Goal: Information Seeking & Learning: Learn about a topic

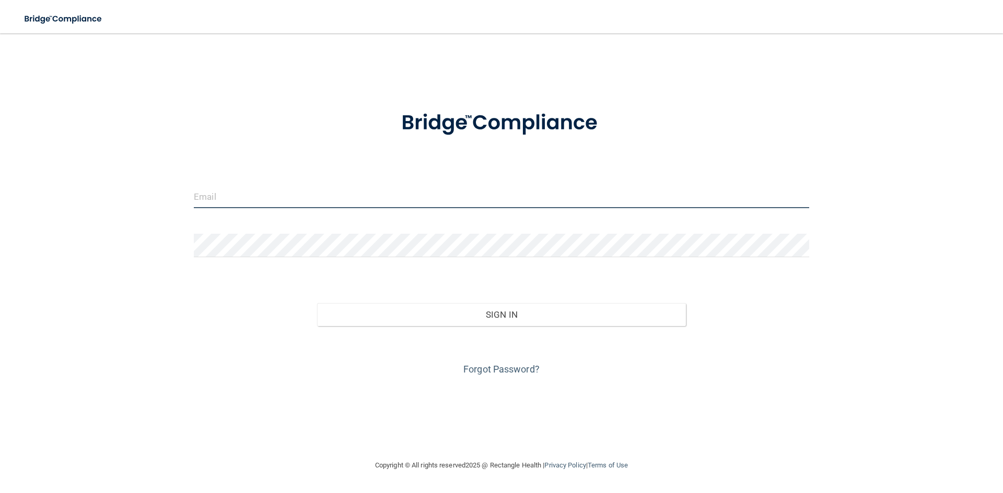
click at [508, 197] on input "email" at bounding box center [501, 196] width 615 height 23
type input "w"
type input "[PERSON_NAME][EMAIL_ADDRESS][DOMAIN_NAME]"
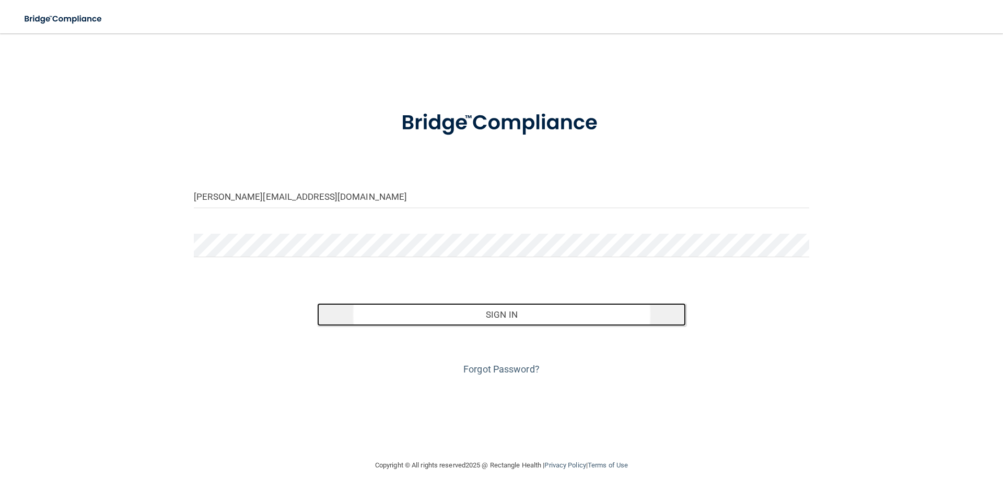
click at [522, 313] on button "Sign In" at bounding box center [501, 314] width 369 height 23
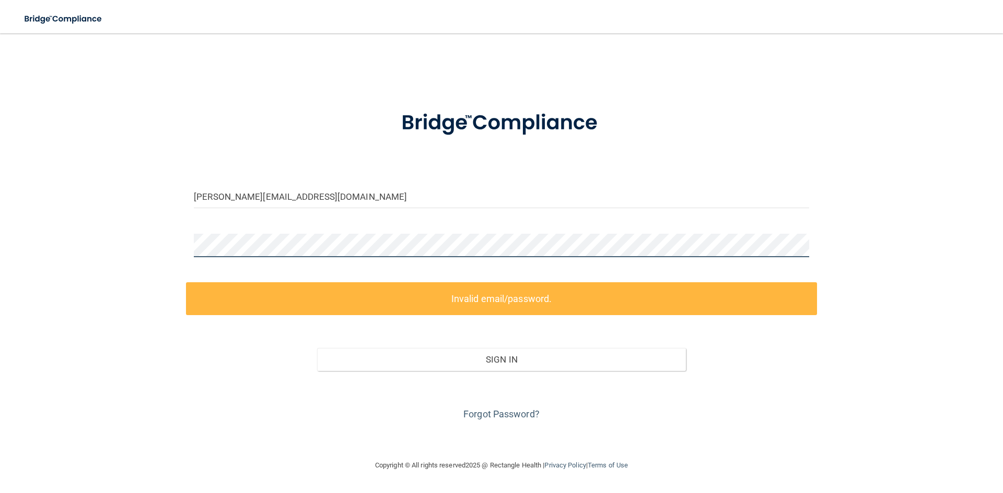
click at [122, 212] on div "quintin.brown@mpda-mn.com Invalid email/password. You don't have permission to …" at bounding box center [501, 246] width 961 height 405
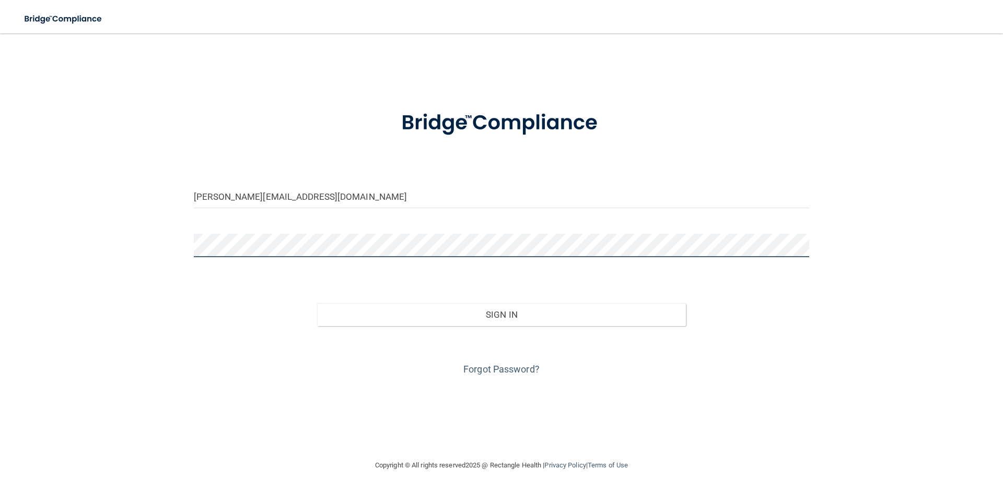
click at [317, 303] on button "Sign In" at bounding box center [501, 314] width 369 height 23
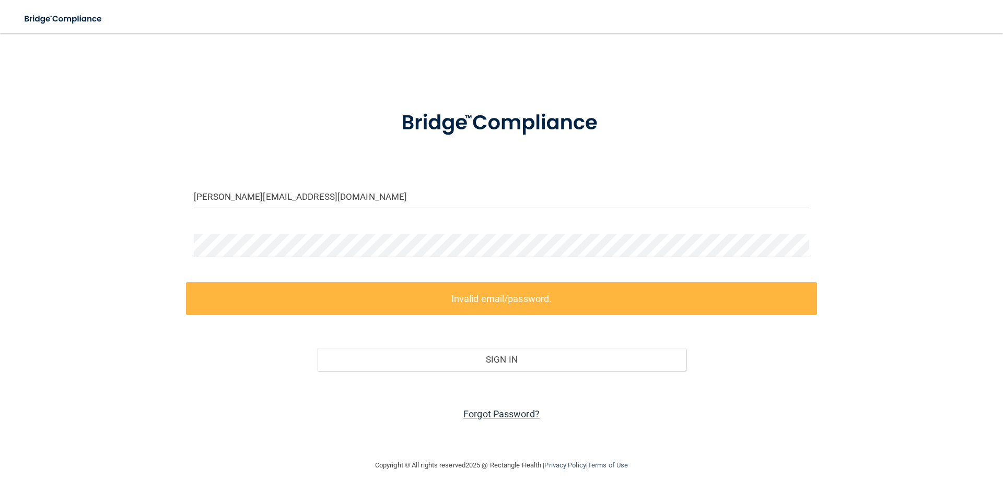
click at [514, 416] on link "Forgot Password?" at bounding box center [501, 414] width 76 height 11
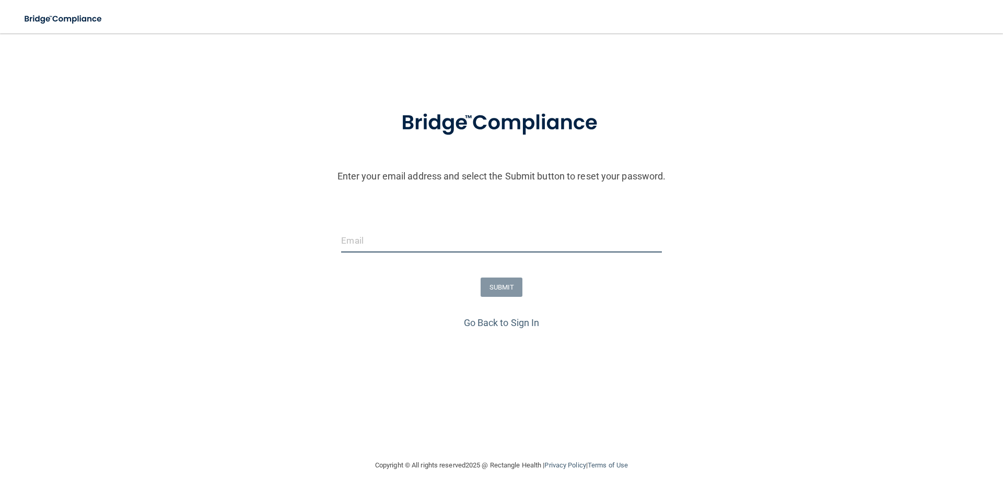
click at [459, 242] on input "email" at bounding box center [501, 240] width 320 height 23
type input "[PERSON_NAME][EMAIL_ADDRESS][DOMAIN_NAME]"
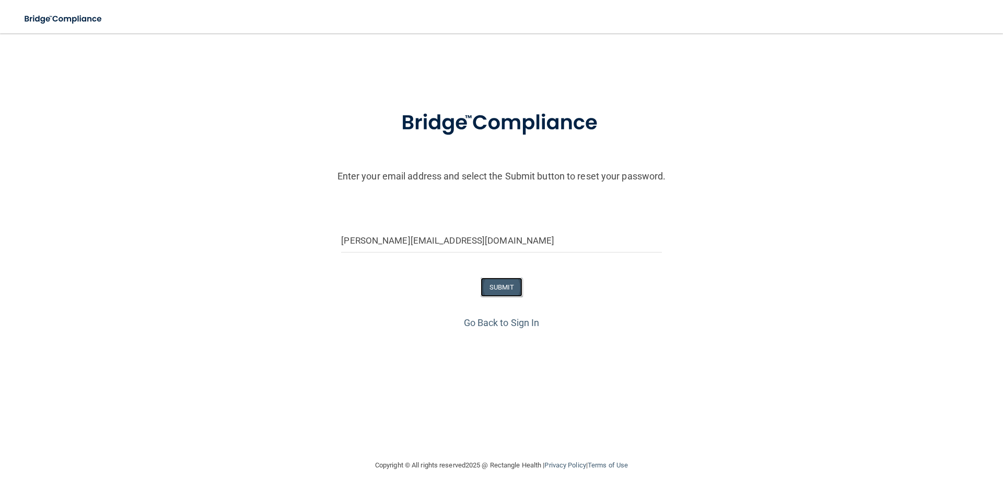
click at [493, 289] on button "SUBMIT" at bounding box center [501, 287] width 42 height 19
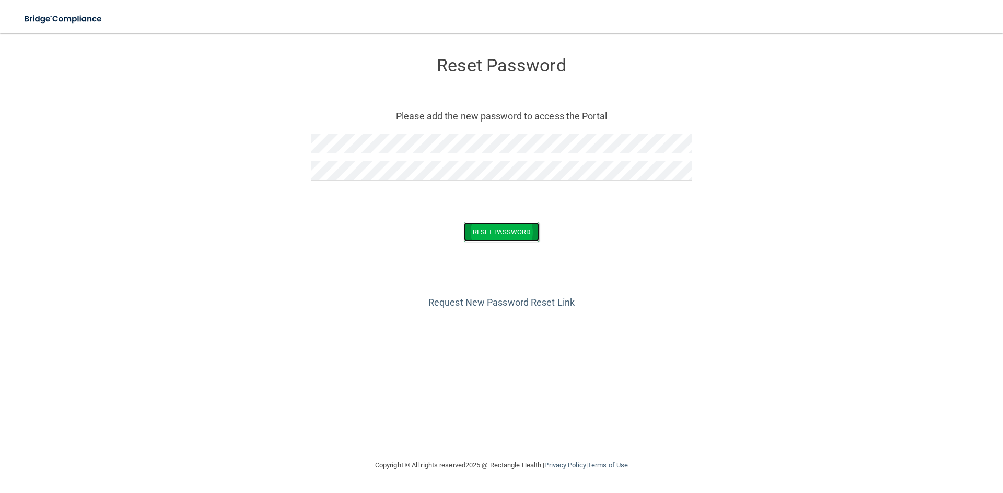
click at [492, 229] on button "Reset Password" at bounding box center [501, 231] width 75 height 19
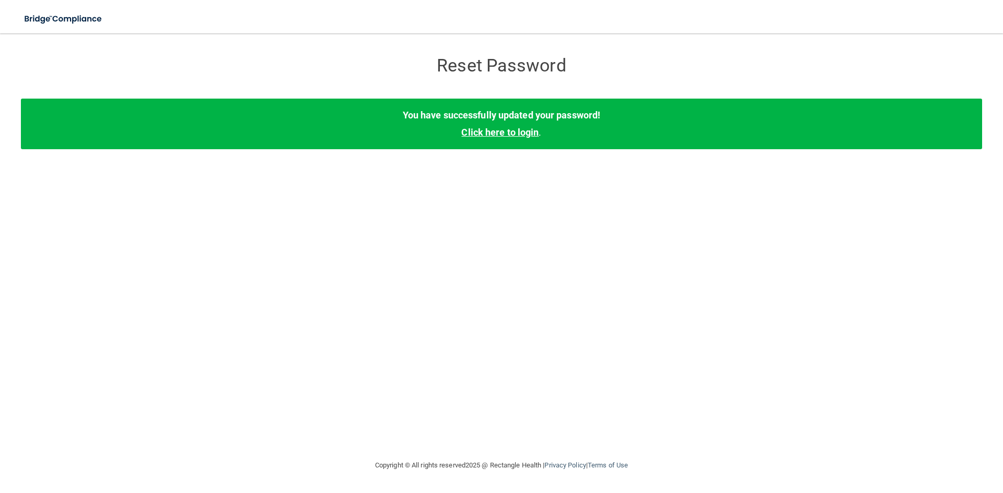
click at [491, 130] on link "Click here to login" at bounding box center [499, 132] width 77 height 11
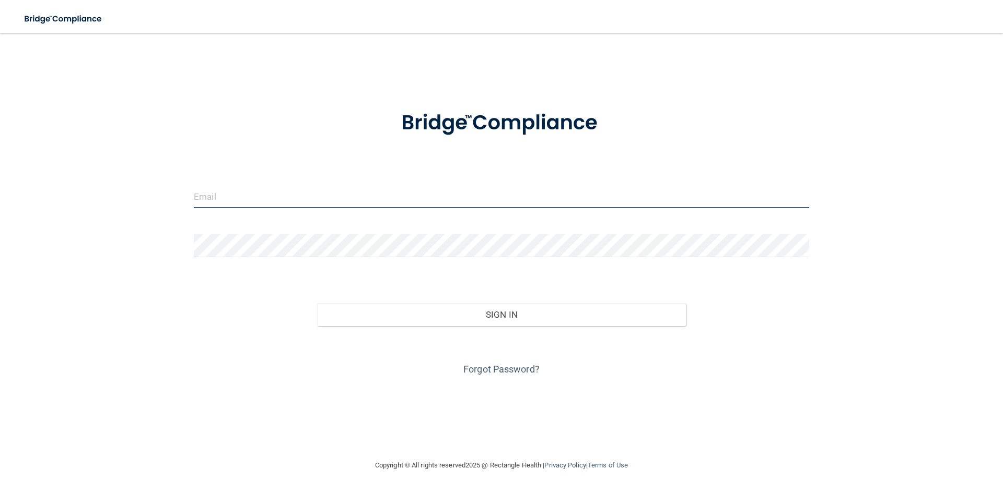
click at [239, 191] on input "email" at bounding box center [501, 196] width 615 height 23
type input "[PERSON_NAME][EMAIL_ADDRESS][DOMAIN_NAME]"
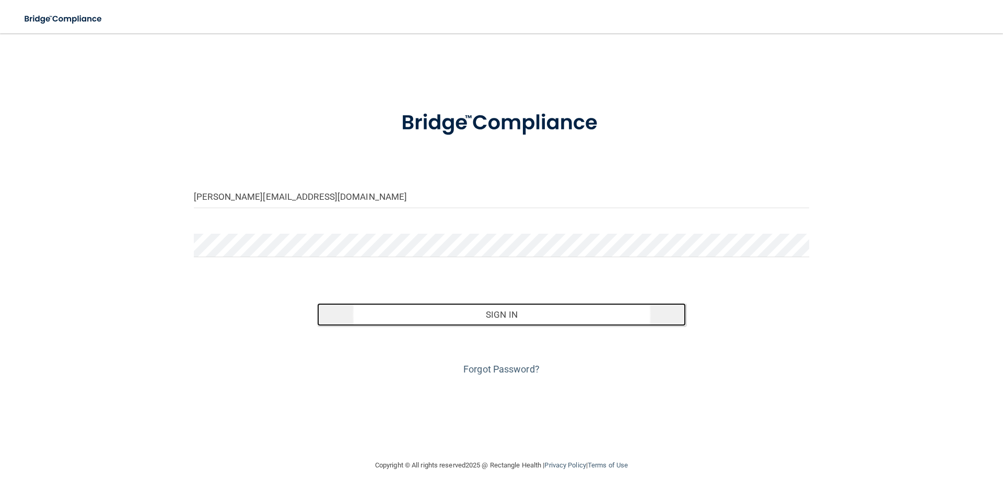
click at [550, 314] on button "Sign In" at bounding box center [501, 314] width 369 height 23
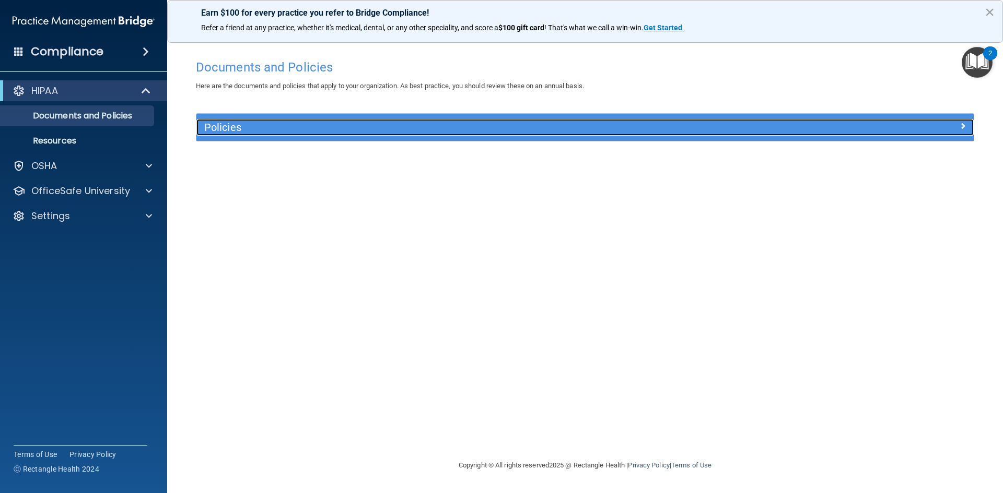
click at [273, 127] on h5 "Policies" at bounding box center [487, 127] width 567 height 11
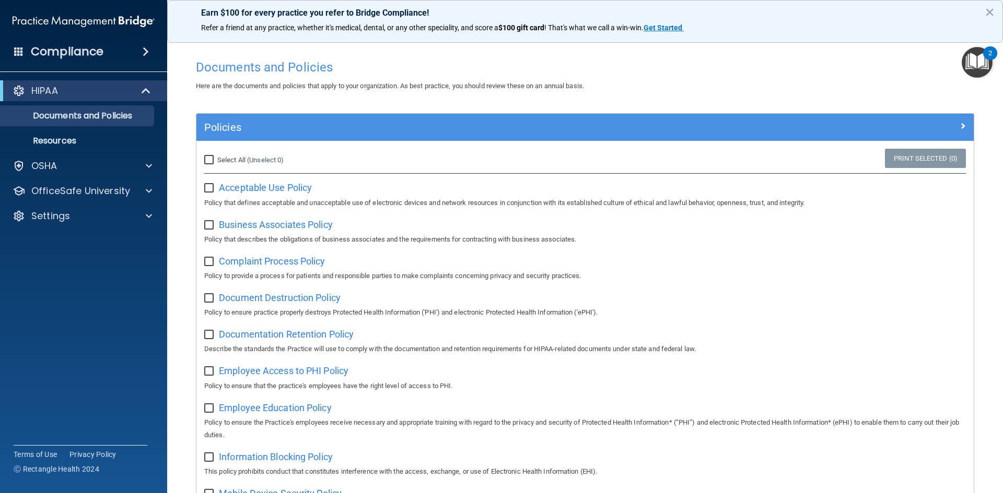
click at [206, 157] on input "Select All (Unselect 0) Unselect All" at bounding box center [210, 160] width 12 height 8
checkbox input "true"
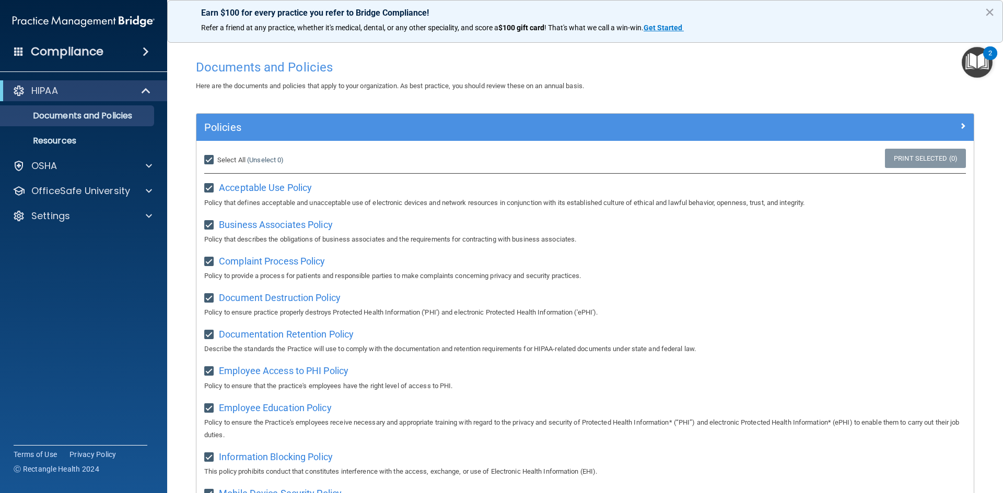
checkbox input "true"
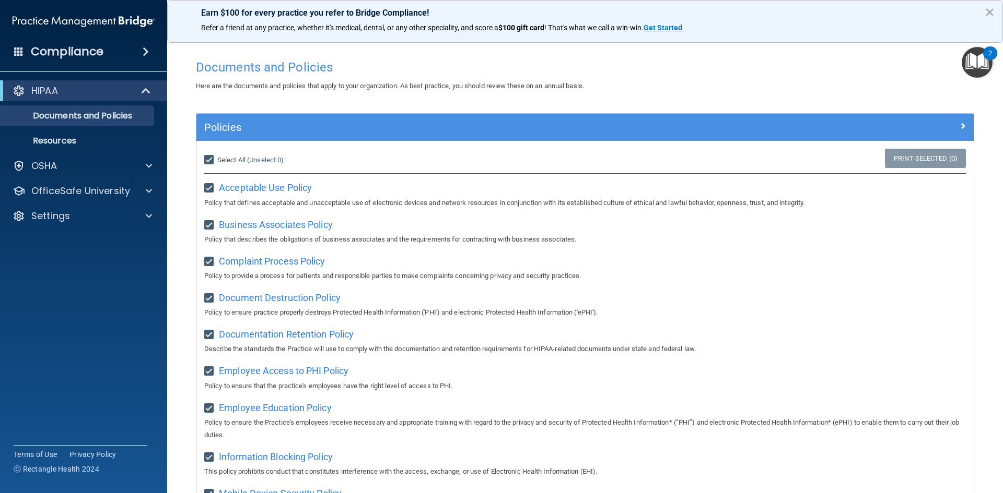
checkbox input "true"
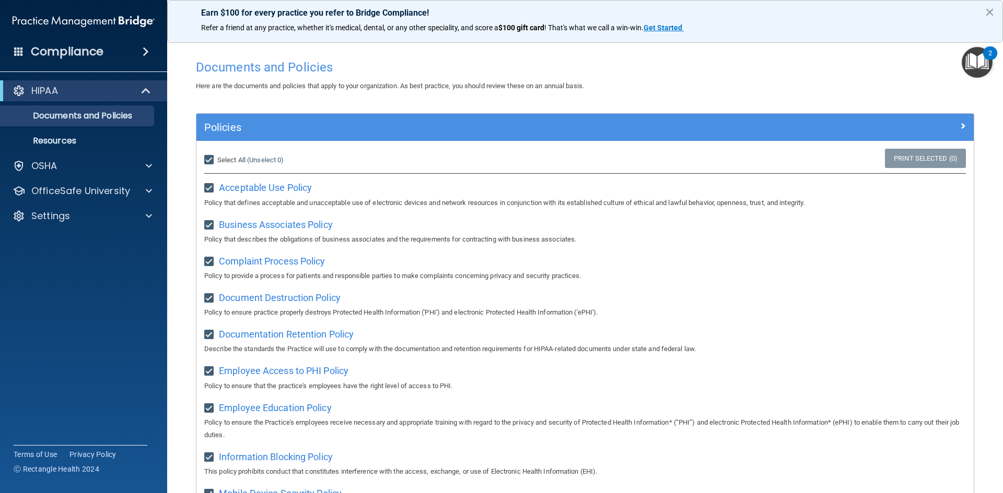
checkbox input "true"
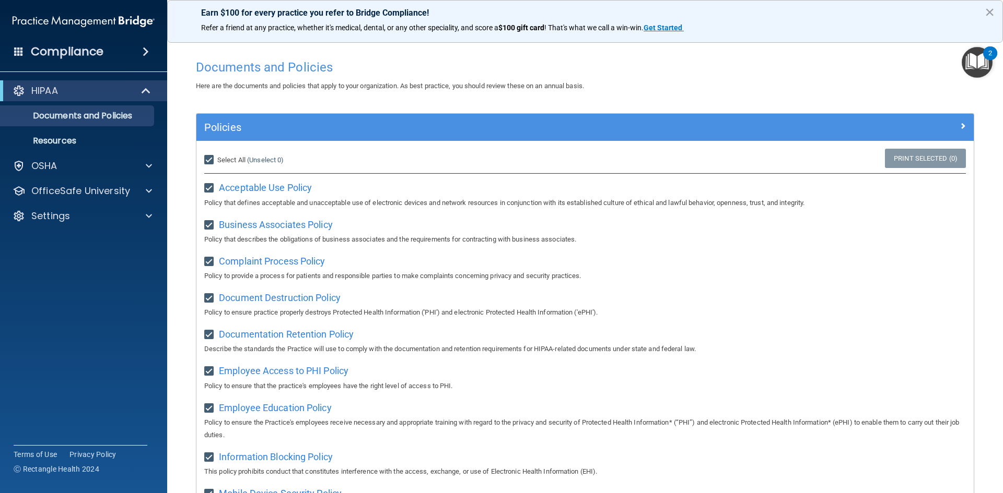
checkbox input "true"
click at [893, 158] on link "Print Selected (21)" at bounding box center [923, 158] width 85 height 19
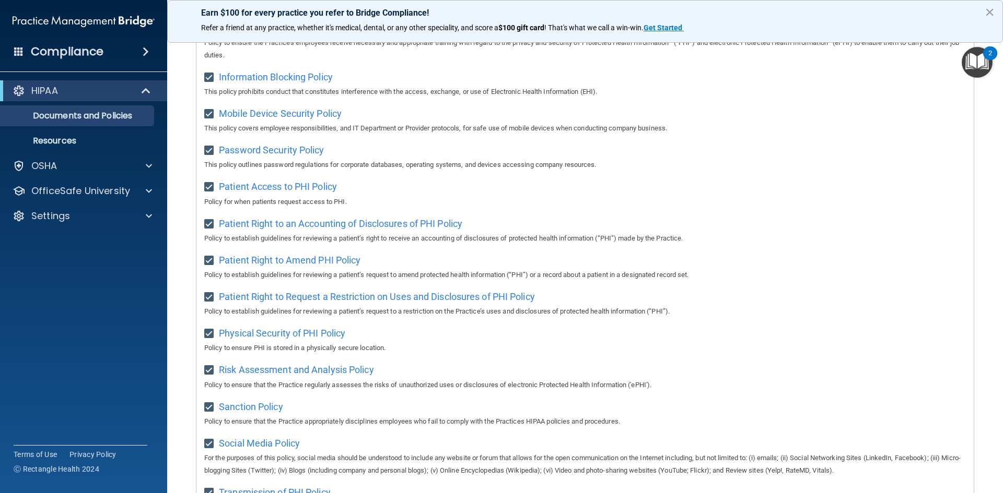
scroll to position [554, 0]
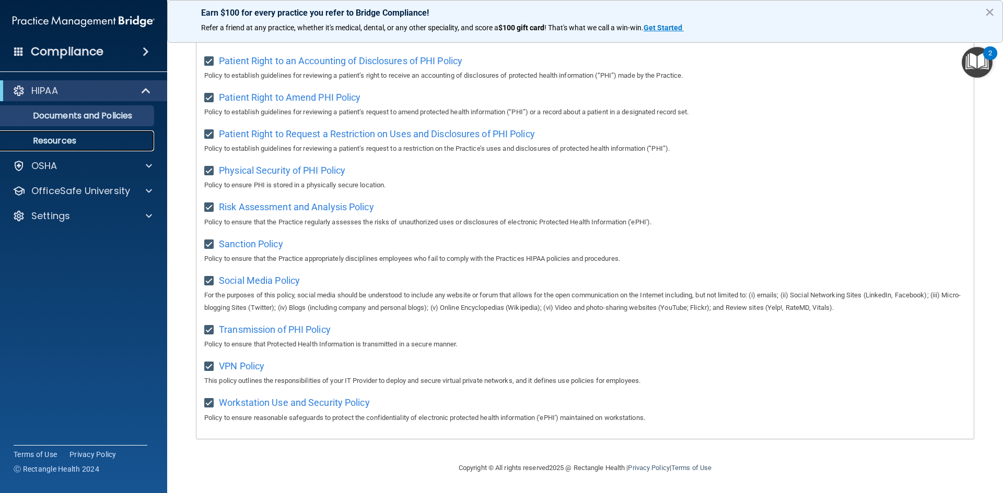
click at [83, 143] on p "Resources" at bounding box center [78, 141] width 143 height 10
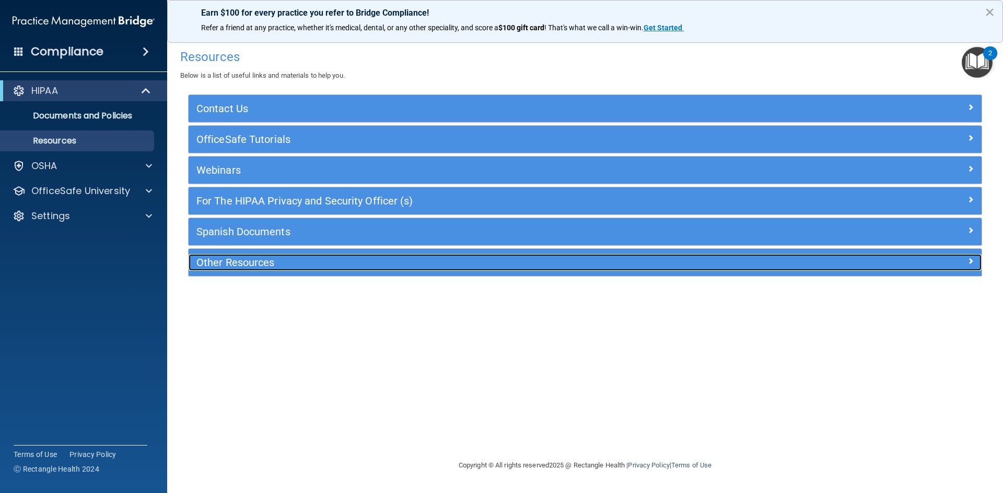
click at [314, 267] on h5 "Other Resources" at bounding box center [485, 262] width 579 height 11
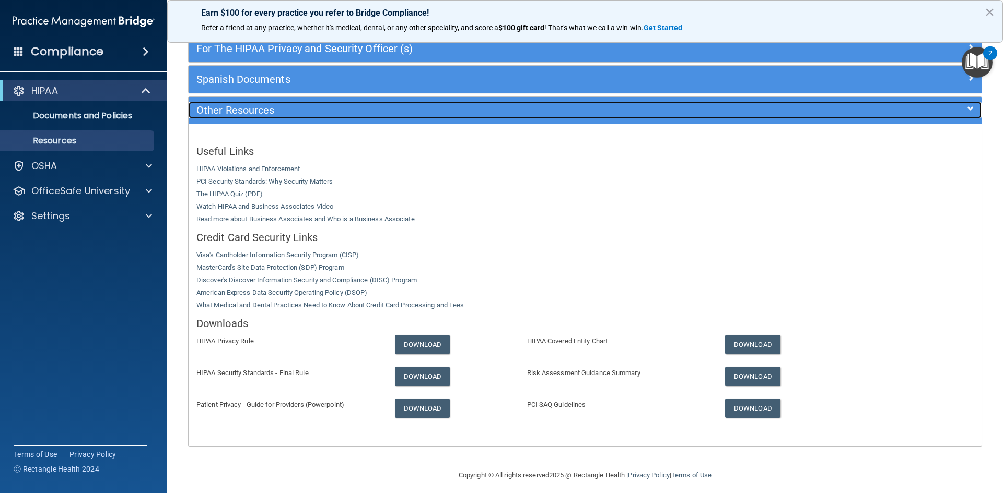
scroll to position [160, 0]
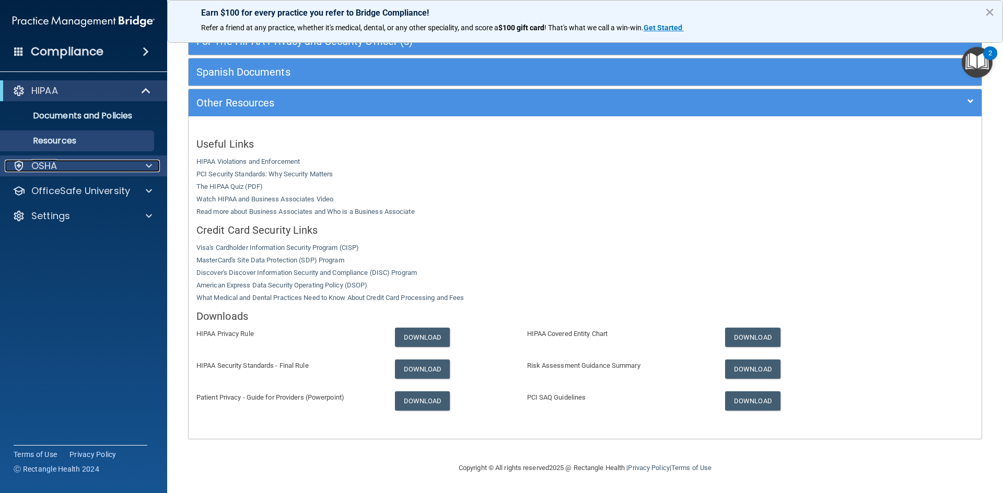
click at [148, 170] on span at bounding box center [149, 166] width 6 height 13
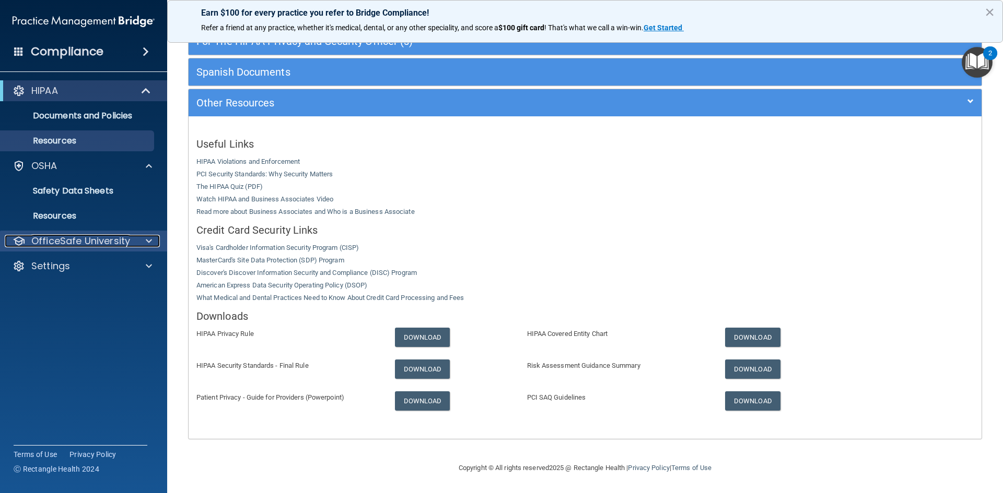
click at [156, 243] on div at bounding box center [147, 241] width 26 height 13
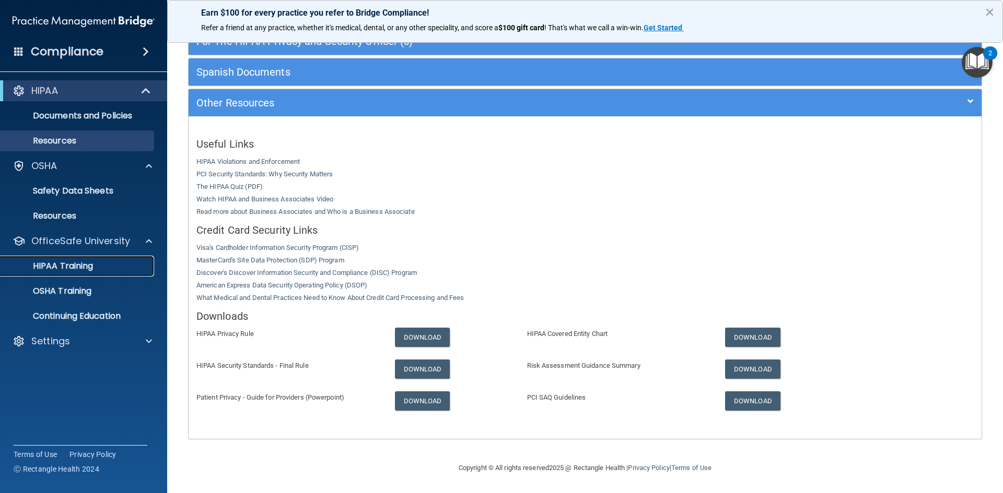
click at [130, 267] on div "HIPAA Training" at bounding box center [78, 266] width 143 height 10
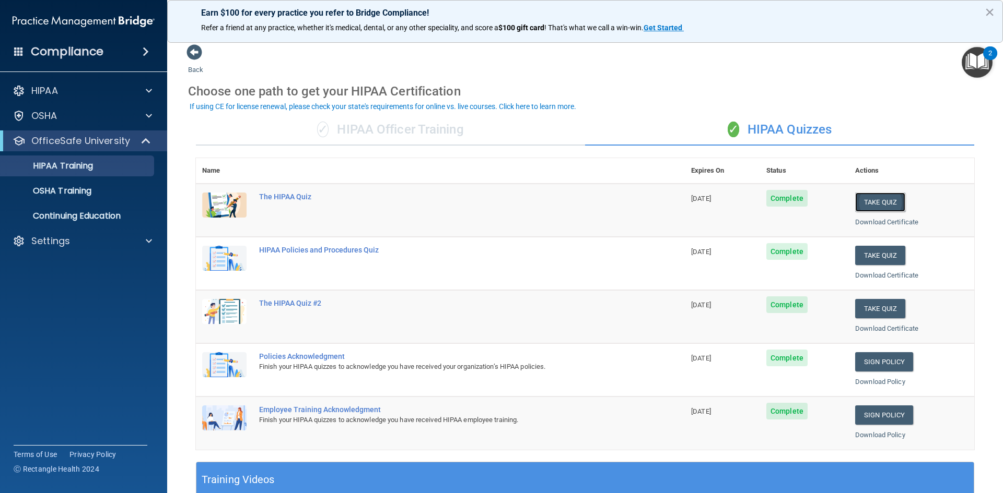
click at [886, 206] on button "Take Quiz" at bounding box center [880, 202] width 50 height 19
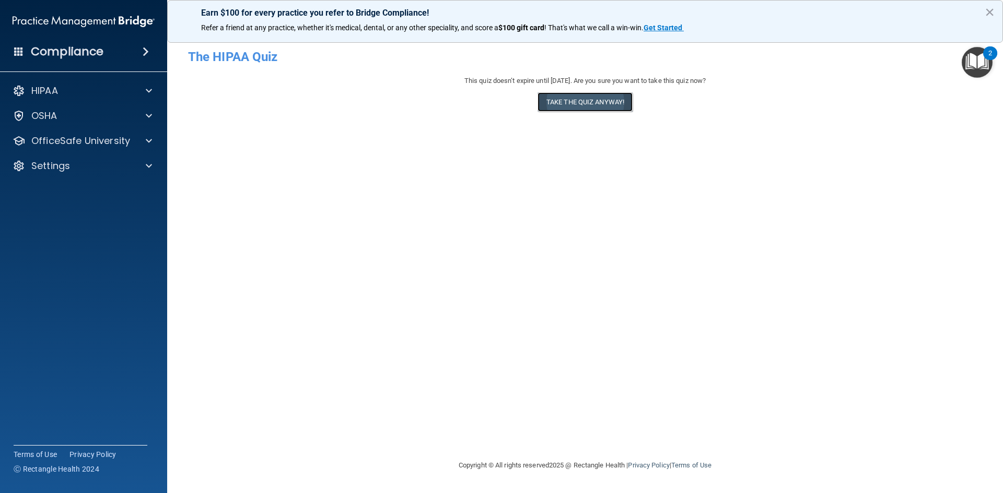
click at [595, 99] on button "Take the quiz anyway!" at bounding box center [584, 101] width 95 height 19
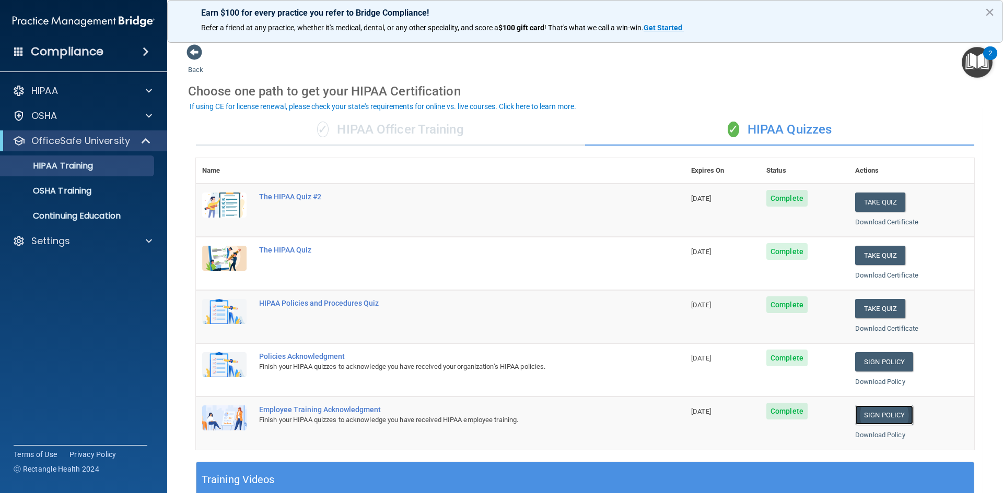
click at [876, 415] on link "Sign Policy" at bounding box center [884, 415] width 58 height 19
click at [864, 361] on link "Sign Policy" at bounding box center [884, 361] width 58 height 19
click at [883, 328] on link "Download Certificate" at bounding box center [886, 329] width 63 height 8
click at [872, 310] on button "Take Quiz" at bounding box center [880, 308] width 50 height 19
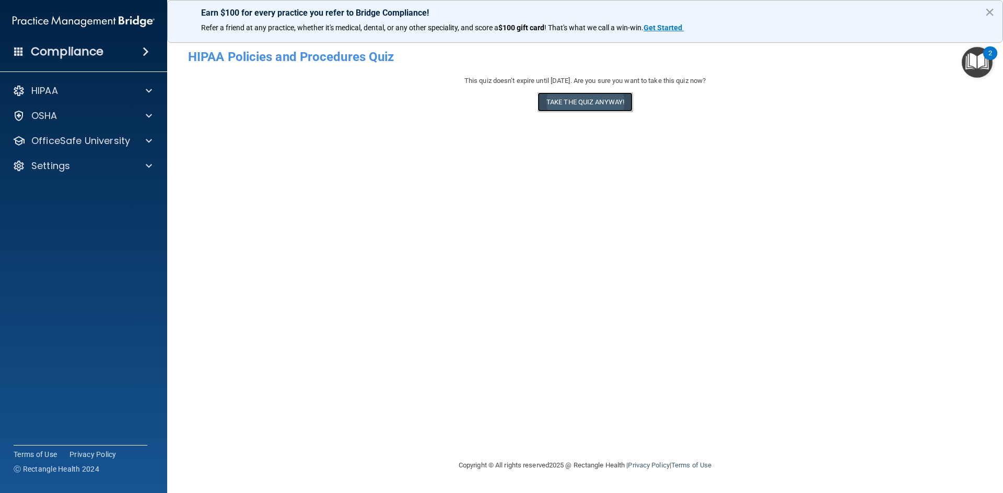
click at [610, 100] on button "Take the quiz anyway!" at bounding box center [584, 101] width 95 height 19
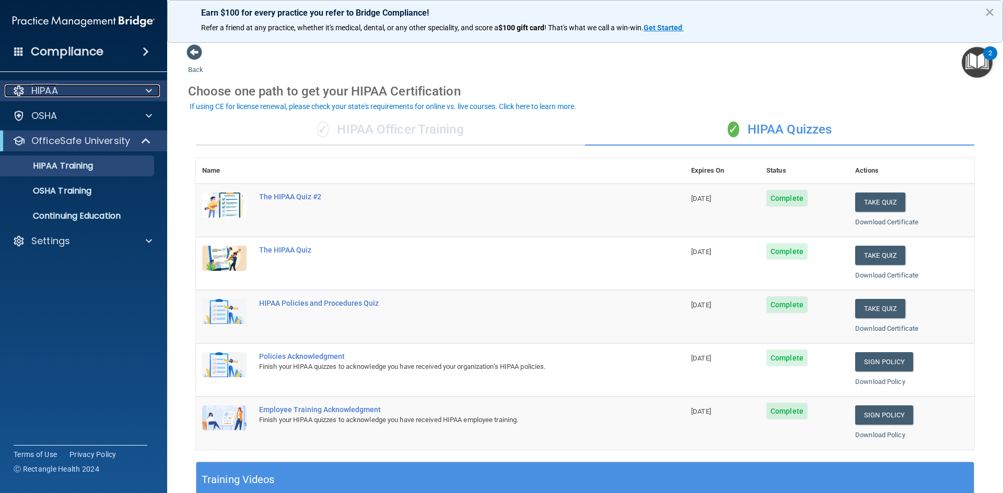
click at [144, 90] on div at bounding box center [147, 91] width 26 height 13
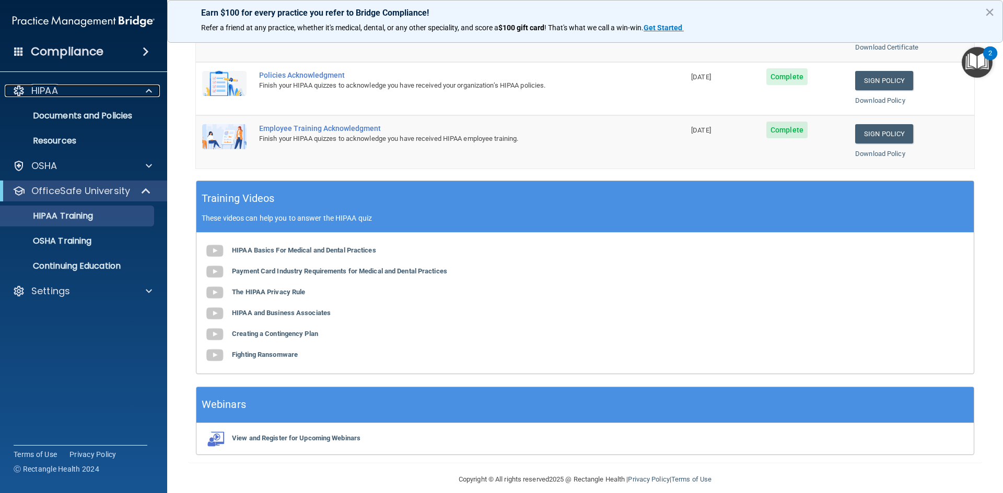
scroll to position [293, 0]
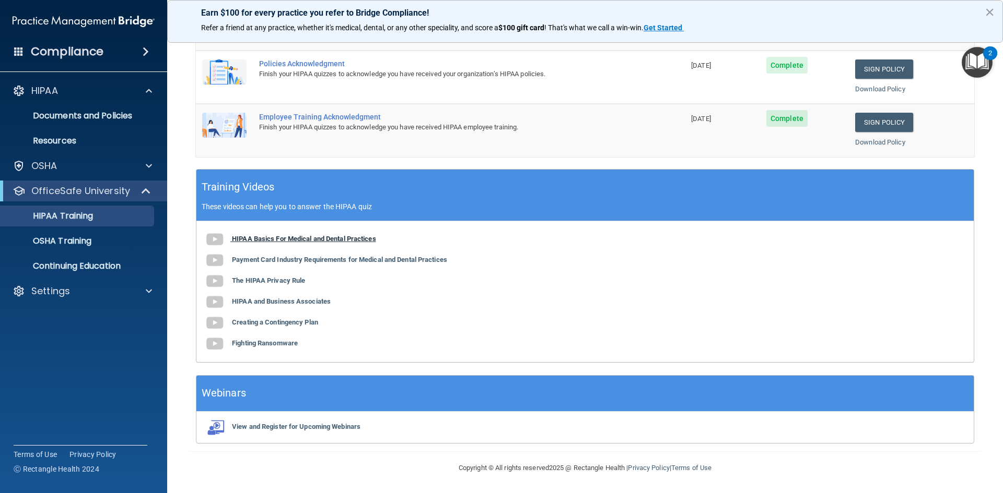
click at [212, 242] on img at bounding box center [214, 239] width 21 height 21
click at [324, 260] on b "Payment Card Industry Requirements for Medical and Dental Practices" at bounding box center [339, 260] width 215 height 8
click at [265, 283] on b "The HIPAA Privacy Rule" at bounding box center [268, 281] width 73 height 8
click at [308, 302] on b "HIPAA and Business Associates" at bounding box center [281, 302] width 99 height 8
click at [297, 324] on b "Creating a Contingency Plan" at bounding box center [275, 323] width 86 height 8
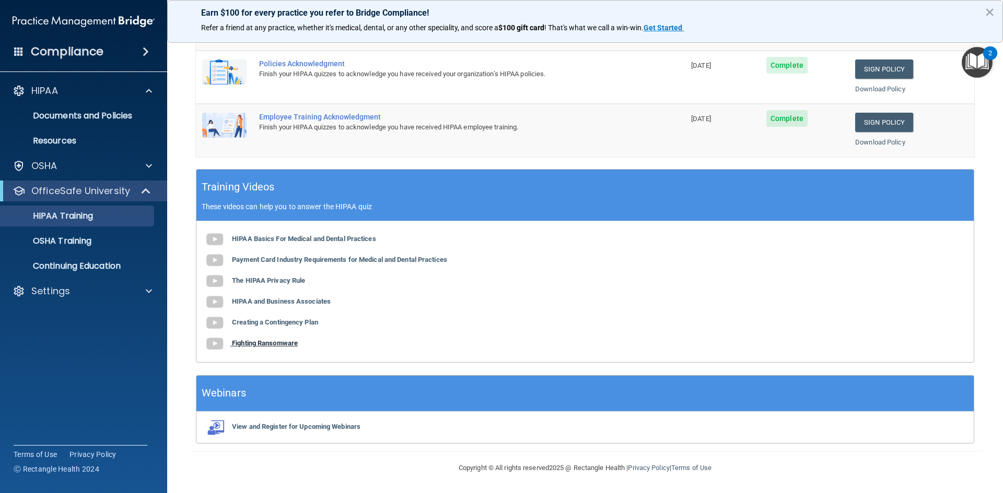
click at [288, 346] on b "Fighting Ransomware" at bounding box center [265, 343] width 66 height 8
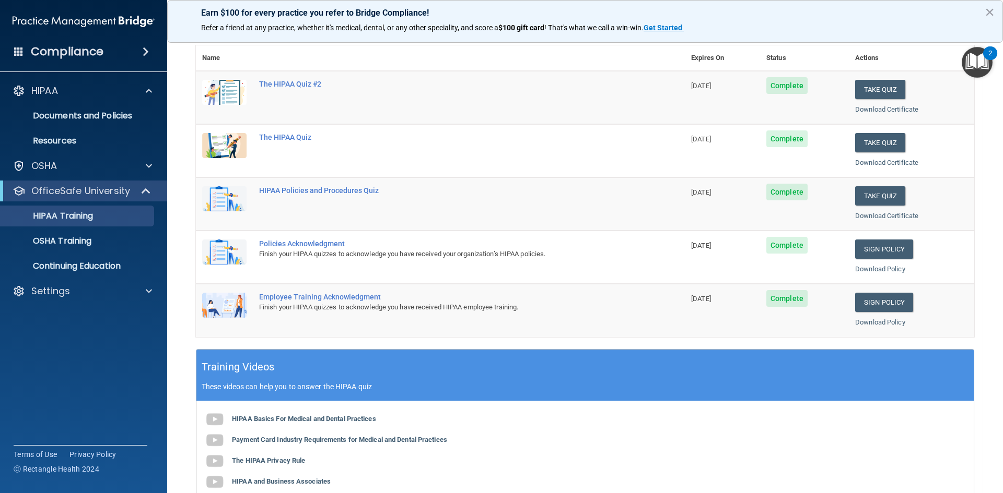
scroll to position [32, 0]
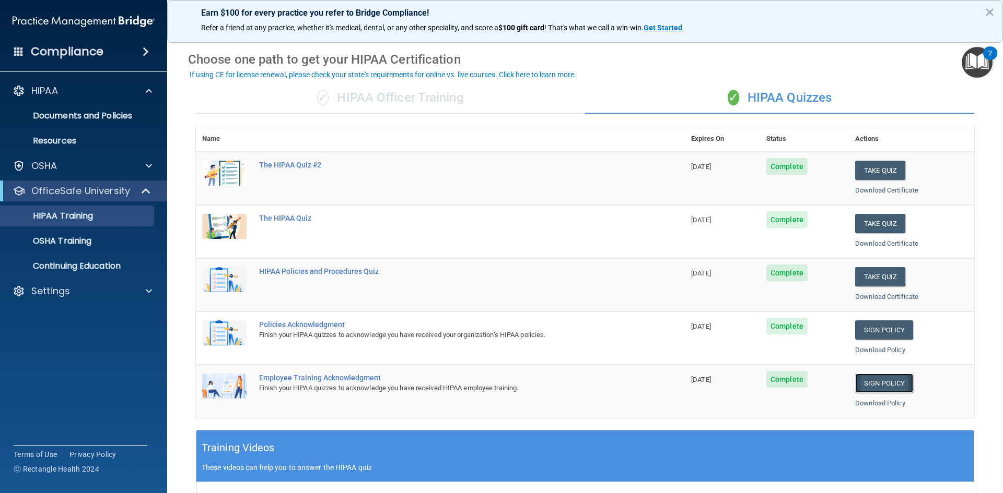
click at [875, 382] on link "Sign Policy" at bounding box center [884, 383] width 58 height 19
click at [876, 329] on link "Sign Policy" at bounding box center [884, 330] width 58 height 19
click at [879, 278] on button "Take Quiz" at bounding box center [880, 276] width 50 height 19
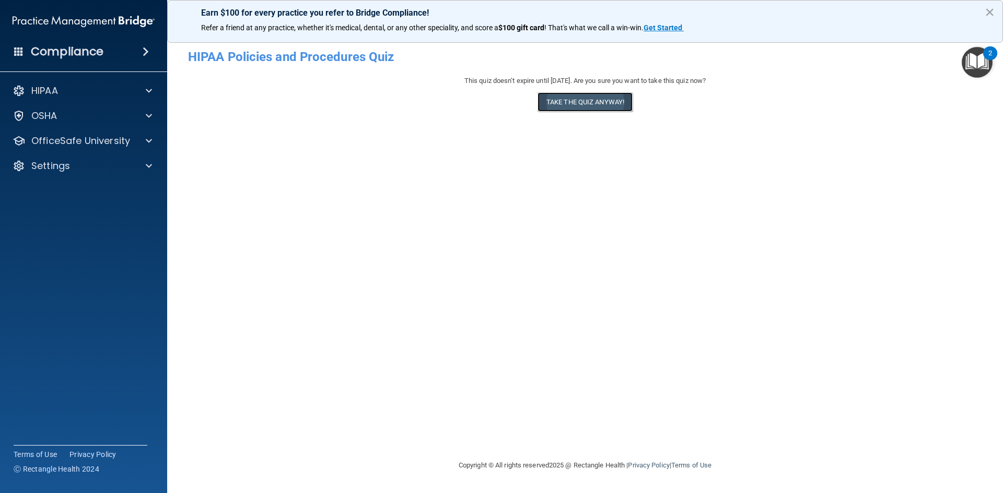
click at [595, 101] on button "Take the quiz anyway!" at bounding box center [584, 101] width 95 height 19
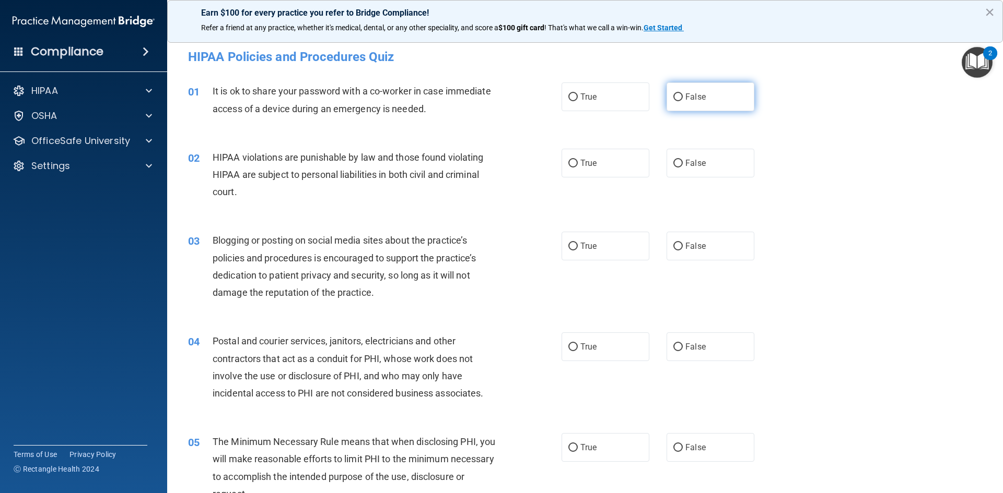
click at [697, 98] on span "False" at bounding box center [695, 97] width 20 height 10
click at [683, 98] on input "False" at bounding box center [677, 97] width 9 height 8
radio input "true"
click at [580, 163] on span "True" at bounding box center [588, 163] width 16 height 10
click at [578, 163] on input "True" at bounding box center [572, 164] width 9 height 8
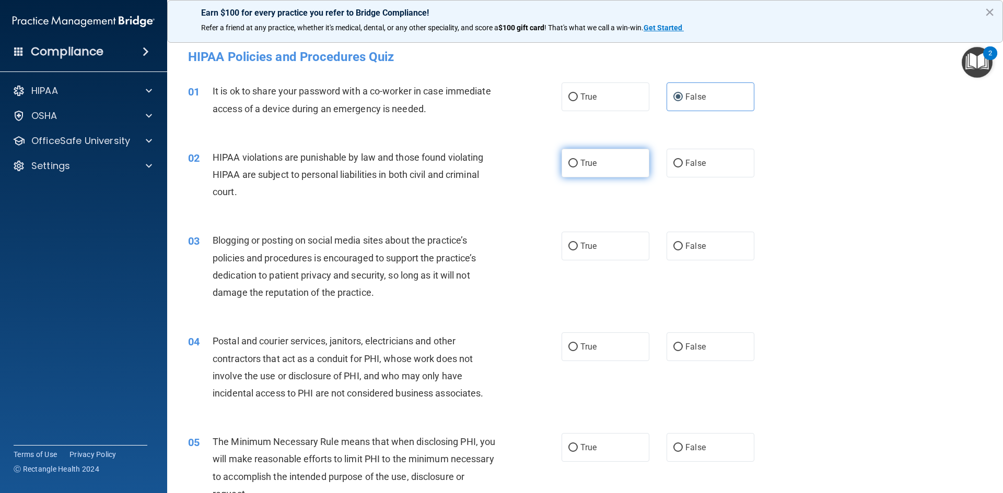
radio input "true"
click at [700, 246] on span "False" at bounding box center [695, 246] width 20 height 10
click at [683, 246] on input "False" at bounding box center [677, 247] width 9 height 8
radio input "true"
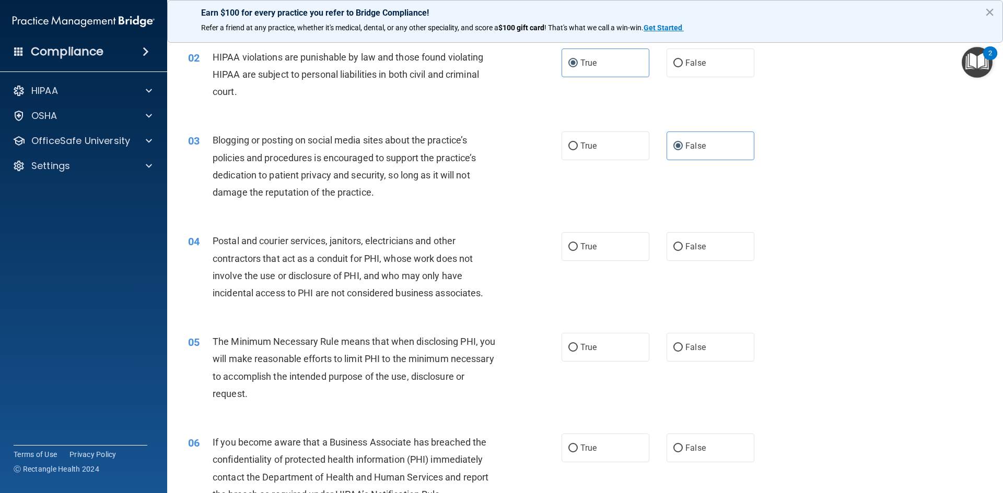
scroll to position [104, 0]
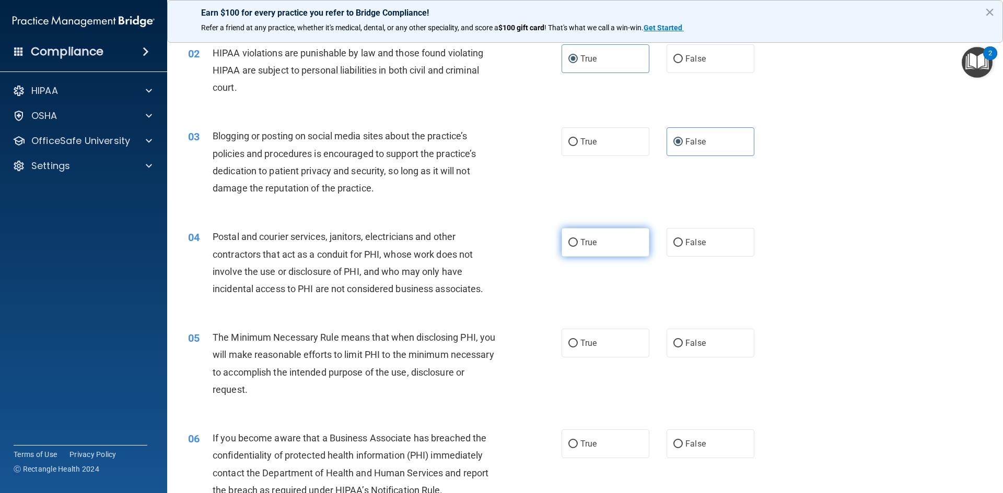
click at [588, 235] on label "True" at bounding box center [605, 242] width 88 height 29
click at [578, 239] on input "True" at bounding box center [572, 243] width 9 height 8
radio input "true"
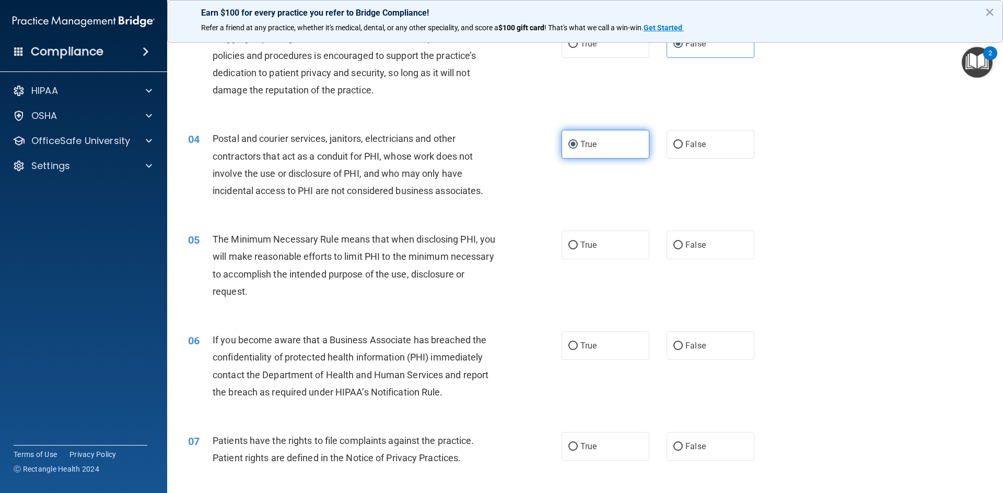
scroll to position [261, 0]
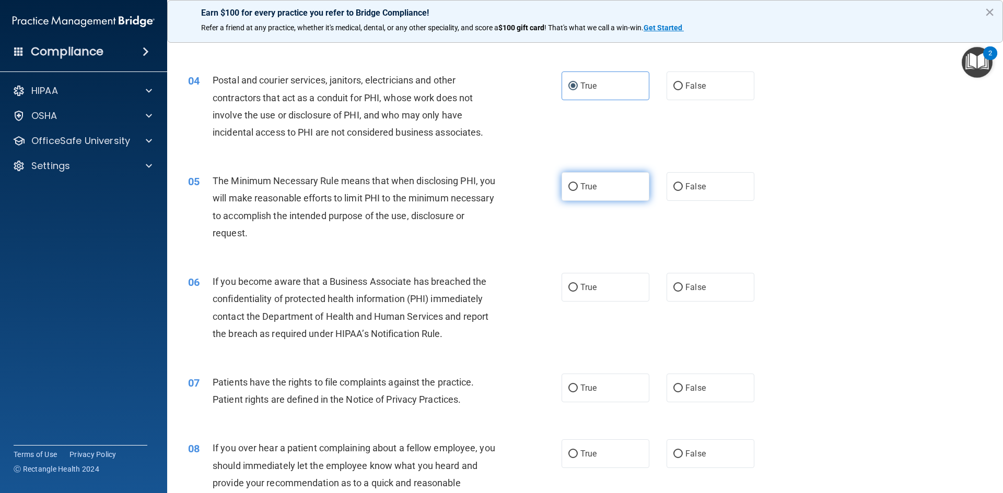
click at [567, 179] on label "True" at bounding box center [605, 186] width 88 height 29
click at [568, 183] on input "True" at bounding box center [572, 187] width 9 height 8
radio input "true"
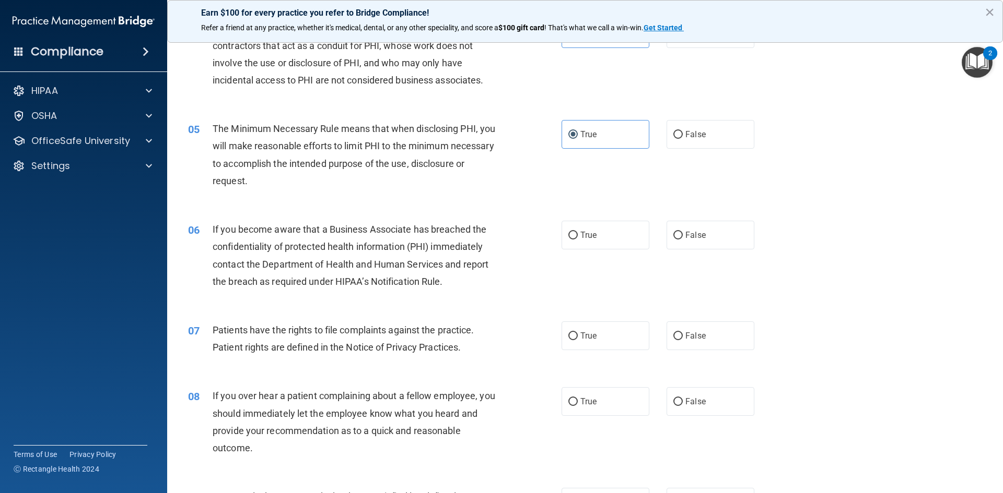
drag, startPoint x: 586, startPoint y: 244, endPoint x: 498, endPoint y: 284, distance: 97.0
click at [498, 284] on div "If you become aware that a Business Associate has breached the confidentiality …" at bounding box center [359, 255] width 292 height 69
click at [580, 240] on span "True" at bounding box center [588, 235] width 16 height 10
click at [578, 240] on input "True" at bounding box center [572, 236] width 9 height 8
radio input "true"
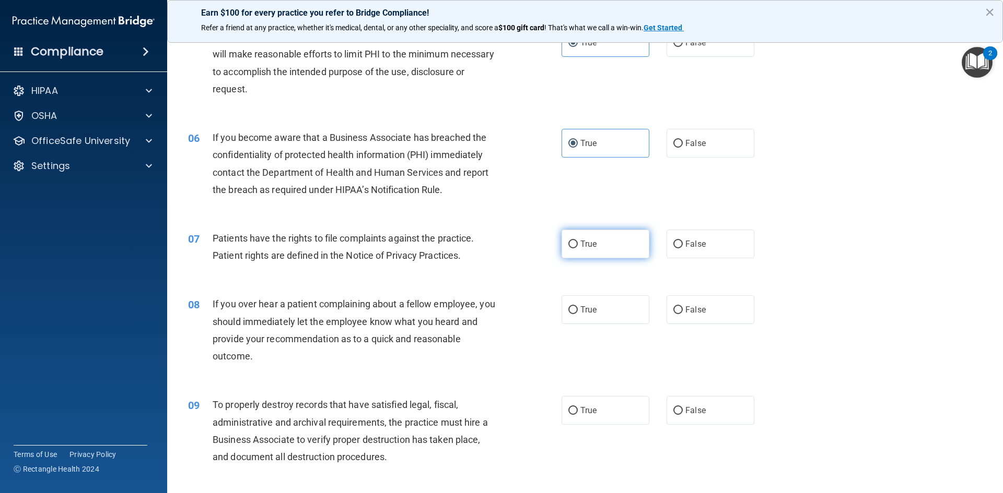
scroll to position [470, 0]
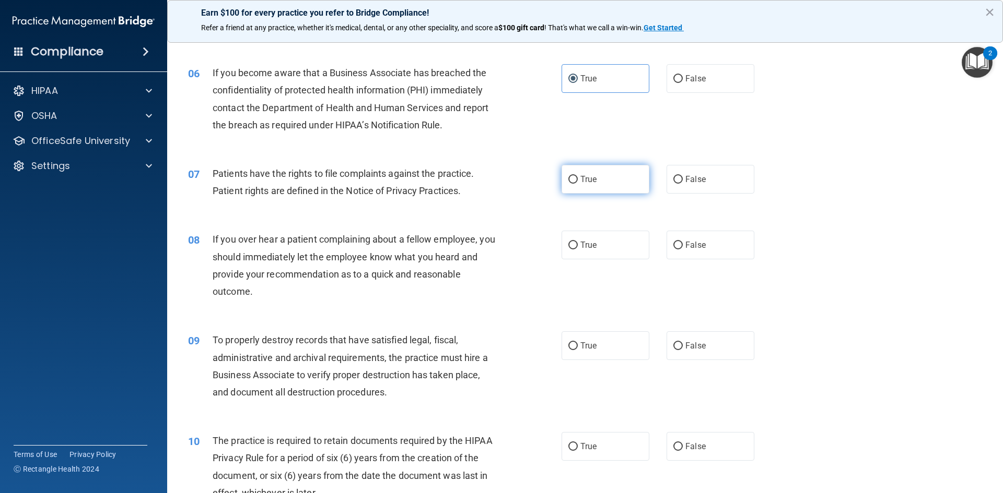
click at [571, 183] on input "True" at bounding box center [572, 180] width 9 height 8
radio input "true"
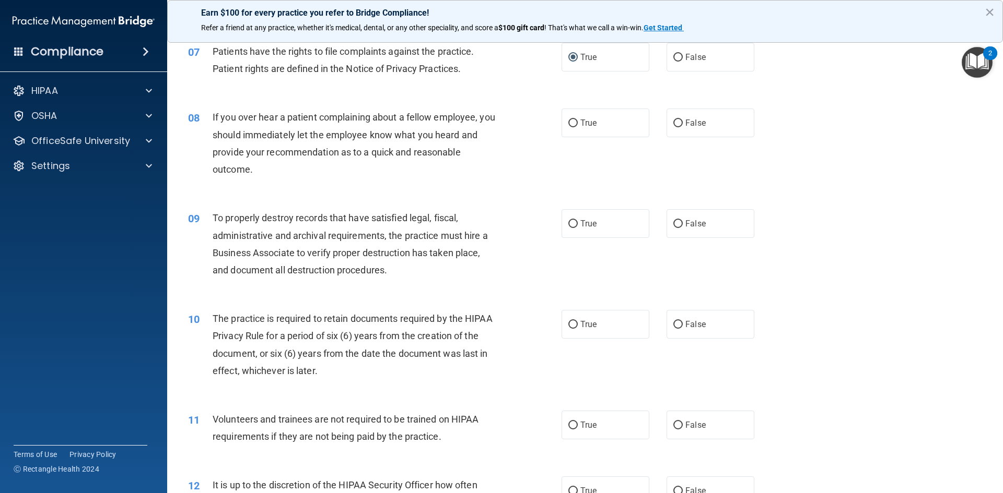
scroll to position [574, 0]
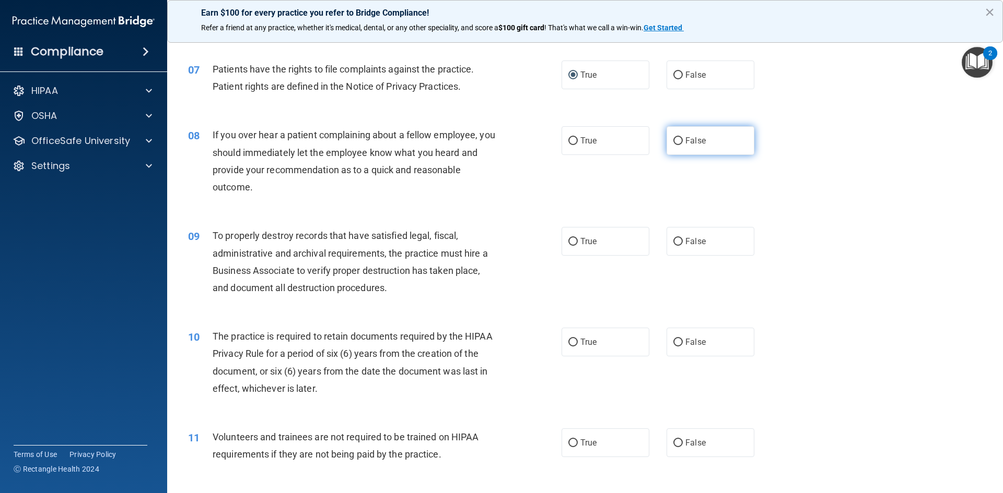
click at [686, 141] on span "False" at bounding box center [695, 141] width 20 height 10
click at [683, 141] on input "False" at bounding box center [677, 141] width 9 height 8
radio input "true"
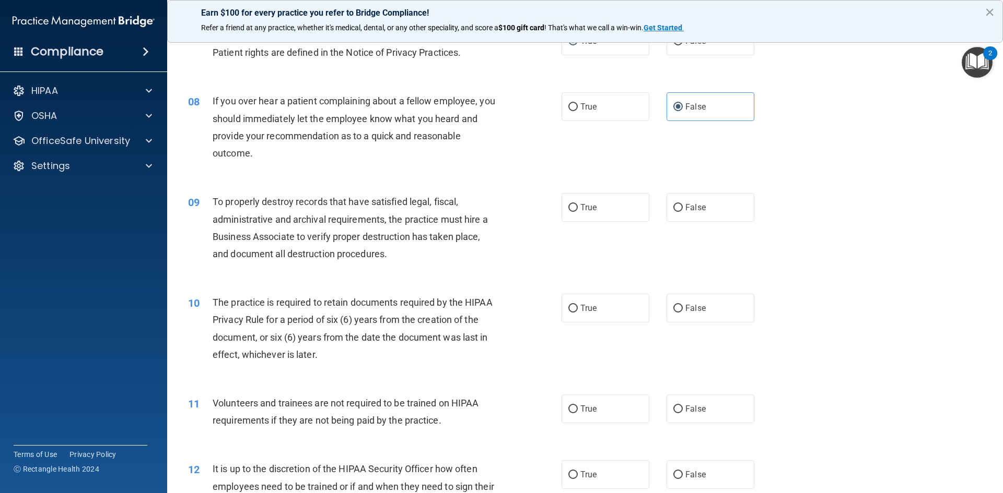
scroll to position [627, 0]
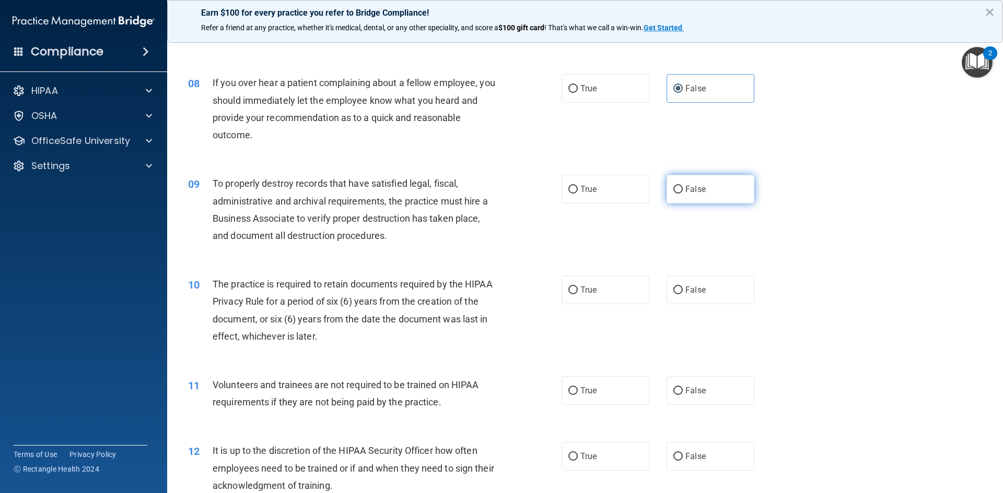
click at [701, 191] on label "False" at bounding box center [710, 189] width 88 height 29
click at [683, 191] on input "False" at bounding box center [677, 190] width 9 height 8
radio input "true"
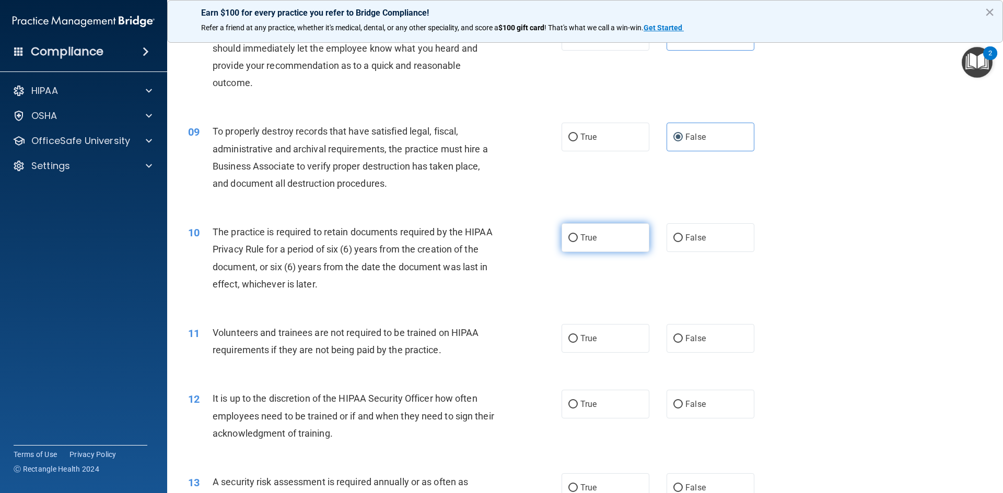
click at [587, 239] on span "True" at bounding box center [588, 238] width 16 height 10
click at [578, 239] on input "True" at bounding box center [572, 238] width 9 height 8
radio input "true"
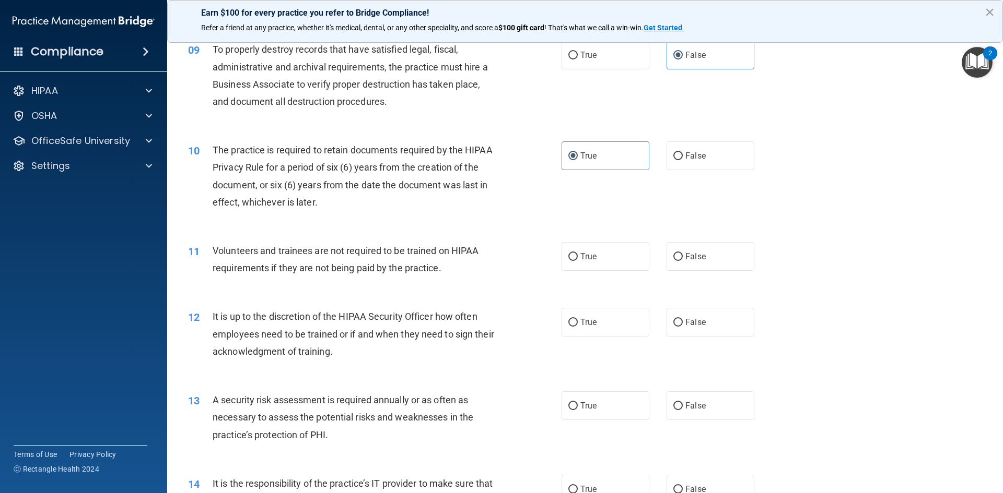
scroll to position [783, 0]
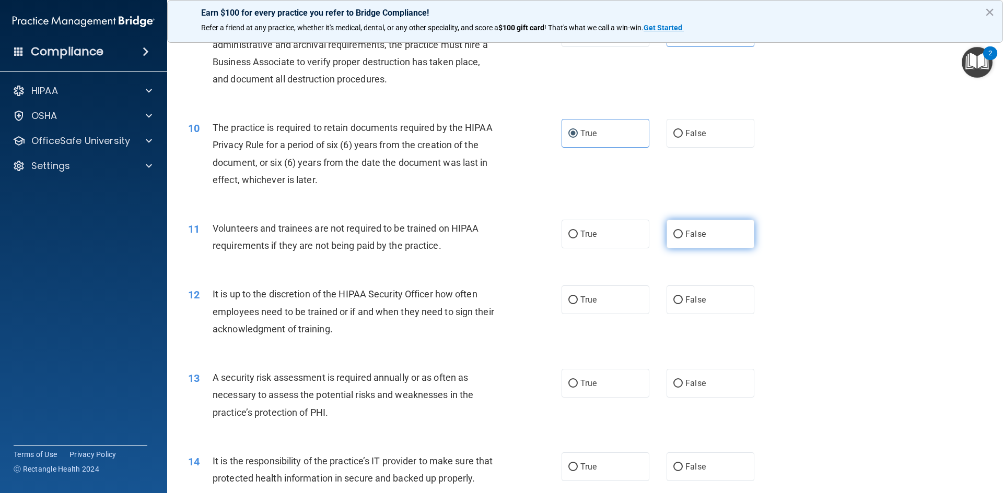
click at [687, 238] on span "False" at bounding box center [695, 234] width 20 height 10
click at [683, 238] on input "False" at bounding box center [677, 235] width 9 height 8
radio input "true"
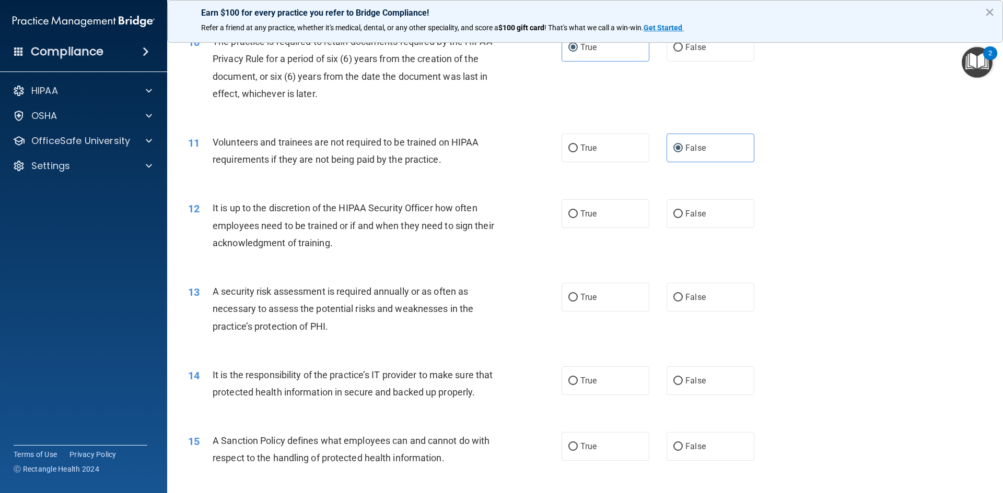
scroll to position [888, 0]
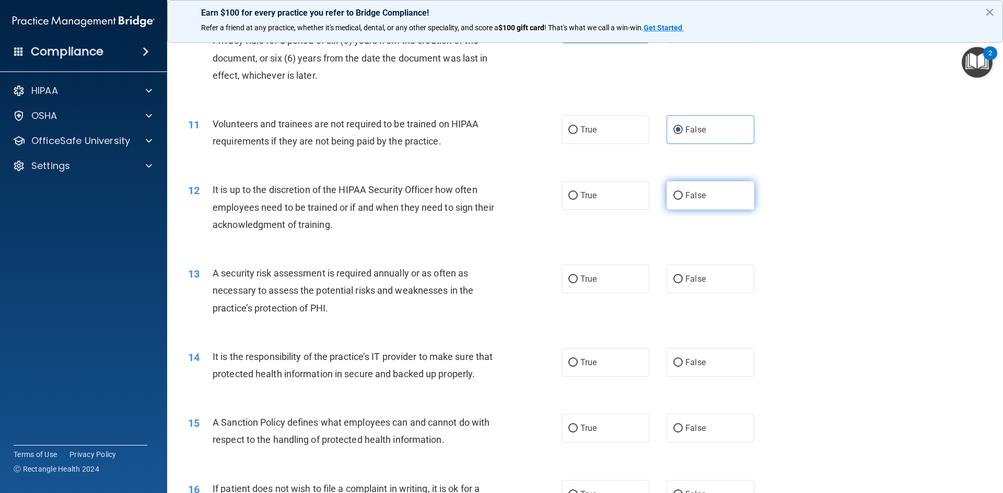
click at [705, 194] on label "False" at bounding box center [710, 195] width 88 height 29
click at [683, 194] on input "False" at bounding box center [677, 196] width 9 height 8
radio input "true"
click at [630, 198] on label "True" at bounding box center [605, 195] width 88 height 29
click at [578, 198] on input "True" at bounding box center [572, 196] width 9 height 8
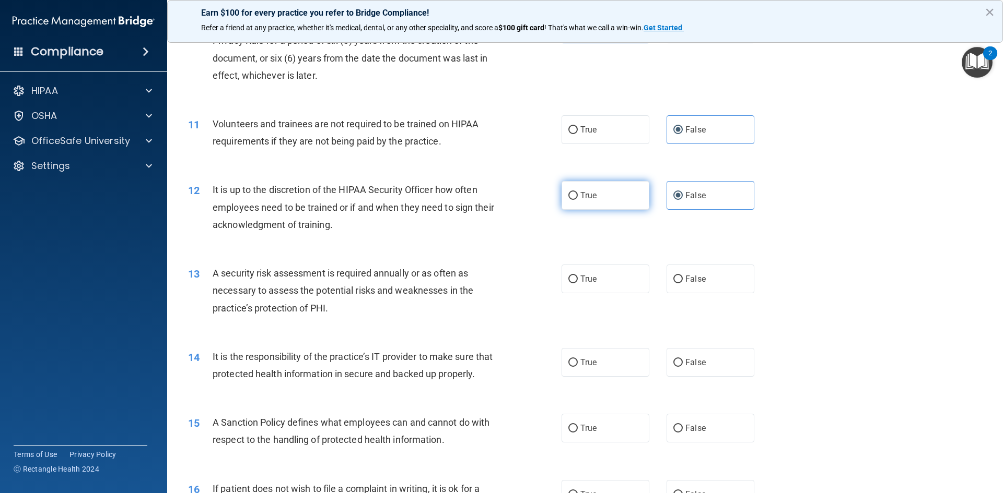
radio input "true"
radio input "false"
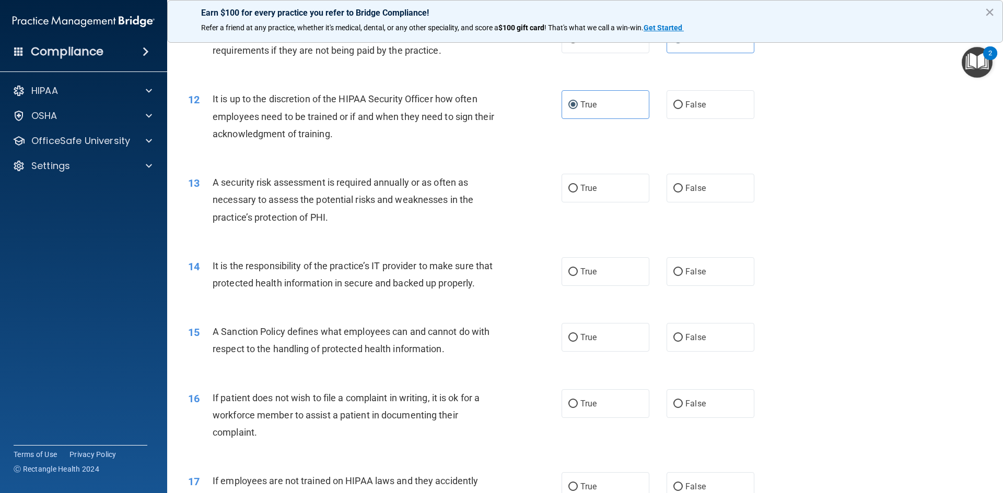
scroll to position [992, 0]
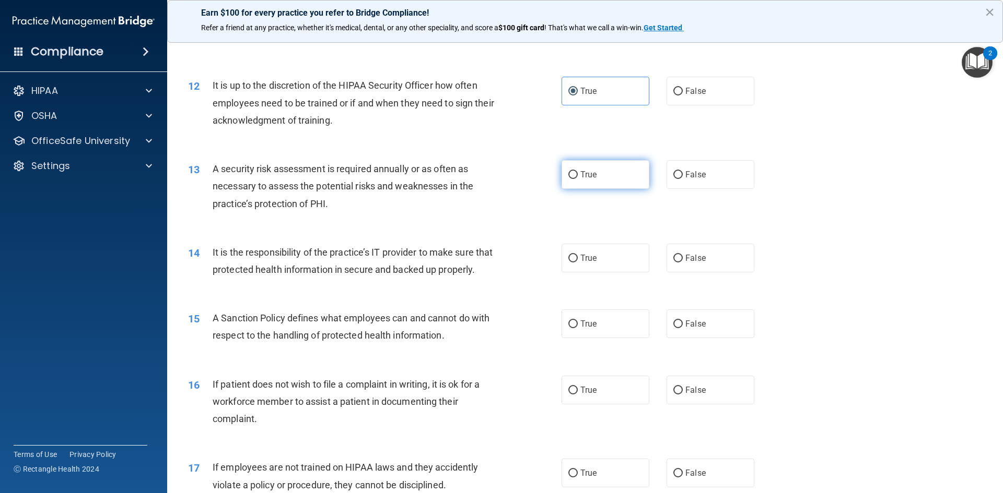
click at [585, 176] on span "True" at bounding box center [588, 175] width 16 height 10
click at [578, 176] on input "True" at bounding box center [572, 175] width 9 height 8
radio input "true"
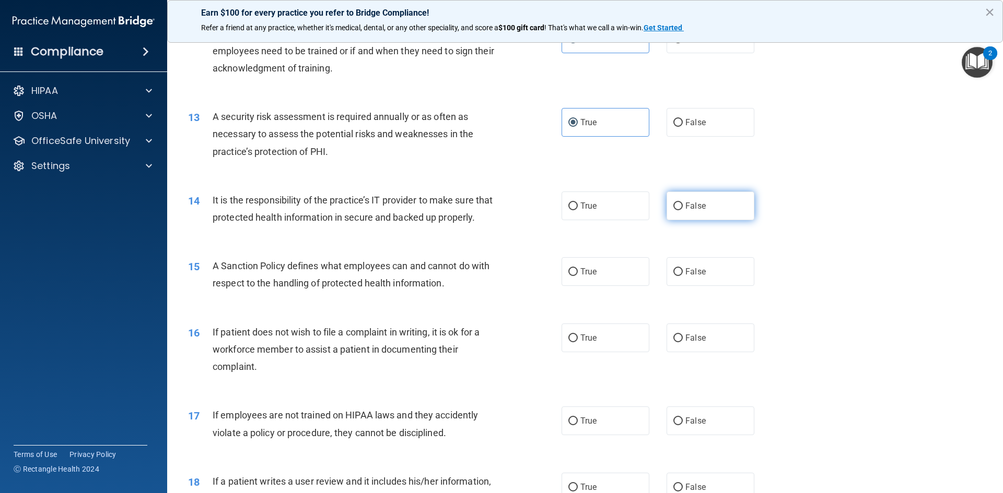
click at [713, 216] on label "False" at bounding box center [710, 206] width 88 height 29
click at [683, 210] on input "False" at bounding box center [677, 207] width 9 height 8
radio input "true"
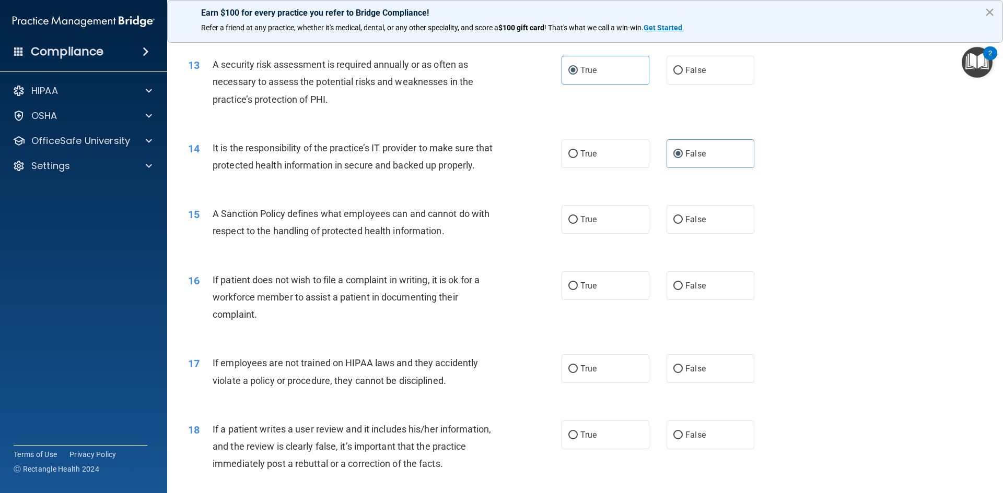
scroll to position [1149, 0]
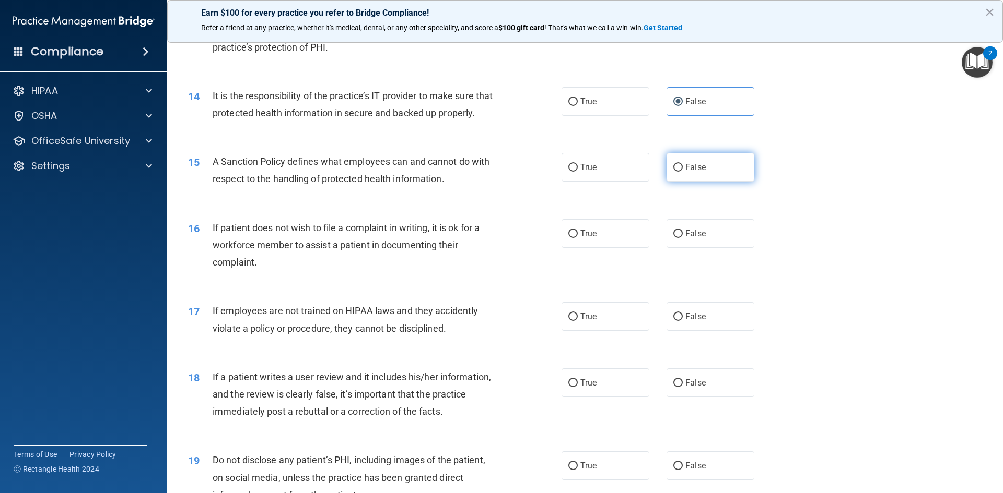
click at [686, 182] on label "False" at bounding box center [710, 167] width 88 height 29
click at [683, 172] on input "False" at bounding box center [677, 168] width 9 height 8
radio input "true"
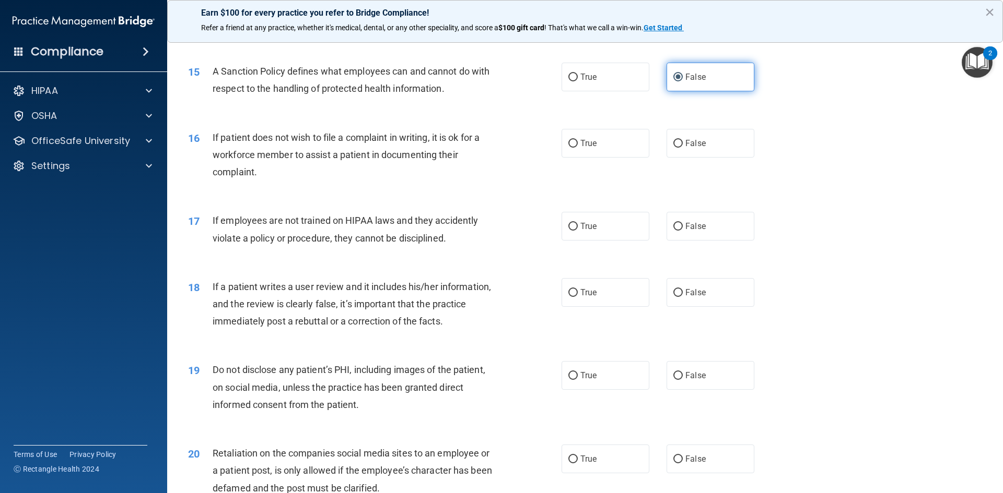
scroll to position [1253, 0]
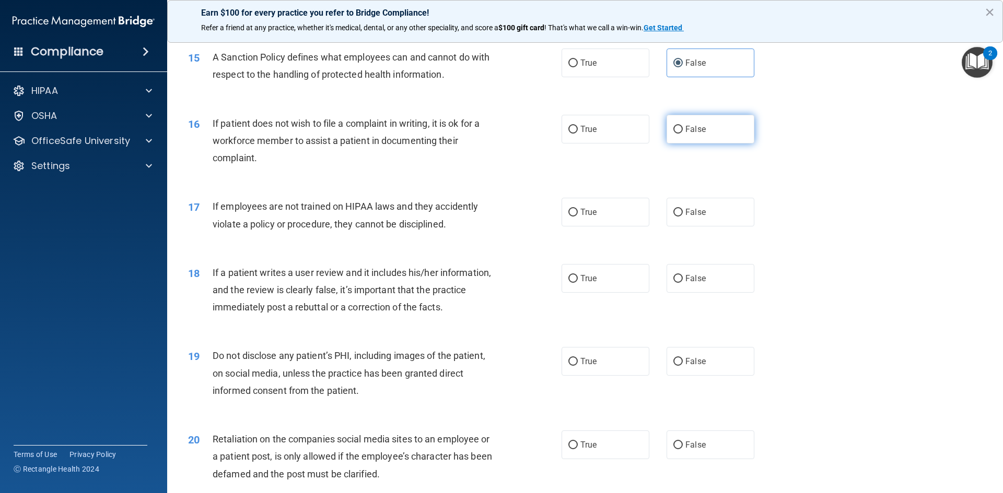
click at [687, 144] on label "False" at bounding box center [710, 129] width 88 height 29
click at [683, 134] on input "False" at bounding box center [677, 130] width 9 height 8
radio input "true"
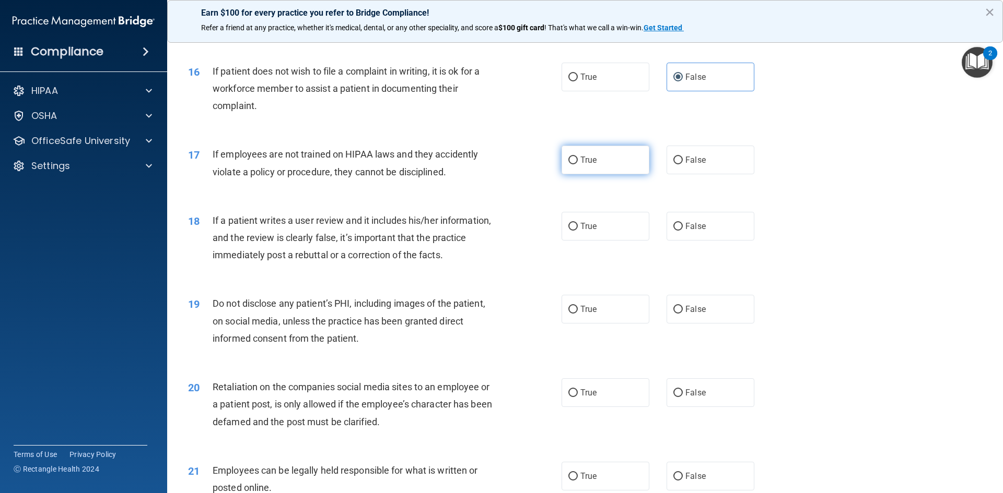
click at [620, 174] on label "True" at bounding box center [605, 160] width 88 height 29
click at [578, 164] on input "True" at bounding box center [572, 161] width 9 height 8
radio input "true"
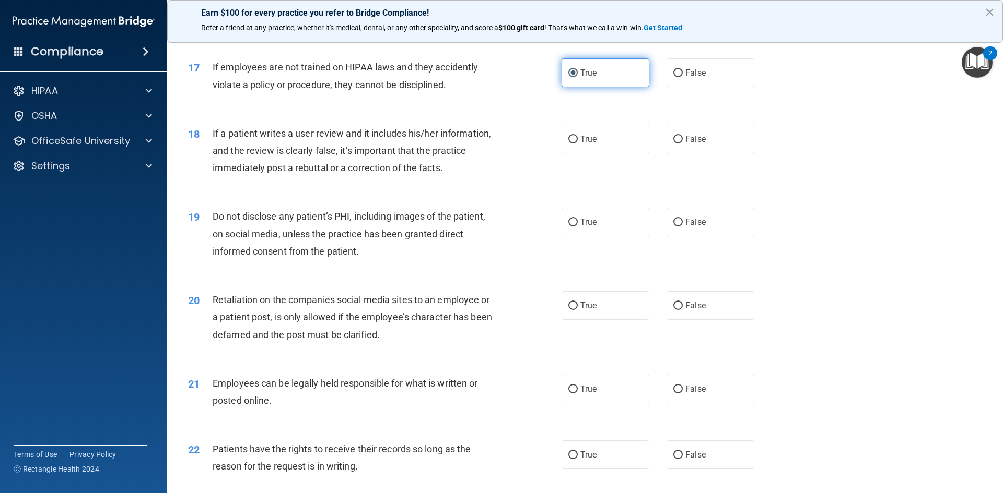
scroll to position [1410, 0]
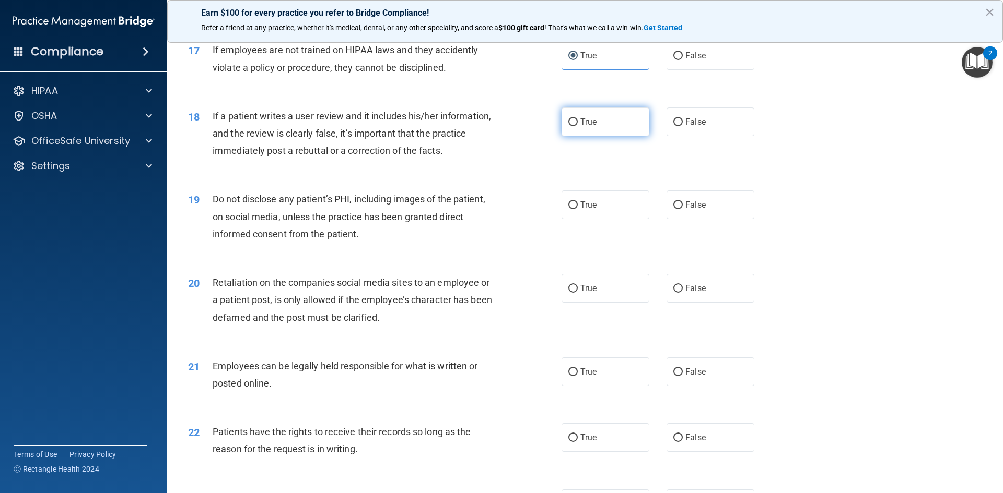
click at [592, 127] on span "True" at bounding box center [588, 122] width 16 height 10
click at [578, 126] on input "True" at bounding box center [572, 123] width 9 height 8
radio input "true"
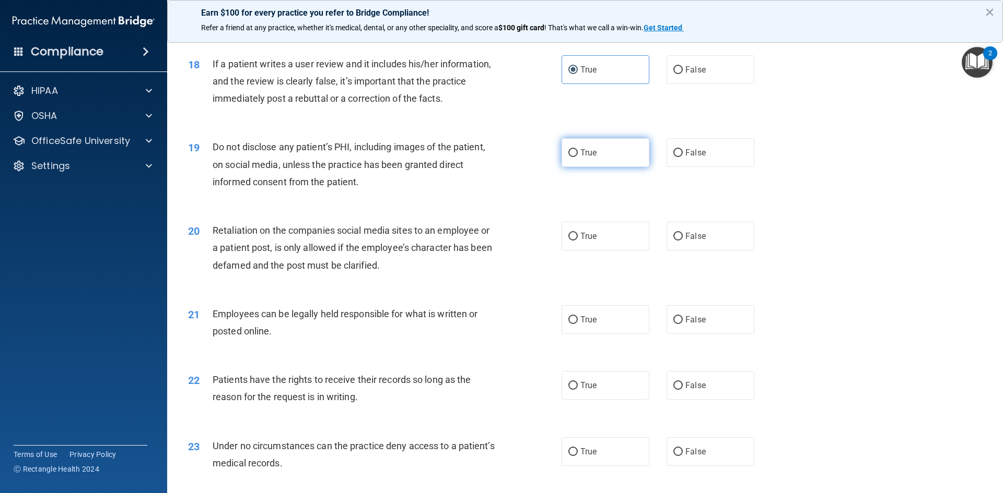
click at [593, 167] on label "True" at bounding box center [605, 152] width 88 height 29
click at [578, 157] on input "True" at bounding box center [572, 153] width 9 height 8
radio input "true"
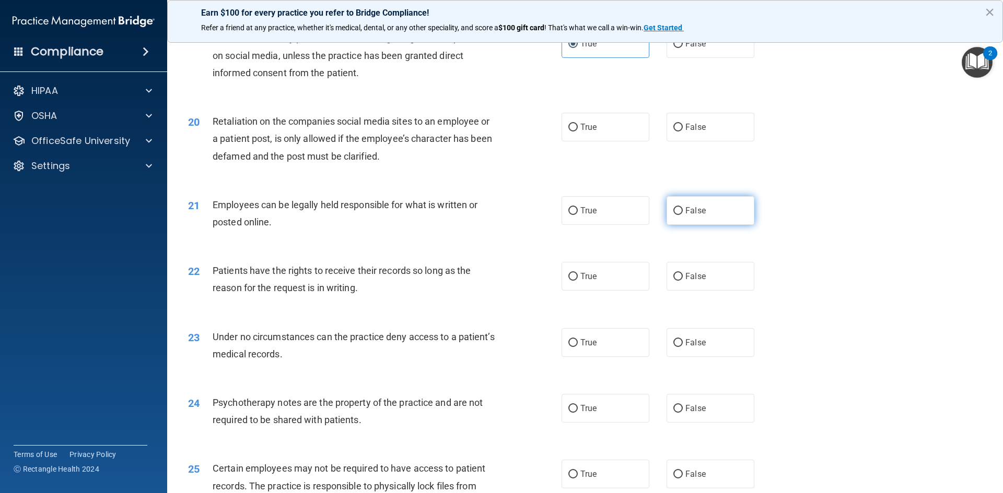
scroll to position [1554, 0]
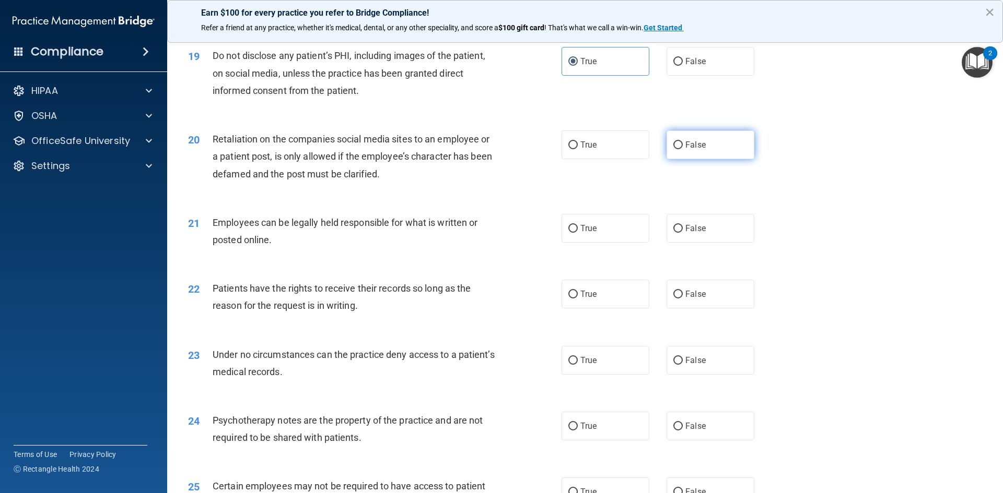
click at [673, 149] on input "False" at bounding box center [677, 146] width 9 height 8
radio input "true"
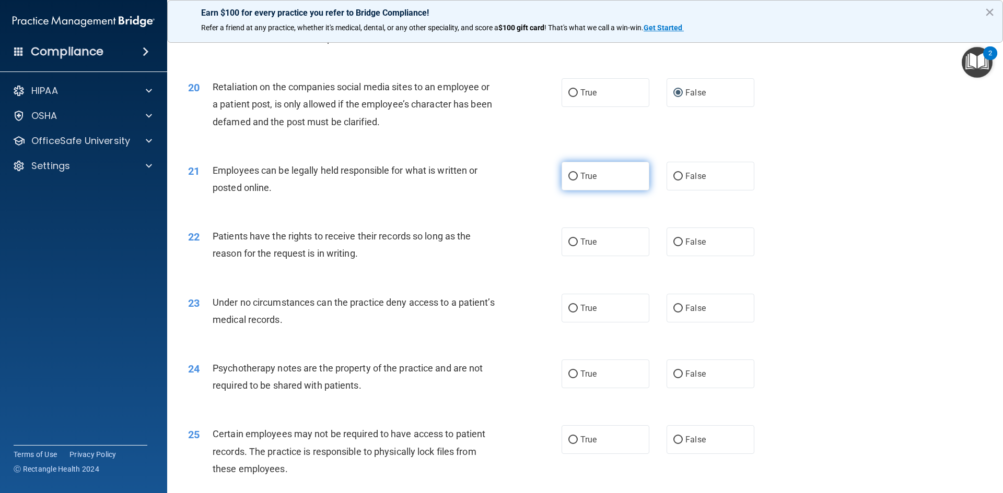
click at [581, 181] on span "True" at bounding box center [588, 176] width 16 height 10
click at [578, 181] on input "True" at bounding box center [572, 177] width 9 height 8
radio input "true"
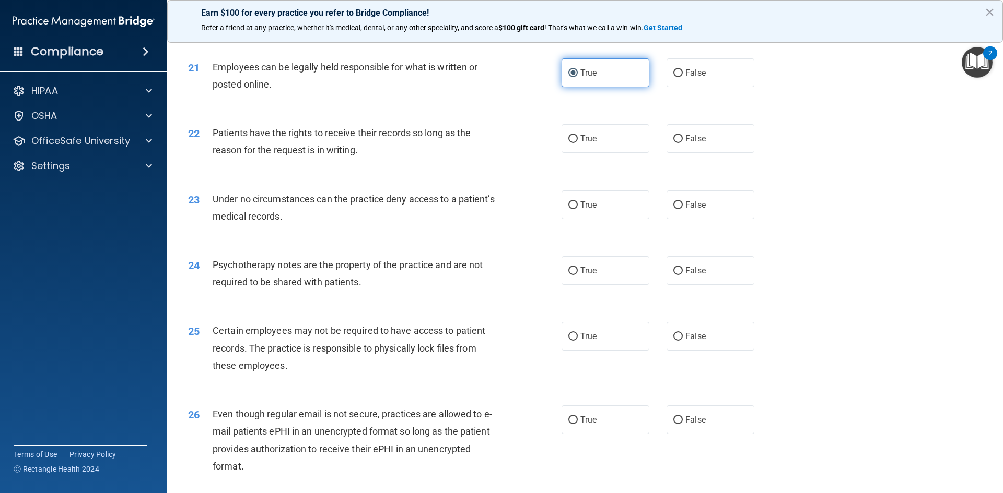
scroll to position [1710, 0]
click at [583, 152] on label "True" at bounding box center [605, 137] width 88 height 29
click at [578, 142] on input "True" at bounding box center [572, 138] width 9 height 8
radio input "true"
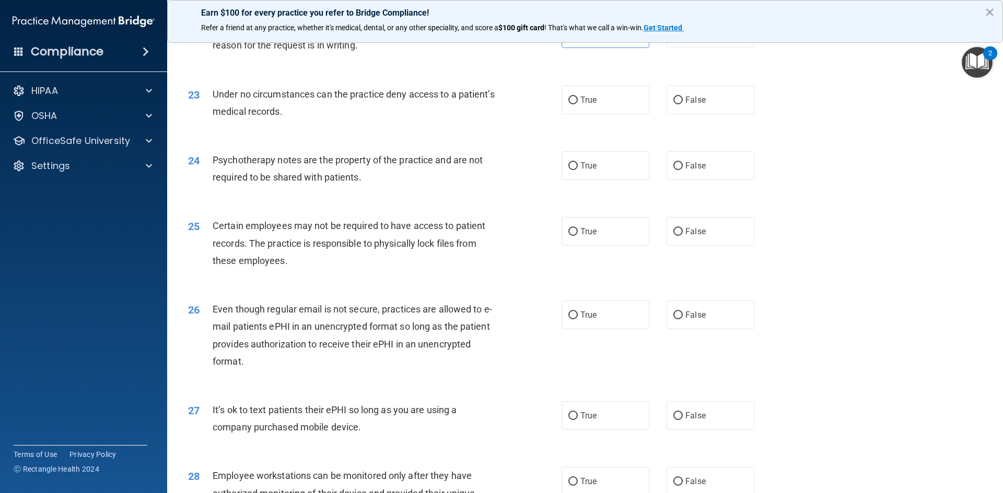
scroll to position [1815, 0]
click at [674, 104] on input "False" at bounding box center [677, 100] width 9 height 8
radio input "true"
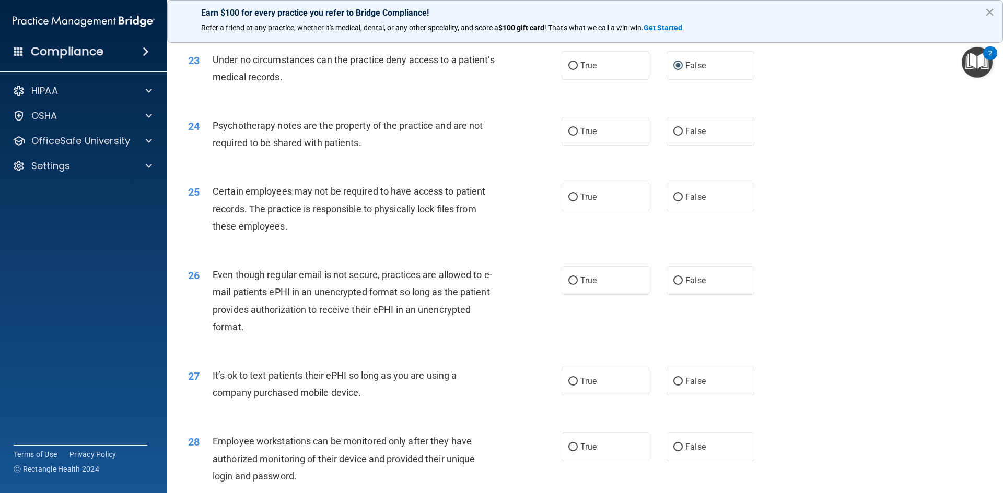
scroll to position [1867, 0]
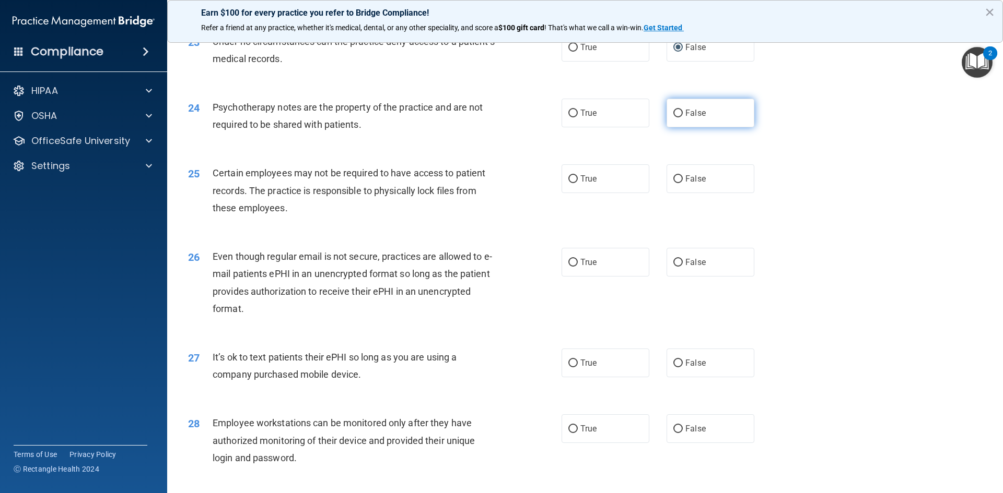
click at [685, 118] on span "False" at bounding box center [695, 113] width 20 height 10
click at [683, 117] on input "False" at bounding box center [677, 114] width 9 height 8
radio input "true"
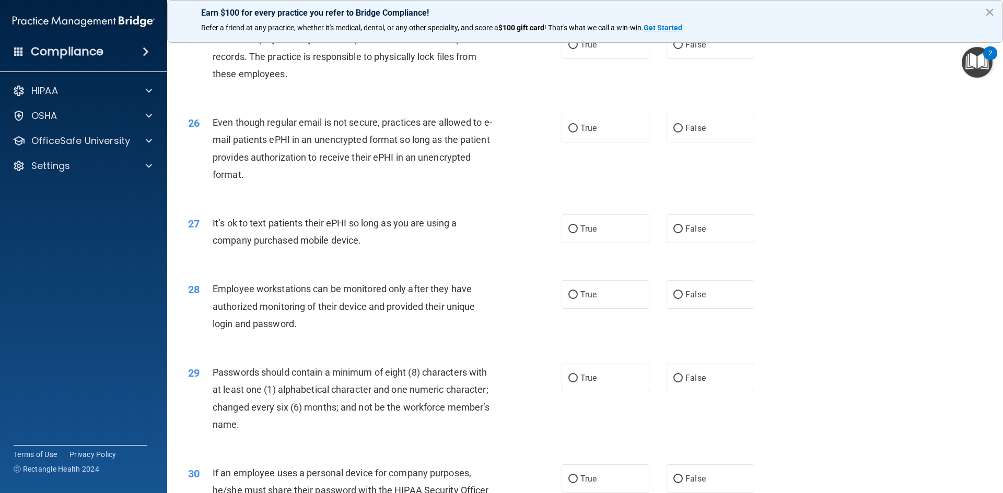
scroll to position [1919, 0]
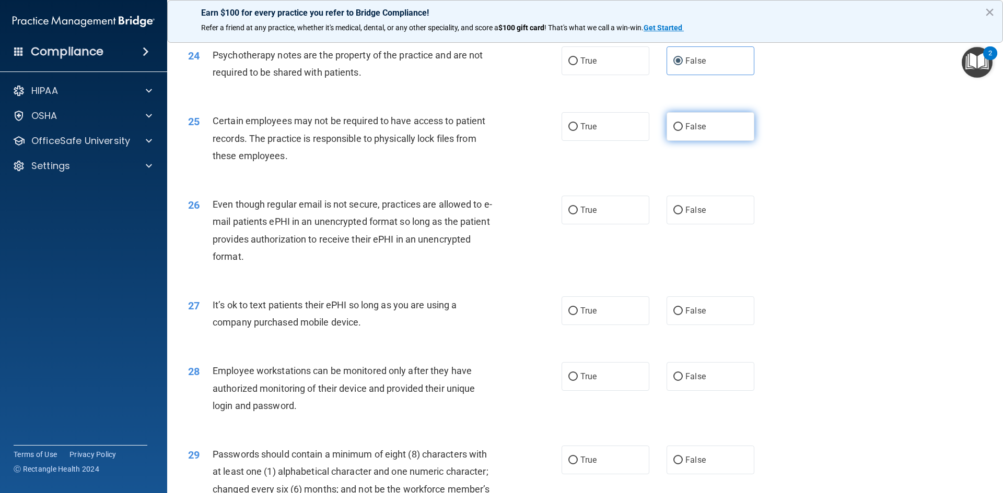
click at [700, 141] on label "False" at bounding box center [710, 126] width 88 height 29
click at [683, 131] on input "False" at bounding box center [677, 127] width 9 height 8
radio input "true"
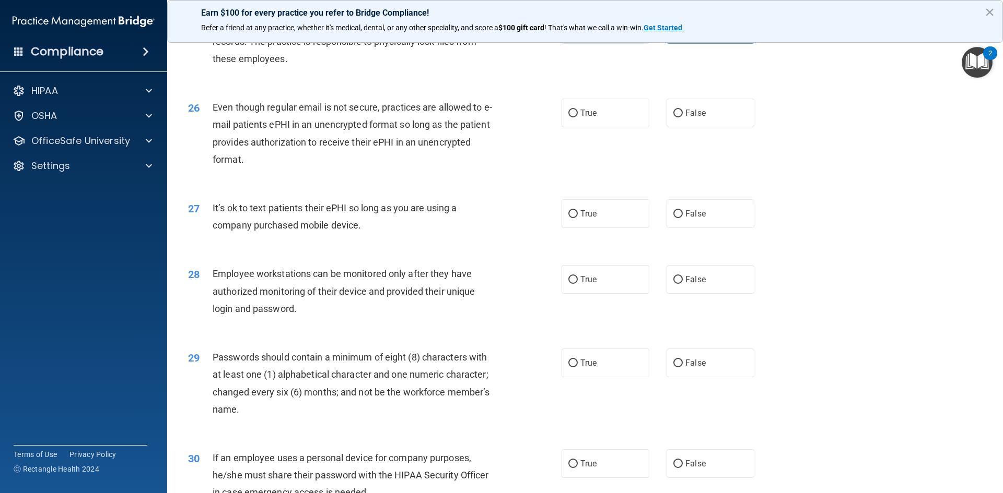
scroll to position [2024, 0]
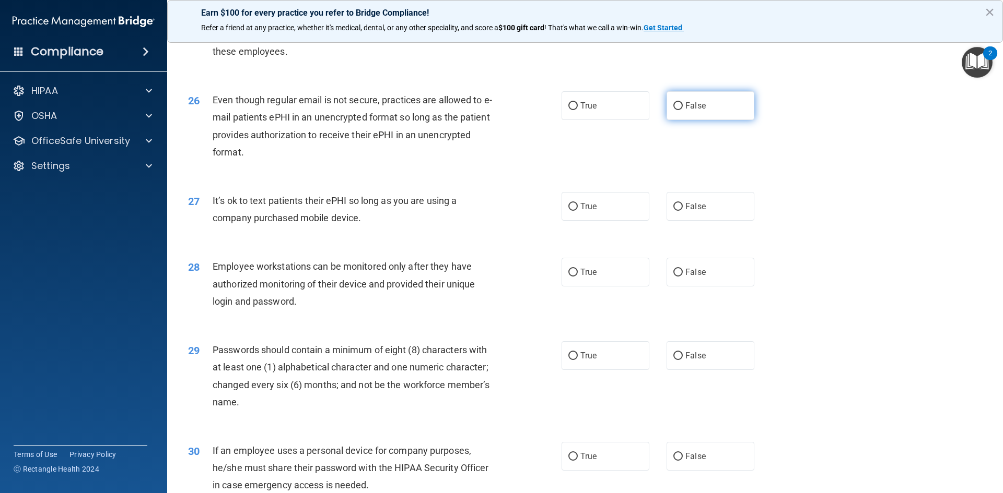
click at [693, 111] on span "False" at bounding box center [695, 106] width 20 height 10
click at [683, 110] on input "False" at bounding box center [677, 106] width 9 height 8
radio input "true"
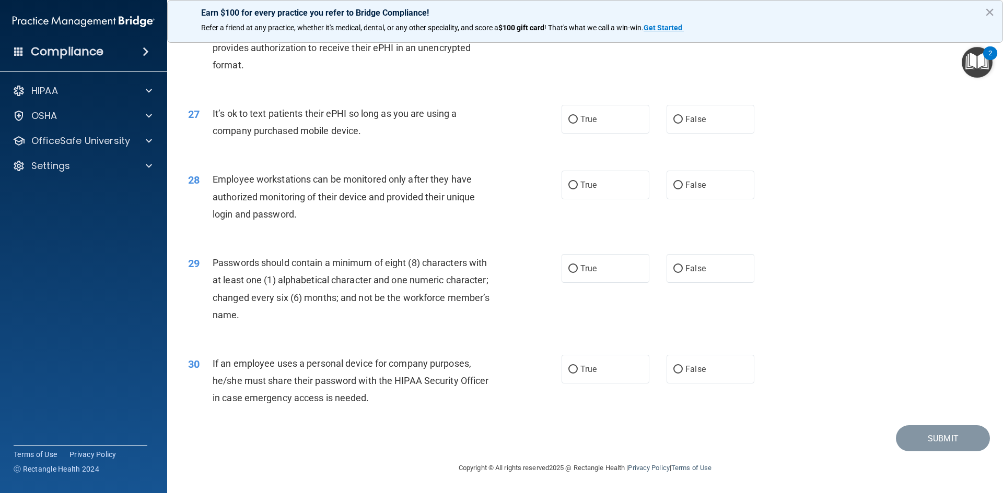
scroll to position [2128, 0]
click at [607, 121] on label "True" at bounding box center [605, 119] width 88 height 29
click at [578, 121] on input "True" at bounding box center [572, 120] width 9 height 8
radio input "true"
click at [694, 190] on span "False" at bounding box center [695, 185] width 20 height 10
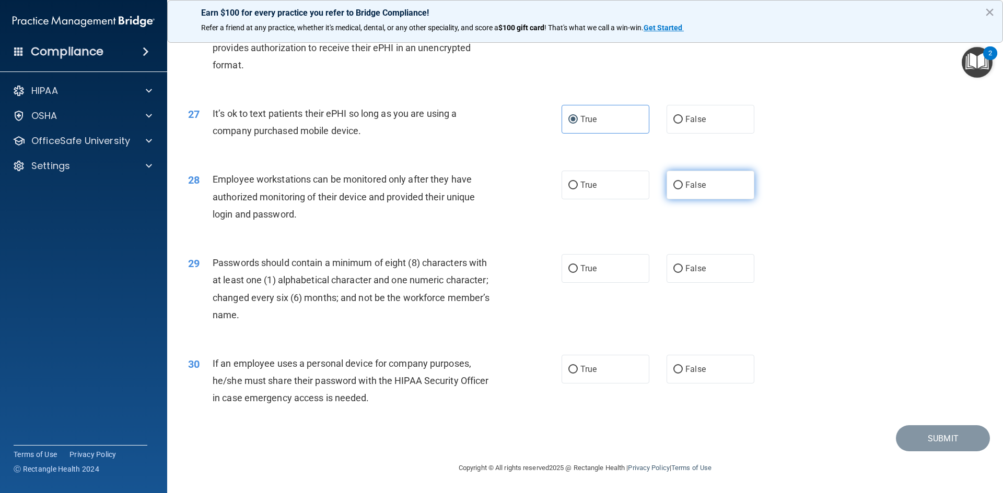
click at [683, 190] on input "False" at bounding box center [677, 186] width 9 height 8
radio input "true"
click at [601, 270] on label "True" at bounding box center [605, 268] width 88 height 29
click at [578, 270] on input "True" at bounding box center [572, 269] width 9 height 8
radio input "true"
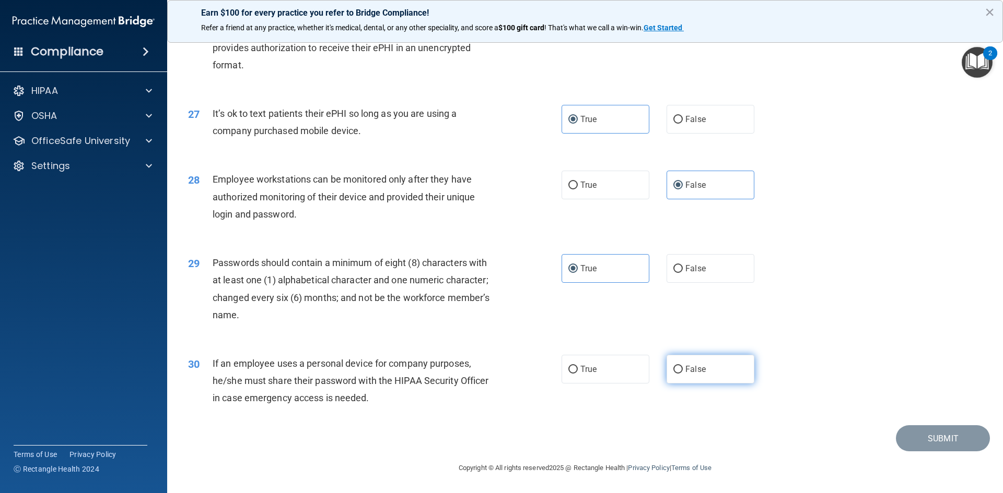
click at [695, 366] on span "False" at bounding box center [695, 369] width 20 height 10
click at [683, 366] on input "False" at bounding box center [677, 370] width 9 height 8
radio input "true"
click at [926, 445] on button "Submit" at bounding box center [943, 439] width 94 height 27
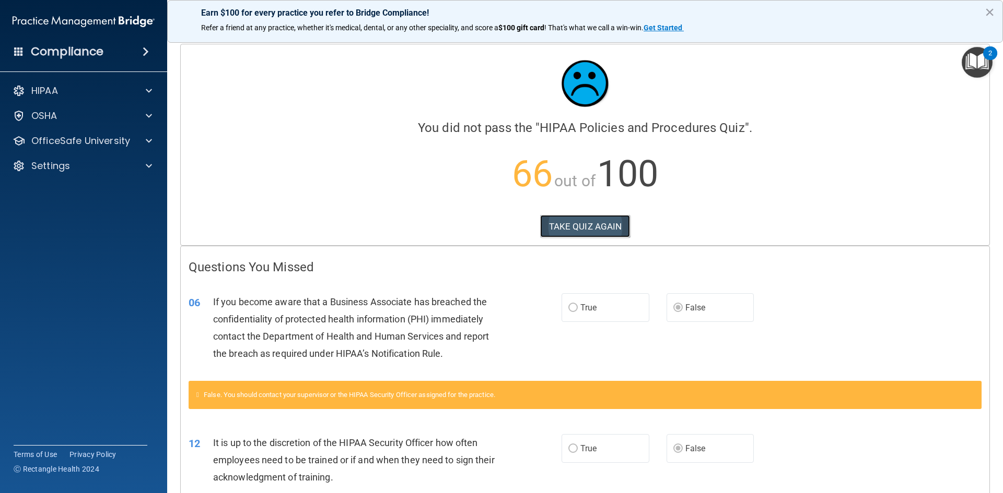
click at [599, 231] on button "TAKE QUIZ AGAIN" at bounding box center [585, 226] width 90 height 23
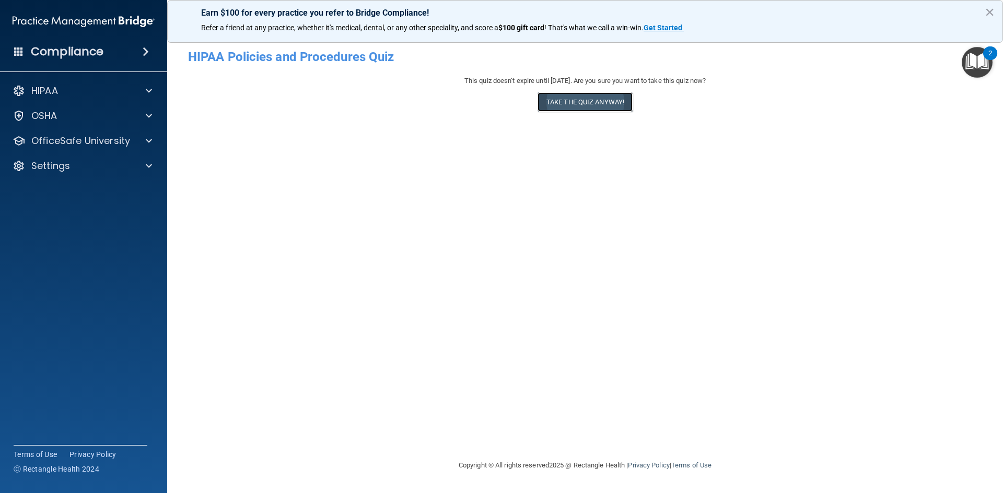
click at [584, 102] on button "Take the quiz anyway!" at bounding box center [584, 101] width 95 height 19
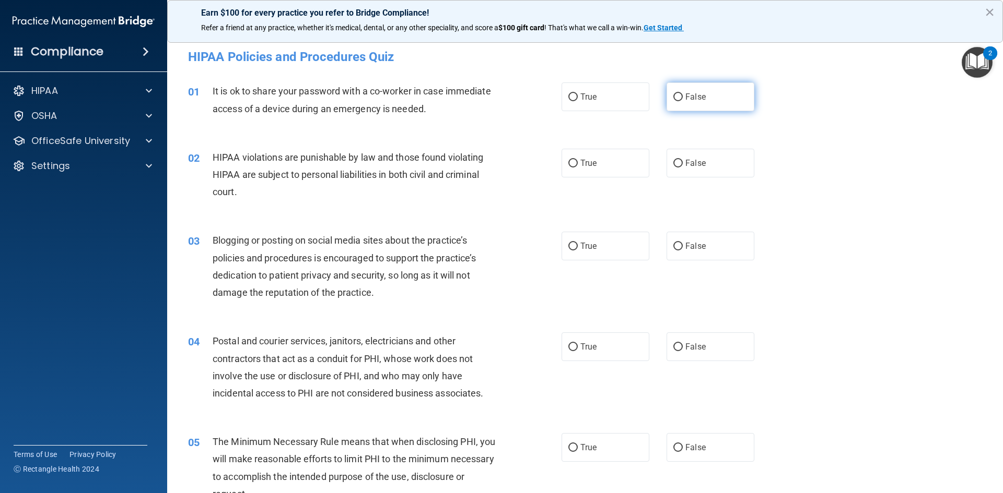
click at [673, 97] on input "False" at bounding box center [677, 97] width 9 height 8
radio input "true"
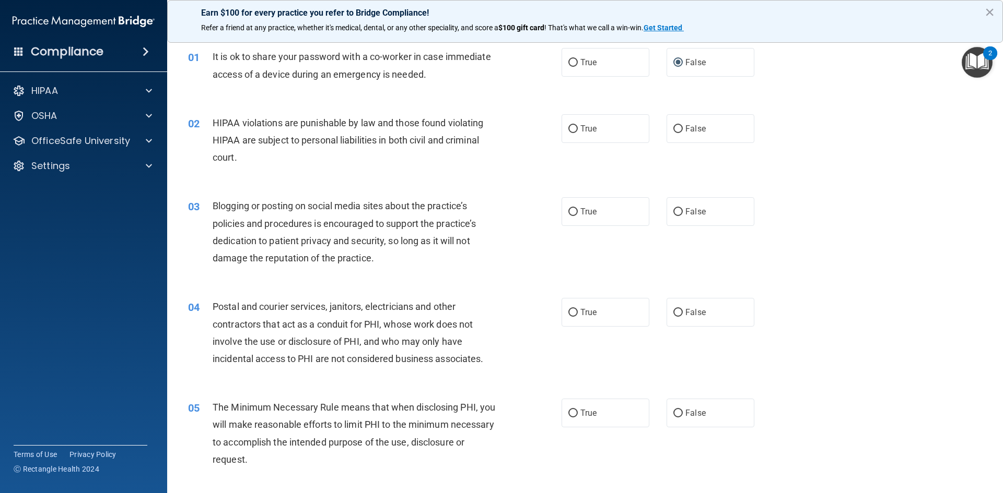
scroll to position [52, 0]
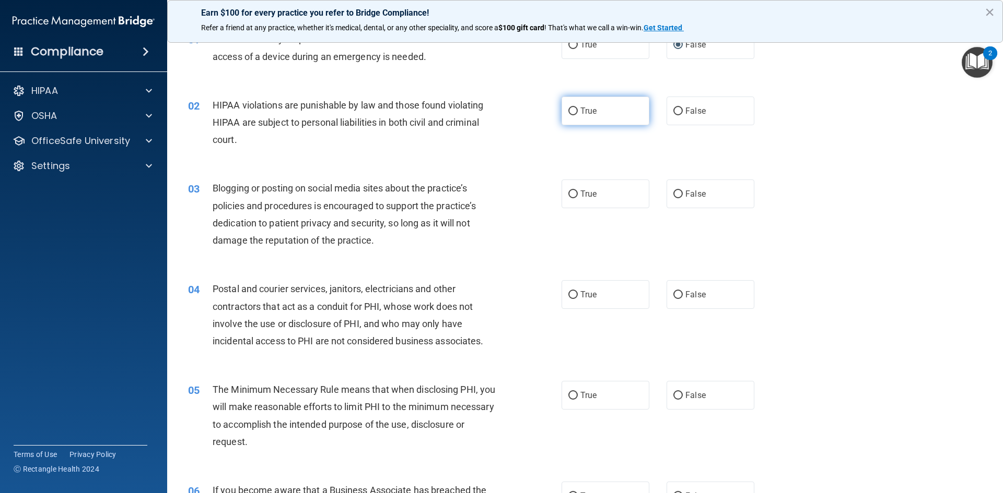
click at [580, 110] on span "True" at bounding box center [588, 111] width 16 height 10
click at [572, 108] on input "True" at bounding box center [572, 112] width 9 height 8
radio input "true"
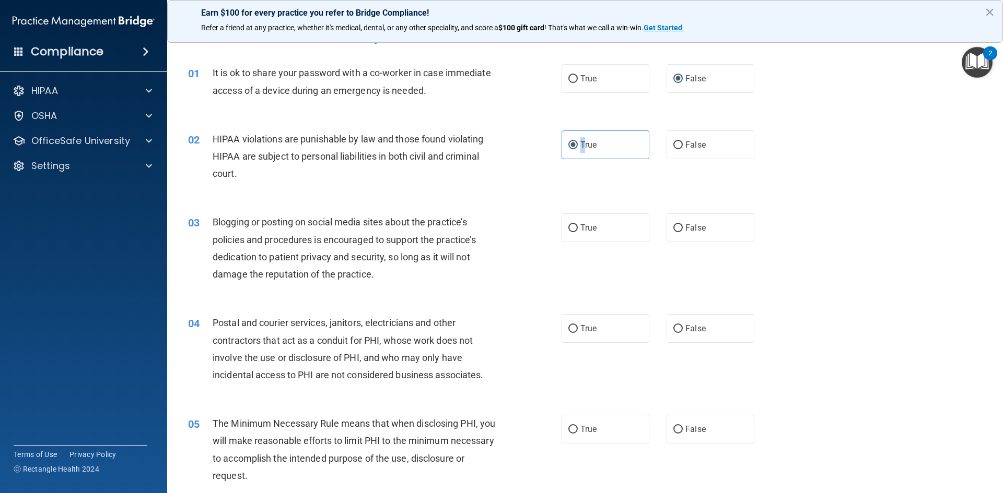
scroll to position [0, 0]
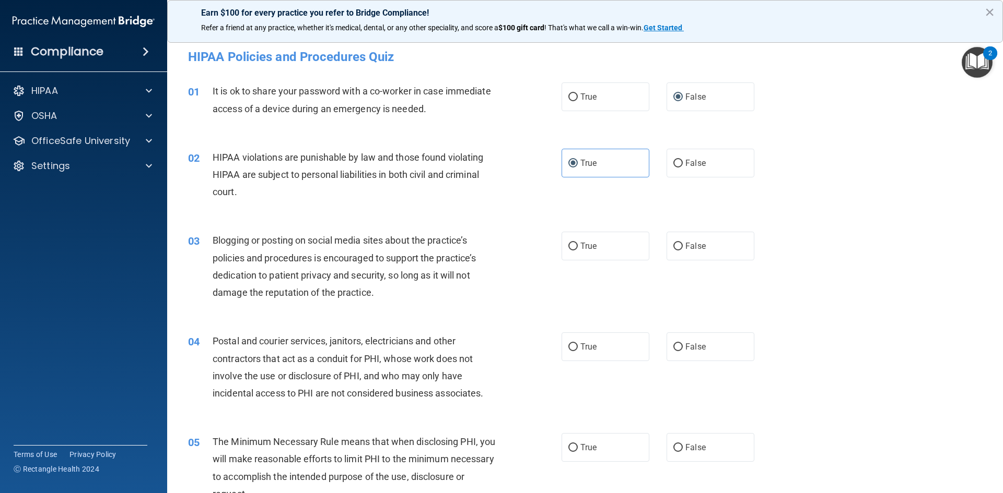
click at [732, 147] on div "02 HIPAA violations are punishable by law and those found violating HIPAA are s…" at bounding box center [584, 178] width 809 height 84
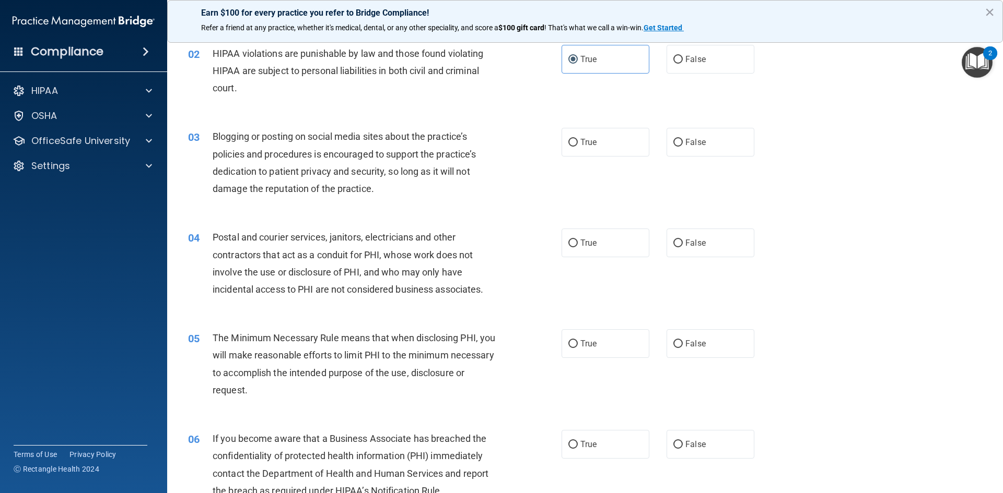
scroll to position [104, 0]
click at [577, 133] on label "True" at bounding box center [605, 141] width 88 height 29
click at [577, 138] on input "True" at bounding box center [572, 142] width 9 height 8
radio input "true"
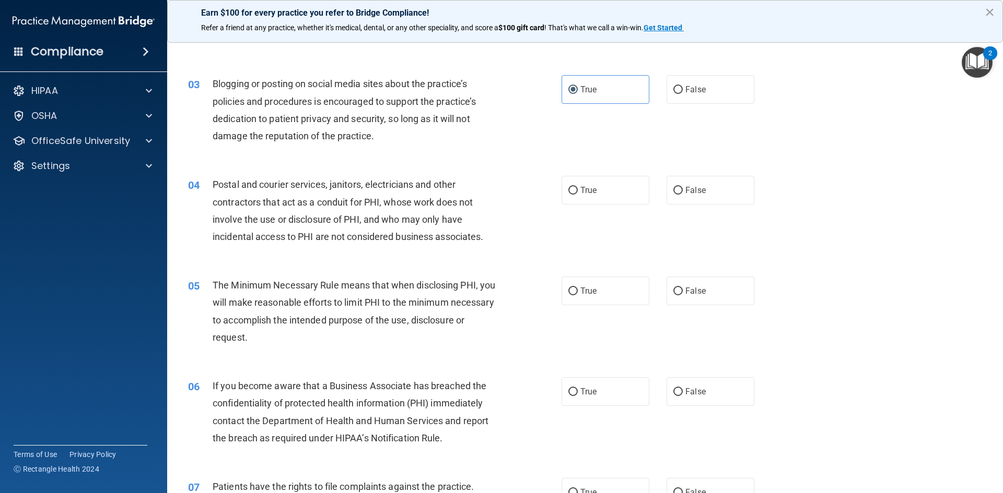
scroll to position [209, 0]
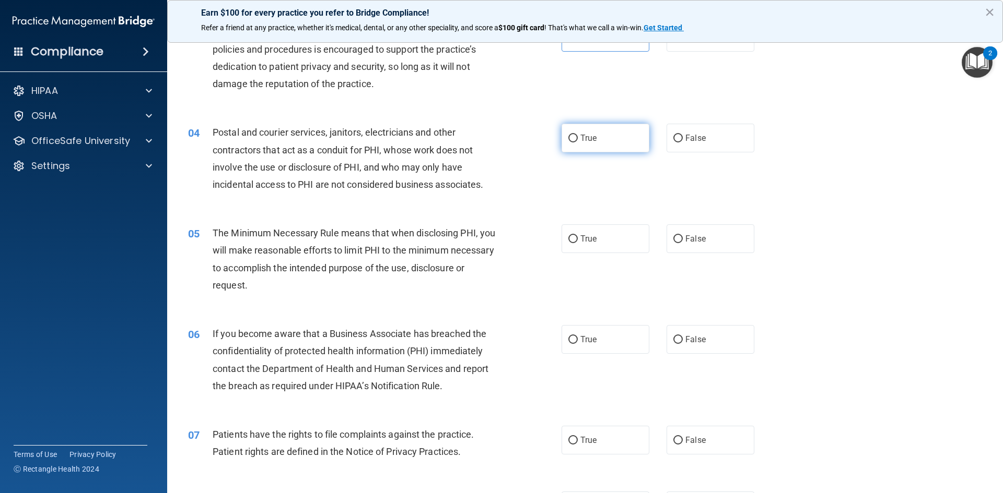
click at [581, 140] on span "True" at bounding box center [588, 138] width 16 height 10
click at [578, 140] on input "True" at bounding box center [572, 139] width 9 height 8
radio input "true"
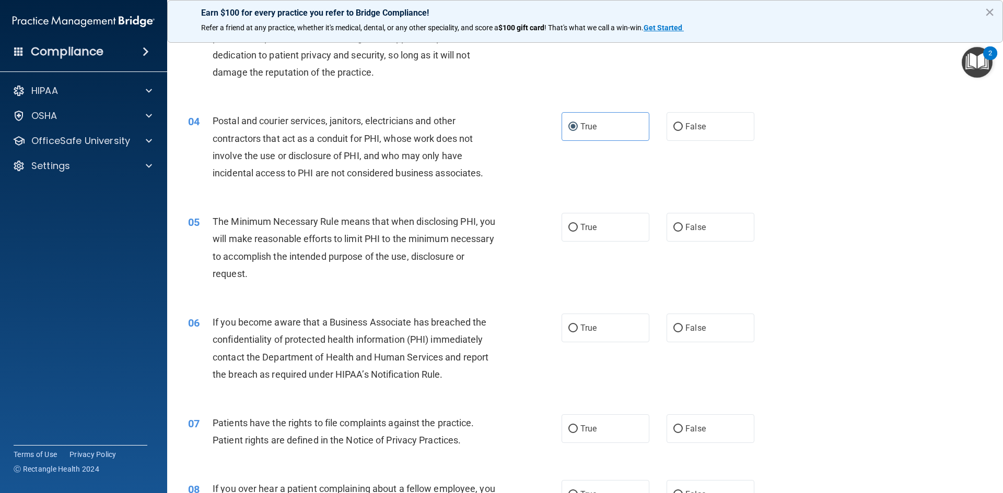
scroll to position [261, 0]
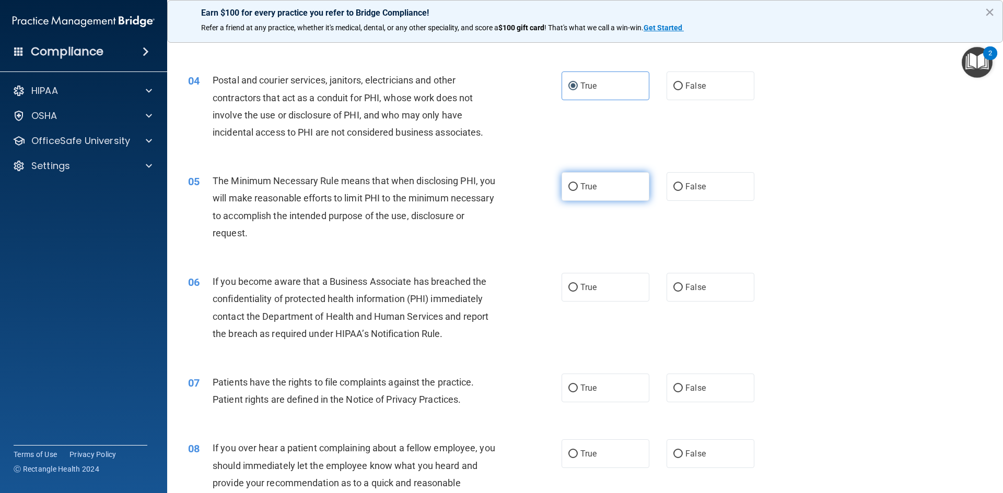
click at [587, 192] on label "True" at bounding box center [605, 186] width 88 height 29
click at [578, 191] on input "True" at bounding box center [572, 187] width 9 height 8
radio input "true"
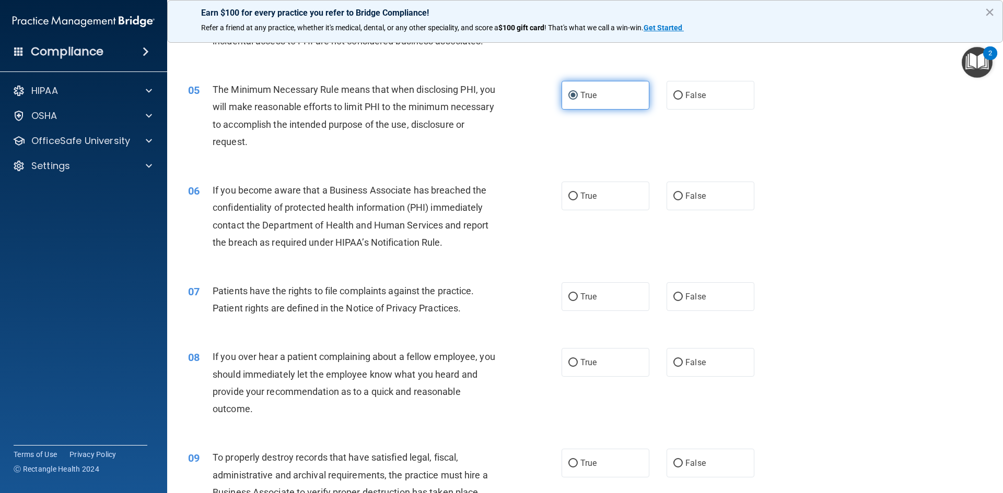
scroll to position [366, 0]
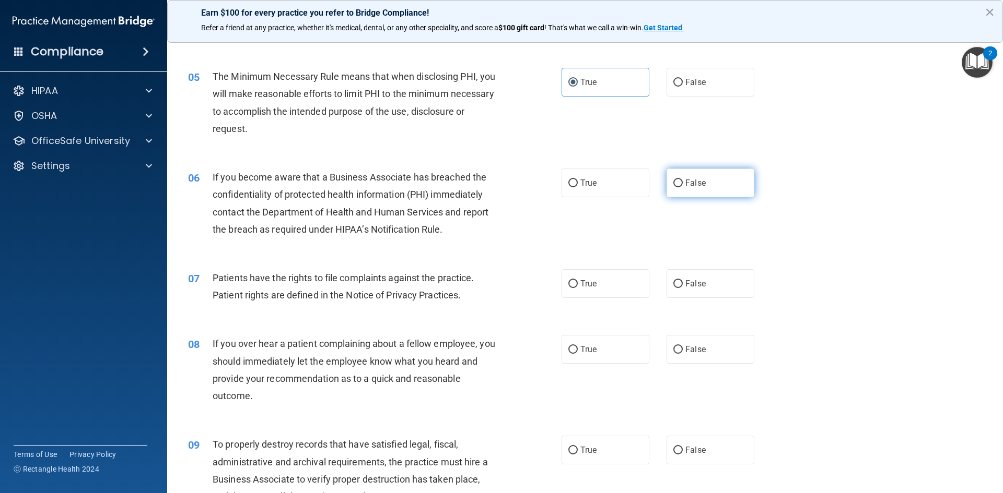
click at [677, 175] on label "False" at bounding box center [710, 183] width 88 height 29
click at [677, 180] on input "False" at bounding box center [677, 184] width 9 height 8
radio input "true"
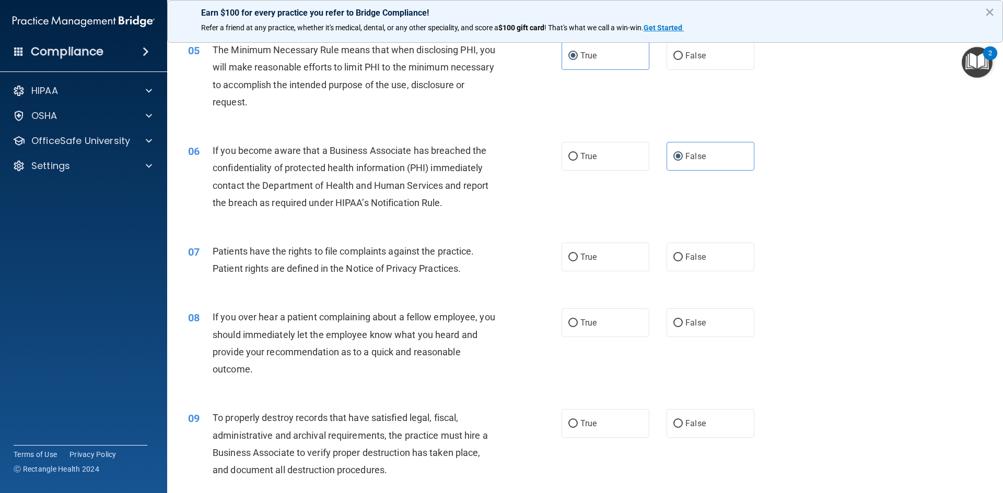
scroll to position [418, 0]
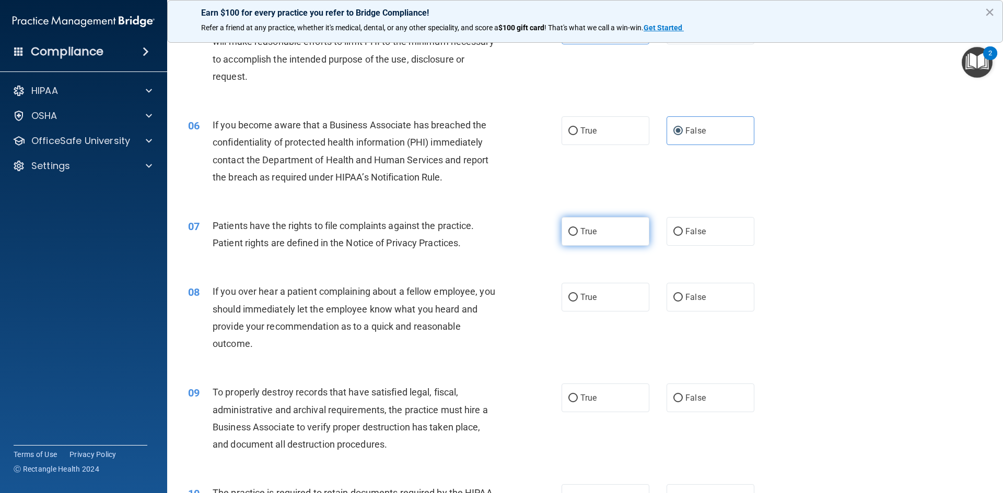
click at [616, 233] on label "True" at bounding box center [605, 231] width 88 height 29
click at [578, 233] on input "True" at bounding box center [572, 232] width 9 height 8
radio input "true"
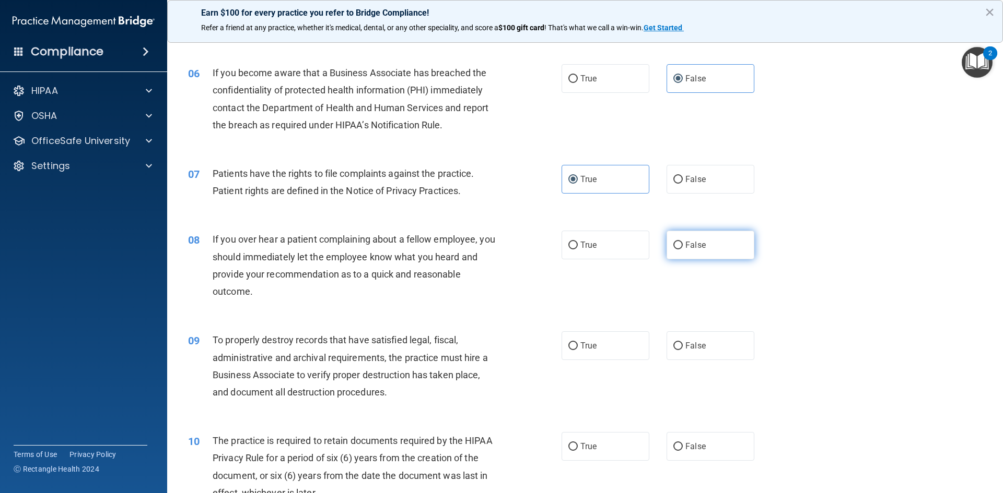
click at [687, 247] on span "False" at bounding box center [695, 245] width 20 height 10
click at [683, 247] on input "False" at bounding box center [677, 246] width 9 height 8
radio input "true"
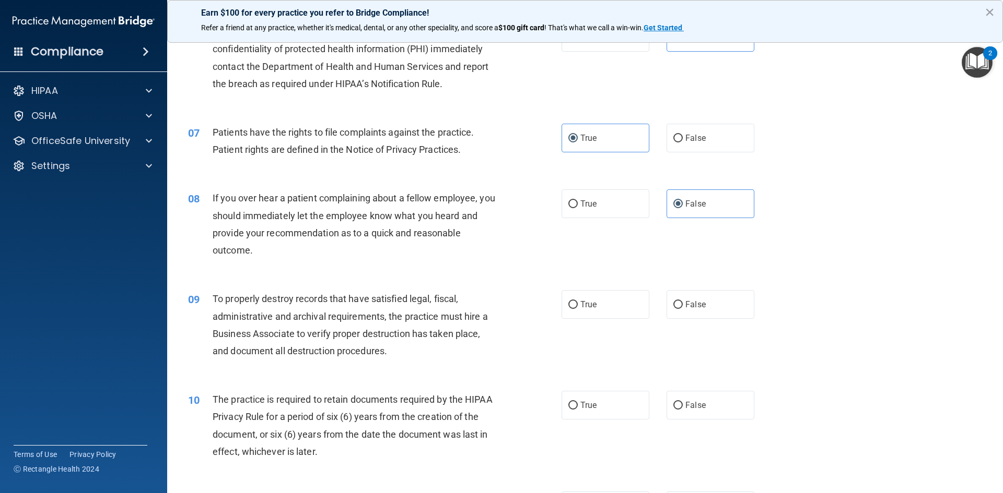
scroll to position [574, 0]
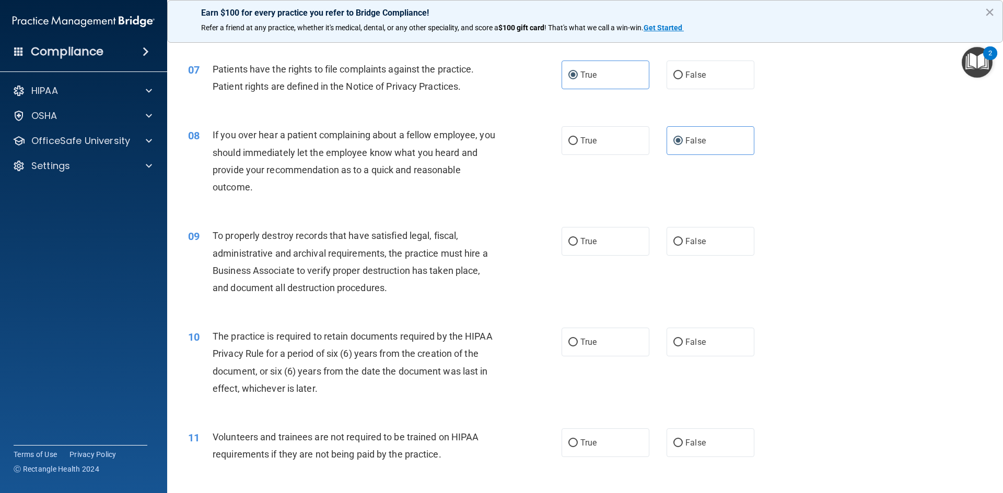
click at [684, 217] on div "09 To properly destroy records that have satisfied legal, fiscal, administrativ…" at bounding box center [584, 264] width 809 height 101
click at [684, 230] on label "False" at bounding box center [710, 241] width 88 height 29
click at [683, 238] on input "False" at bounding box center [677, 242] width 9 height 8
radio input "true"
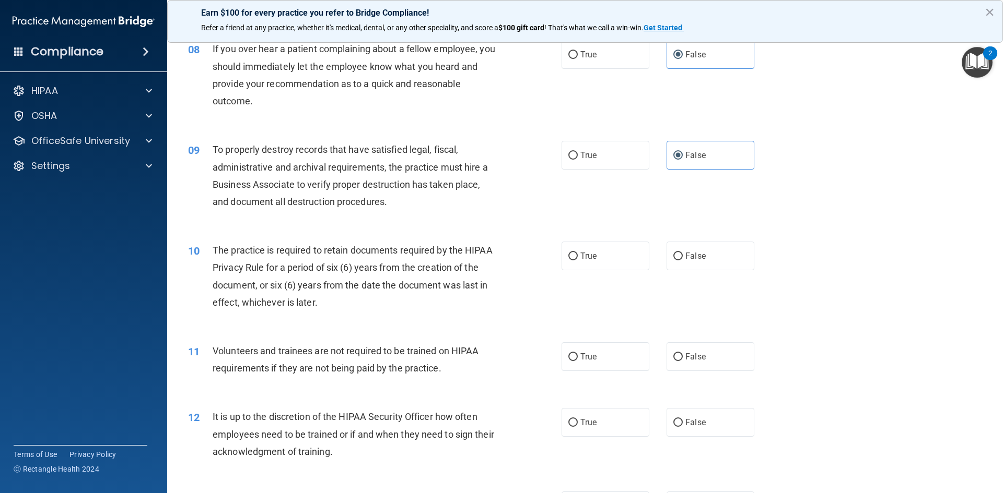
scroll to position [679, 0]
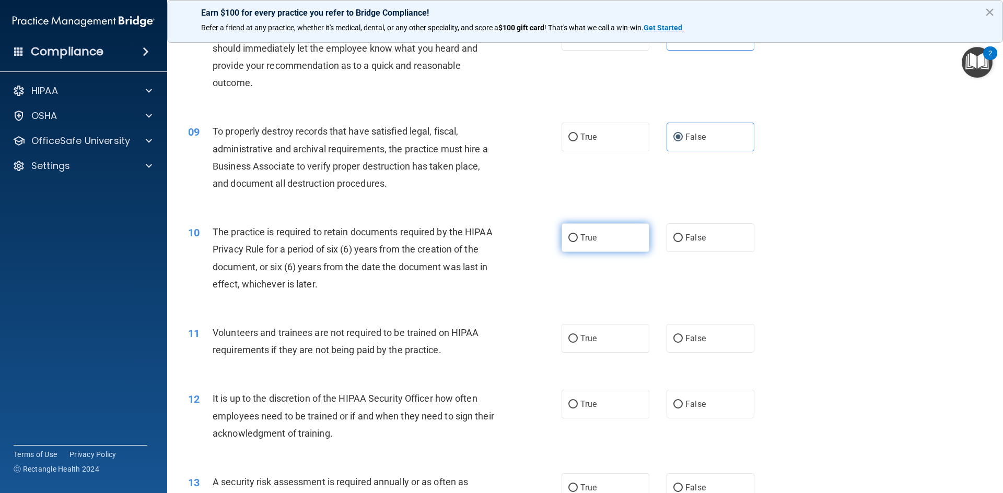
click at [606, 242] on label "True" at bounding box center [605, 237] width 88 height 29
click at [578, 242] on input "True" at bounding box center [572, 238] width 9 height 8
radio input "true"
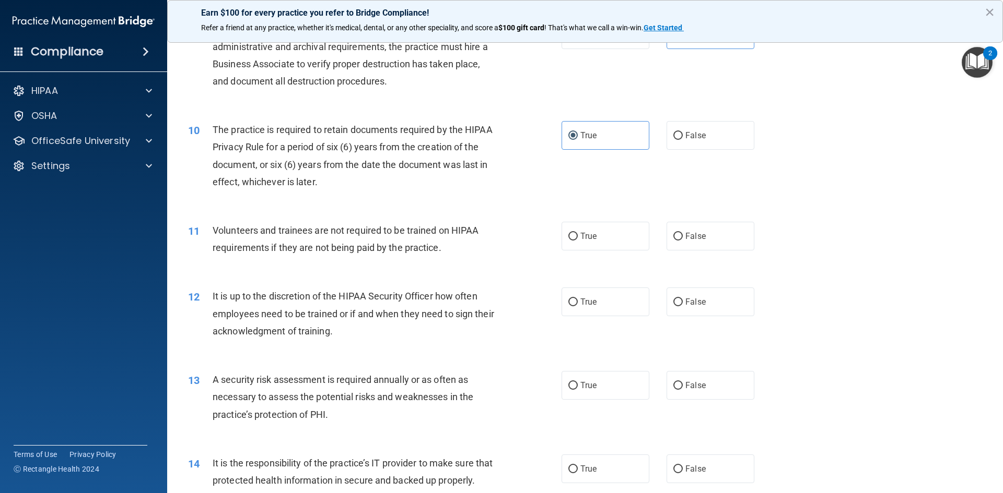
scroll to position [783, 0]
click at [692, 239] on span "False" at bounding box center [695, 234] width 20 height 10
click at [683, 239] on input "False" at bounding box center [677, 235] width 9 height 8
radio input "true"
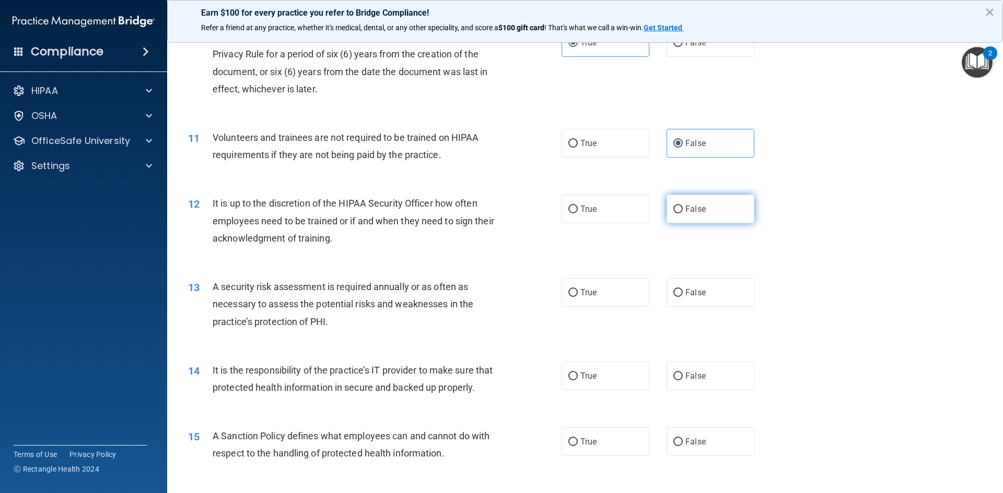
scroll to position [888, 0]
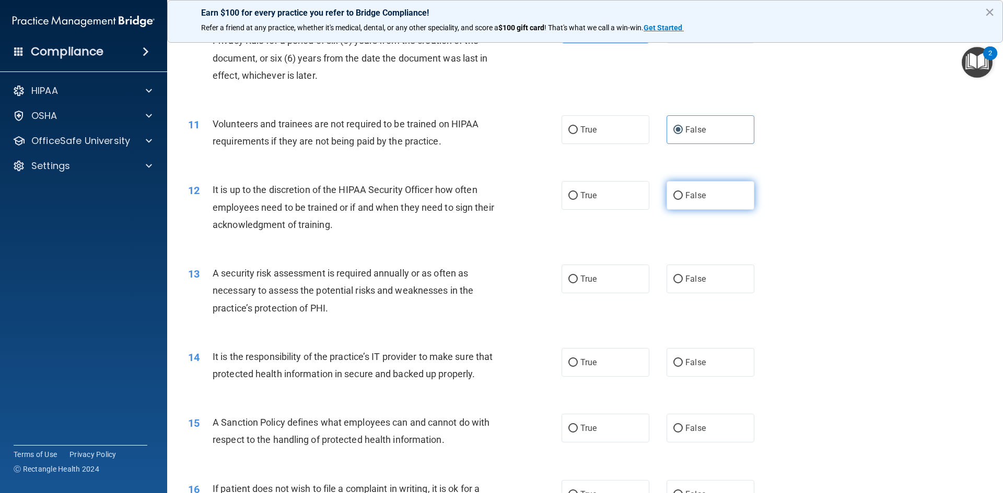
click at [690, 203] on label "False" at bounding box center [710, 195] width 88 height 29
click at [683, 200] on input "False" at bounding box center [677, 196] width 9 height 8
radio input "true"
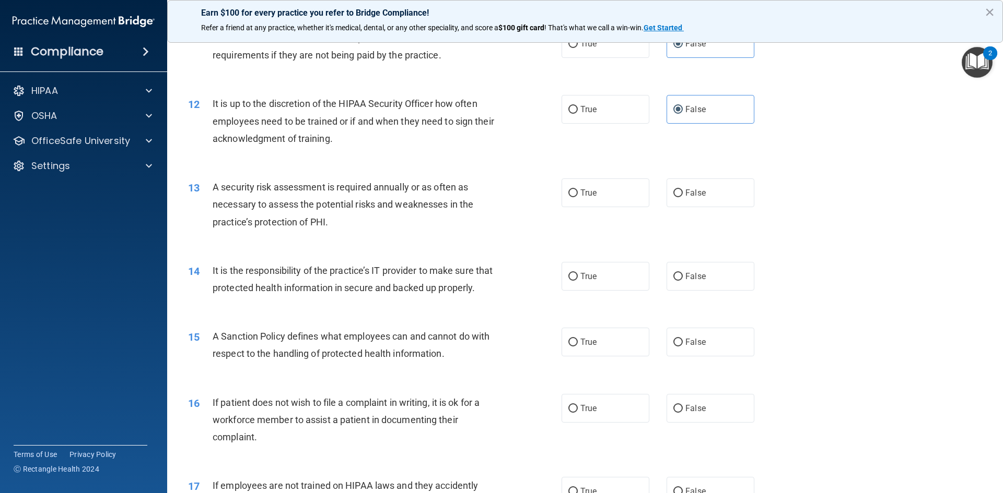
scroll to position [992, 0]
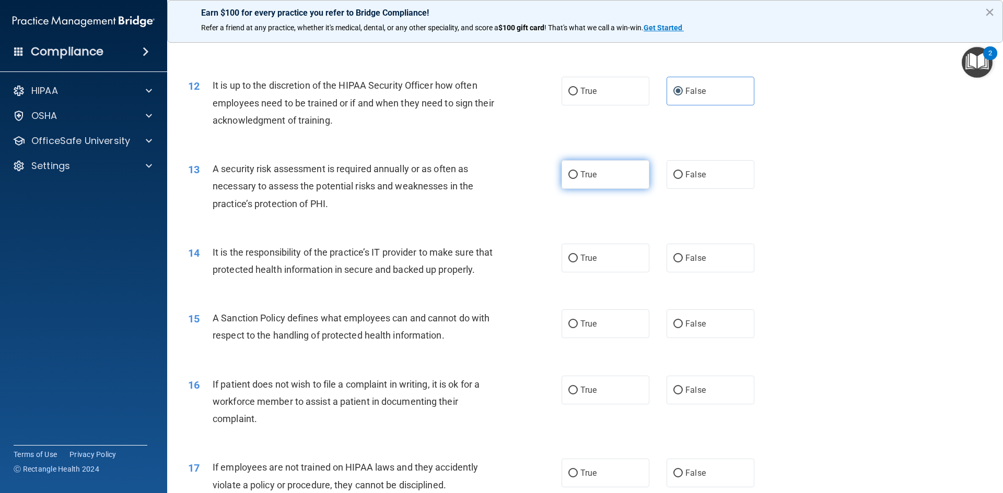
click at [616, 174] on label "True" at bounding box center [605, 174] width 88 height 29
click at [578, 174] on input "True" at bounding box center [572, 175] width 9 height 8
radio input "true"
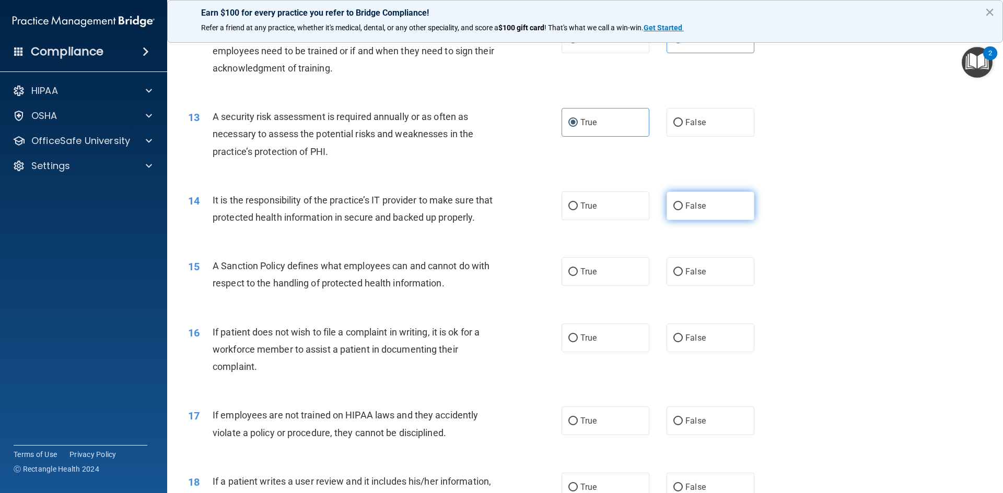
click at [679, 202] on label "False" at bounding box center [710, 206] width 88 height 29
click at [679, 203] on input "False" at bounding box center [677, 207] width 9 height 8
radio input "true"
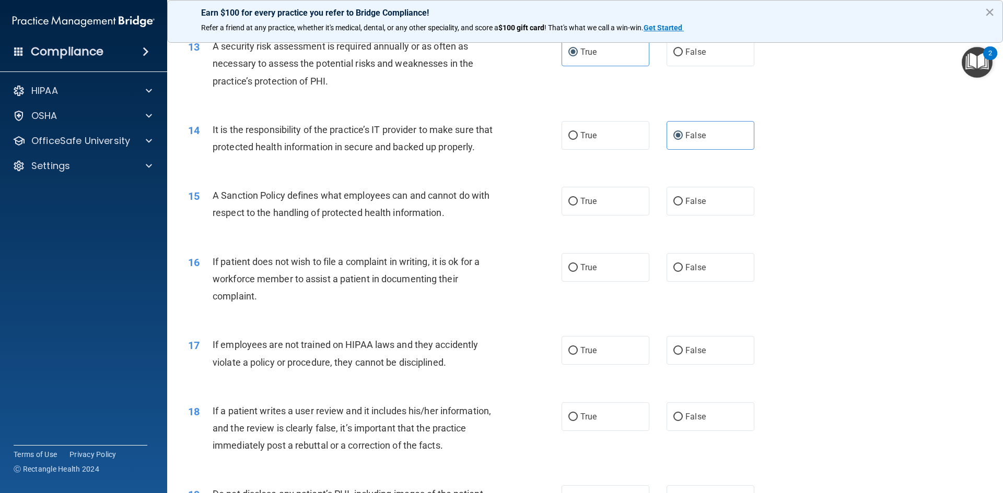
scroll to position [1097, 0]
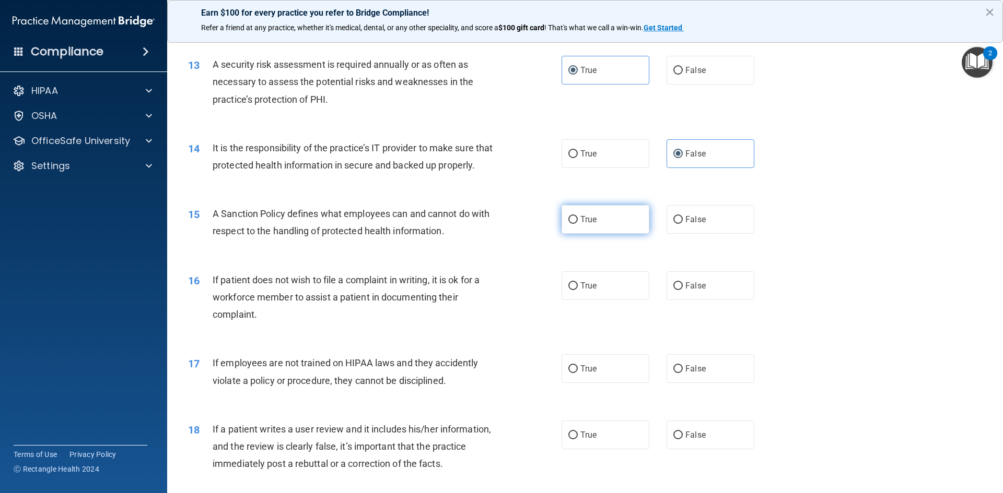
click at [592, 225] on span "True" at bounding box center [588, 220] width 16 height 10
click at [578, 224] on input "True" at bounding box center [572, 220] width 9 height 8
radio input "true"
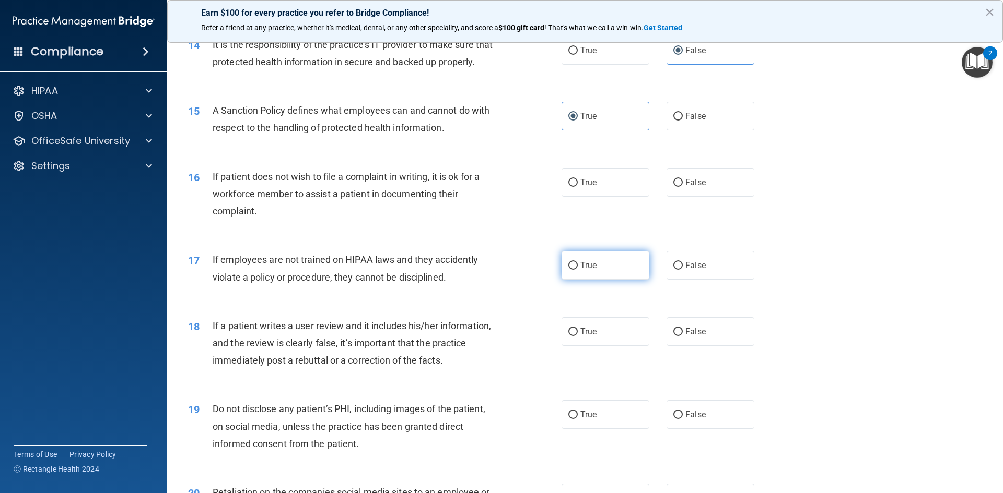
scroll to position [1201, 0]
click at [587, 186] on span "True" at bounding box center [588, 182] width 16 height 10
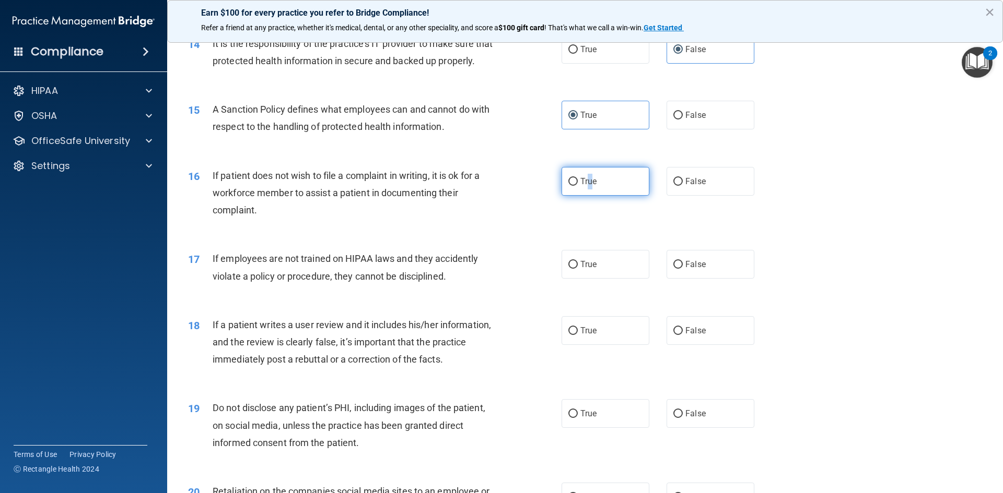
click at [568, 186] on input "True" at bounding box center [572, 182] width 9 height 8
radio input "true"
click at [589, 237] on div "16 If patient does not wish to file a complaint in writing, it is ok for a work…" at bounding box center [584, 196] width 809 height 84
click at [683, 276] on label "False" at bounding box center [710, 264] width 88 height 29
click at [683, 269] on input "False" at bounding box center [677, 265] width 9 height 8
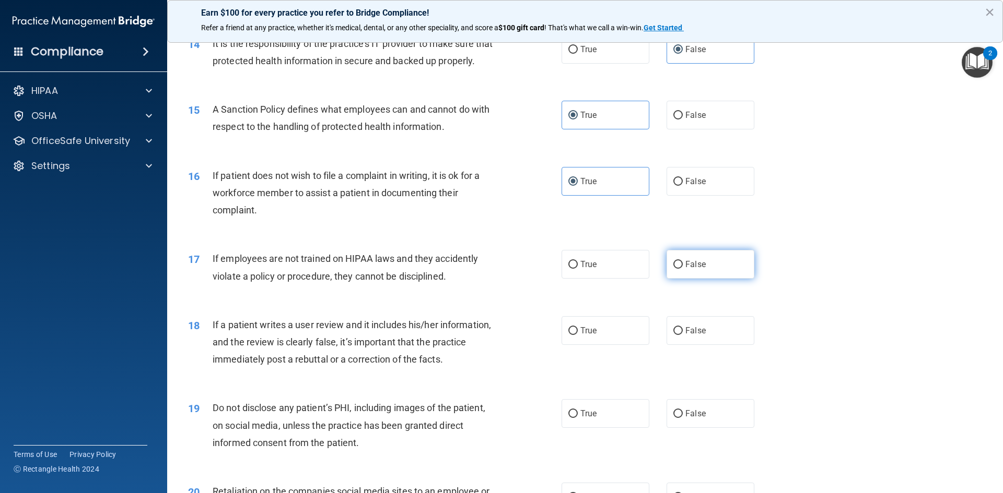
radio input "true"
click at [685, 345] on label "False" at bounding box center [710, 330] width 88 height 29
click at [683, 335] on input "False" at bounding box center [677, 331] width 9 height 8
radio input "true"
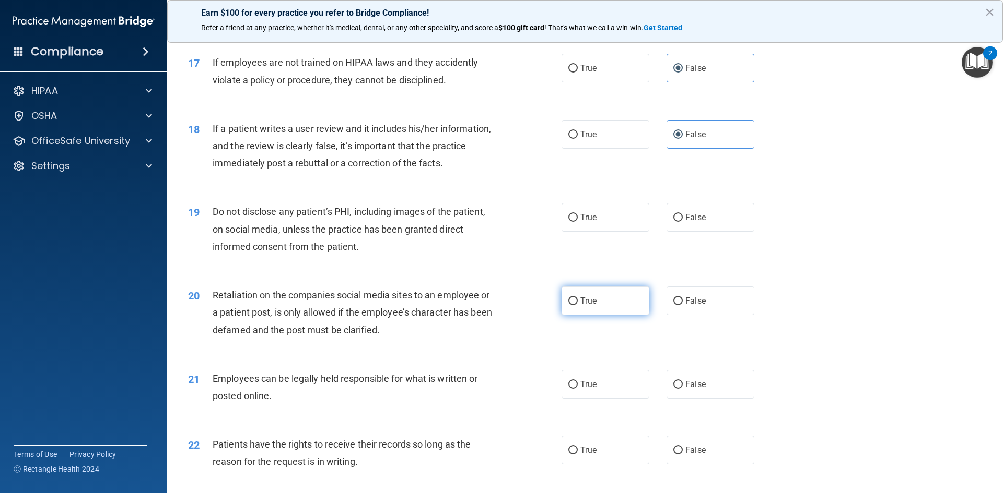
scroll to position [1410, 0]
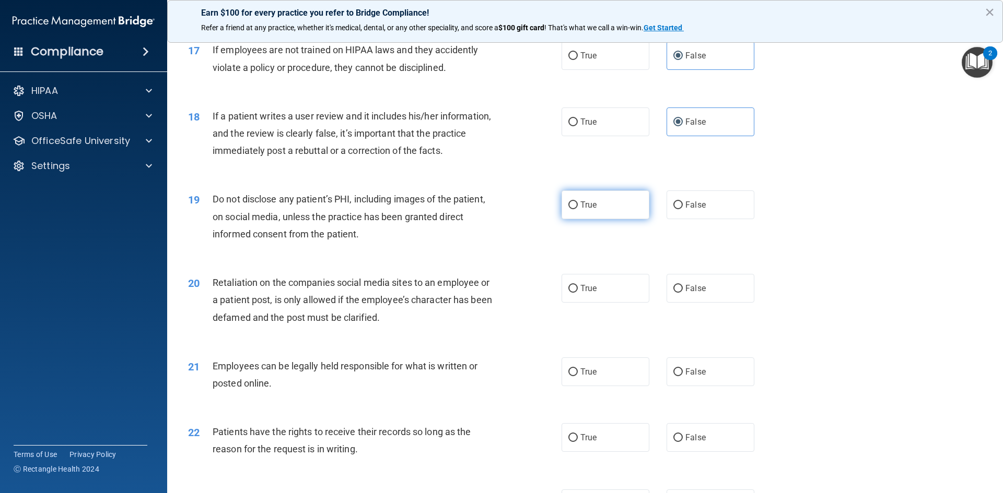
click at [570, 209] on input "True" at bounding box center [572, 206] width 9 height 8
radio input "true"
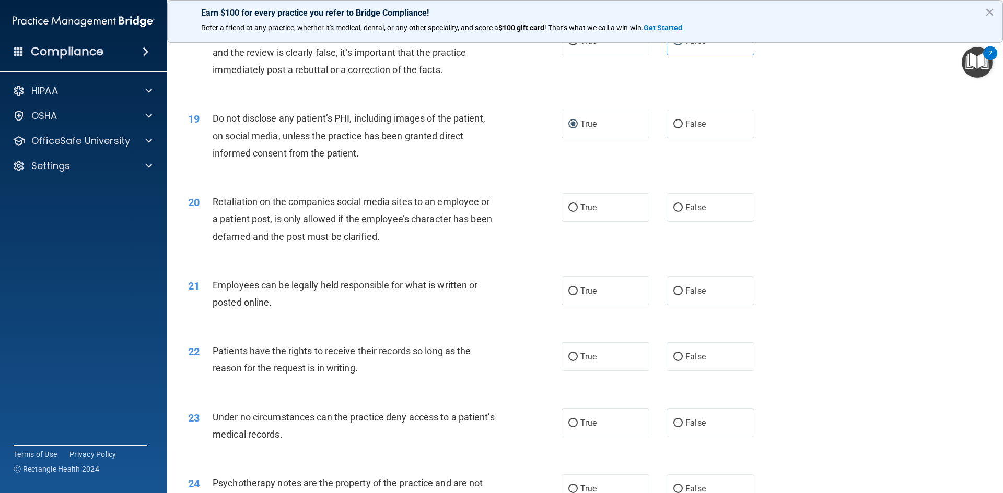
scroll to position [1514, 0]
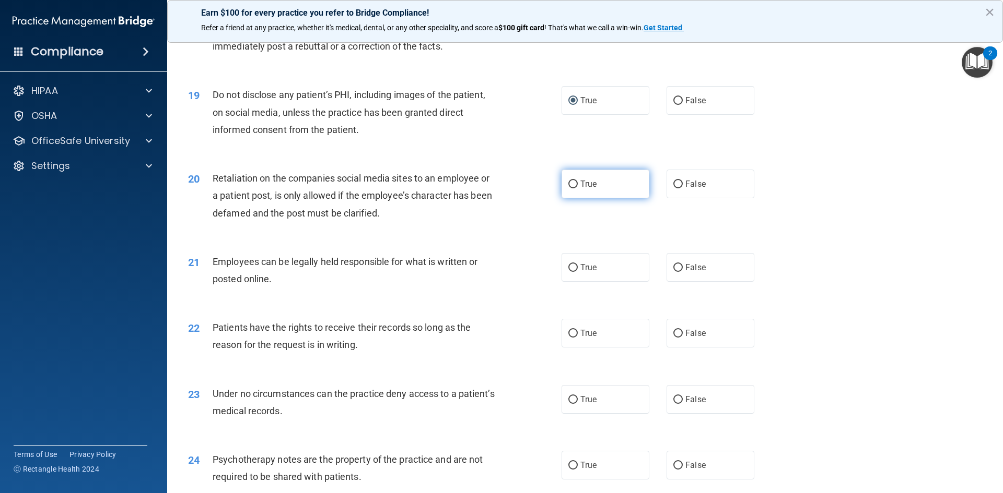
click at [580, 198] on label "True" at bounding box center [605, 184] width 88 height 29
click at [578, 189] on input "True" at bounding box center [572, 185] width 9 height 8
radio input "true"
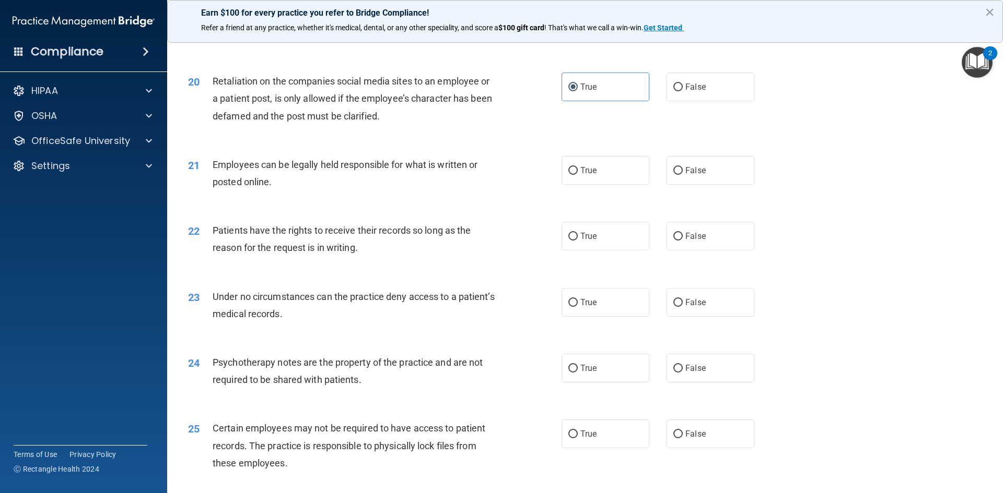
scroll to position [1619, 0]
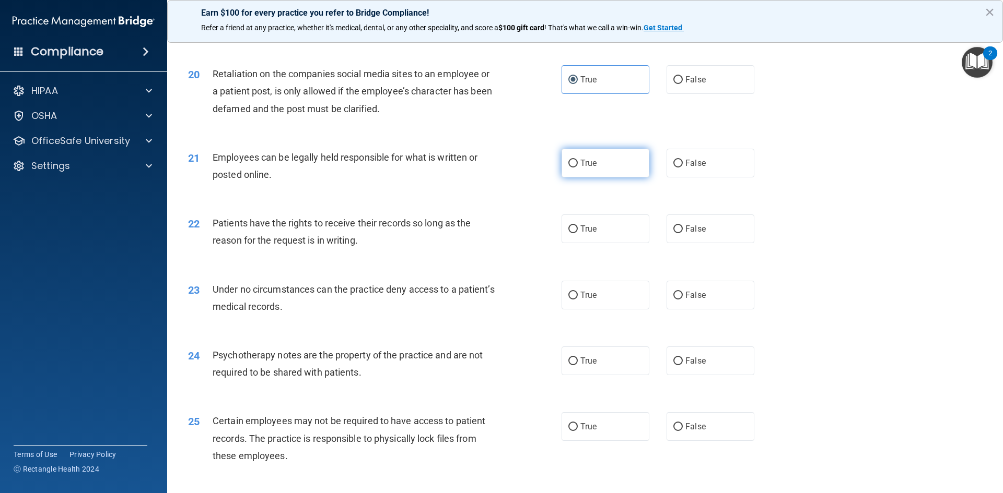
click at [596, 178] on label "True" at bounding box center [605, 163] width 88 height 29
click at [578, 168] on input "True" at bounding box center [572, 164] width 9 height 8
radio input "true"
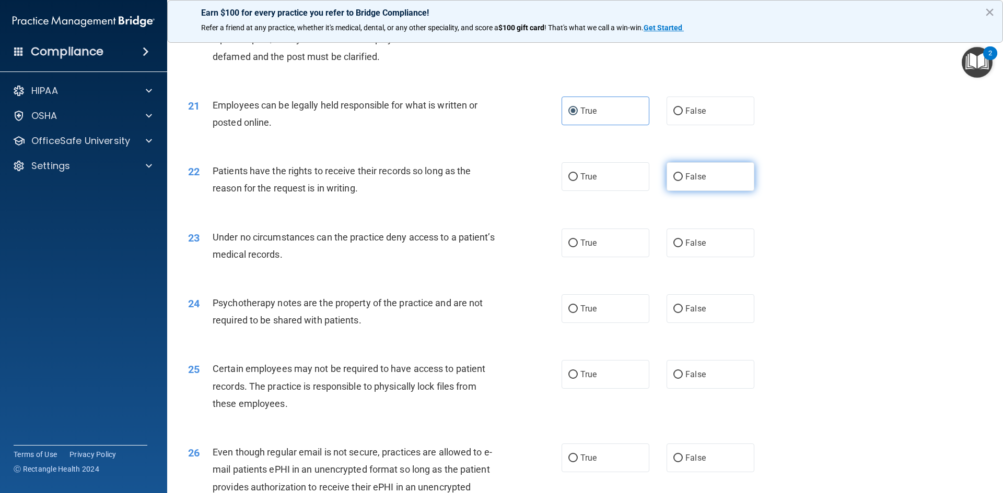
click at [705, 191] on label "False" at bounding box center [710, 176] width 88 height 29
click at [683, 181] on input "False" at bounding box center [677, 177] width 9 height 8
radio input "true"
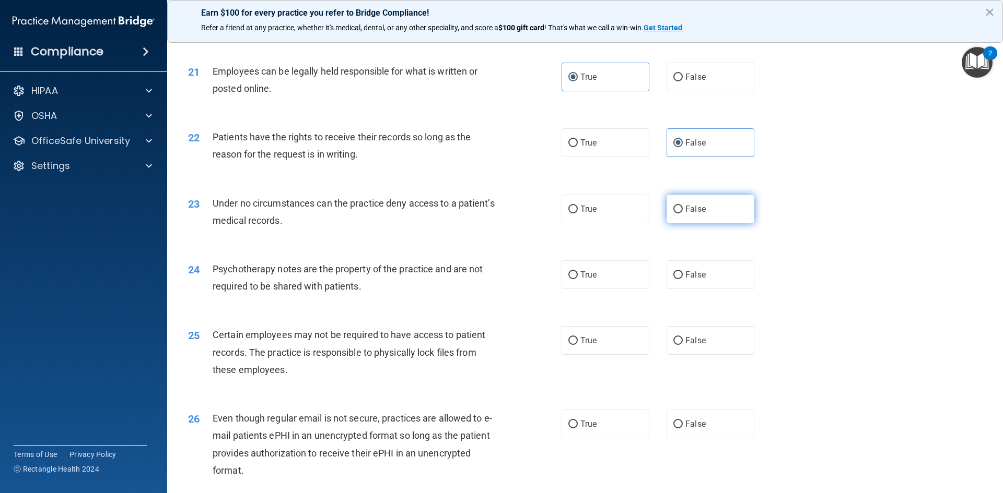
scroll to position [1723, 0]
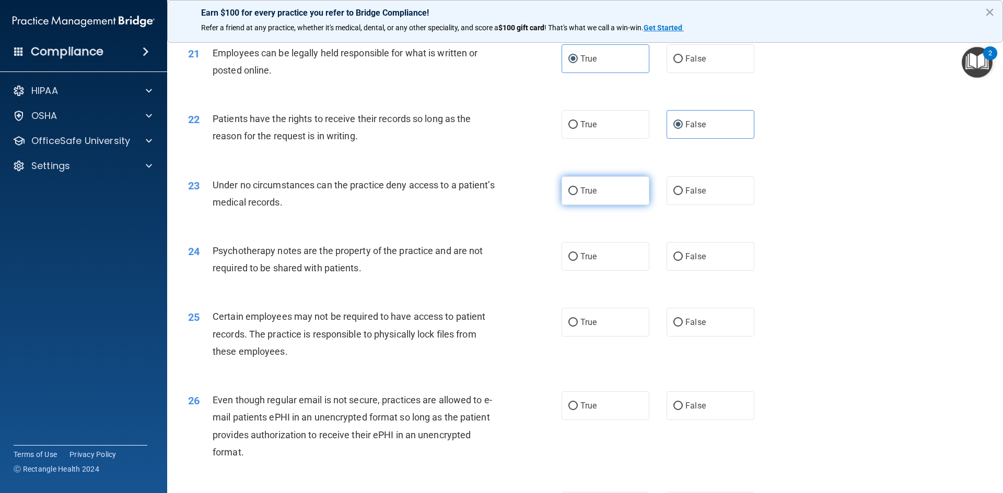
click at [617, 205] on label "True" at bounding box center [605, 191] width 88 height 29
click at [578, 195] on input "True" at bounding box center [572, 191] width 9 height 8
radio input "true"
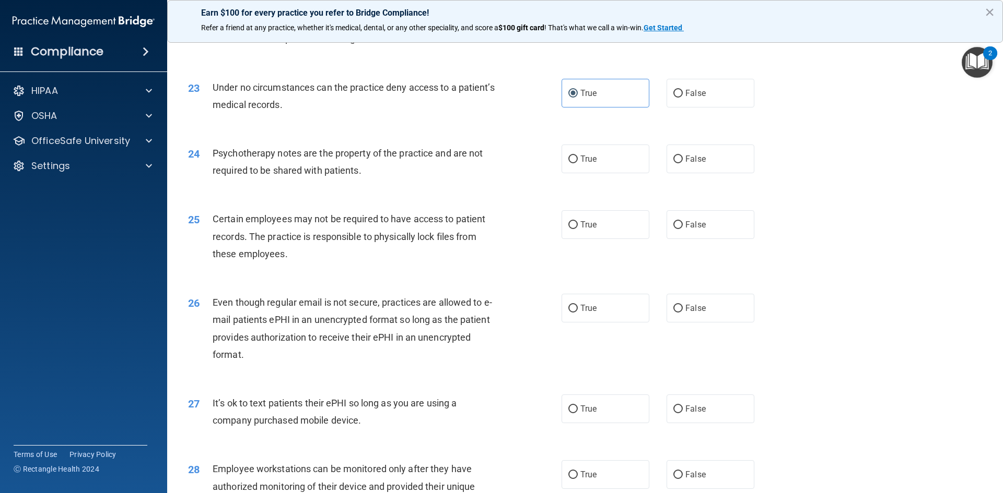
scroll to position [1828, 0]
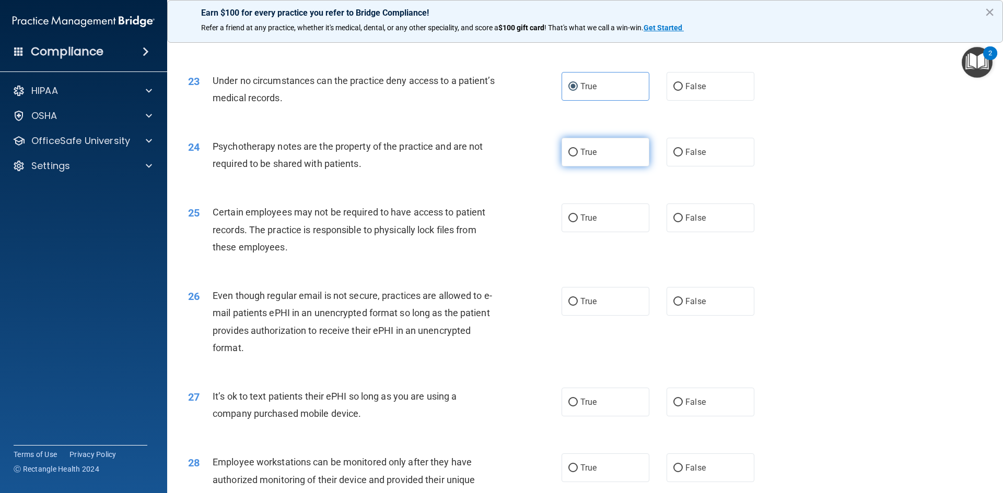
click at [609, 167] on label "True" at bounding box center [605, 152] width 88 height 29
click at [578, 157] on input "True" at bounding box center [572, 153] width 9 height 8
radio input "true"
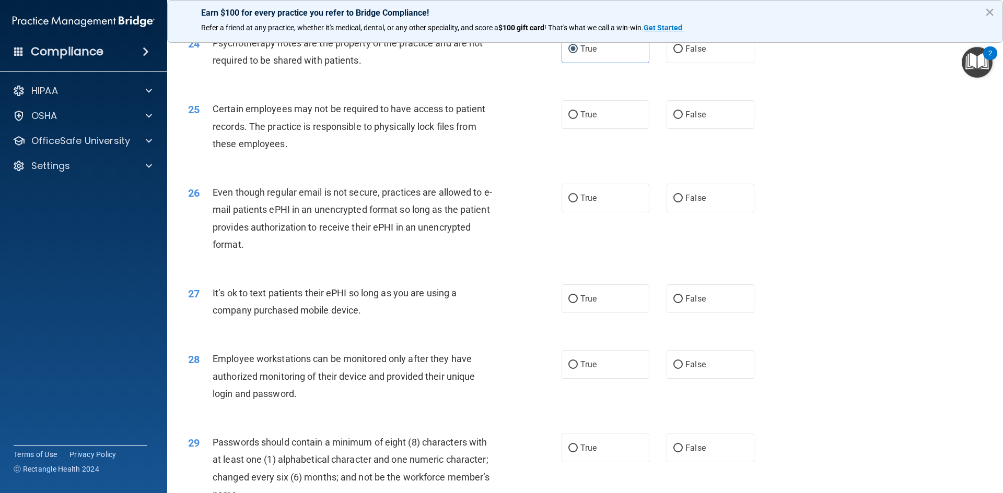
scroll to position [1932, 0]
click at [620, 128] on label "True" at bounding box center [605, 113] width 88 height 29
click at [578, 118] on input "True" at bounding box center [572, 114] width 9 height 8
radio input "true"
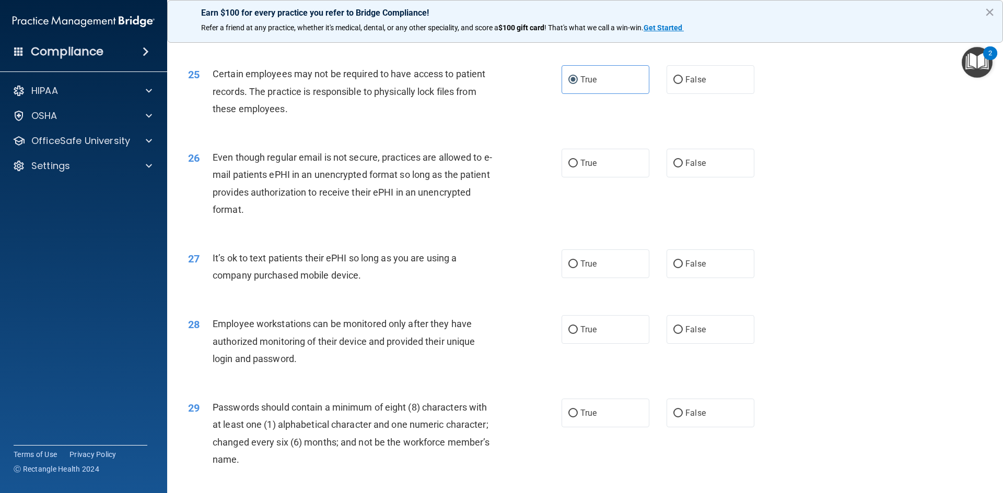
scroll to position [1984, 0]
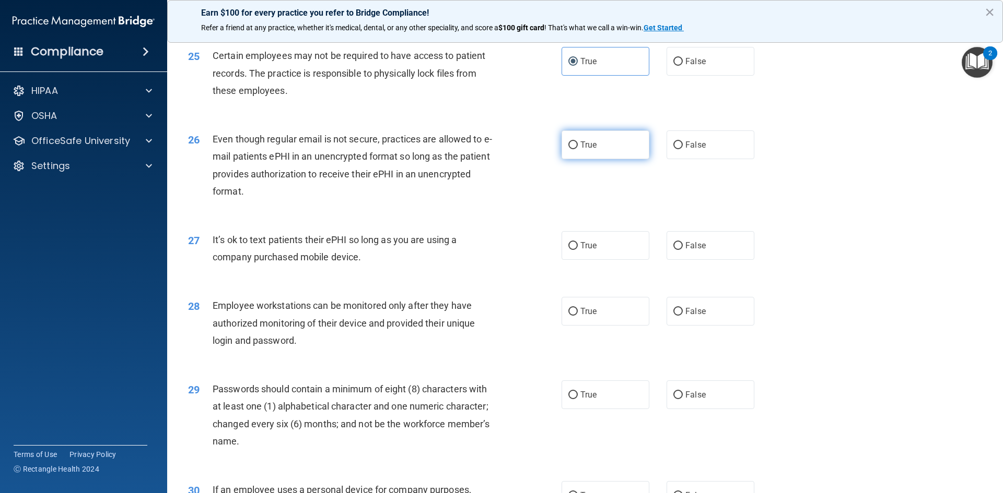
click at [598, 159] on label "True" at bounding box center [605, 145] width 88 height 29
click at [578, 149] on input "True" at bounding box center [572, 146] width 9 height 8
radio input "true"
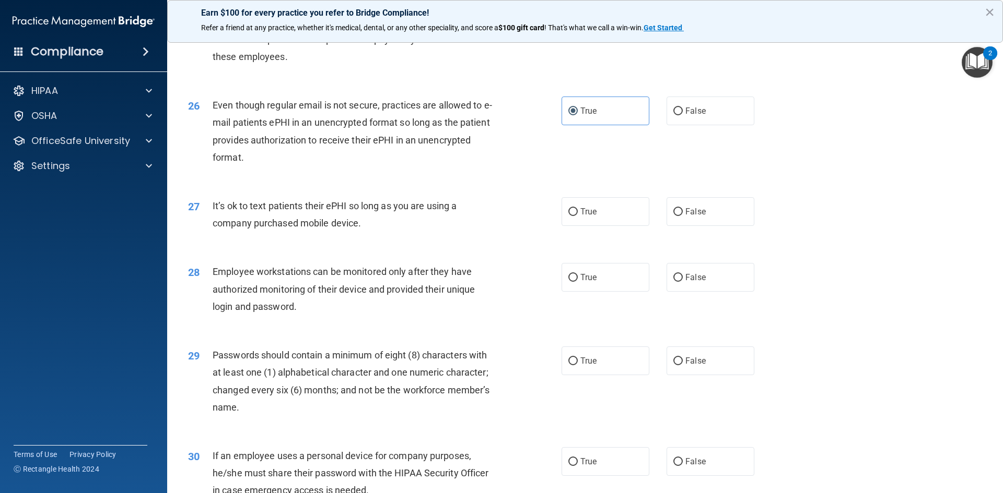
scroll to position [2037, 0]
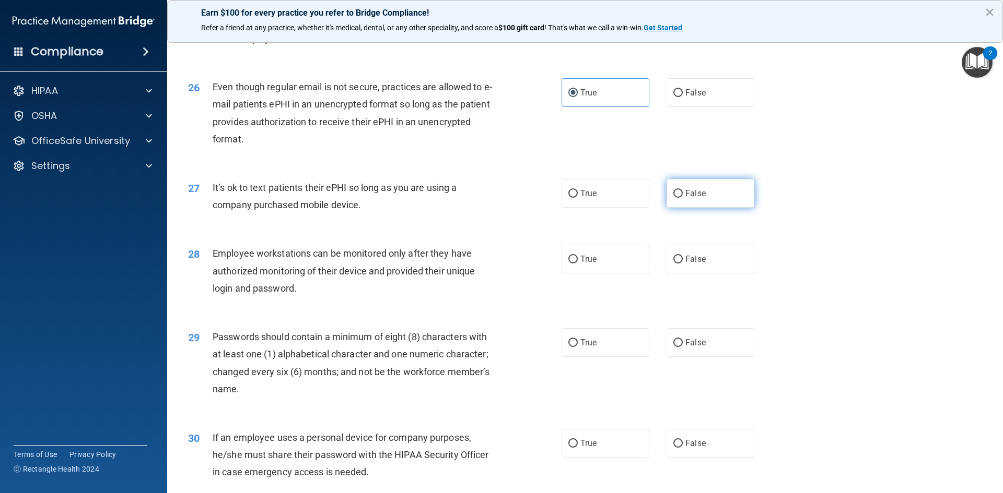
click at [675, 203] on label "False" at bounding box center [710, 193] width 88 height 29
click at [675, 198] on input "False" at bounding box center [677, 194] width 9 height 8
radio input "true"
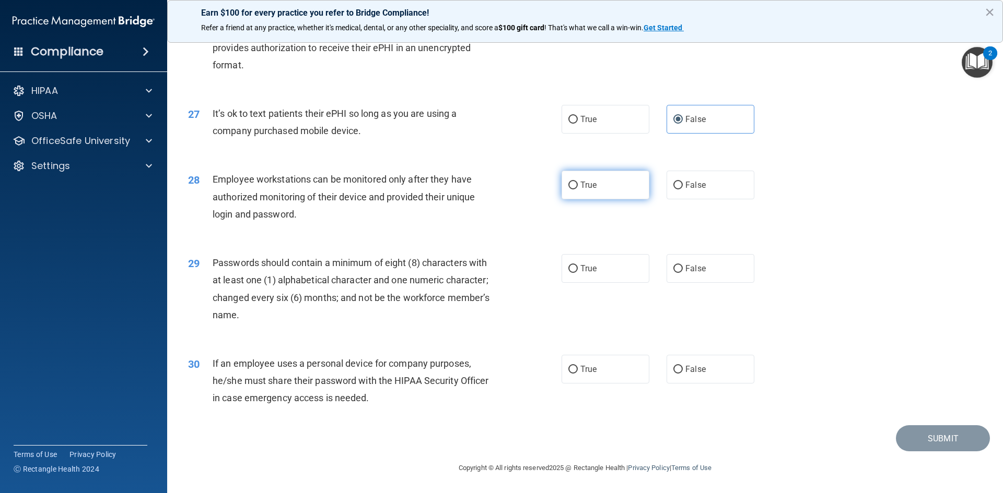
scroll to position [2128, 0]
click at [720, 191] on label "False" at bounding box center [710, 185] width 88 height 29
click at [683, 190] on input "False" at bounding box center [677, 186] width 9 height 8
radio input "true"
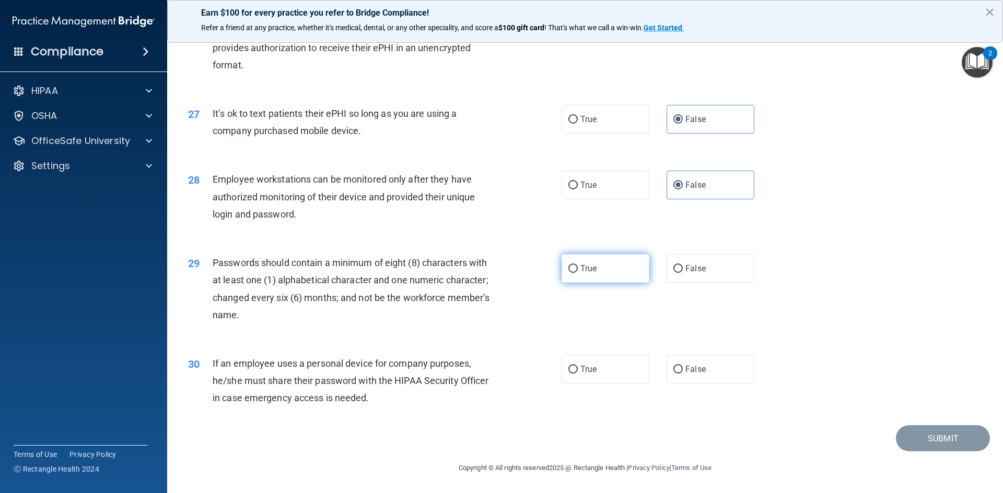
click at [596, 280] on label "True" at bounding box center [605, 268] width 88 height 29
click at [578, 273] on input "True" at bounding box center [572, 269] width 9 height 8
radio input "true"
click at [703, 374] on label "False" at bounding box center [710, 369] width 88 height 29
click at [683, 374] on input "False" at bounding box center [677, 370] width 9 height 8
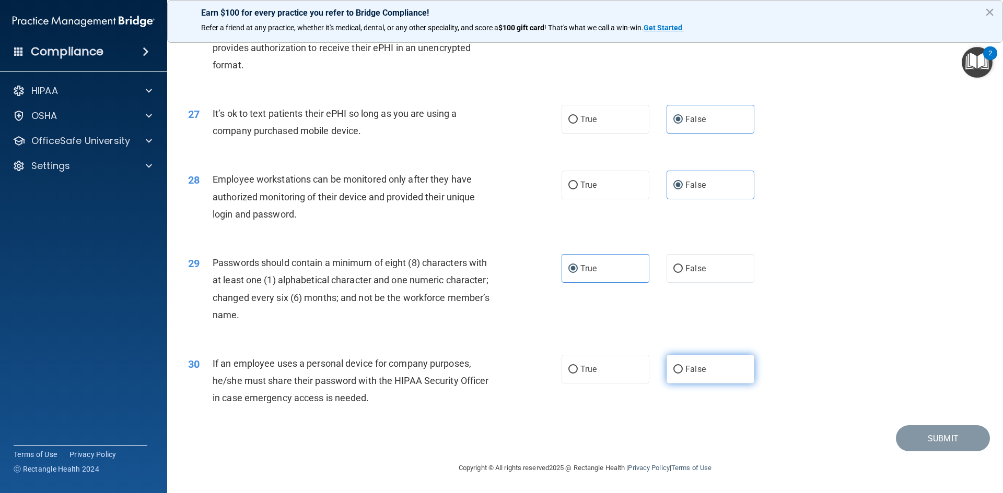
radio input "true"
click at [940, 441] on button "Submit" at bounding box center [943, 439] width 94 height 27
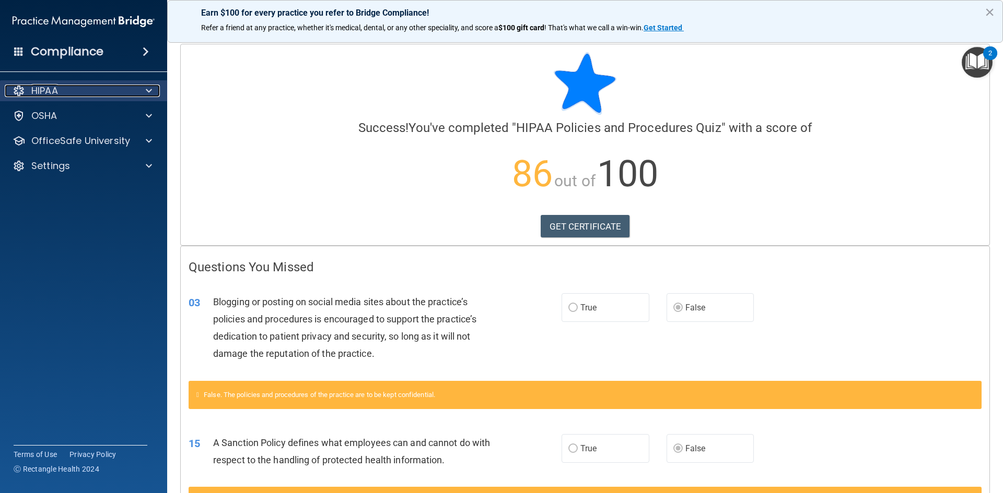
click at [145, 95] on div at bounding box center [147, 91] width 26 height 13
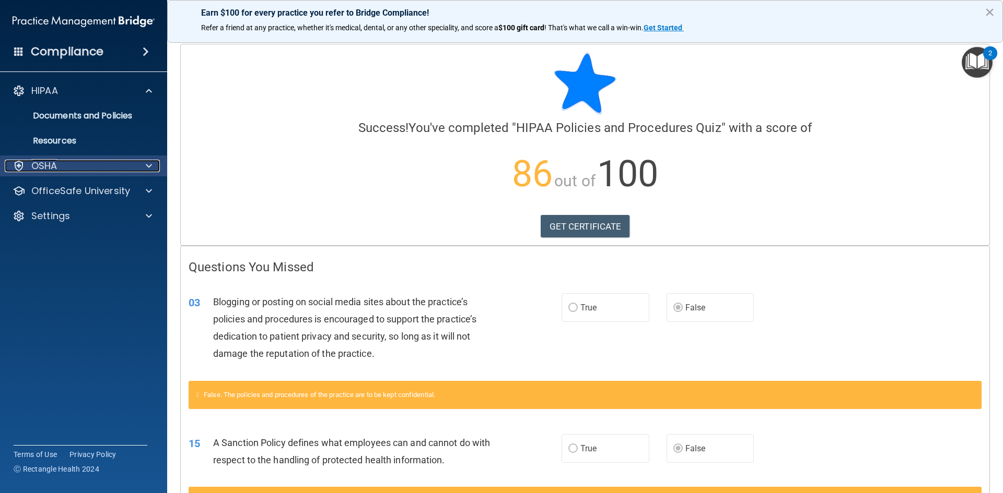
click at [149, 162] on span at bounding box center [149, 166] width 6 height 13
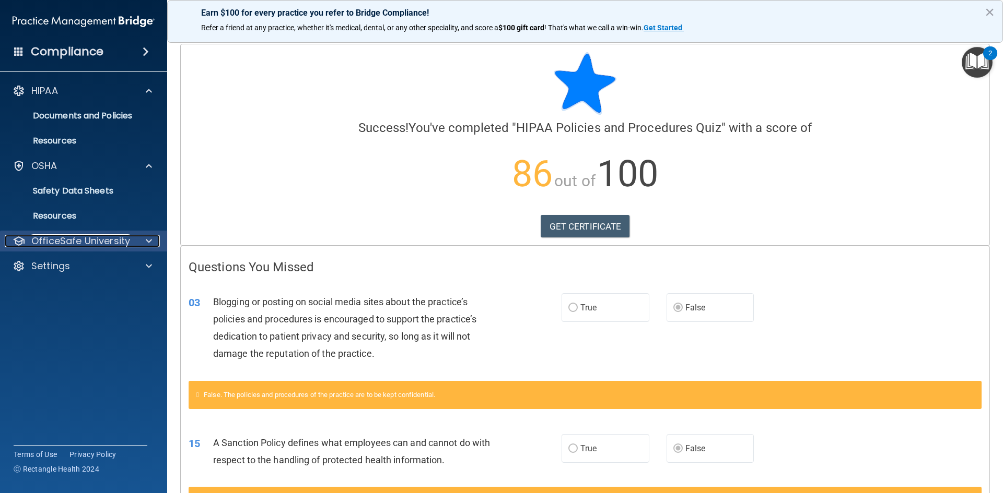
click at [152, 237] on div at bounding box center [147, 241] width 26 height 13
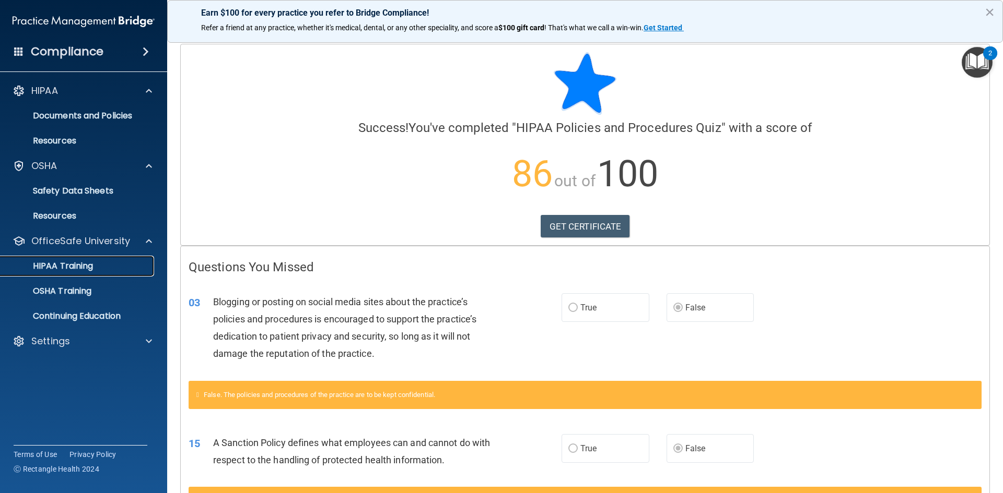
click at [133, 269] on div "HIPAA Training" at bounding box center [78, 266] width 143 height 10
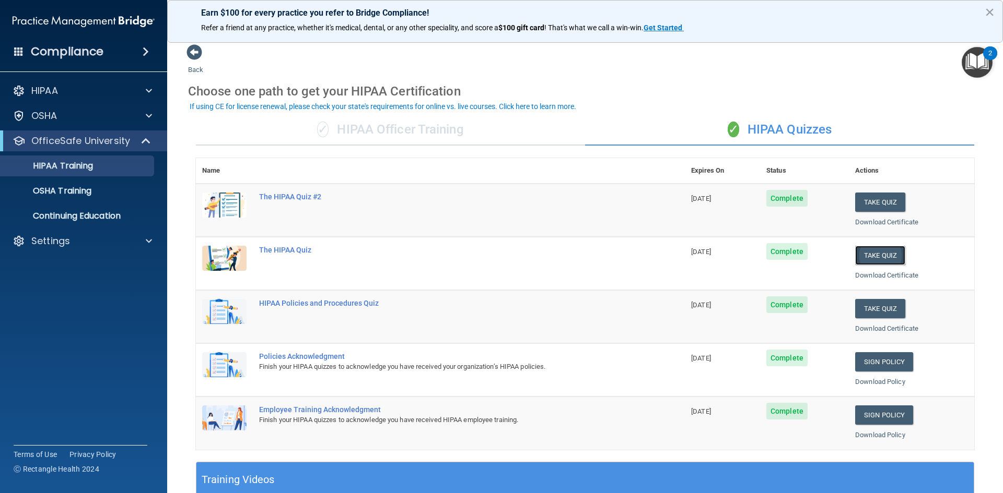
click at [887, 255] on button "Take Quiz" at bounding box center [880, 255] width 50 height 19
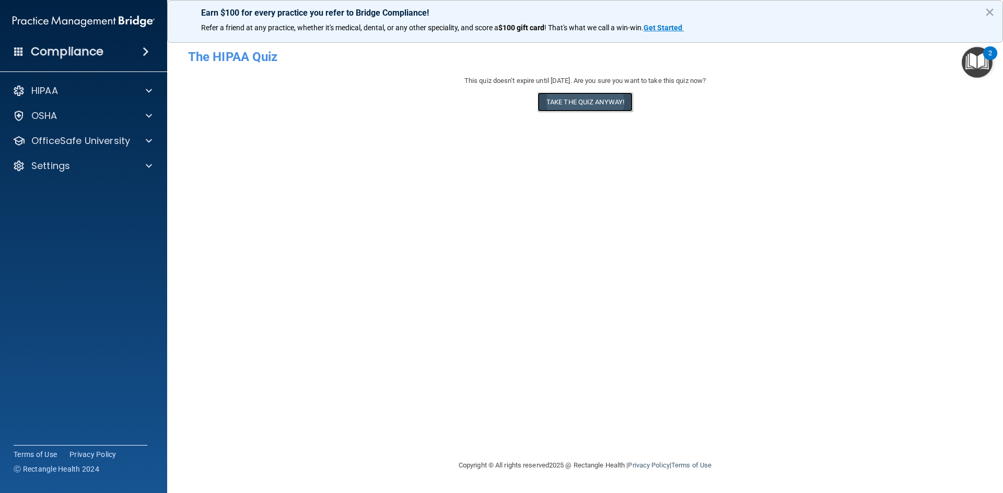
click at [589, 99] on button "Take the quiz anyway!" at bounding box center [584, 101] width 95 height 19
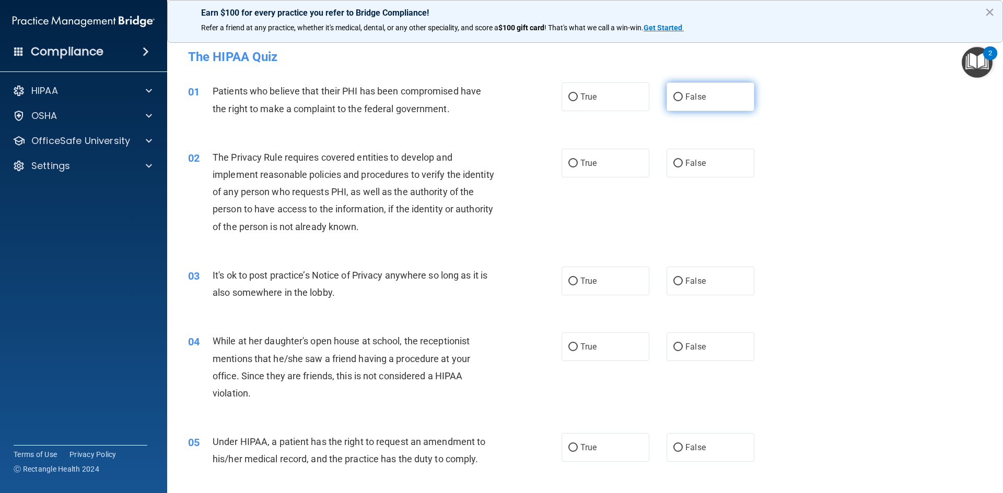
click at [709, 96] on label "False" at bounding box center [710, 97] width 88 height 29
click at [683, 96] on input "False" at bounding box center [677, 97] width 9 height 8
radio input "true"
click at [601, 168] on label "True" at bounding box center [605, 163] width 88 height 29
click at [578, 168] on input "True" at bounding box center [572, 164] width 9 height 8
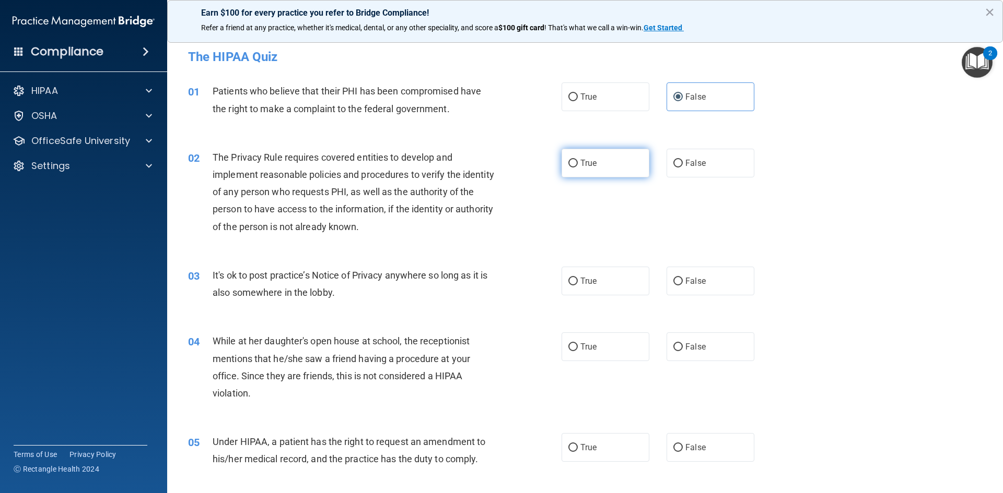
radio input "true"
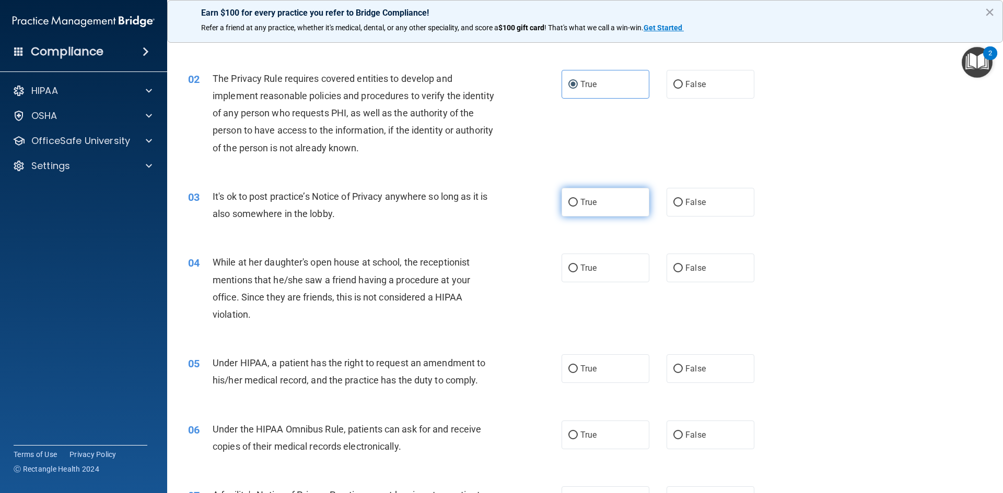
scroll to position [104, 0]
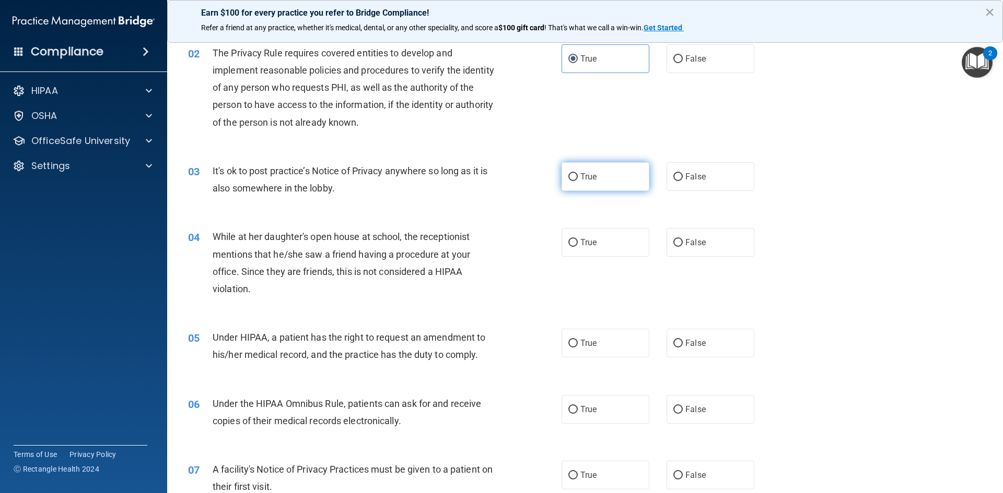
click at [599, 180] on label "True" at bounding box center [605, 176] width 88 height 29
click at [578, 180] on input "True" at bounding box center [572, 177] width 9 height 8
radio input "true"
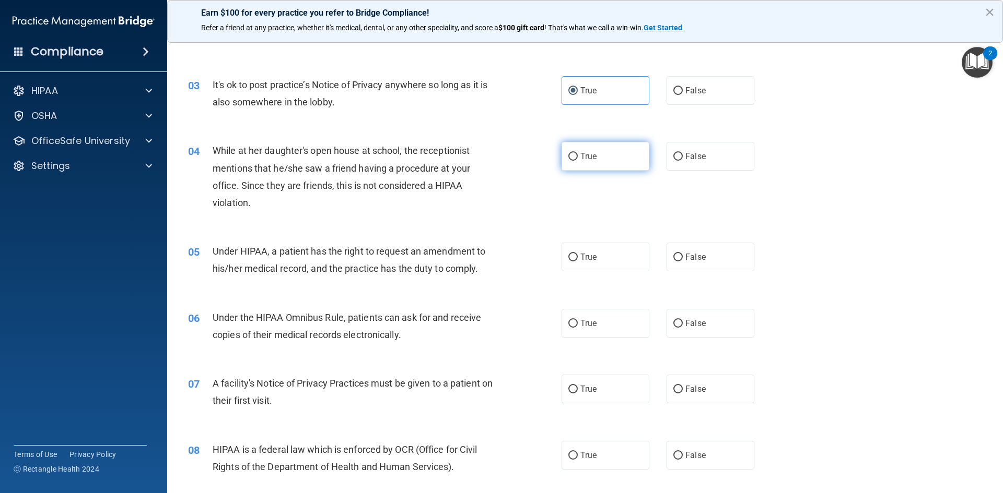
scroll to position [209, 0]
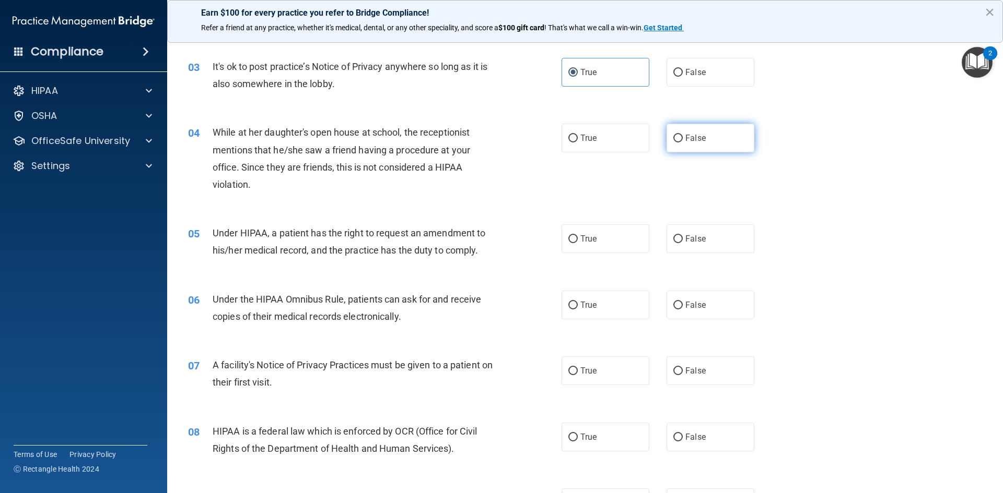
click at [678, 134] on label "False" at bounding box center [710, 138] width 88 height 29
click at [678, 135] on input "False" at bounding box center [677, 139] width 9 height 8
radio input "true"
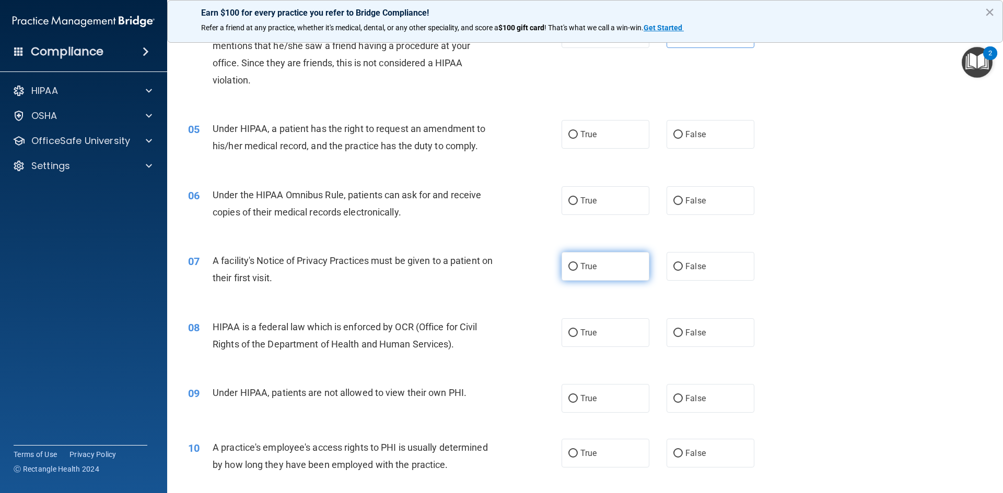
scroll to position [261, 0]
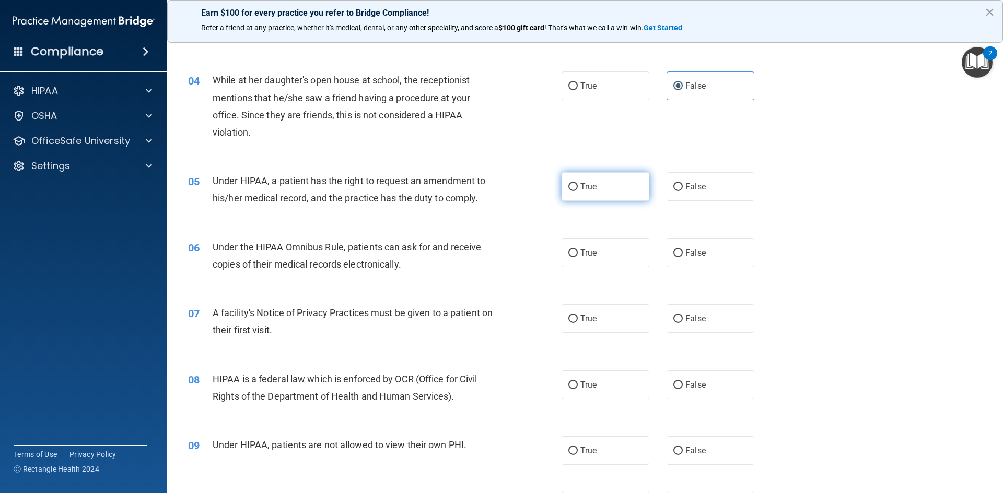
click at [611, 192] on label "True" at bounding box center [605, 186] width 88 height 29
click at [578, 191] on input "True" at bounding box center [572, 187] width 9 height 8
radio input "true"
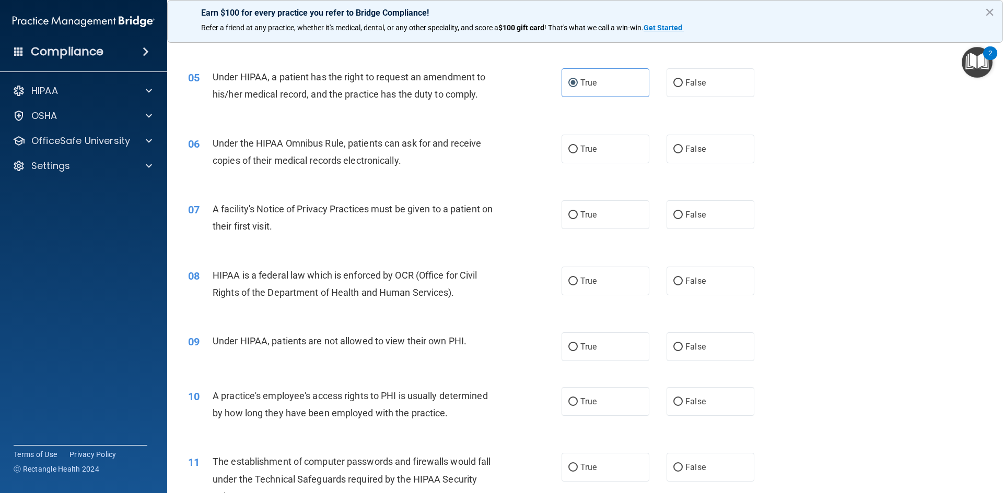
scroll to position [366, 0]
click at [731, 151] on label "False" at bounding box center [710, 148] width 88 height 29
click at [683, 151] on input "False" at bounding box center [677, 149] width 9 height 8
radio input "true"
click at [596, 218] on label "True" at bounding box center [605, 214] width 88 height 29
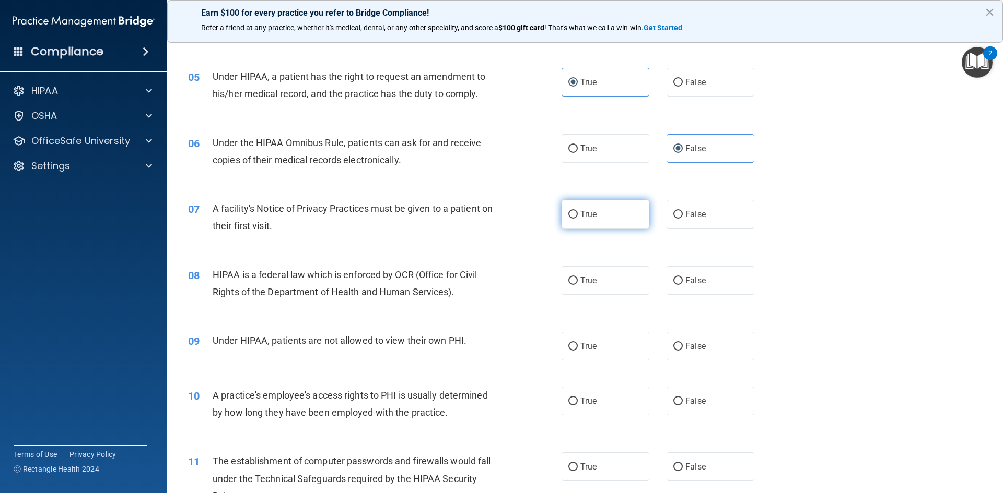
click at [578, 218] on input "True" at bounding box center [572, 215] width 9 height 8
radio input "true"
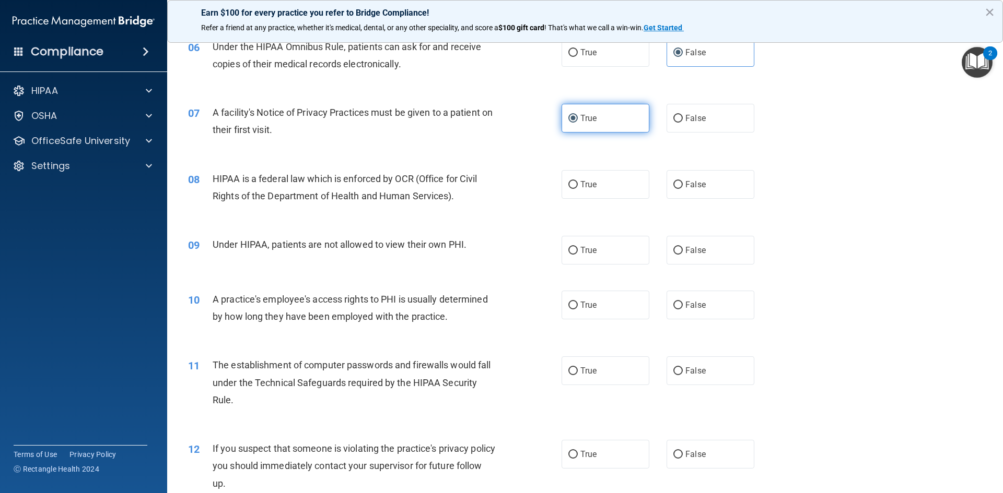
scroll to position [470, 0]
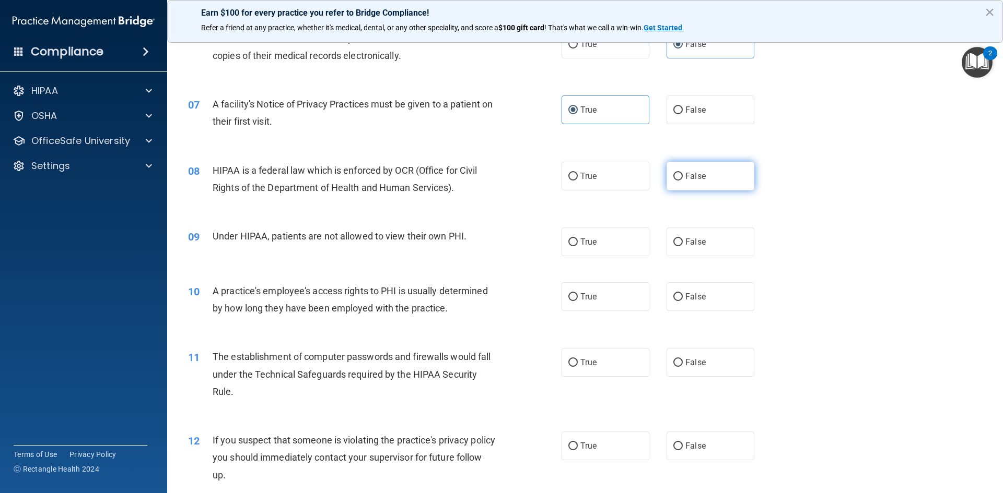
click at [697, 181] on label "False" at bounding box center [710, 176] width 88 height 29
click at [683, 181] on input "False" at bounding box center [677, 177] width 9 height 8
radio input "true"
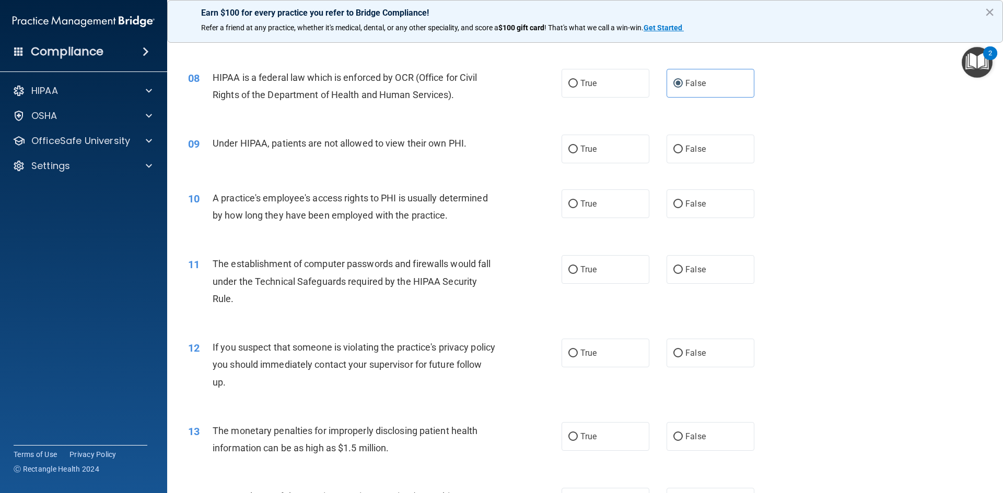
scroll to position [574, 0]
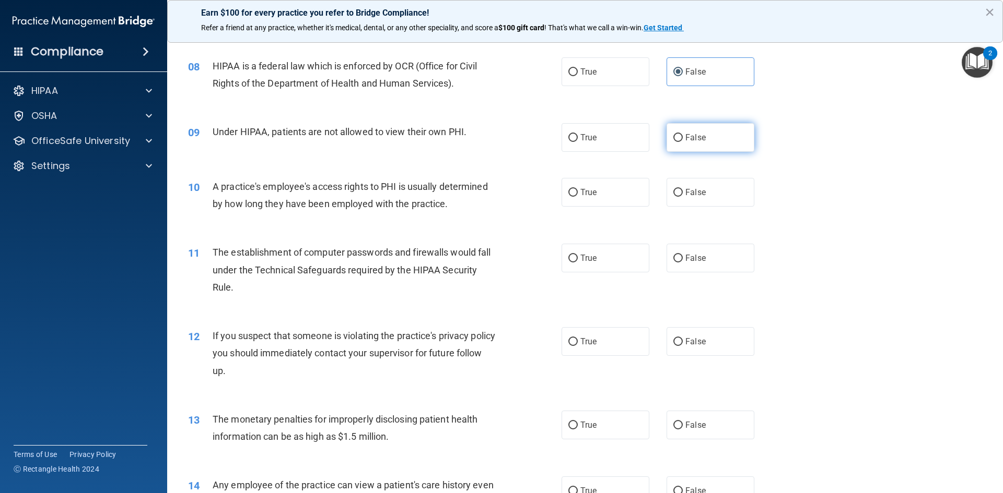
click at [690, 146] on label "False" at bounding box center [710, 137] width 88 height 29
click at [683, 142] on input "False" at bounding box center [677, 138] width 9 height 8
radio input "true"
click at [604, 201] on label "True" at bounding box center [605, 192] width 88 height 29
click at [578, 197] on input "True" at bounding box center [572, 193] width 9 height 8
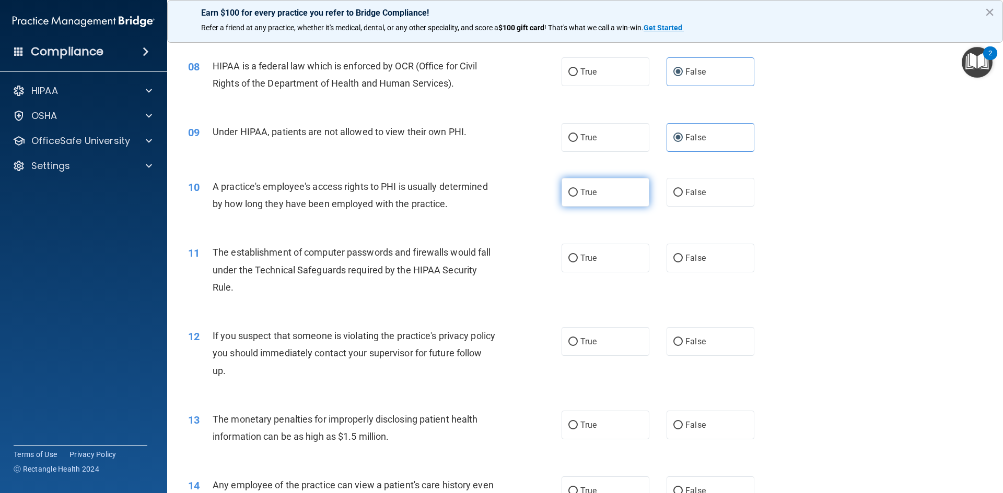
radio input "true"
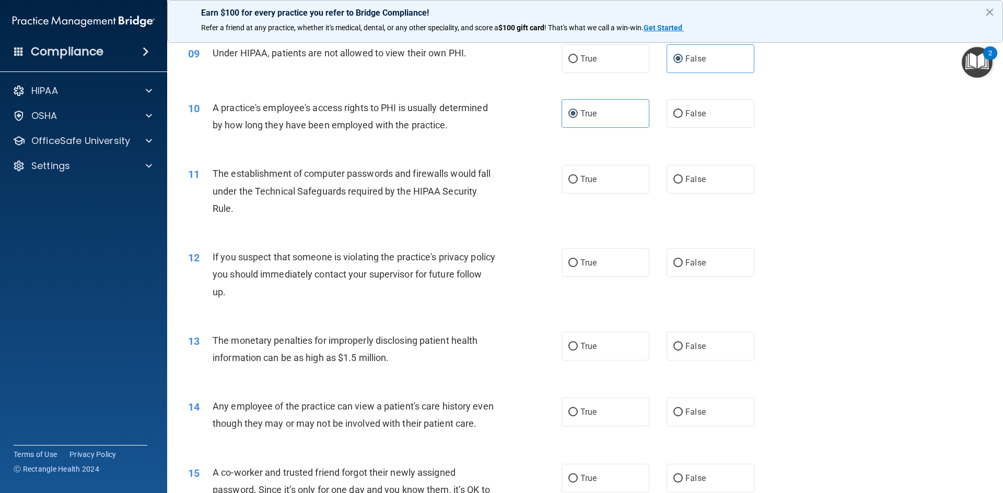
scroll to position [627, 0]
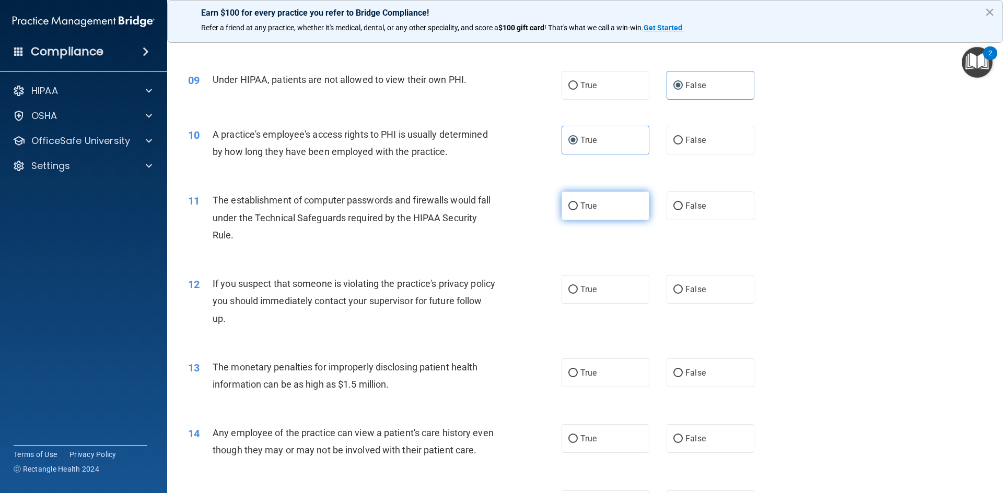
click at [638, 200] on label "True" at bounding box center [605, 206] width 88 height 29
click at [578, 203] on input "True" at bounding box center [572, 207] width 9 height 8
radio input "true"
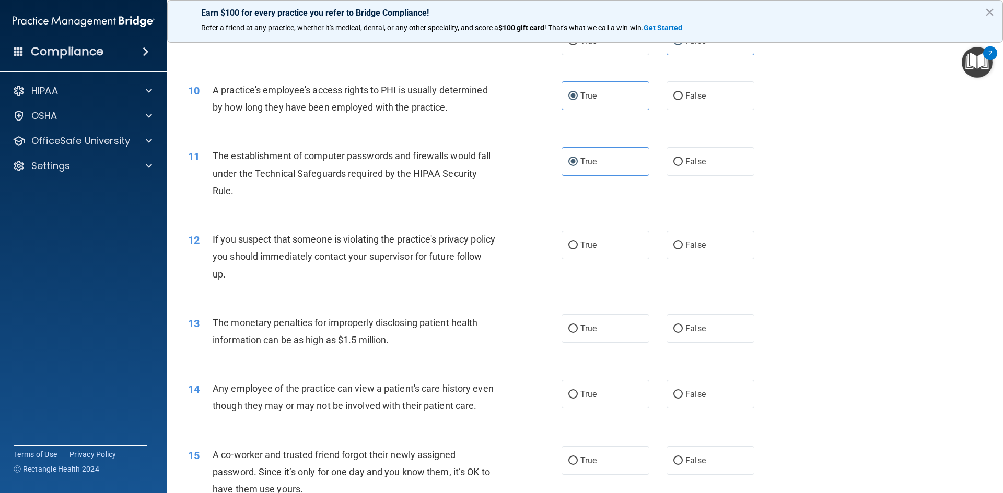
scroll to position [731, 0]
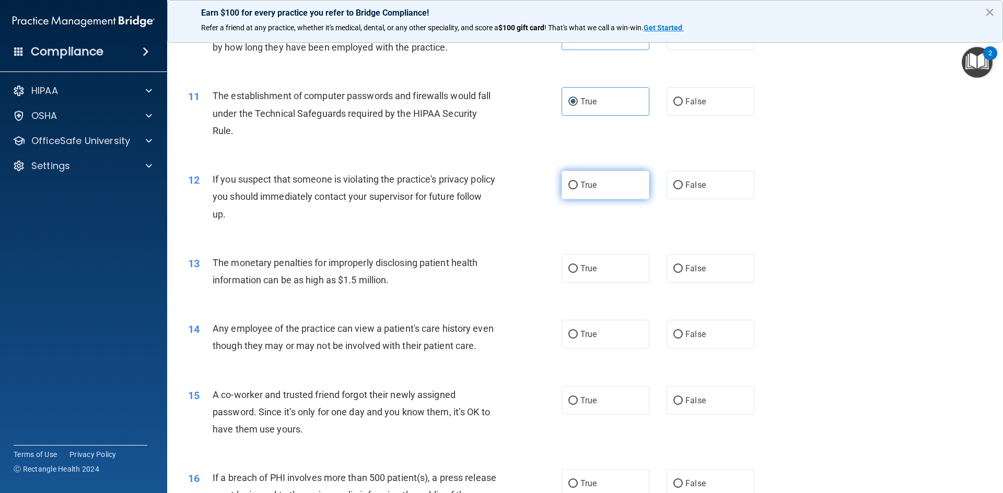
click at [619, 193] on label "True" at bounding box center [605, 185] width 88 height 29
click at [578, 190] on input "True" at bounding box center [572, 186] width 9 height 8
radio input "true"
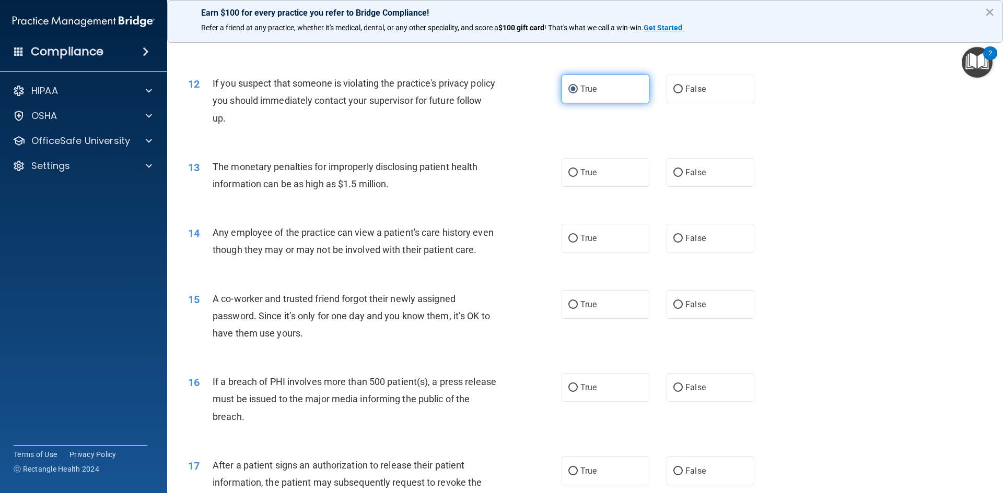
scroll to position [836, 0]
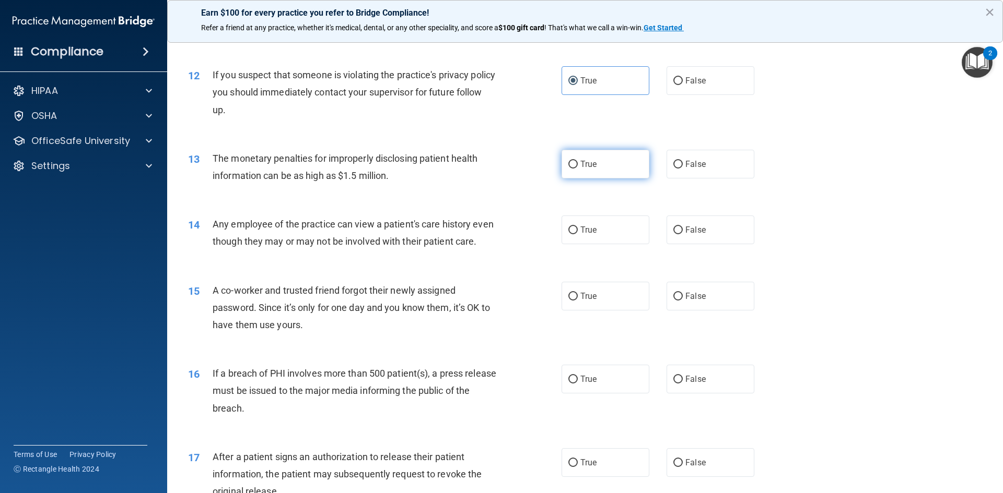
click at [584, 159] on label "True" at bounding box center [605, 164] width 88 height 29
click at [578, 161] on input "True" at bounding box center [572, 165] width 9 height 8
radio input "true"
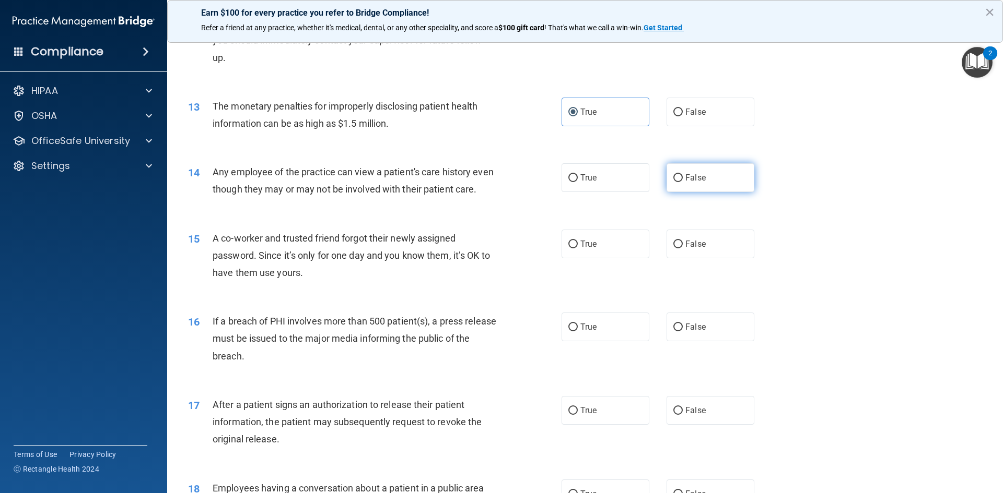
click at [673, 177] on input "False" at bounding box center [677, 178] width 9 height 8
radio input "true"
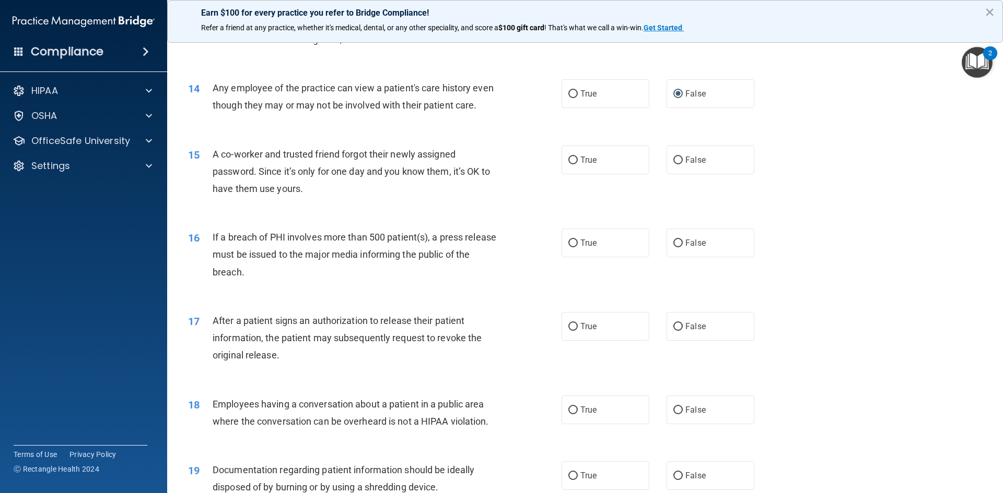
scroll to position [992, 0]
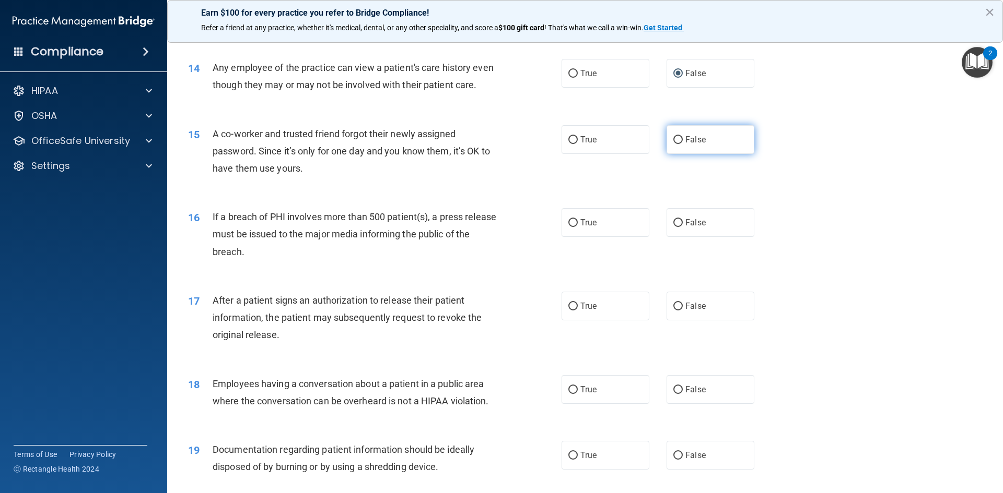
click at [669, 154] on label "False" at bounding box center [710, 139] width 88 height 29
click at [673, 144] on input "False" at bounding box center [677, 140] width 9 height 8
radio input "true"
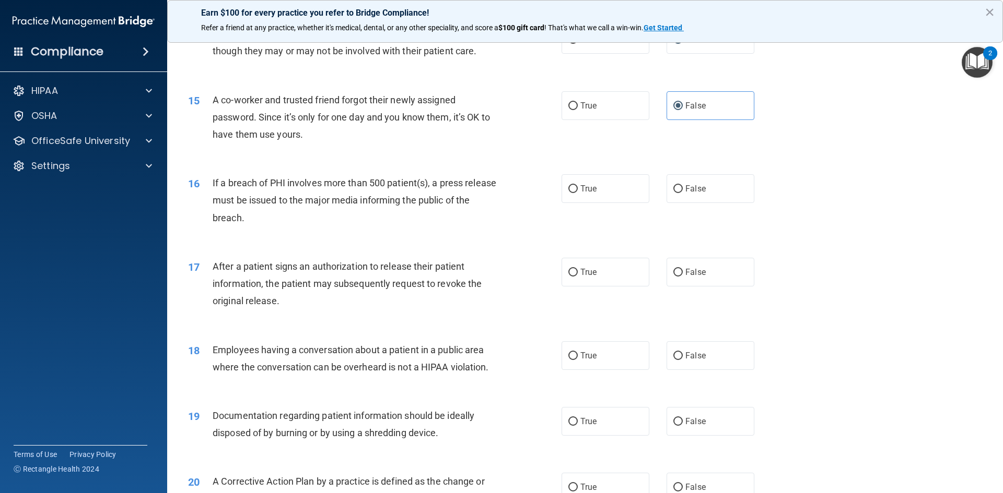
scroll to position [1044, 0]
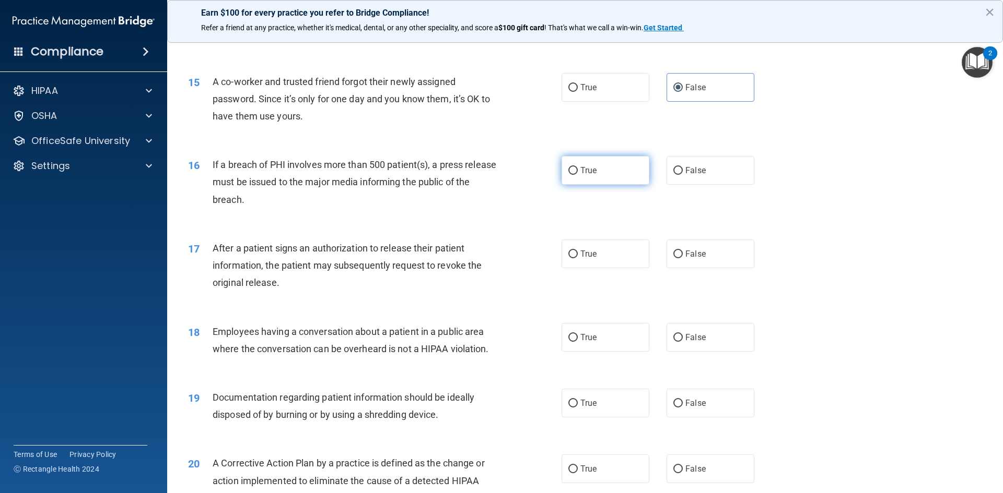
click at [609, 185] on label "True" at bounding box center [605, 170] width 88 height 29
click at [578, 175] on input "True" at bounding box center [572, 171] width 9 height 8
radio input "true"
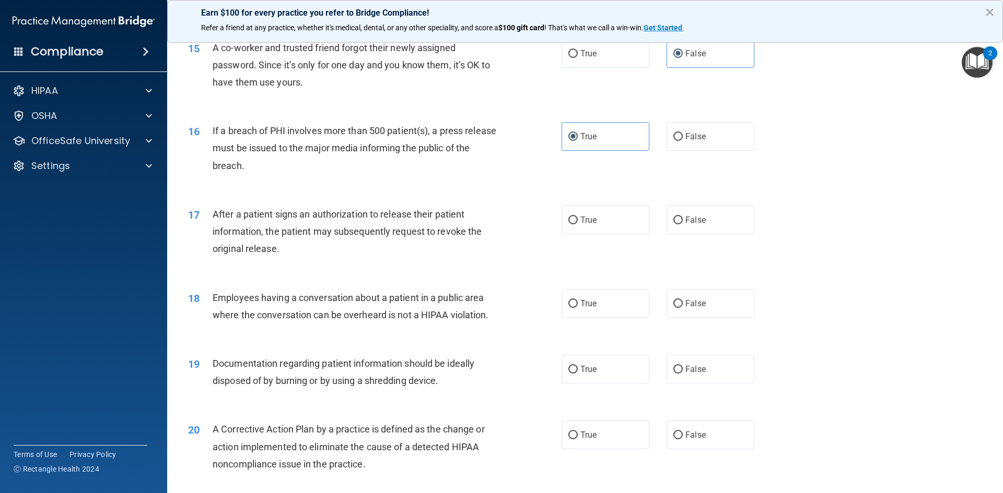
scroll to position [1097, 0]
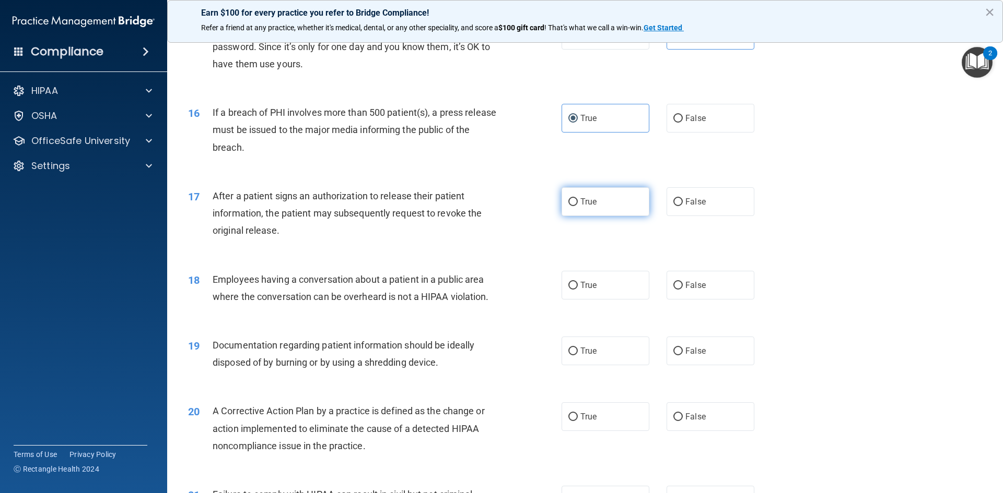
click at [613, 216] on label "True" at bounding box center [605, 201] width 88 height 29
click at [578, 206] on input "True" at bounding box center [572, 202] width 9 height 8
radio input "true"
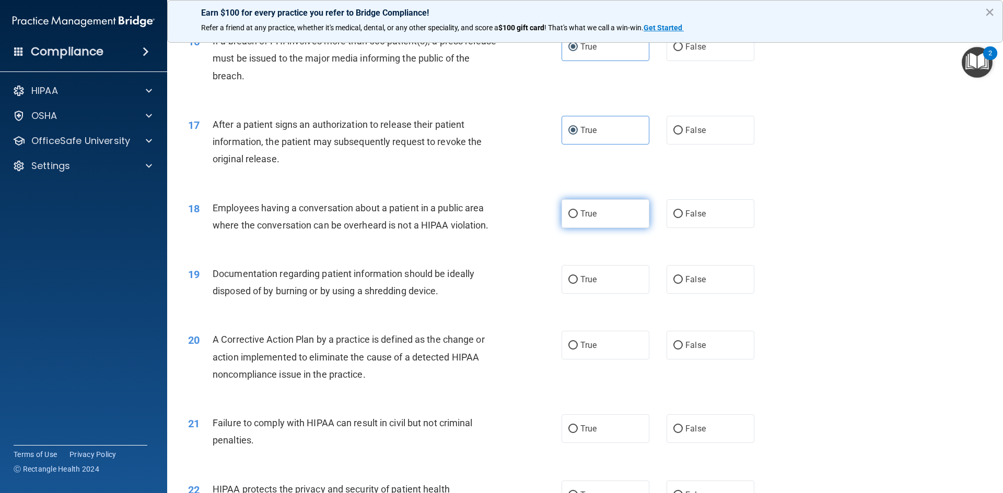
scroll to position [1201, 0]
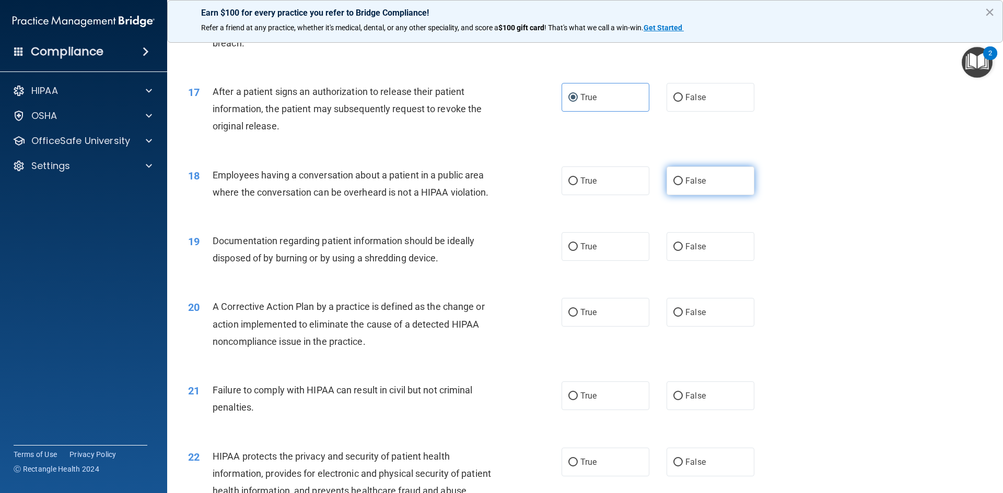
click at [672, 195] on label "False" at bounding box center [710, 181] width 88 height 29
click at [673, 185] on input "False" at bounding box center [677, 182] width 9 height 8
radio input "true"
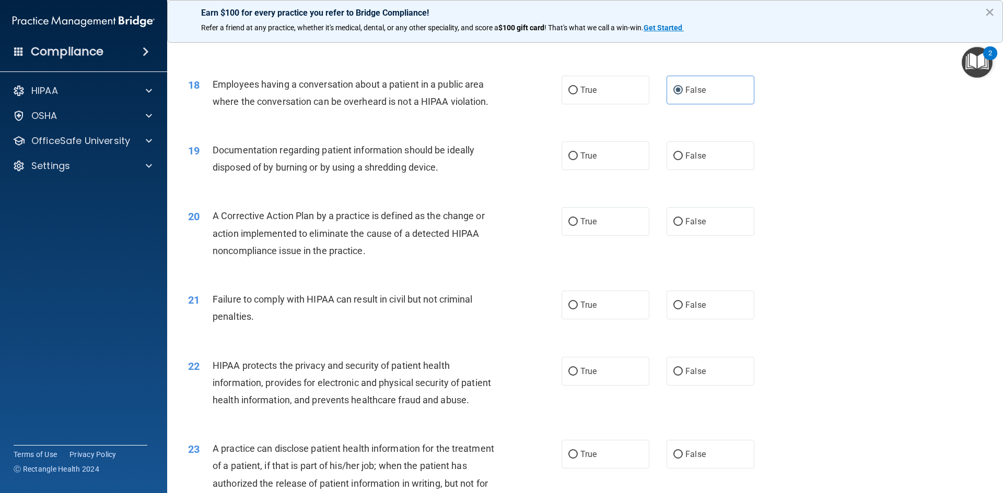
scroll to position [1305, 0]
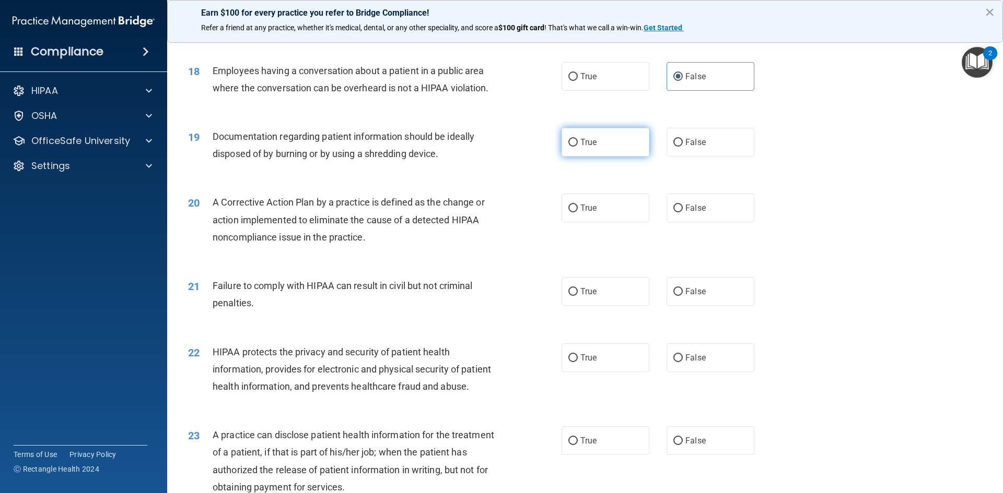
click at [615, 157] on label "True" at bounding box center [605, 142] width 88 height 29
click at [578, 147] on input "True" at bounding box center [572, 143] width 9 height 8
radio input "true"
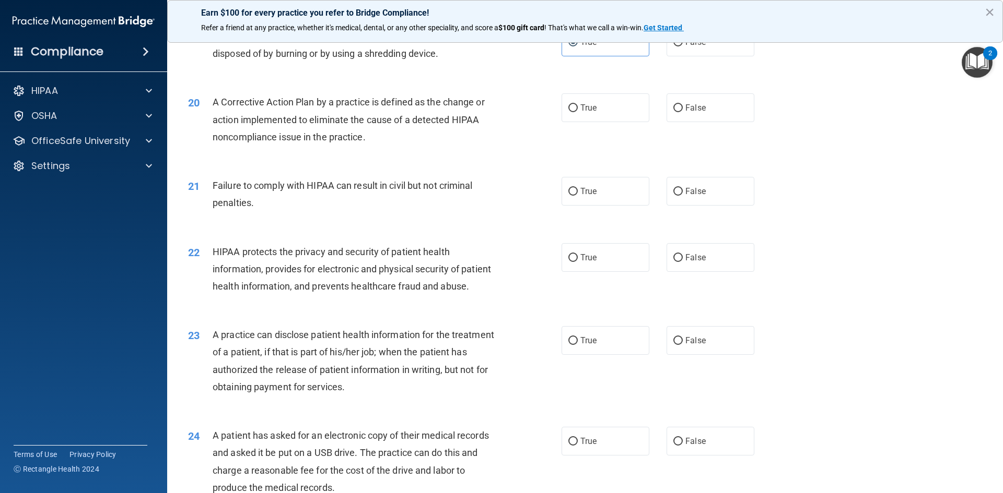
scroll to position [1410, 0]
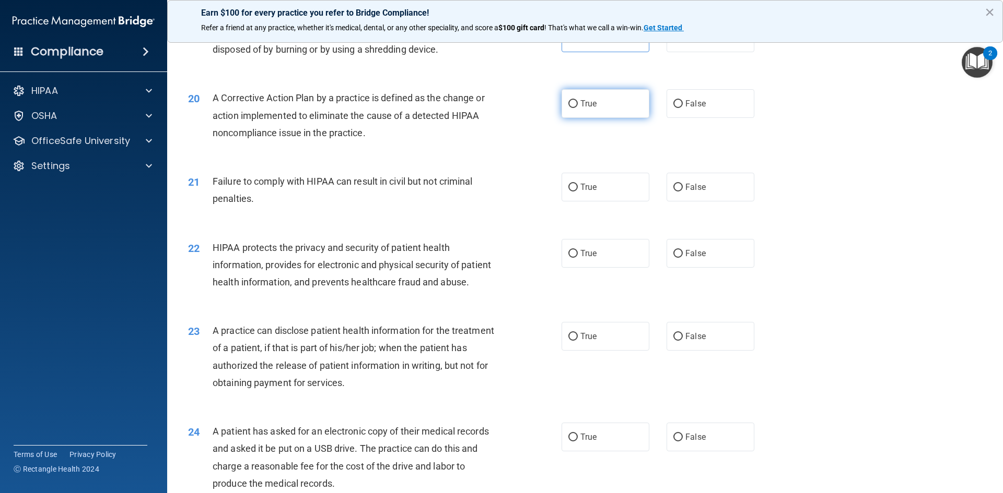
click at [599, 118] on label "True" at bounding box center [605, 103] width 88 height 29
click at [578, 108] on input "True" at bounding box center [572, 104] width 9 height 8
radio input "true"
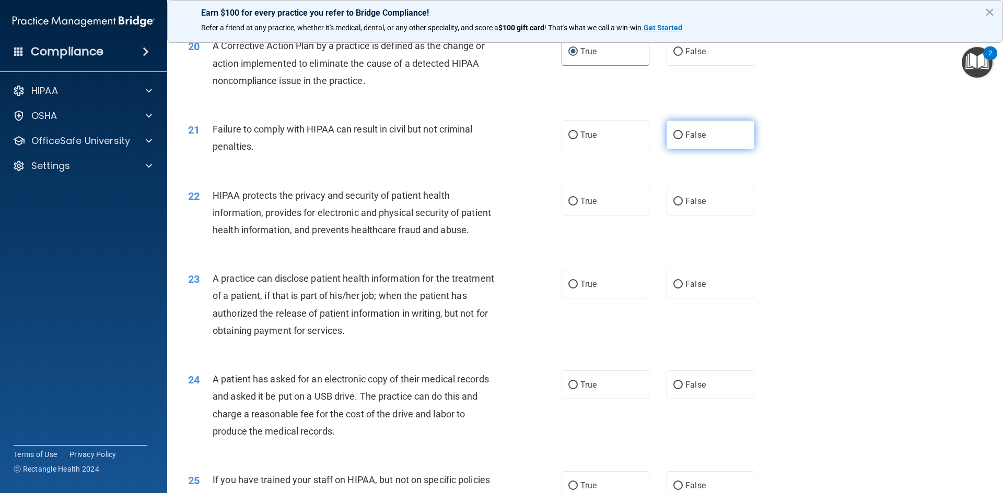
click at [686, 149] on label "False" at bounding box center [710, 135] width 88 height 29
click at [683, 139] on input "False" at bounding box center [677, 136] width 9 height 8
radio input "true"
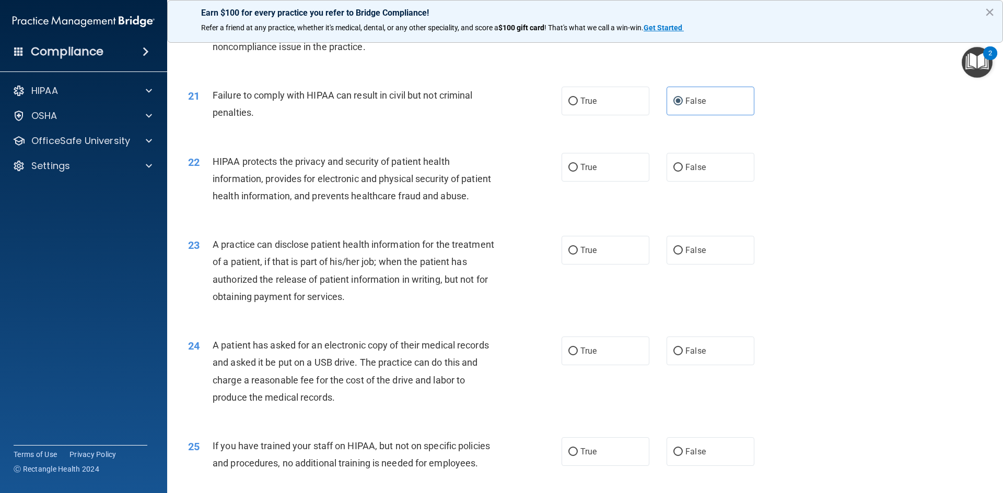
scroll to position [1514, 0]
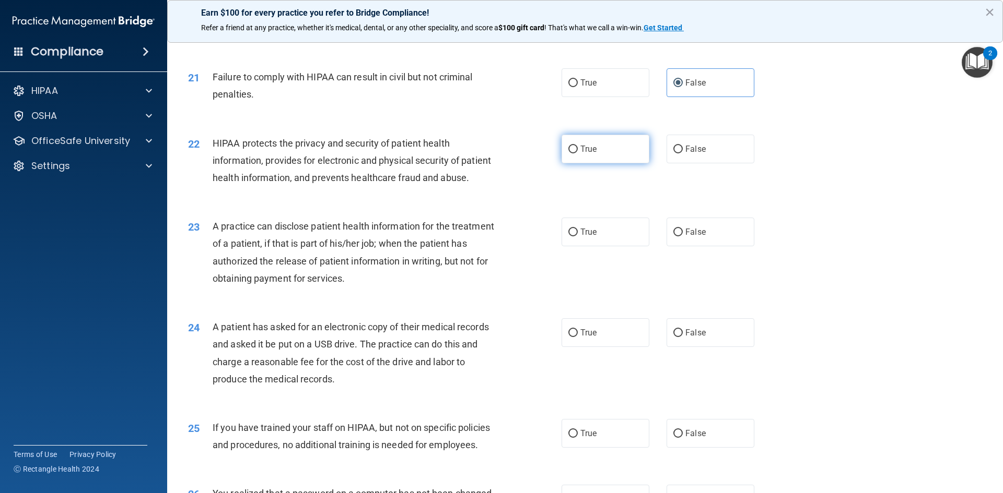
click at [611, 163] on label "True" at bounding box center [605, 149] width 88 height 29
click at [578, 154] on input "True" at bounding box center [572, 150] width 9 height 8
radio input "true"
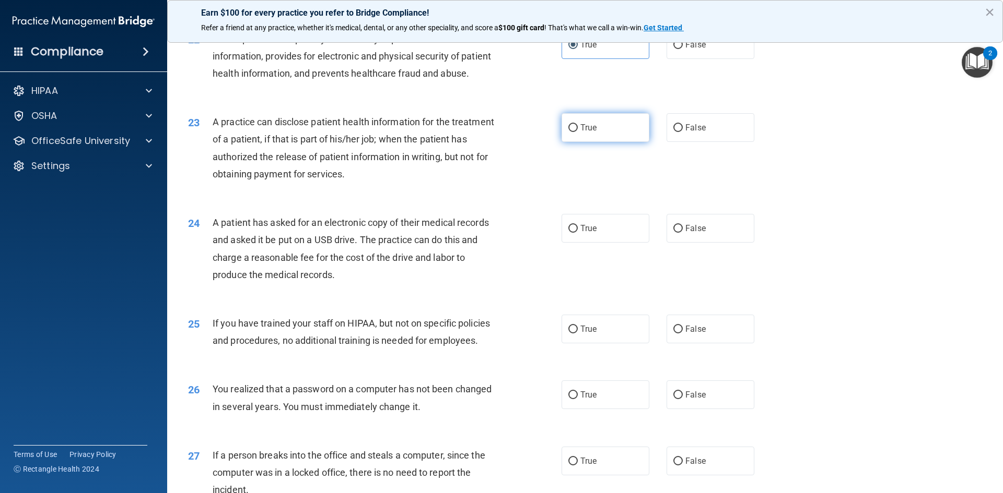
click at [617, 142] on label "True" at bounding box center [605, 127] width 88 height 29
click at [578, 132] on input "True" at bounding box center [572, 128] width 9 height 8
radio input "true"
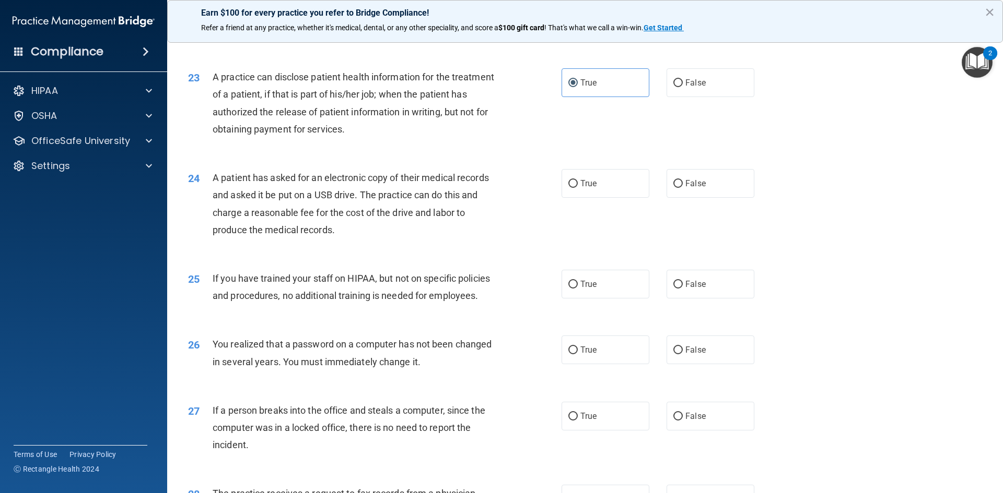
scroll to position [1723, 0]
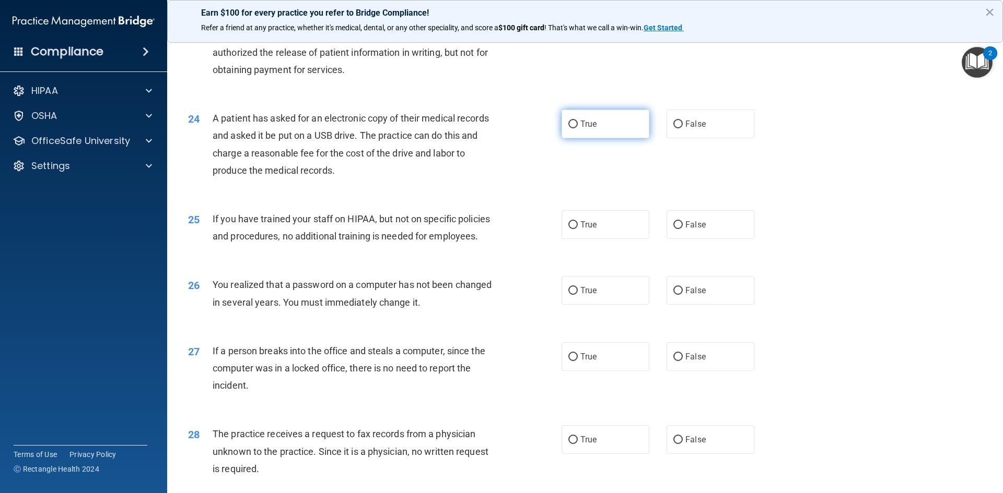
click at [580, 129] on span "True" at bounding box center [588, 124] width 16 height 10
click at [578, 128] on input "True" at bounding box center [572, 125] width 9 height 8
radio input "true"
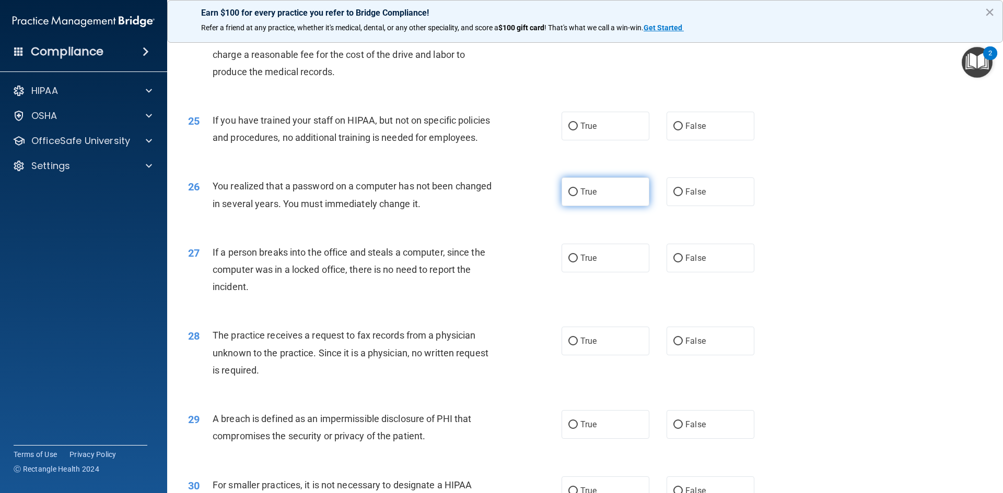
scroll to position [1828, 0]
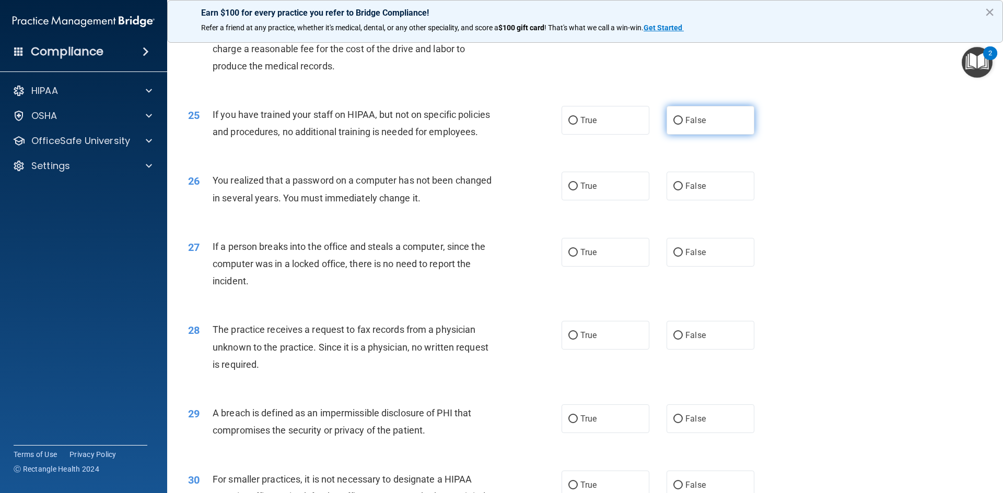
click at [689, 135] on label "False" at bounding box center [710, 120] width 88 height 29
click at [683, 125] on input "False" at bounding box center [677, 121] width 9 height 8
radio input "true"
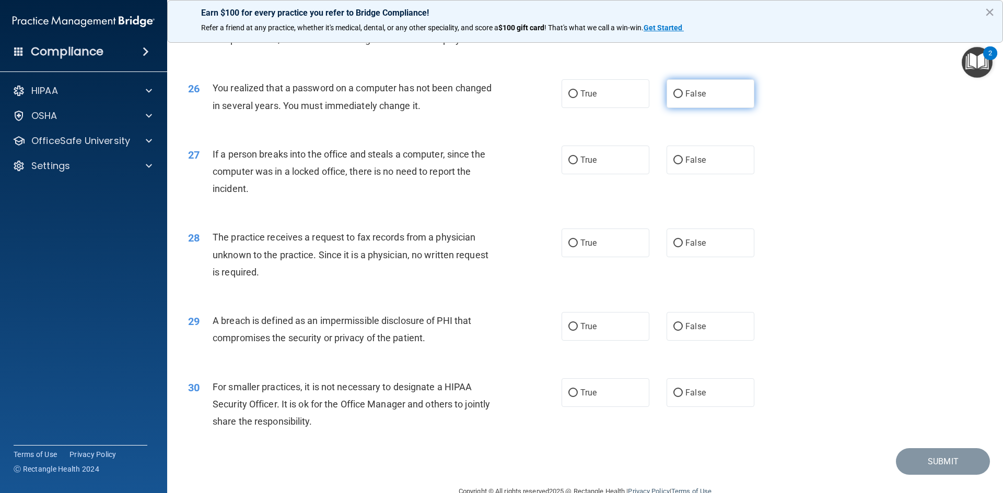
scroll to position [1932, 0]
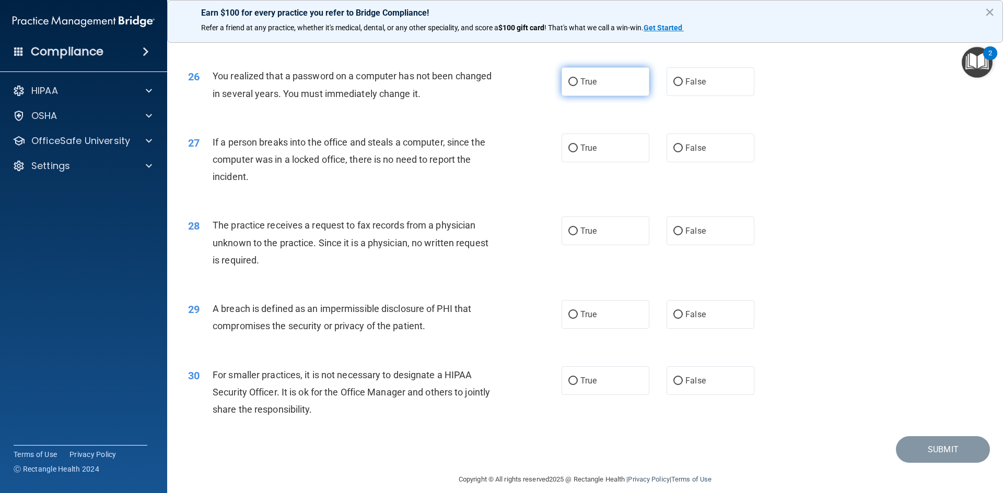
click at [593, 96] on label "True" at bounding box center [605, 81] width 88 height 29
click at [578, 86] on input "True" at bounding box center [572, 82] width 9 height 8
radio input "true"
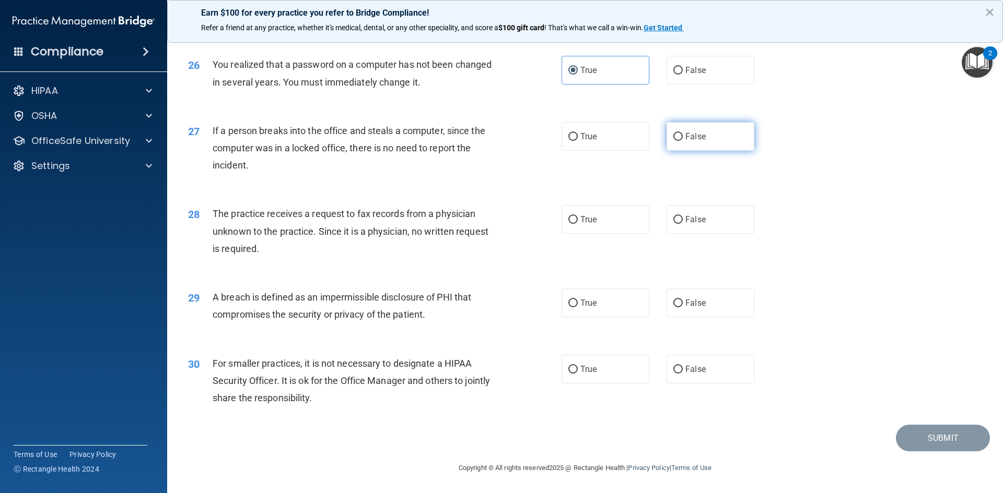
click at [670, 145] on label "False" at bounding box center [710, 136] width 88 height 29
click at [673, 141] on input "False" at bounding box center [677, 137] width 9 height 8
radio input "true"
click at [689, 231] on label "False" at bounding box center [710, 219] width 88 height 29
click at [683, 224] on input "False" at bounding box center [677, 220] width 9 height 8
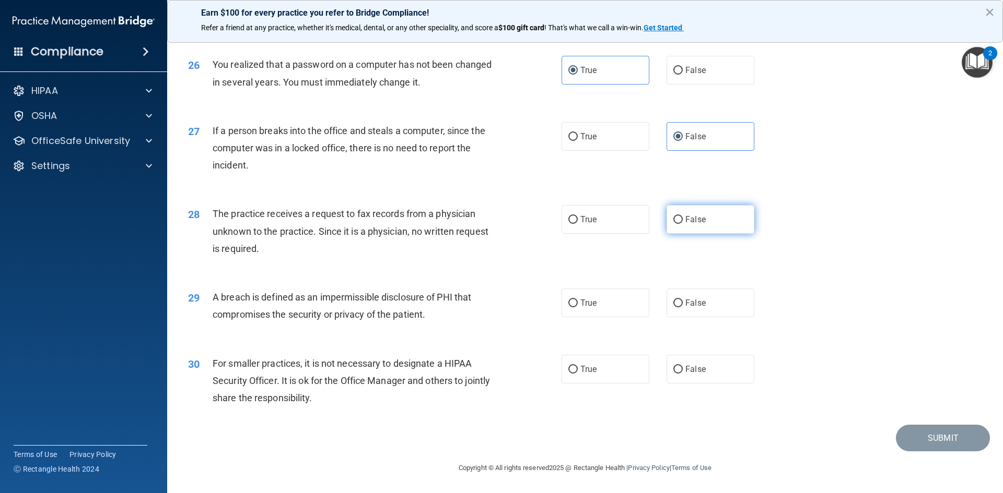
radio input "true"
click at [595, 309] on label "True" at bounding box center [605, 303] width 88 height 29
click at [578, 308] on input "True" at bounding box center [572, 304] width 9 height 8
radio input "true"
click at [666, 365] on label "False" at bounding box center [710, 369] width 88 height 29
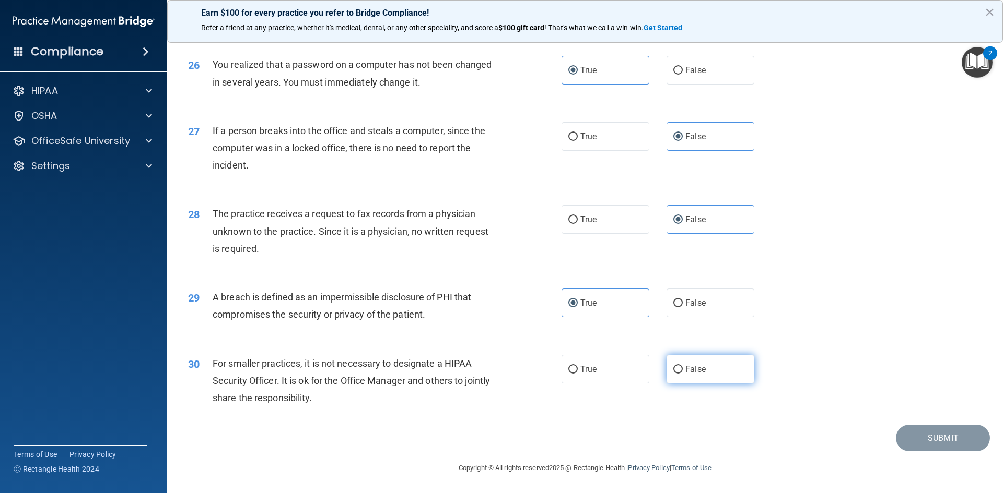
click at [673, 366] on input "False" at bounding box center [677, 370] width 9 height 8
radio input "true"
click at [911, 435] on button "Submit" at bounding box center [943, 438] width 94 height 27
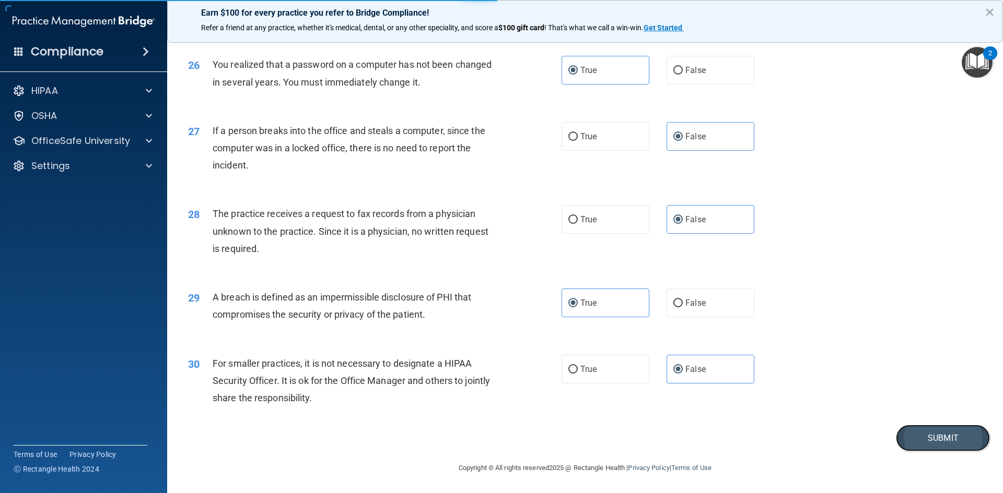
click at [937, 442] on button "Submit" at bounding box center [943, 438] width 94 height 27
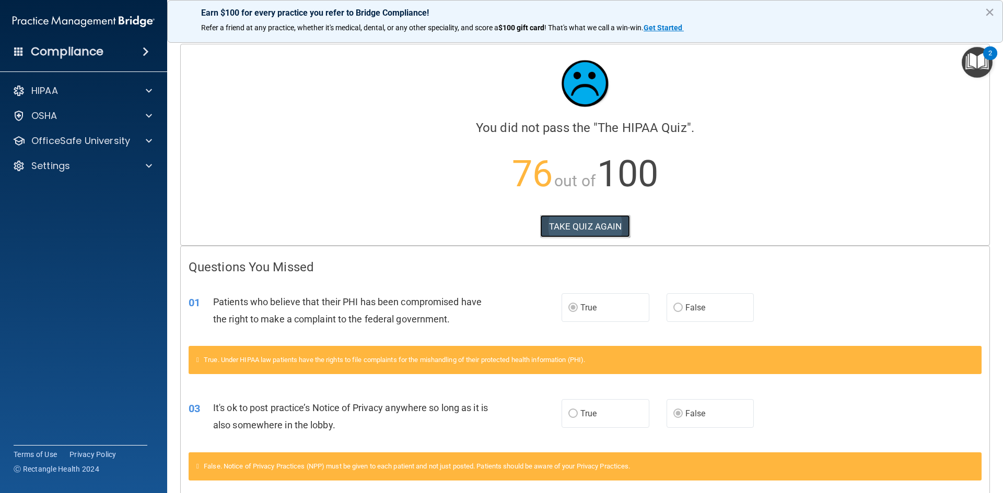
click at [588, 227] on button "TAKE QUIZ AGAIN" at bounding box center [585, 226] width 90 height 23
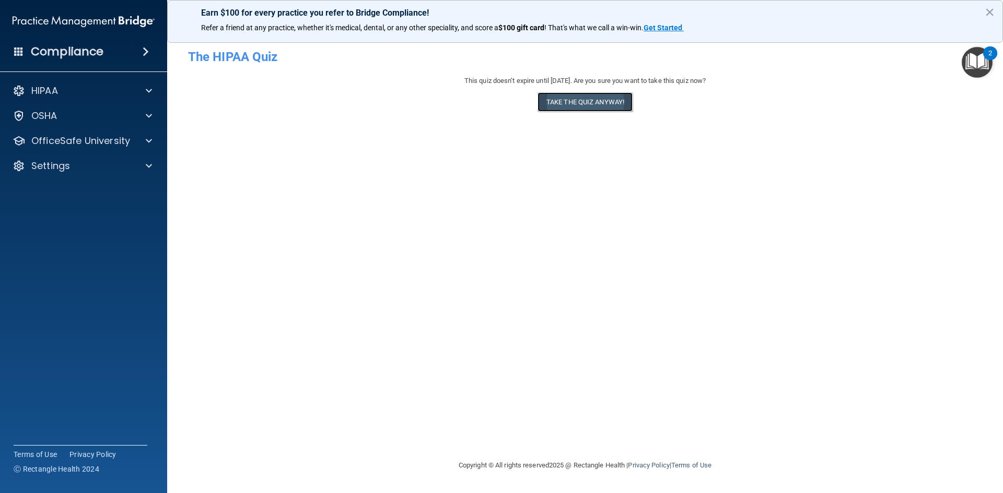
click at [589, 103] on button "Take the quiz anyway!" at bounding box center [584, 101] width 95 height 19
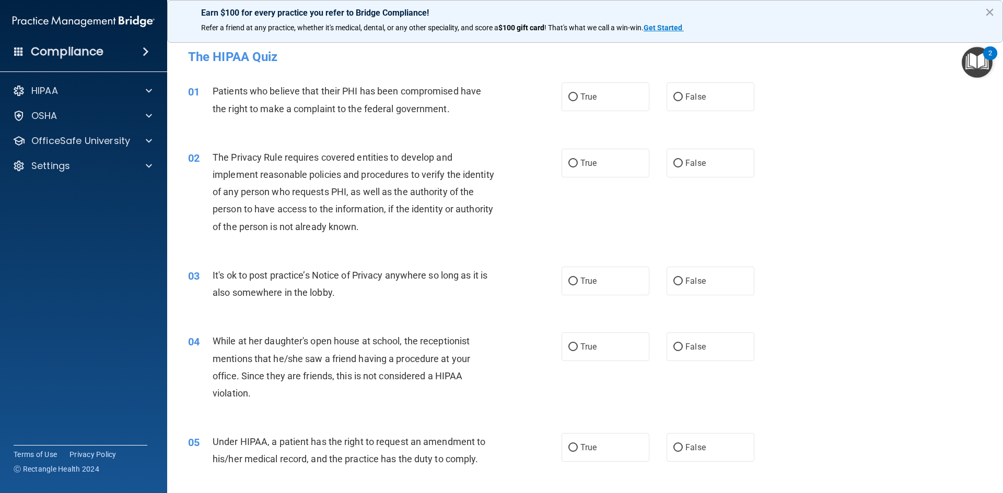
click at [589, 103] on label "True" at bounding box center [605, 97] width 88 height 29
click at [578, 101] on input "True" at bounding box center [572, 97] width 9 height 8
radio input "true"
click at [581, 169] on label "True" at bounding box center [605, 163] width 88 height 29
click at [578, 168] on input "True" at bounding box center [572, 164] width 9 height 8
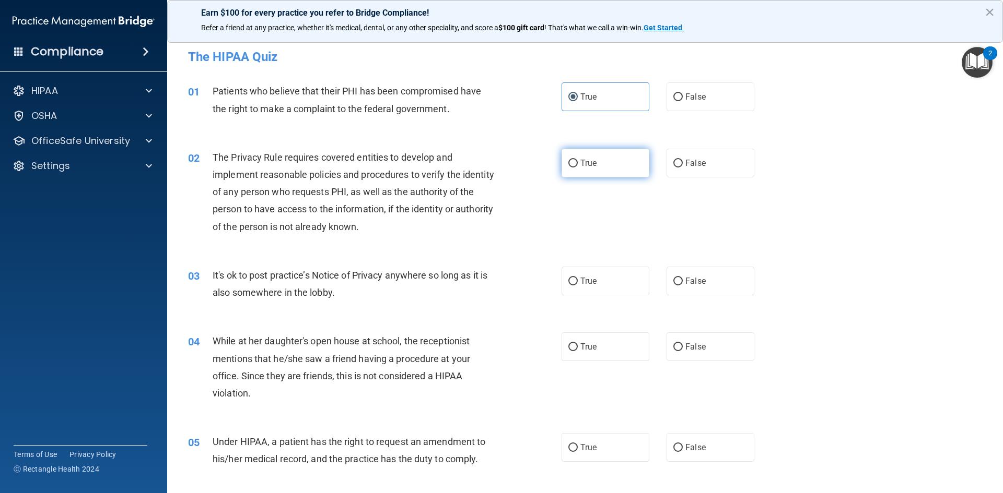
radio input "true"
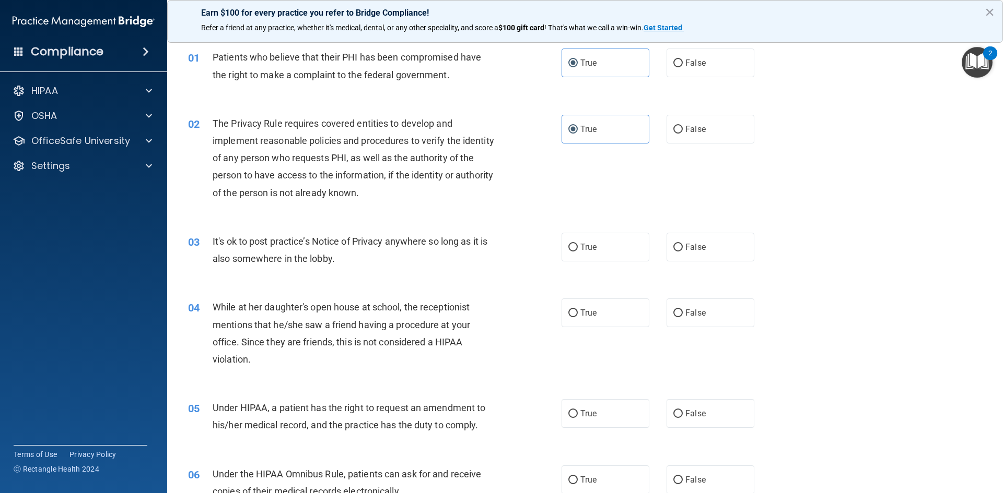
scroll to position [52, 0]
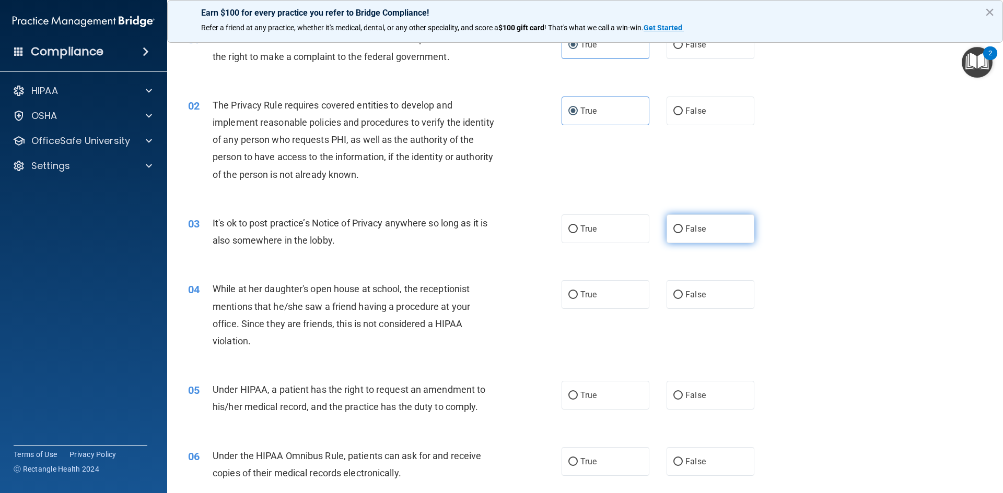
click at [710, 229] on label "False" at bounding box center [710, 229] width 88 height 29
click at [683, 229] on input "False" at bounding box center [677, 230] width 9 height 8
radio input "true"
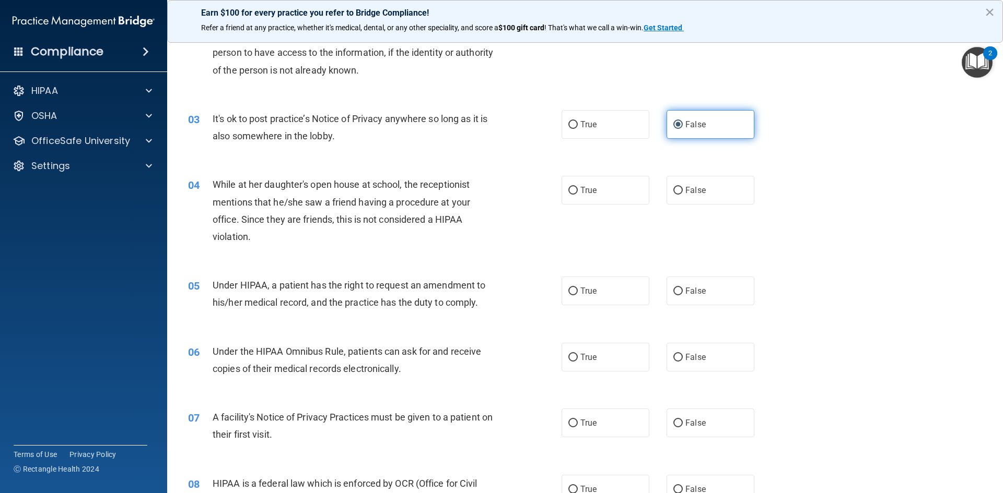
scroll to position [209, 0]
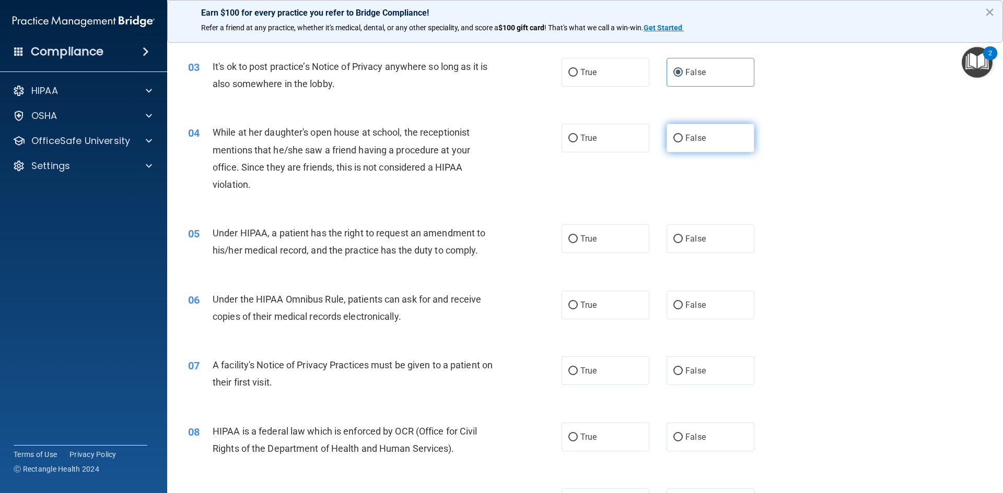
click at [693, 137] on span "False" at bounding box center [695, 138] width 20 height 10
click at [683, 137] on input "False" at bounding box center [677, 139] width 9 height 8
radio input "true"
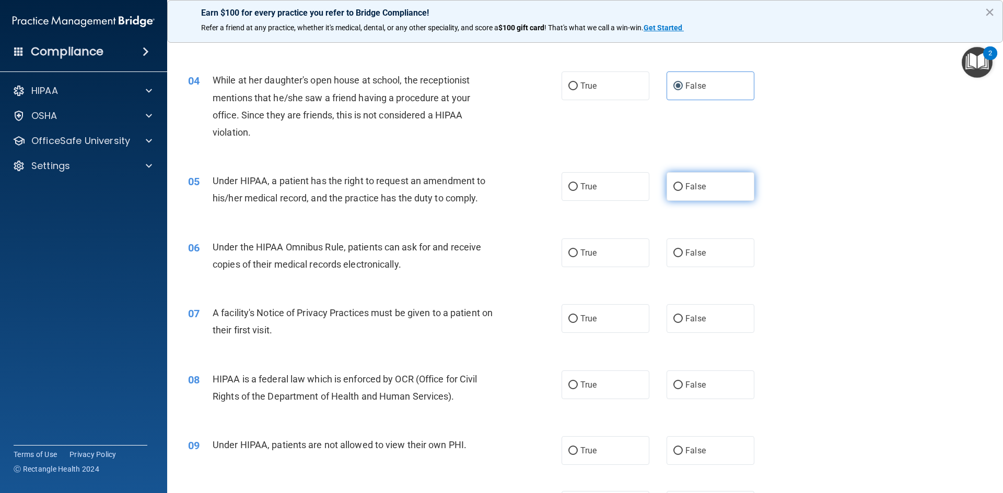
click at [689, 187] on span "False" at bounding box center [695, 187] width 20 height 10
click at [683, 187] on input "False" at bounding box center [677, 187] width 9 height 8
radio input "true"
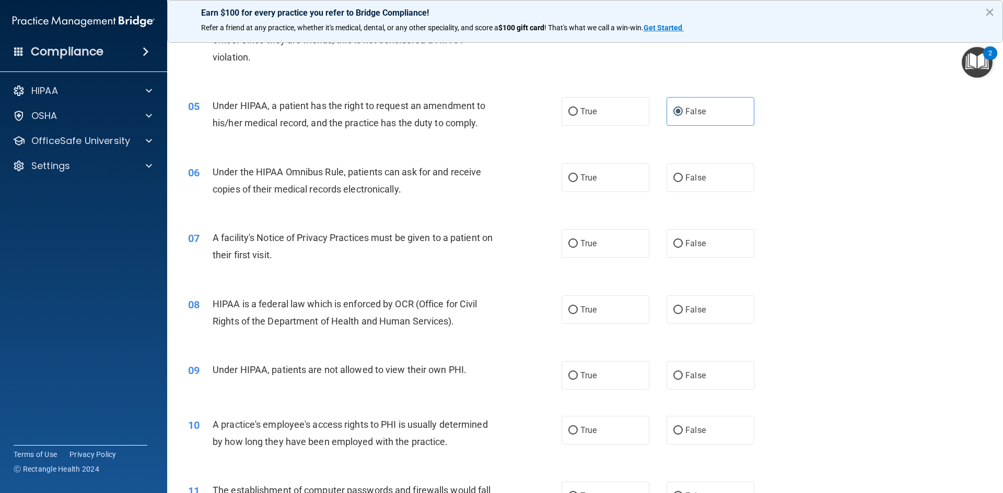
scroll to position [366, 0]
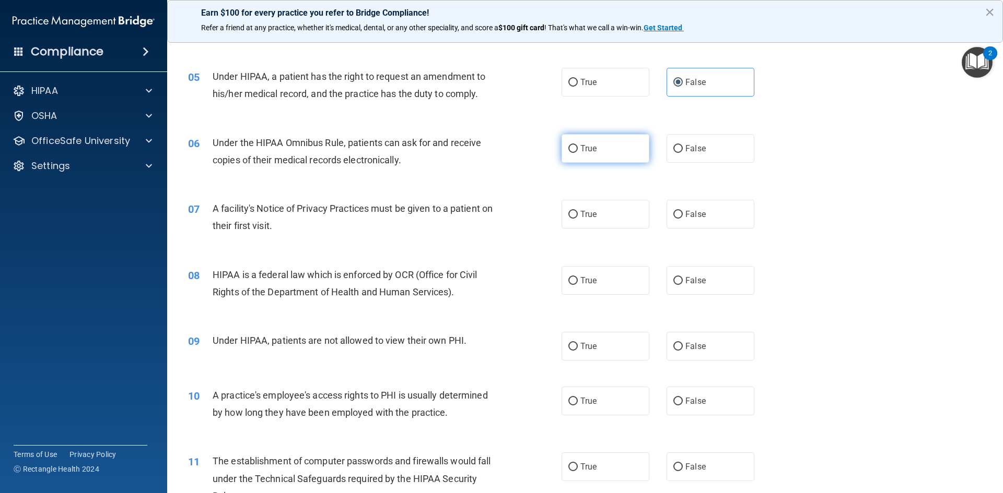
click at [596, 150] on label "True" at bounding box center [605, 148] width 88 height 29
click at [578, 150] on input "True" at bounding box center [572, 149] width 9 height 8
radio input "true"
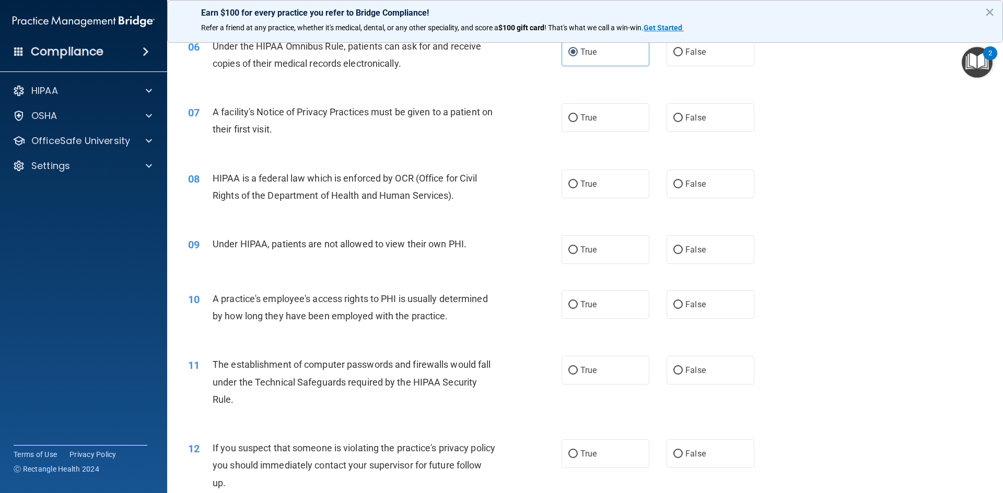
scroll to position [470, 0]
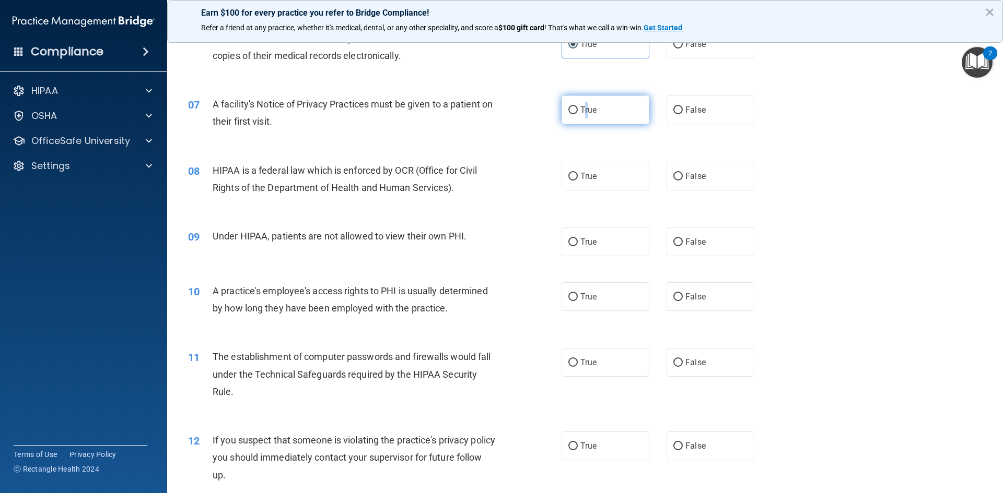
click at [583, 116] on label "True" at bounding box center [605, 110] width 88 height 29
click at [561, 110] on label "True" at bounding box center [605, 110] width 88 height 29
click at [568, 110] on input "True" at bounding box center [572, 111] width 9 height 8
radio input "true"
click at [587, 180] on span "True" at bounding box center [588, 176] width 16 height 10
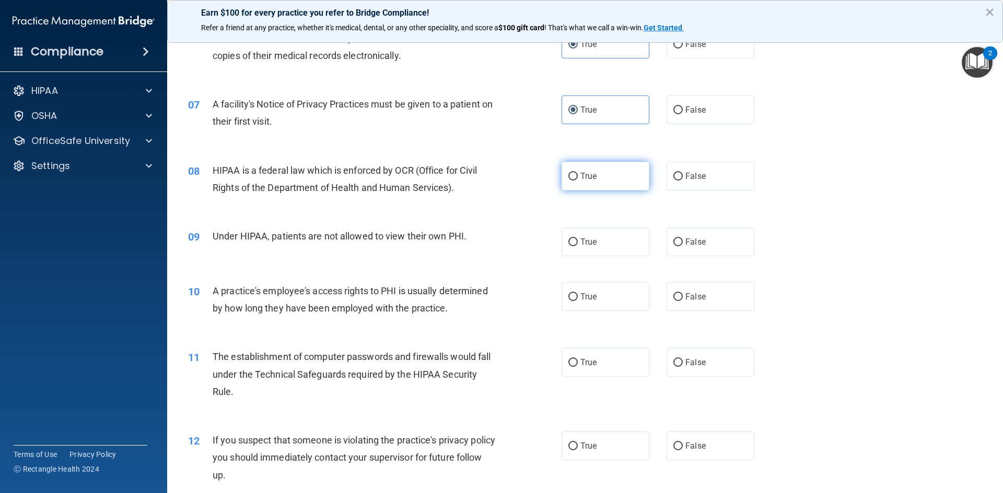
click at [578, 180] on input "True" at bounding box center [572, 177] width 9 height 8
radio input "true"
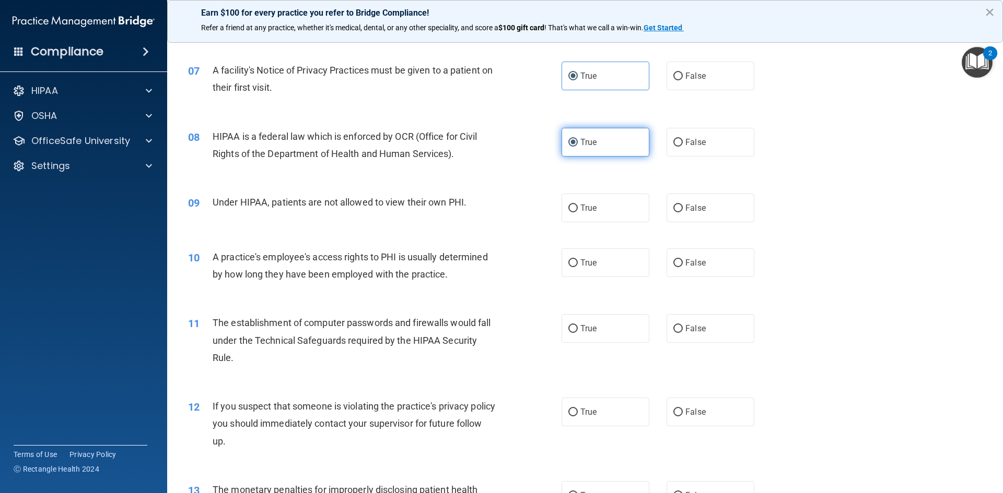
scroll to position [522, 0]
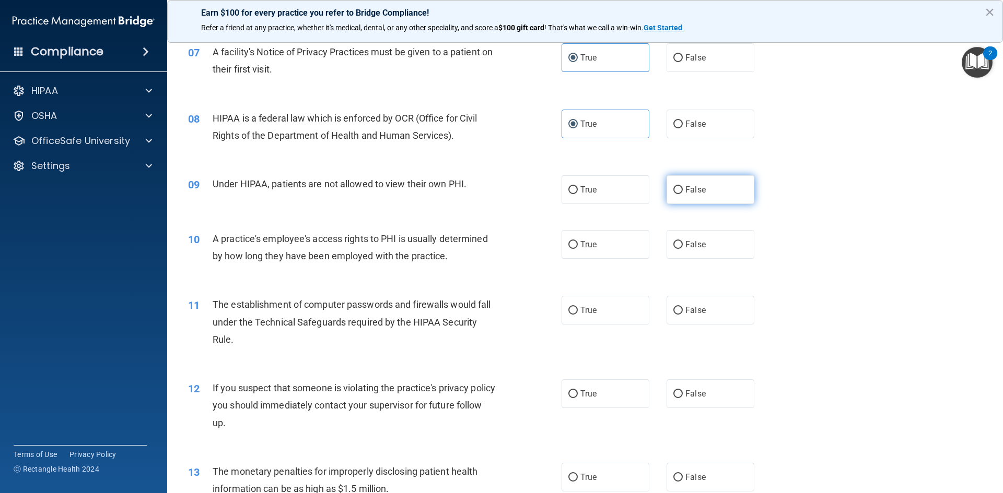
click at [685, 190] on span "False" at bounding box center [695, 190] width 20 height 10
click at [683, 190] on input "False" at bounding box center [677, 190] width 9 height 8
radio input "true"
click at [669, 251] on label "False" at bounding box center [710, 244] width 88 height 29
click at [673, 249] on input "False" at bounding box center [677, 245] width 9 height 8
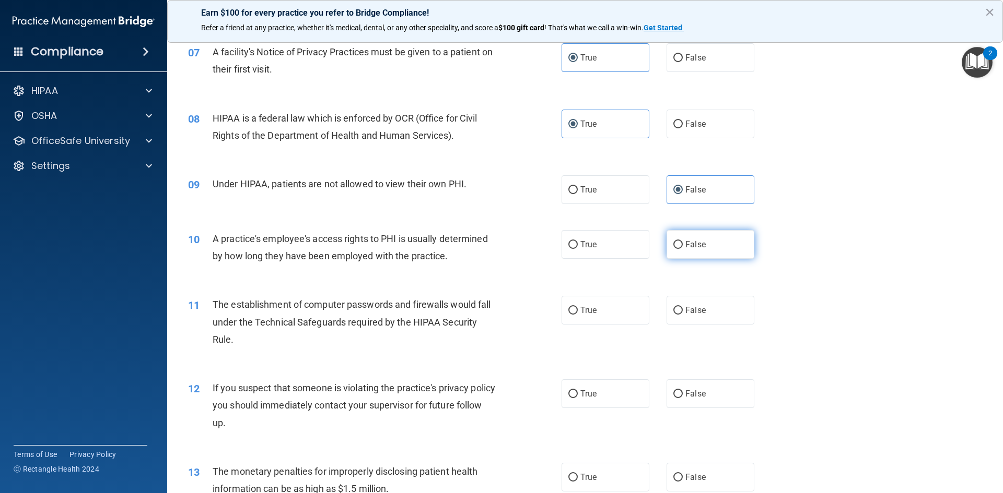
radio input "true"
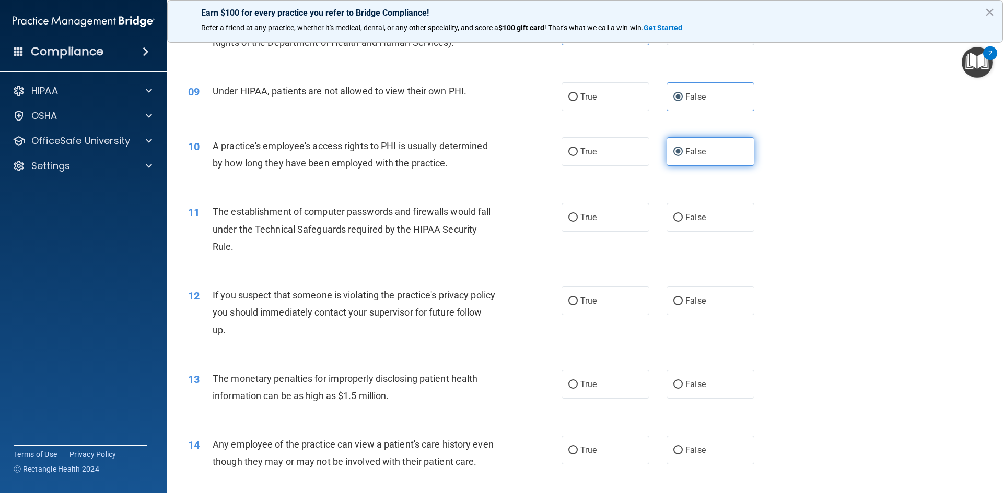
scroll to position [627, 0]
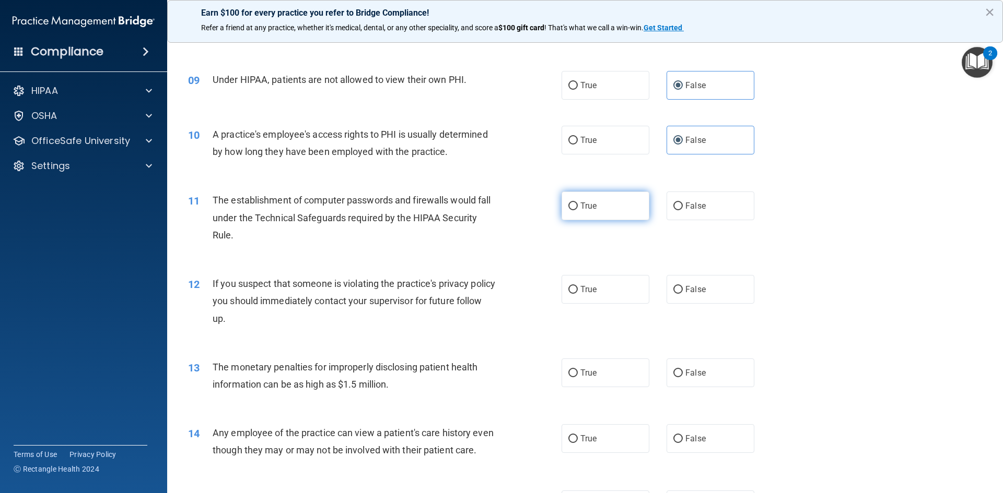
click at [626, 218] on label "True" at bounding box center [605, 206] width 88 height 29
click at [578, 210] on input "True" at bounding box center [572, 207] width 9 height 8
radio input "true"
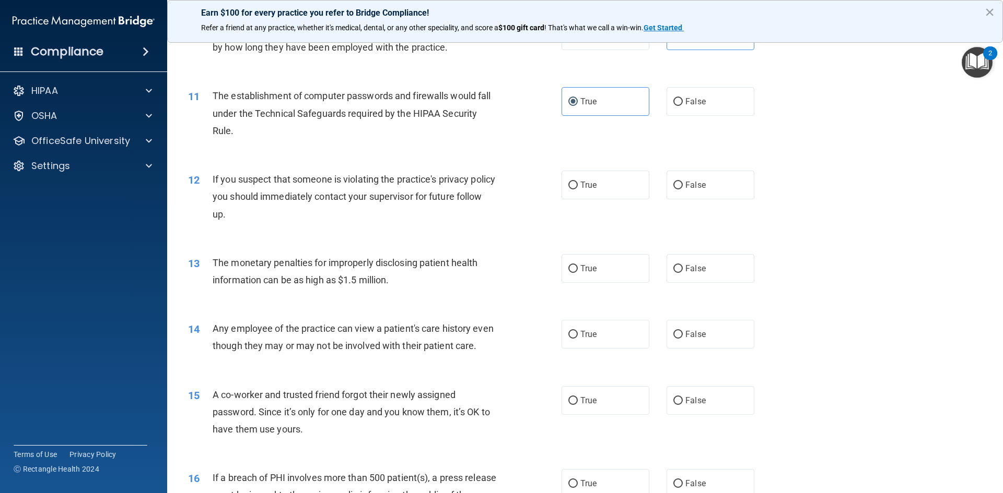
scroll to position [783, 0]
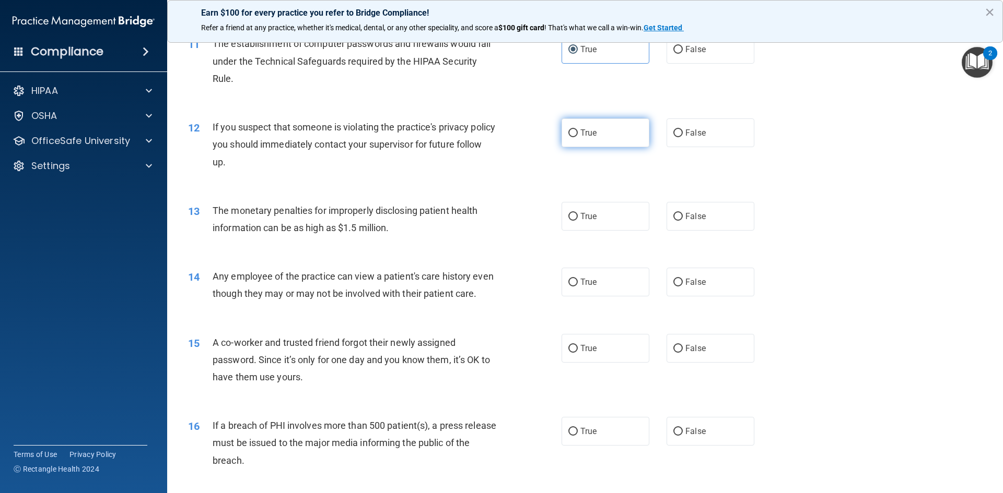
click at [643, 133] on label "True" at bounding box center [605, 133] width 88 height 29
click at [578, 133] on input "True" at bounding box center [572, 134] width 9 height 8
radio input "true"
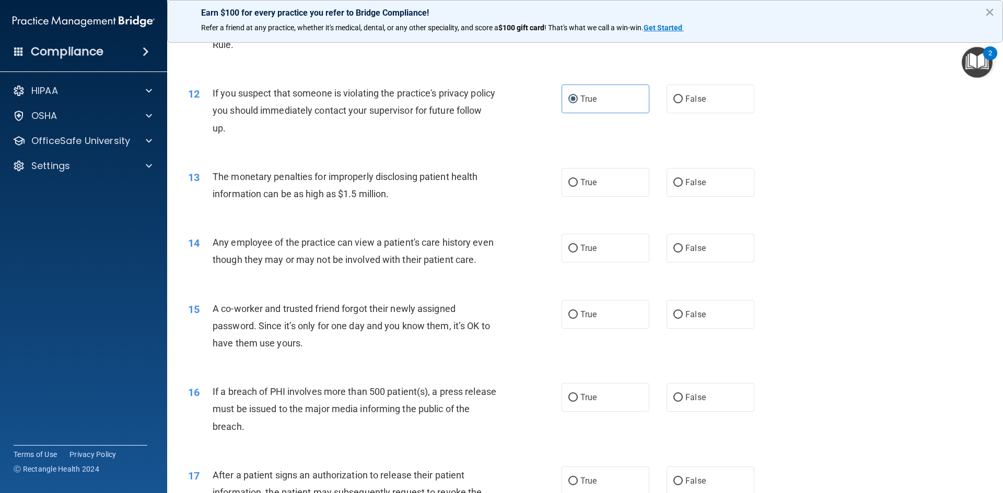
scroll to position [836, 0]
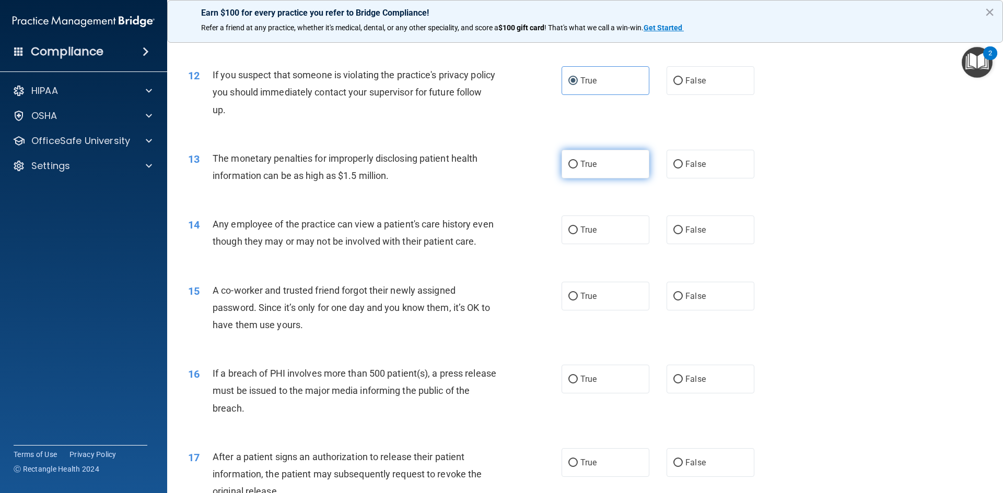
click at [606, 175] on label "True" at bounding box center [605, 164] width 88 height 29
click at [578, 169] on input "True" at bounding box center [572, 165] width 9 height 8
radio input "true"
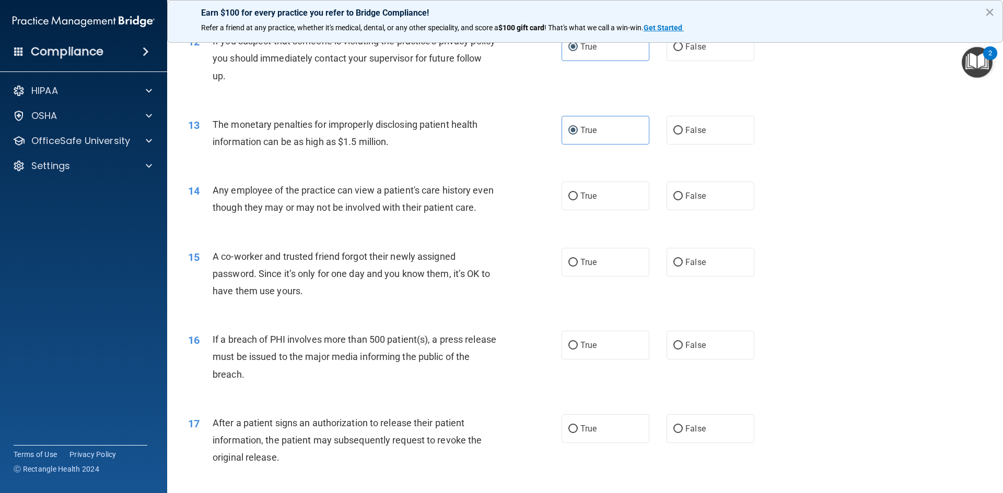
scroll to position [888, 0]
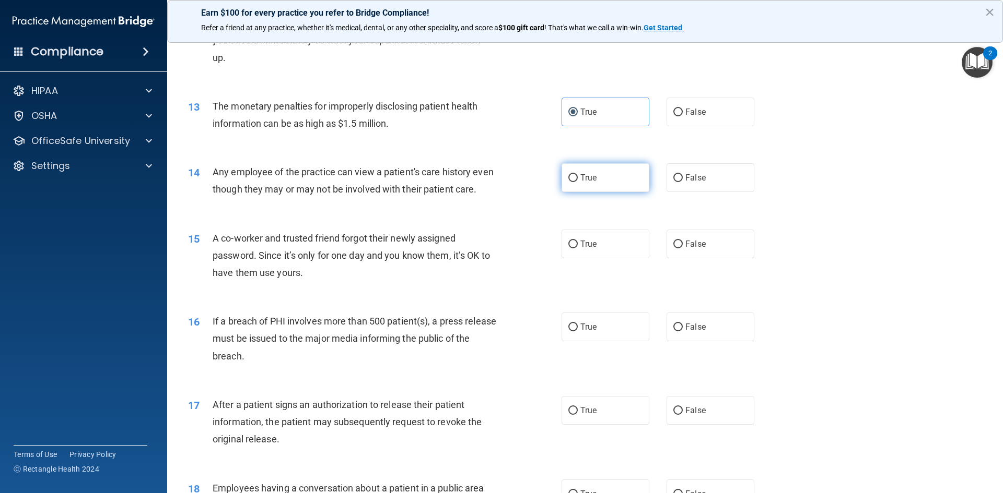
click at [603, 172] on label "True" at bounding box center [605, 177] width 88 height 29
click at [578, 174] on input "True" at bounding box center [572, 178] width 9 height 8
radio input "true"
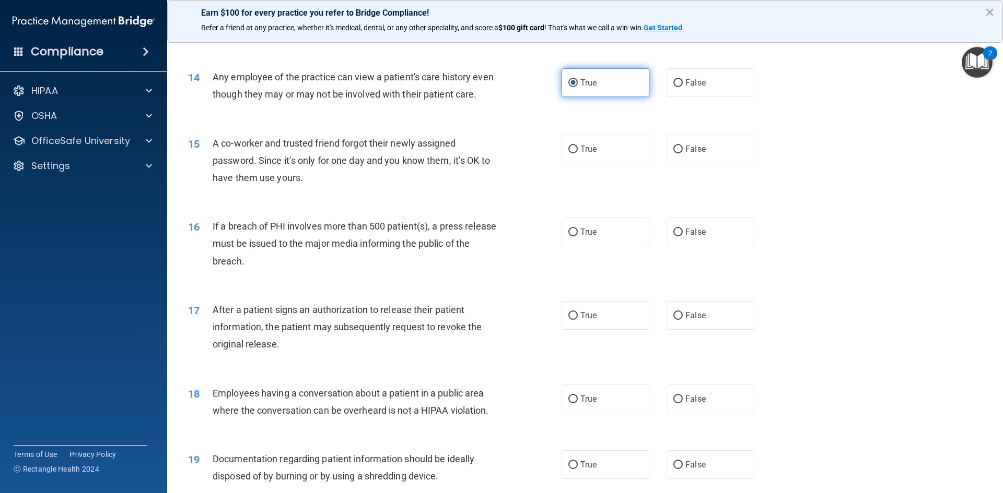
scroll to position [992, 0]
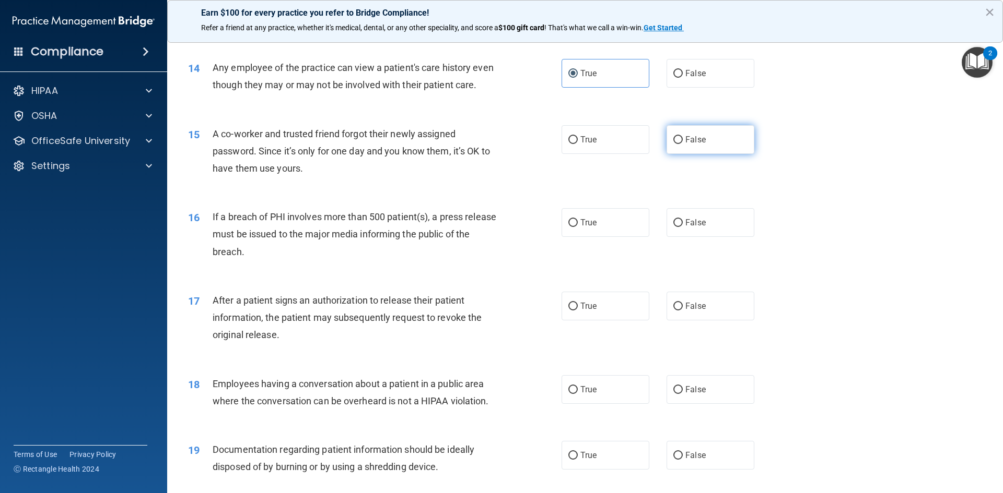
click at [693, 154] on label "False" at bounding box center [710, 139] width 88 height 29
click at [683, 144] on input "False" at bounding box center [677, 140] width 9 height 8
radio input "true"
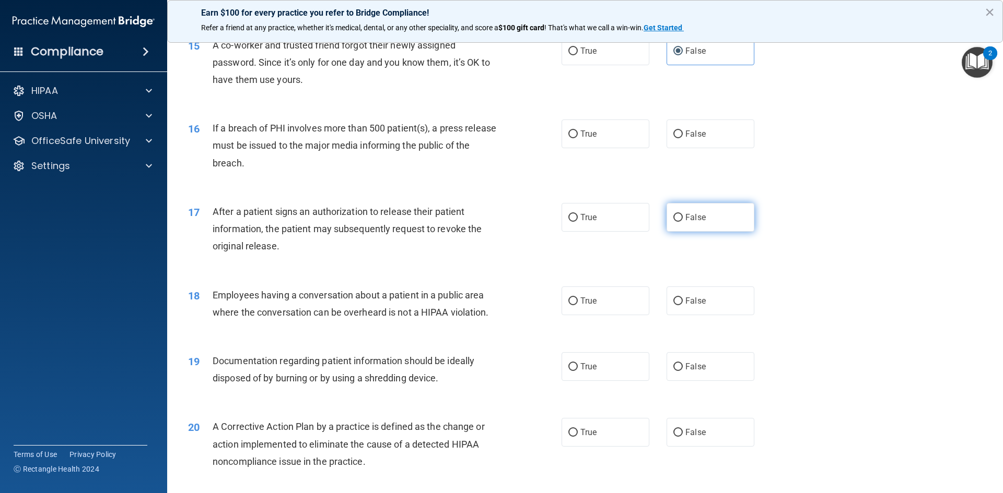
scroll to position [1097, 0]
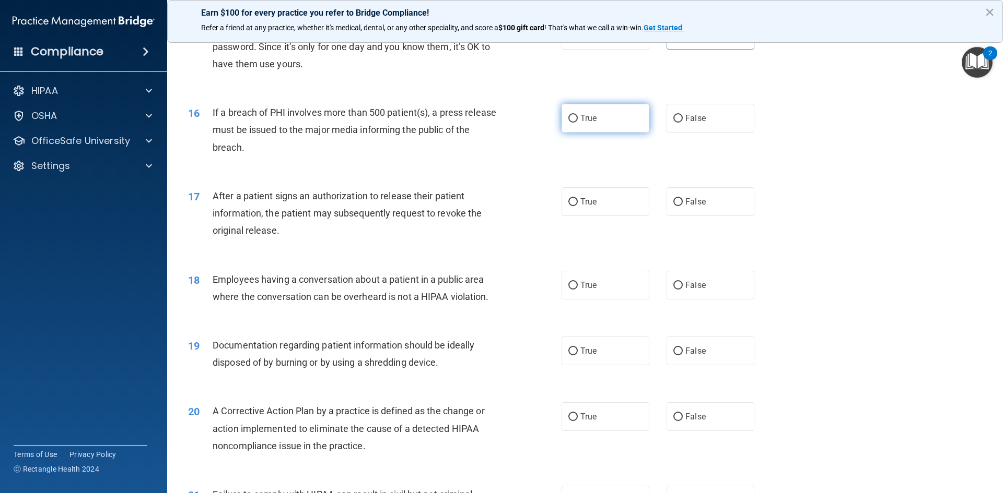
click at [624, 133] on label "True" at bounding box center [605, 118] width 88 height 29
click at [578, 123] on input "True" at bounding box center [572, 119] width 9 height 8
radio input "true"
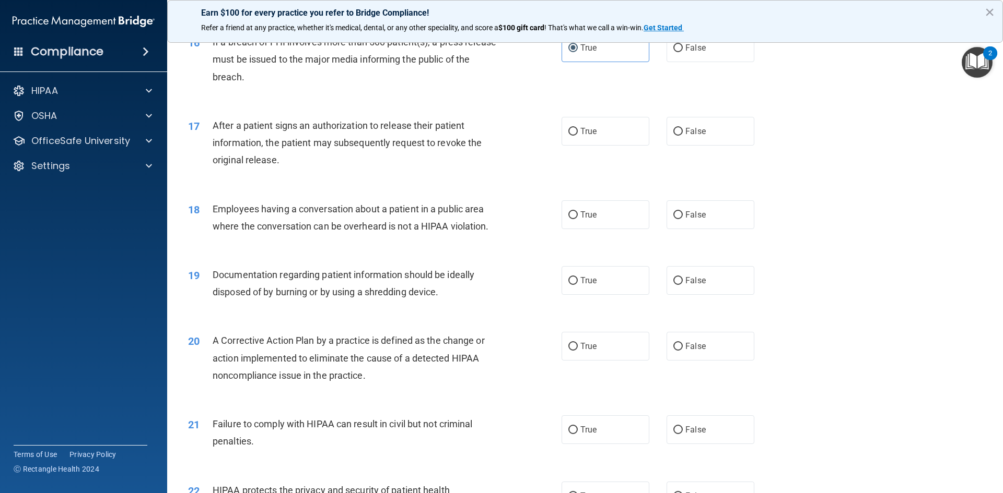
scroll to position [1149, 0]
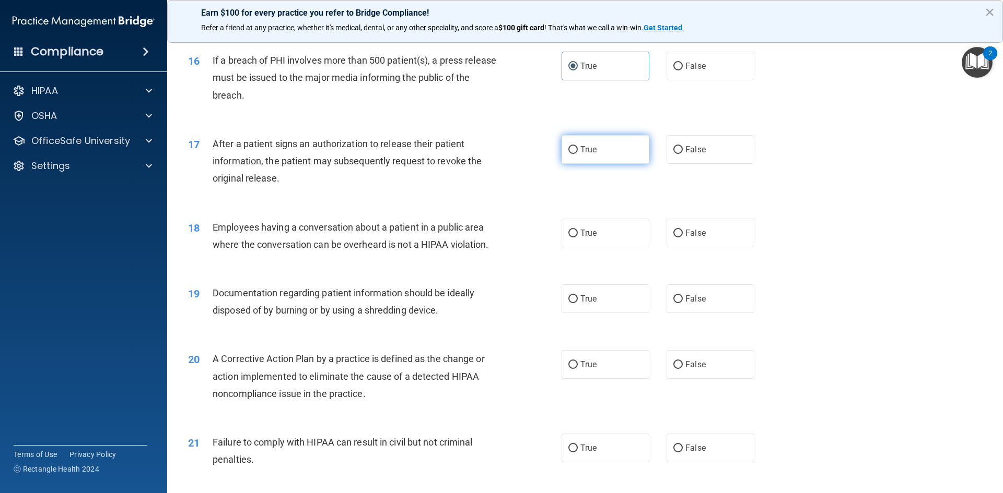
click at [617, 164] on label "True" at bounding box center [605, 149] width 88 height 29
click at [578, 154] on input "True" at bounding box center [572, 150] width 9 height 8
radio input "true"
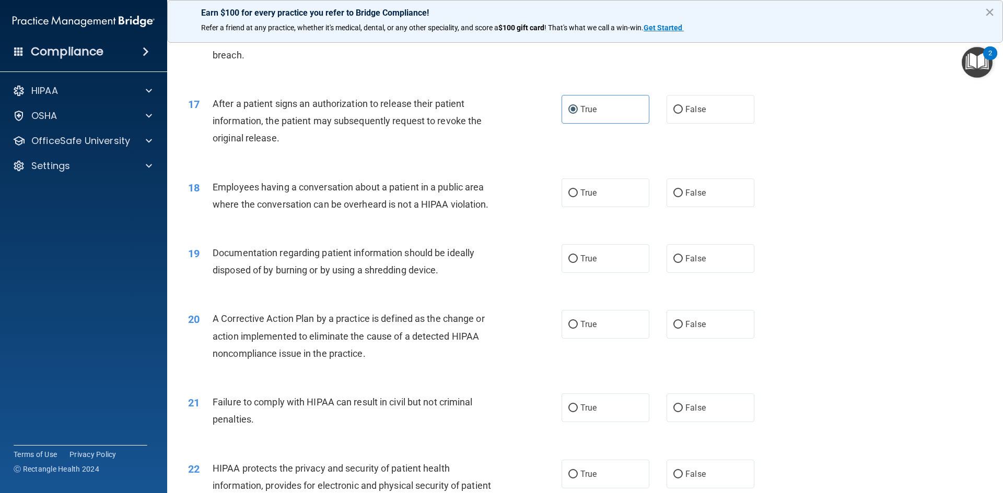
scroll to position [1253, 0]
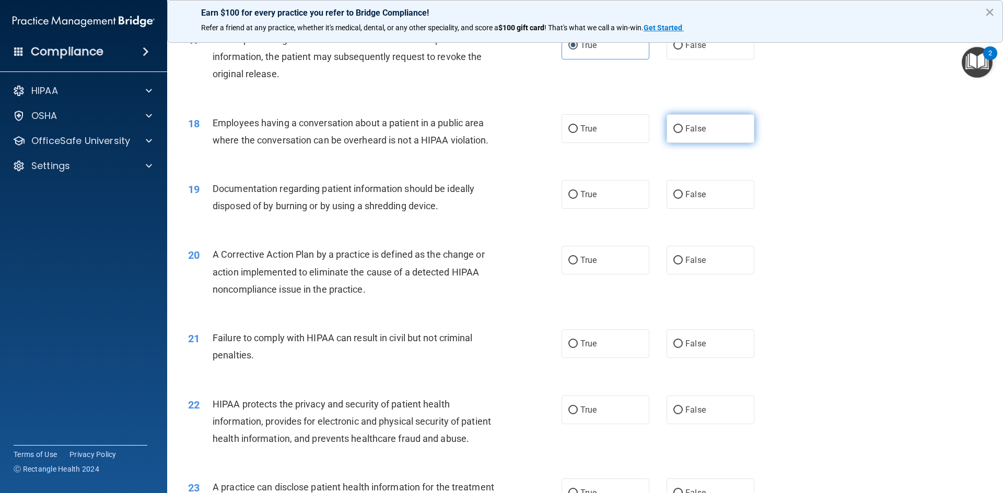
click at [674, 133] on input "False" at bounding box center [677, 129] width 9 height 8
radio input "true"
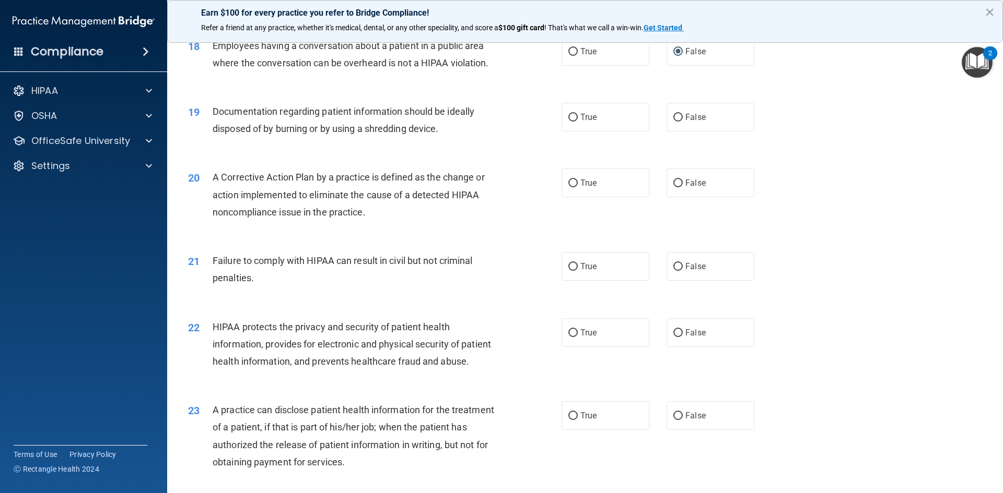
scroll to position [1358, 0]
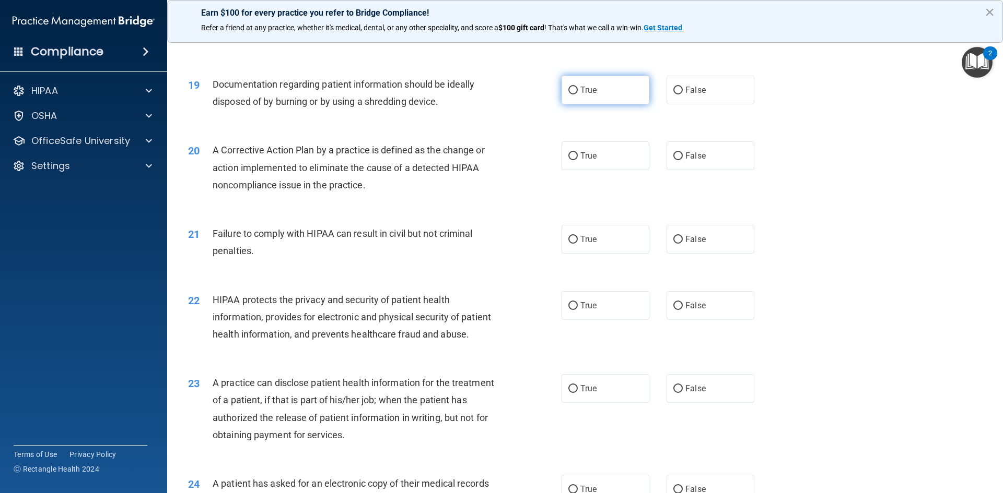
click at [590, 101] on label "True" at bounding box center [605, 90] width 88 height 29
click at [578, 95] on input "True" at bounding box center [572, 91] width 9 height 8
radio input "true"
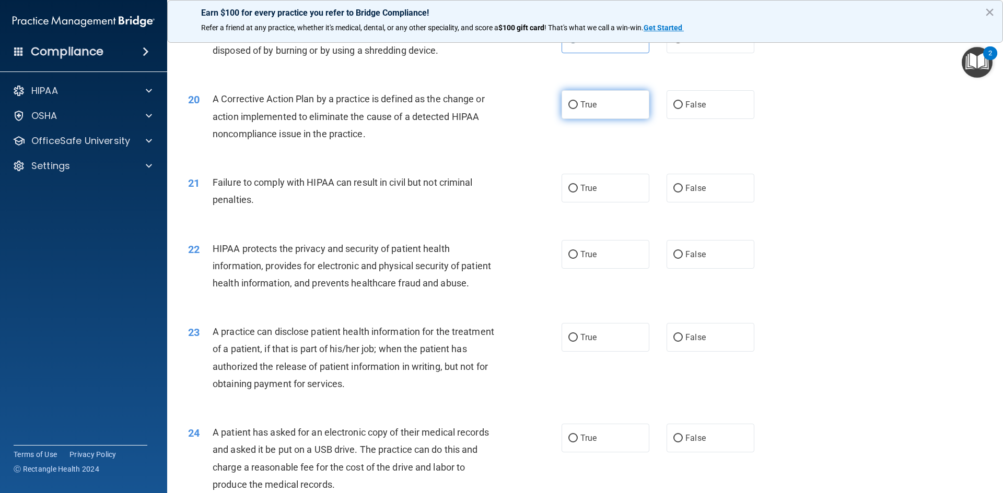
scroll to position [1410, 0]
click at [614, 136] on div "20 A Corrective Action Plan by a practice is defined as the change or action im…" at bounding box center [584, 118] width 809 height 84
click at [613, 118] on label "True" at bounding box center [605, 103] width 88 height 29
click at [578, 108] on input "True" at bounding box center [572, 104] width 9 height 8
radio input "true"
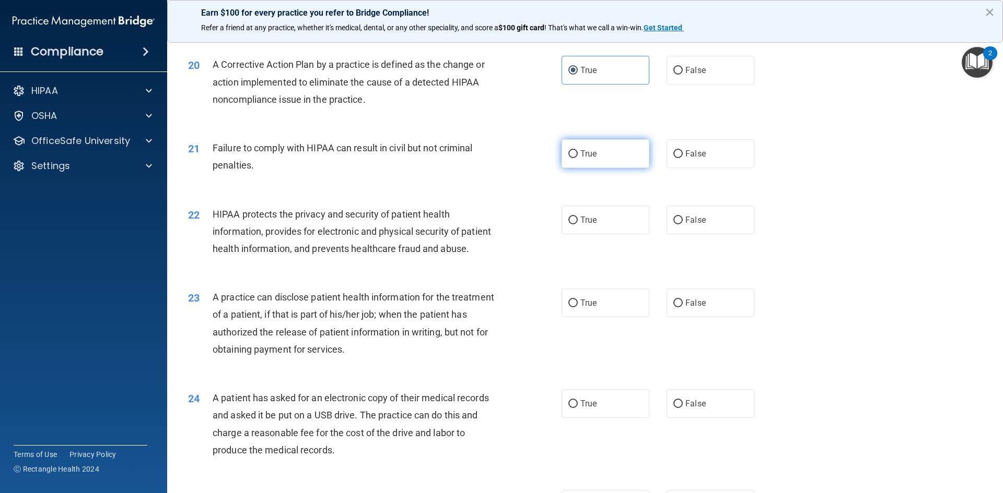
scroll to position [1462, 0]
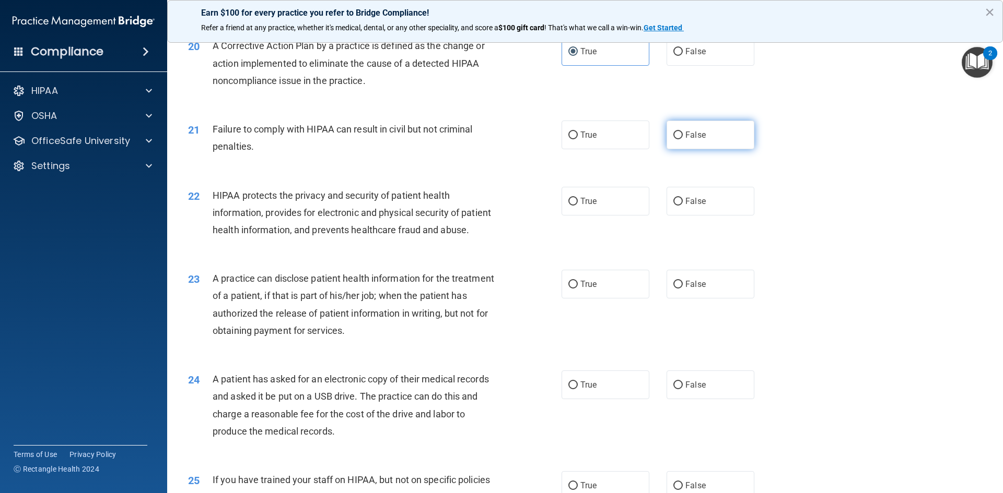
click at [673, 139] on input "False" at bounding box center [677, 136] width 9 height 8
radio input "true"
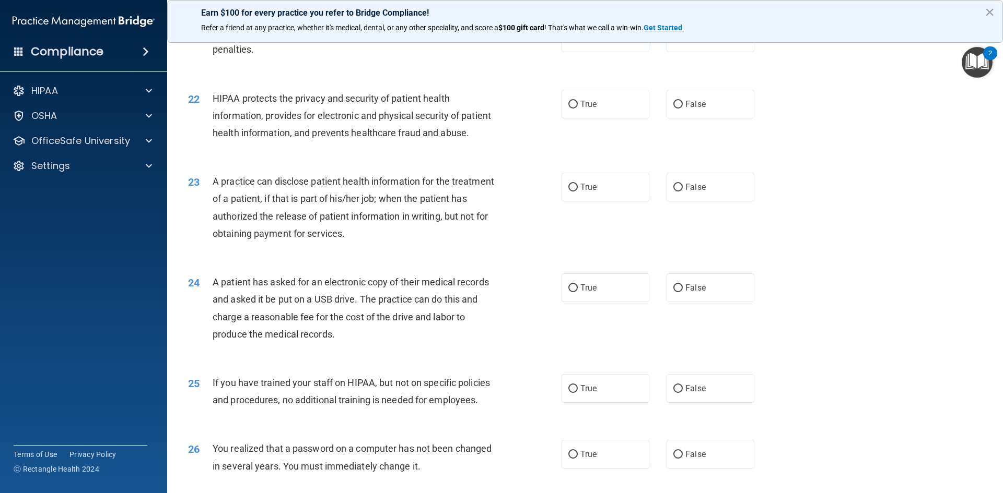
scroll to position [1567, 0]
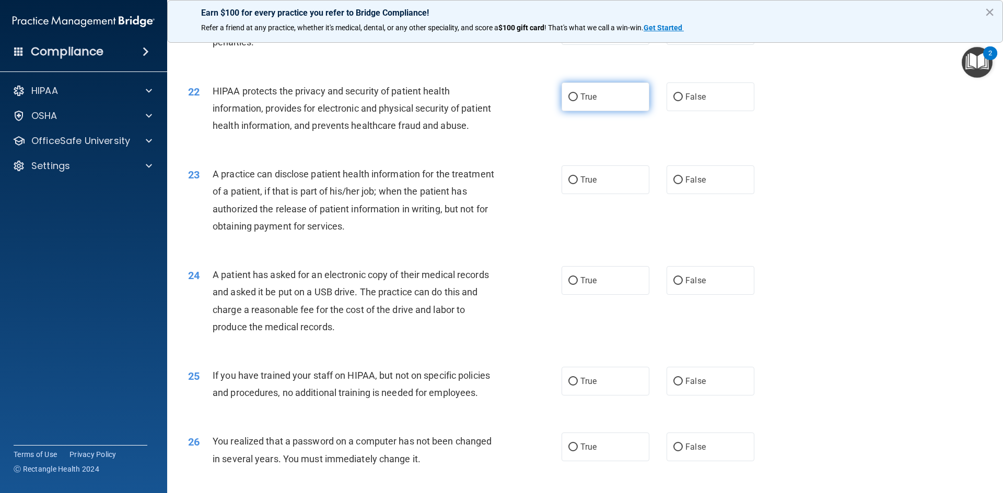
click at [606, 111] on label "True" at bounding box center [605, 97] width 88 height 29
click at [578, 101] on input "True" at bounding box center [572, 97] width 9 height 8
radio input "true"
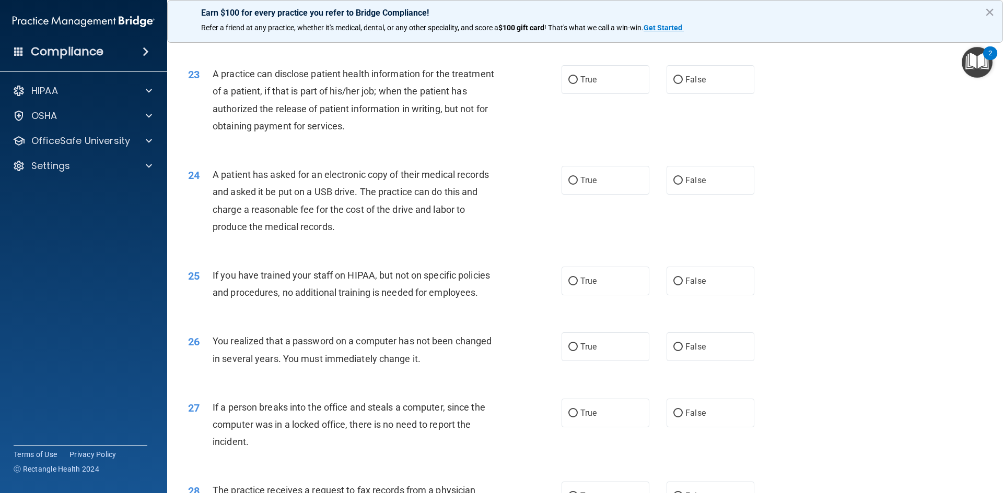
scroll to position [1671, 0]
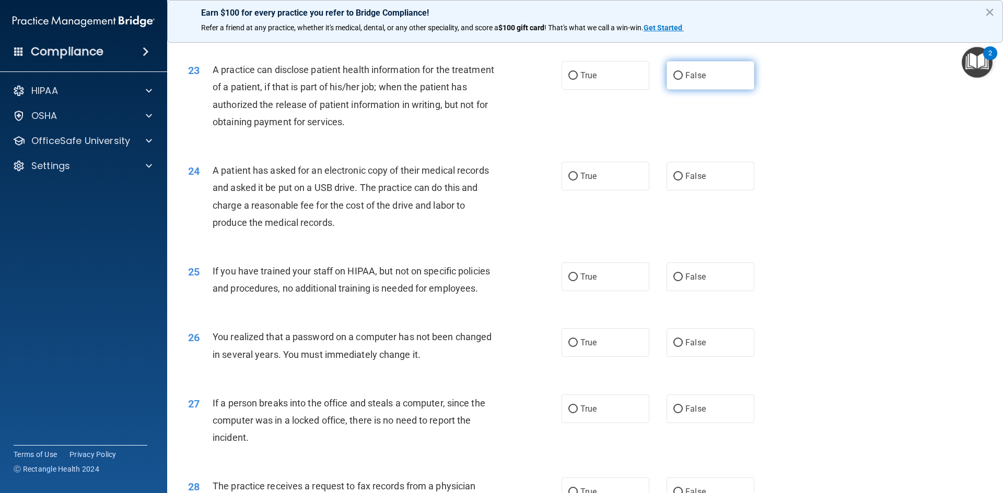
click at [675, 90] on label "False" at bounding box center [710, 75] width 88 height 29
click at [675, 80] on input "False" at bounding box center [677, 76] width 9 height 8
radio input "true"
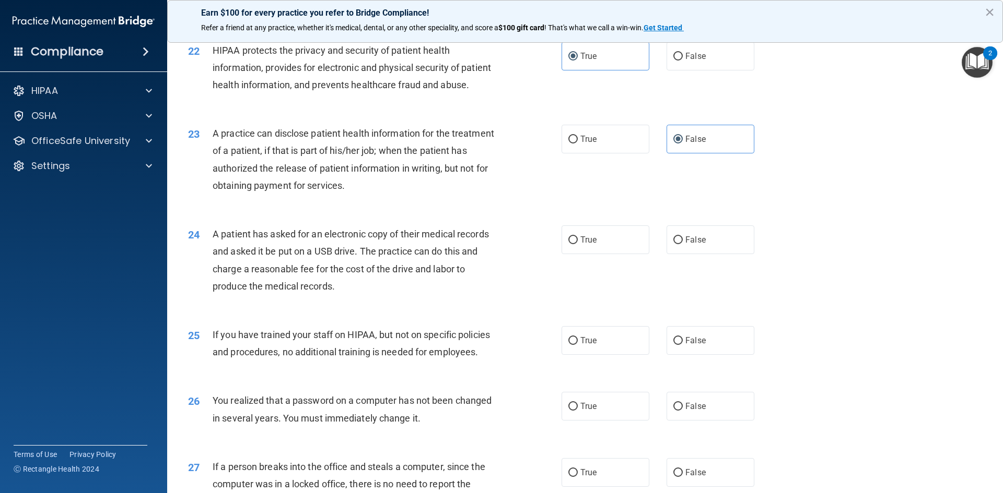
scroll to position [1723, 0]
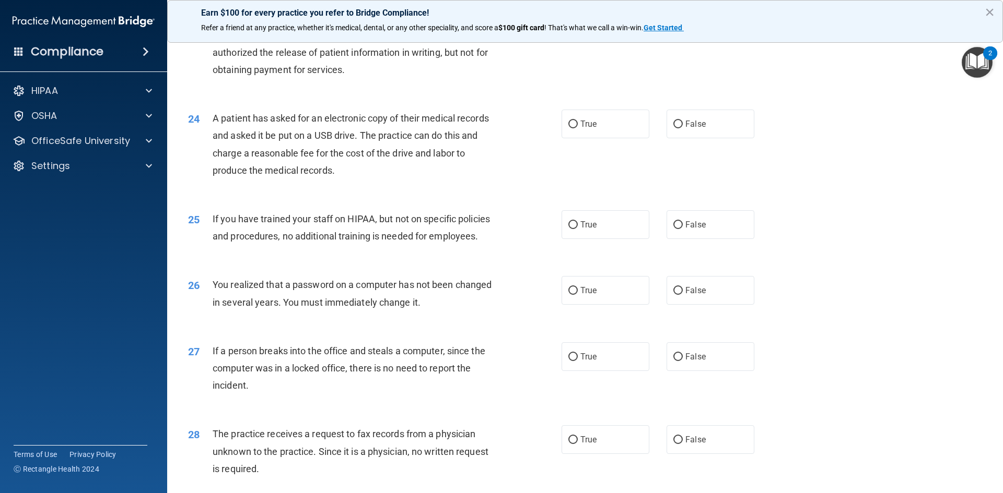
click at [608, 178] on div "24 A patient has asked for an electronic copy of their medical records and aske…" at bounding box center [584, 147] width 809 height 101
click at [607, 138] on label "True" at bounding box center [605, 124] width 88 height 29
click at [578, 128] on input "True" at bounding box center [572, 125] width 9 height 8
radio input "true"
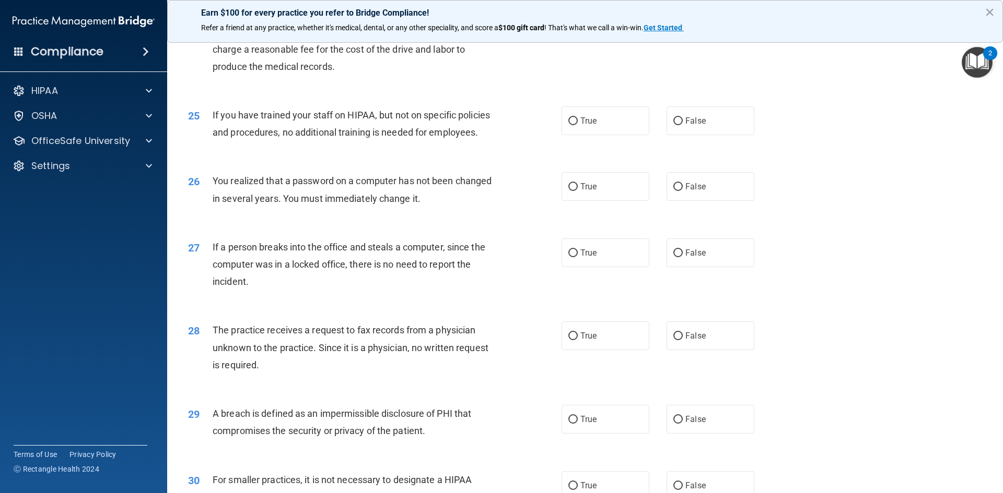
scroll to position [1828, 0]
click at [679, 135] on label "False" at bounding box center [710, 120] width 88 height 29
click at [679, 125] on input "False" at bounding box center [677, 121] width 9 height 8
radio input "true"
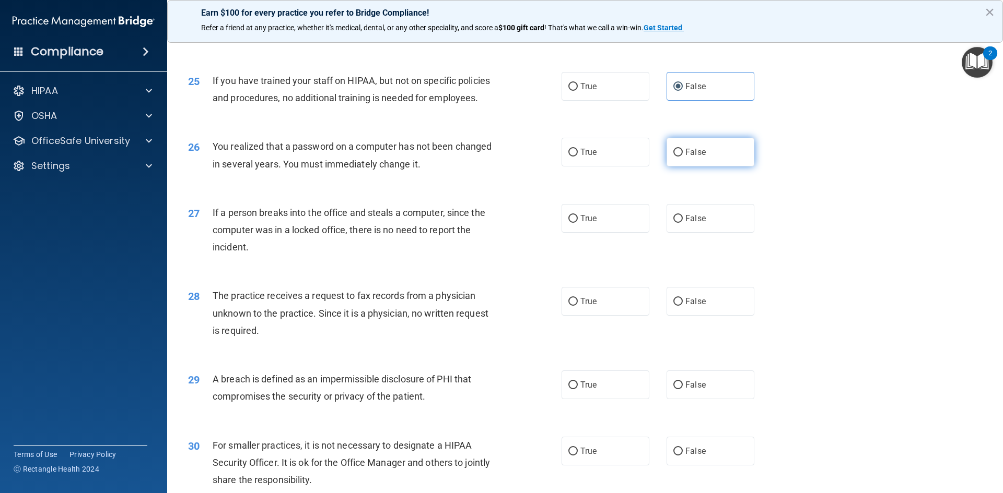
scroll to position [1880, 0]
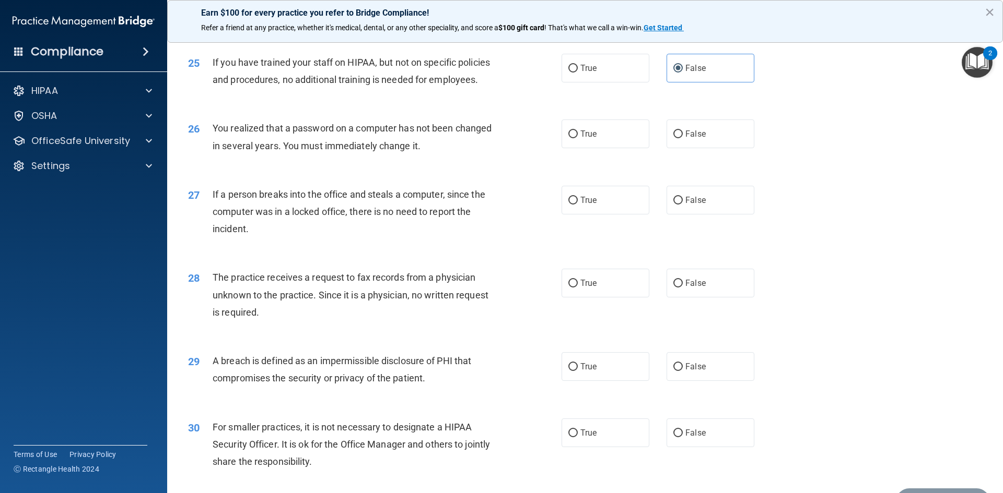
click at [624, 172] on div "26 You realized that a password on a computer has not been changed in several y…" at bounding box center [584, 140] width 809 height 66
click at [621, 148] on label "True" at bounding box center [605, 134] width 88 height 29
click at [578, 138] on input "True" at bounding box center [572, 135] width 9 height 8
radio input "true"
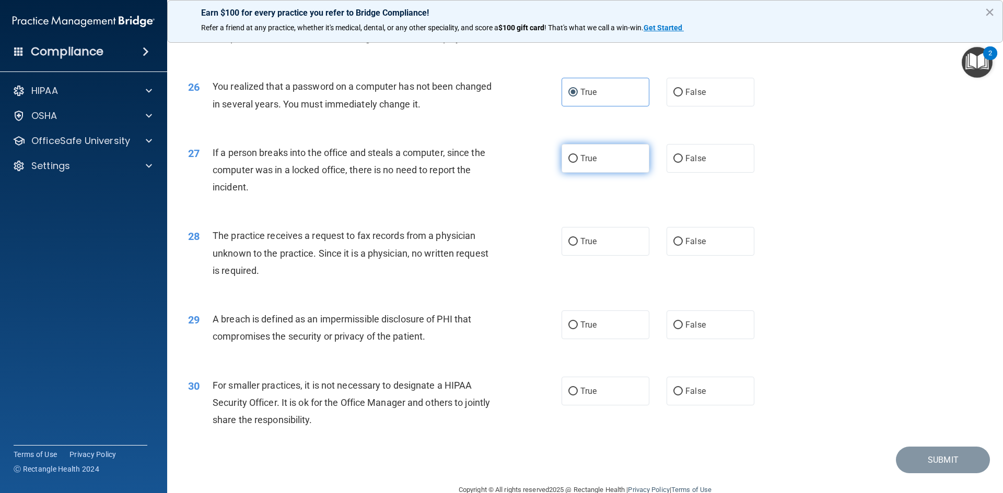
scroll to position [1978, 0]
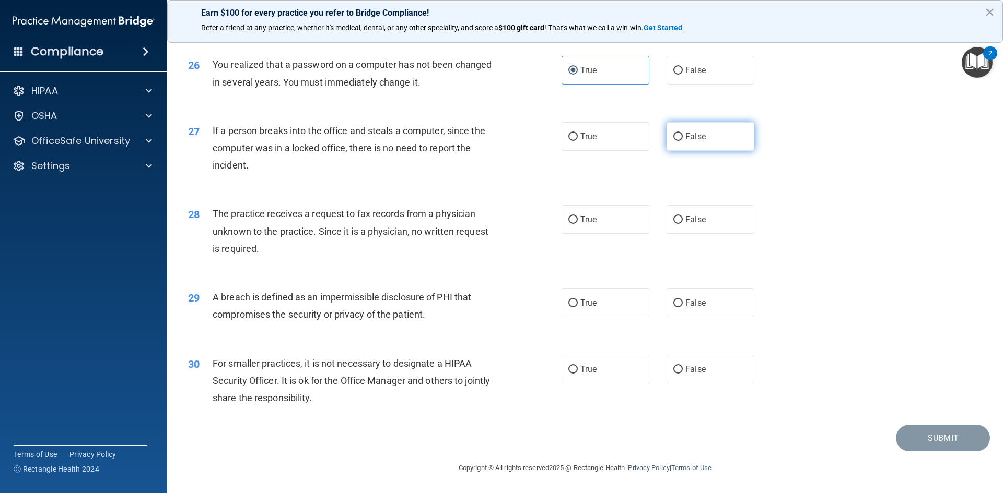
click at [673, 146] on label "False" at bounding box center [710, 136] width 88 height 29
click at [673, 141] on input "False" at bounding box center [677, 137] width 9 height 8
radio input "true"
click at [683, 215] on label "False" at bounding box center [710, 219] width 88 height 29
click at [683, 216] on input "False" at bounding box center [677, 220] width 9 height 8
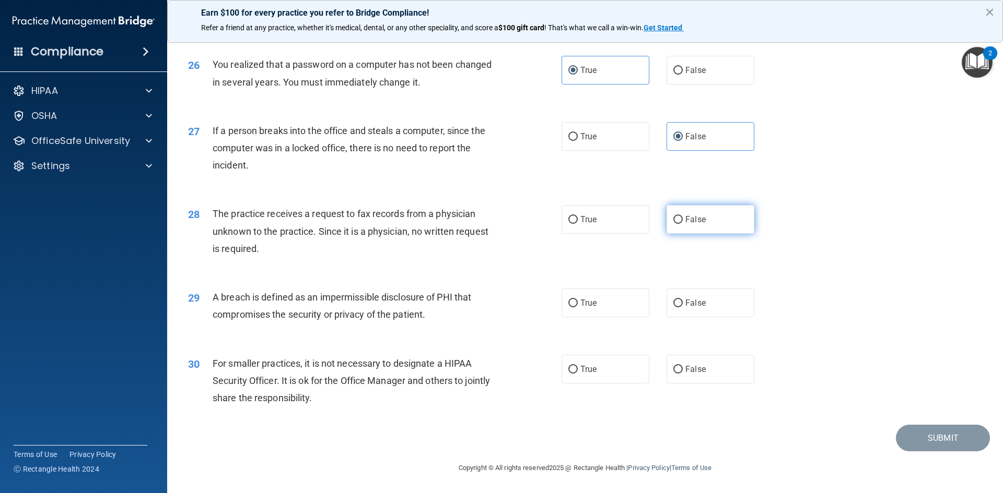
radio input "true"
click at [621, 305] on label "True" at bounding box center [605, 303] width 88 height 29
click at [578, 305] on input "True" at bounding box center [572, 304] width 9 height 8
radio input "true"
click at [719, 375] on label "False" at bounding box center [710, 369] width 88 height 29
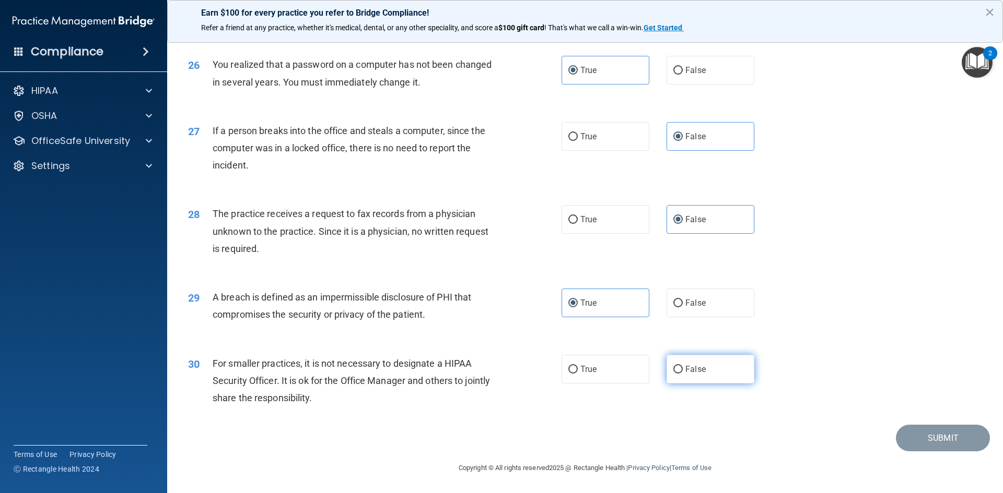
click at [683, 374] on input "False" at bounding box center [677, 370] width 9 height 8
radio input "true"
click at [935, 439] on button "Submit" at bounding box center [943, 438] width 94 height 27
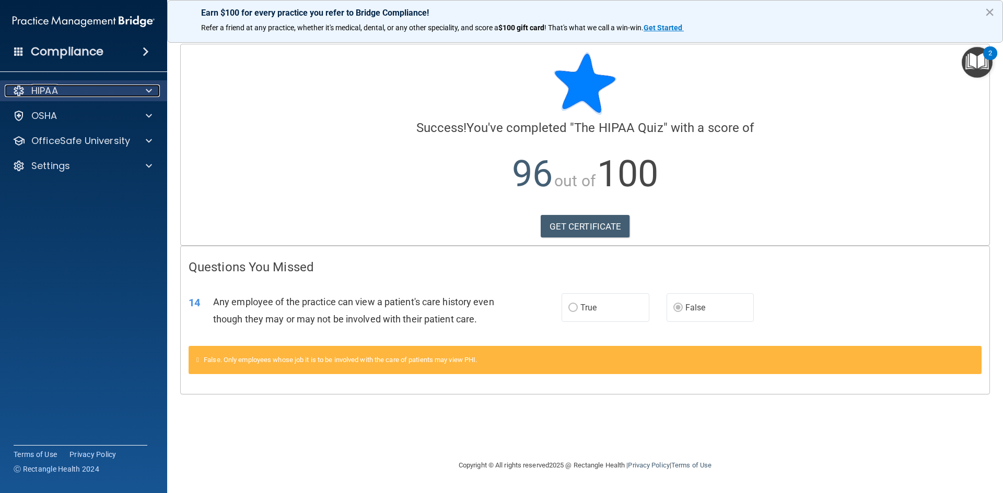
click at [155, 90] on div at bounding box center [147, 91] width 26 height 13
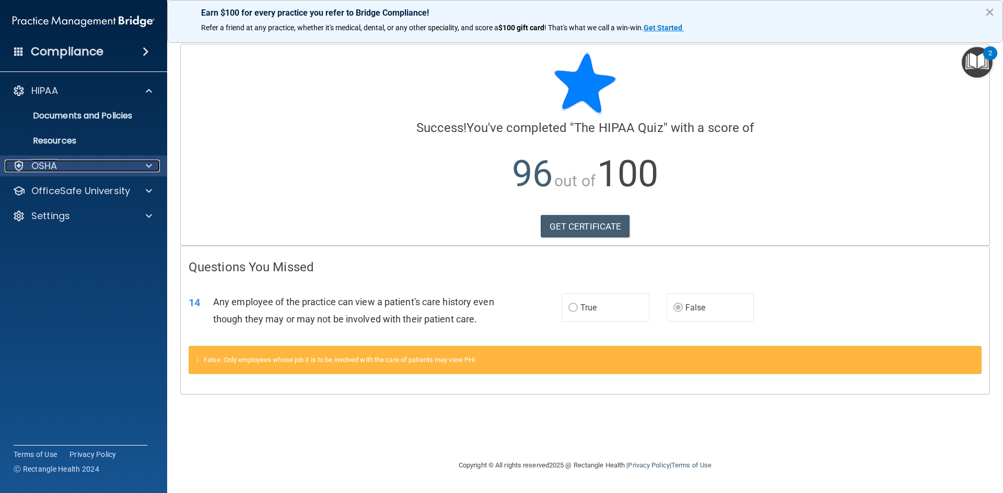
click at [151, 164] on span at bounding box center [149, 166] width 6 height 13
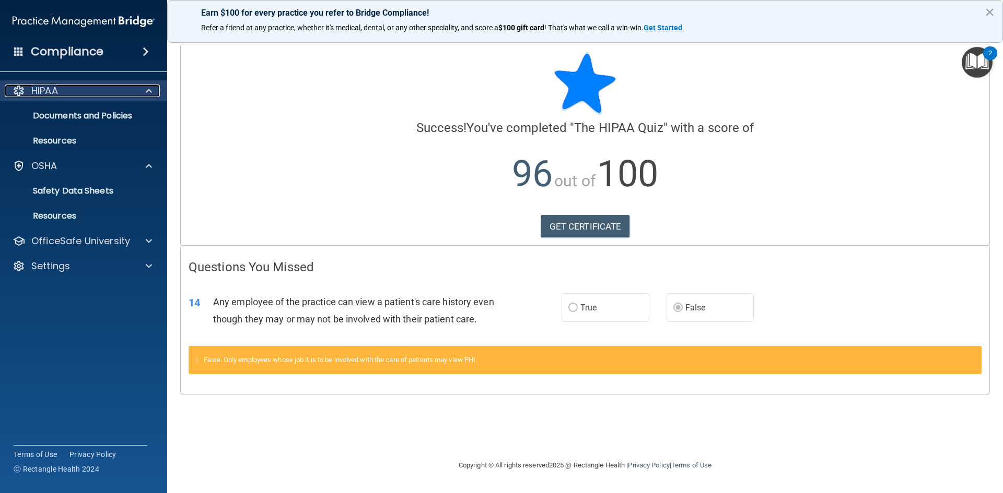
click at [146, 88] on span at bounding box center [149, 91] width 6 height 13
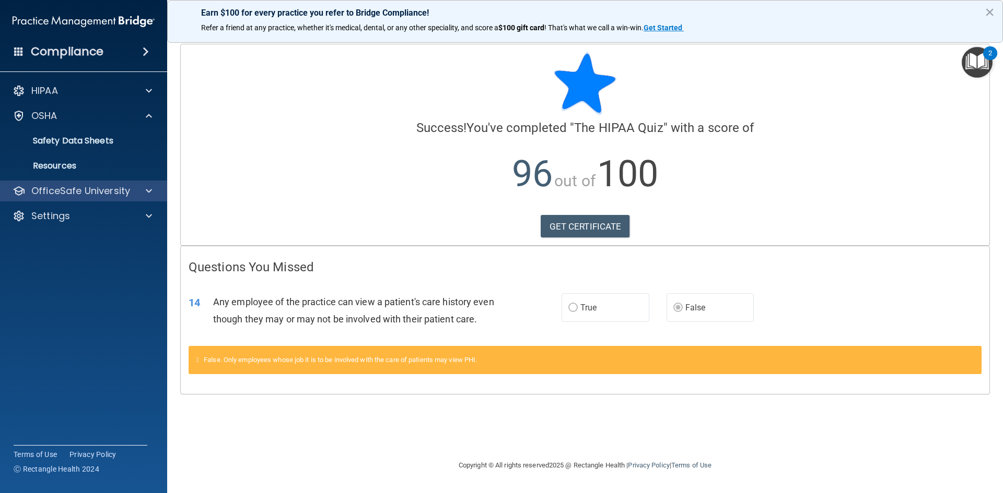
click at [145, 197] on div "OfficeSafe University" at bounding box center [84, 191] width 168 height 21
click at [146, 188] on span at bounding box center [149, 191] width 6 height 13
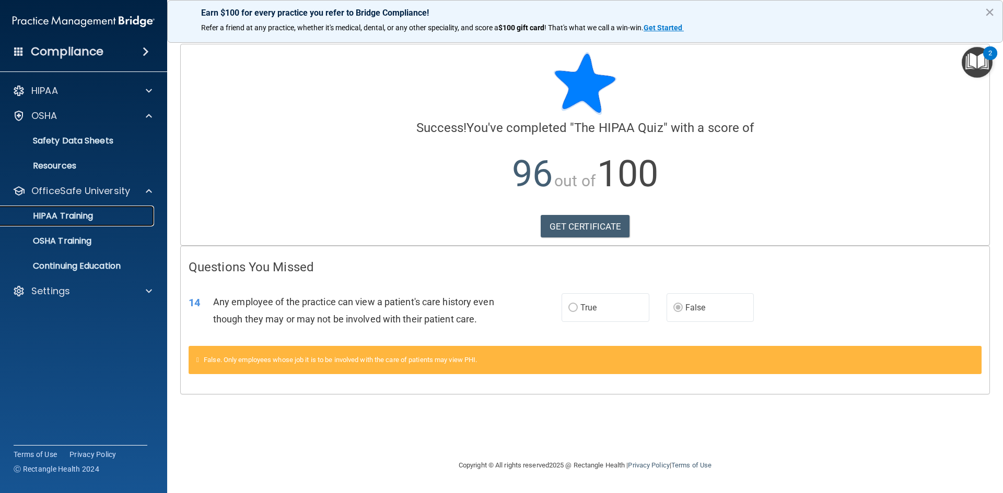
click at [136, 218] on div "HIPAA Training" at bounding box center [78, 216] width 143 height 10
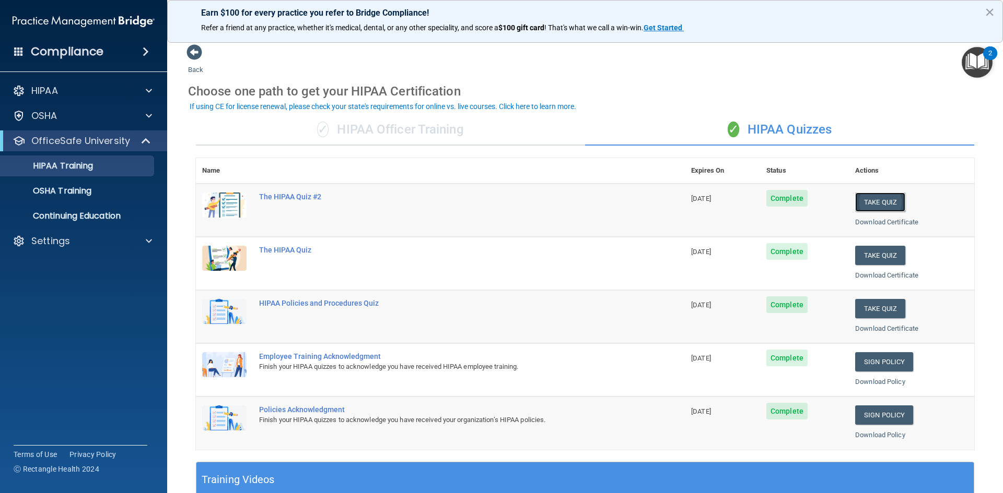
click at [883, 201] on button "Take Quiz" at bounding box center [880, 202] width 50 height 19
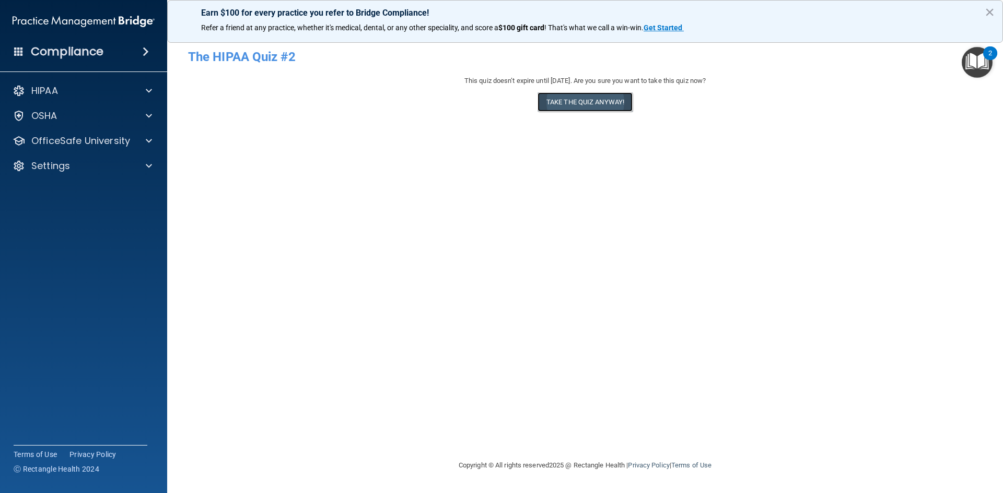
click at [572, 101] on button "Take the quiz anyway!" at bounding box center [584, 101] width 95 height 19
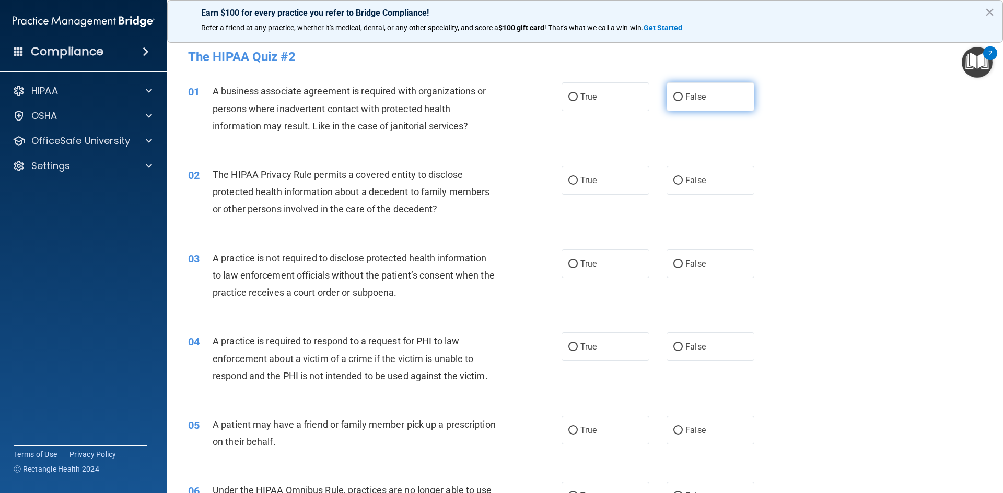
click at [715, 102] on label "False" at bounding box center [710, 97] width 88 height 29
click at [683, 101] on input "False" at bounding box center [677, 97] width 9 height 8
radio input "true"
click at [626, 173] on label "True" at bounding box center [605, 180] width 88 height 29
click at [578, 177] on input "True" at bounding box center [572, 181] width 9 height 8
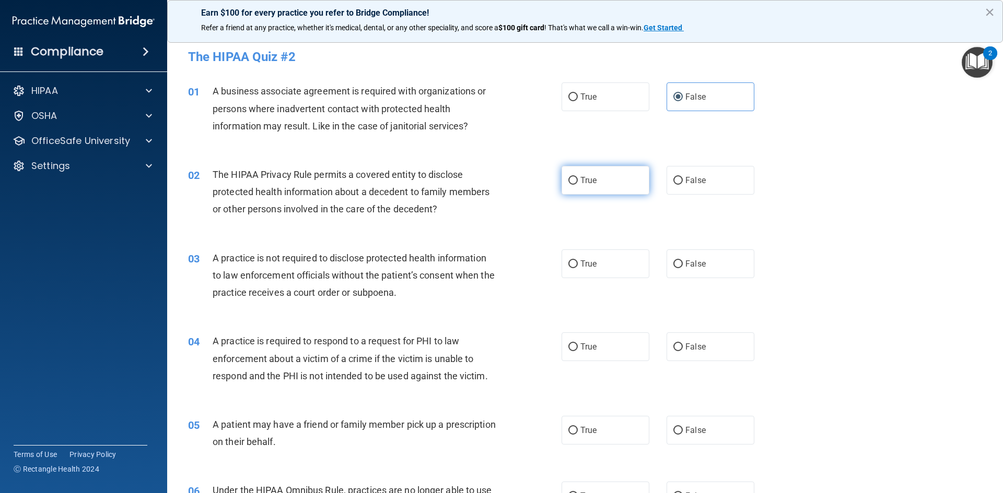
radio input "true"
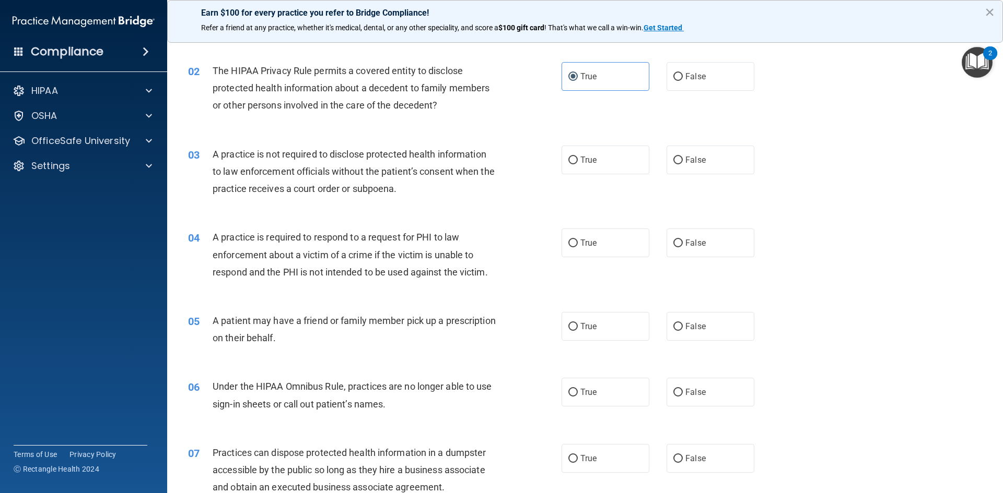
scroll to position [104, 0]
click at [689, 154] on label "False" at bounding box center [710, 159] width 88 height 29
click at [683, 156] on input "False" at bounding box center [677, 160] width 9 height 8
radio input "true"
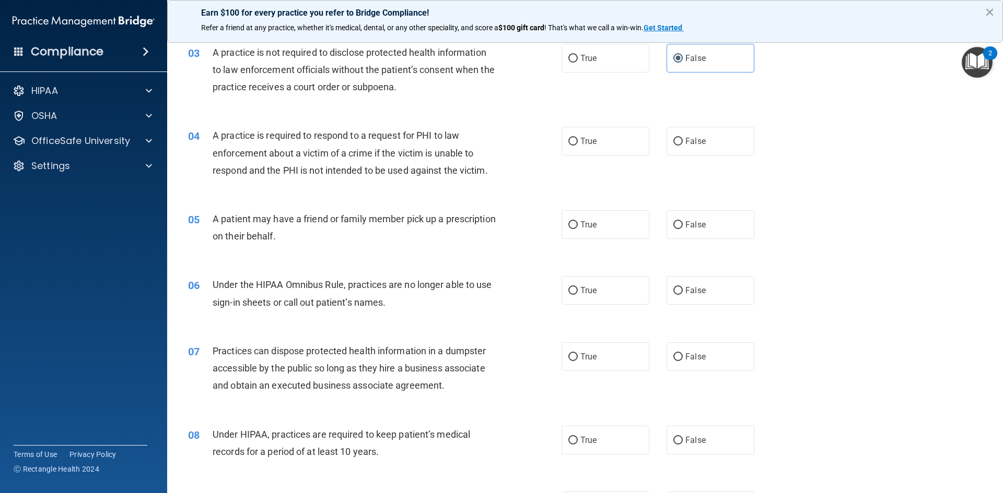
scroll to position [209, 0]
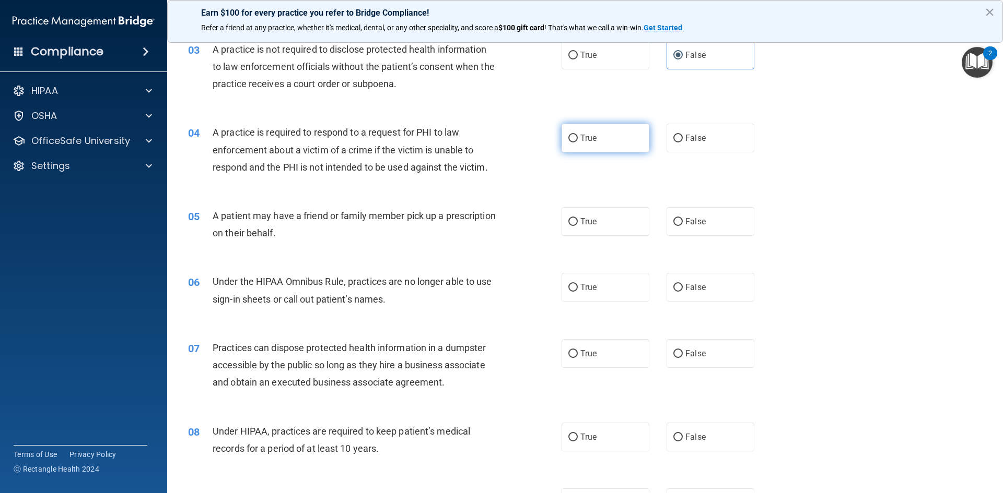
click at [608, 144] on label "True" at bounding box center [605, 138] width 88 height 29
click at [578, 143] on input "True" at bounding box center [572, 139] width 9 height 8
radio input "true"
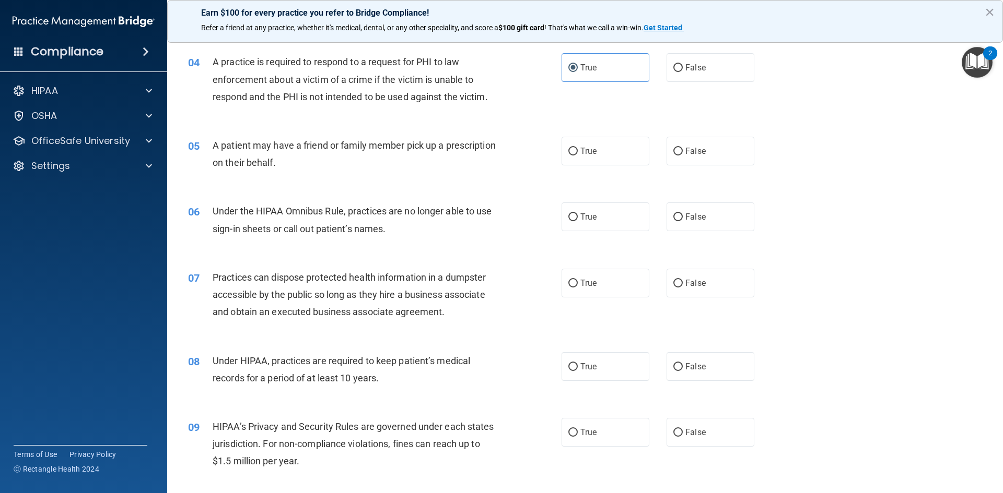
scroll to position [261, 0]
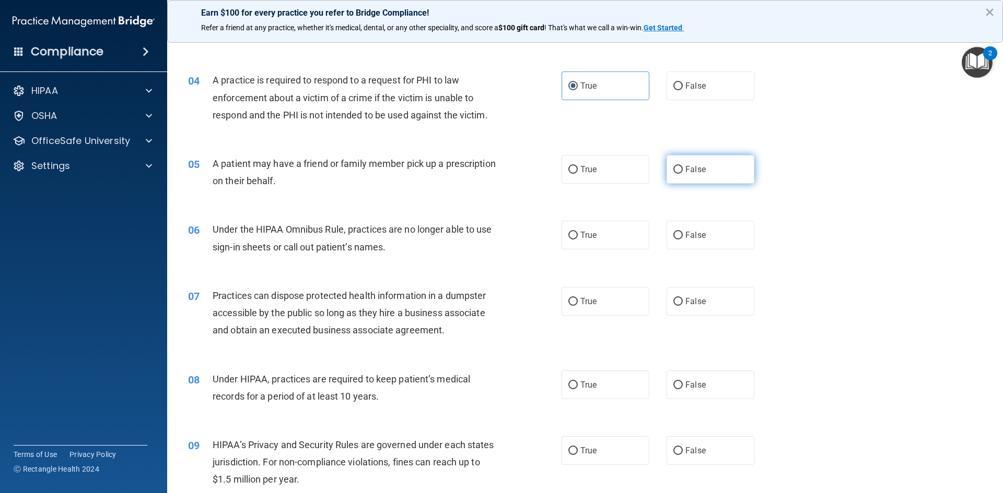
click at [689, 176] on label "False" at bounding box center [710, 169] width 88 height 29
click at [683, 174] on input "False" at bounding box center [677, 170] width 9 height 8
radio input "true"
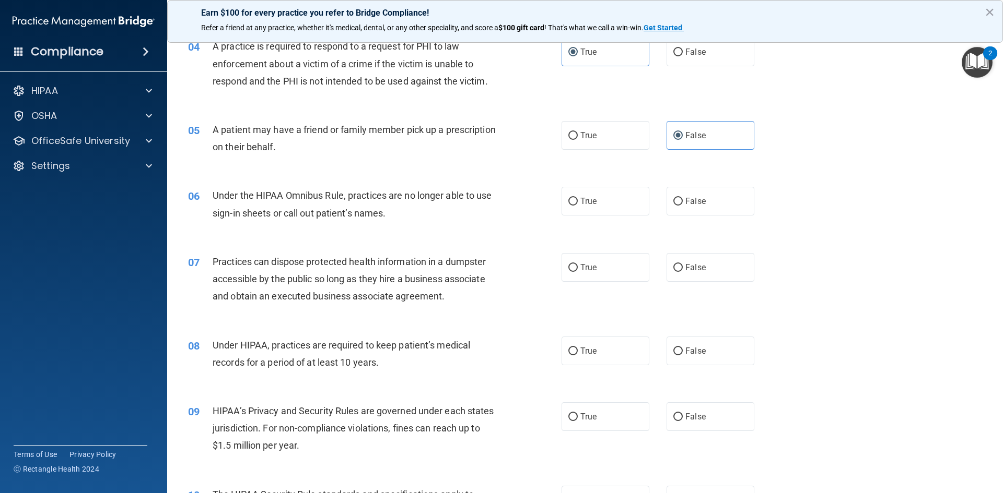
scroll to position [313, 0]
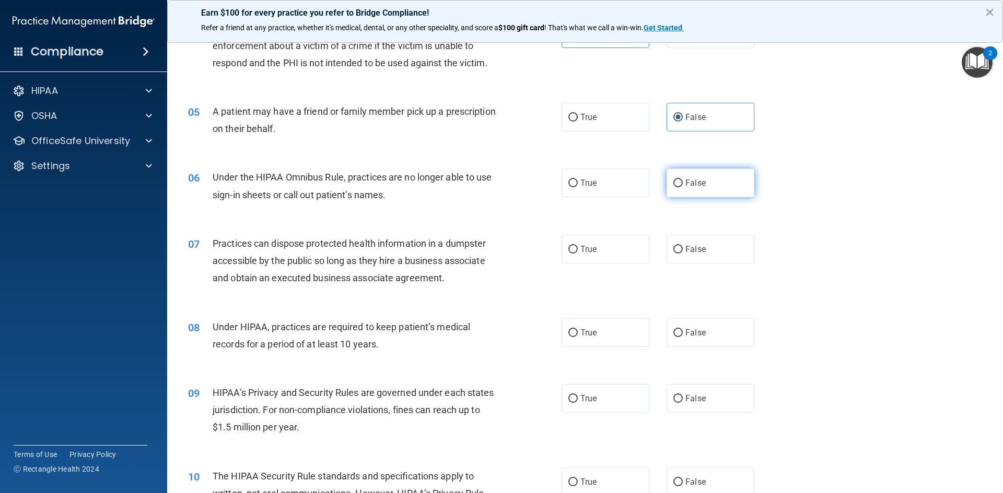
click at [686, 178] on label "False" at bounding box center [710, 183] width 88 height 29
click at [683, 180] on input "False" at bounding box center [677, 184] width 9 height 8
radio input "true"
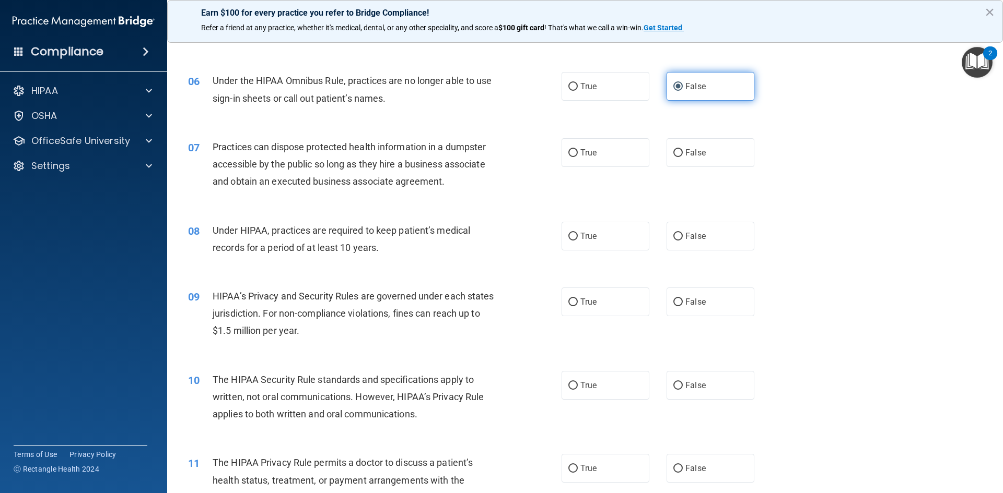
scroll to position [418, 0]
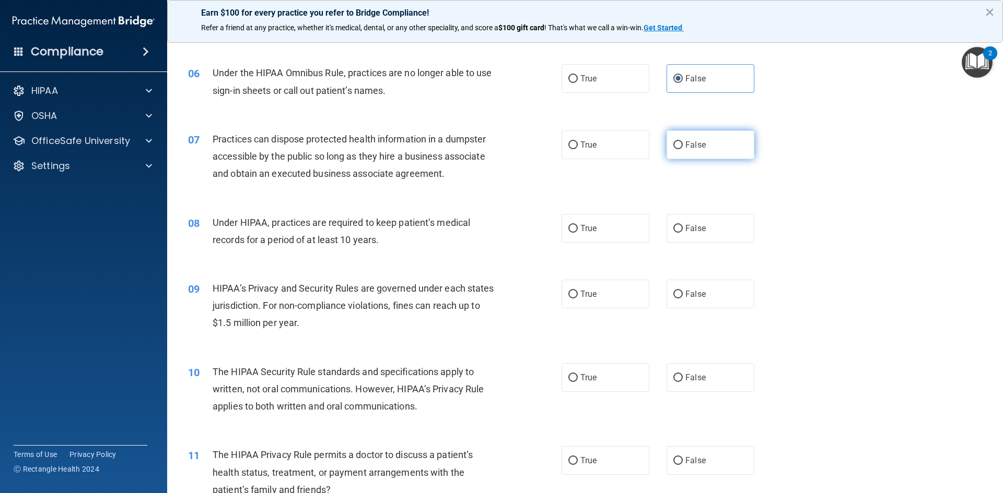
click at [704, 149] on label "False" at bounding box center [710, 145] width 88 height 29
click at [683, 149] on input "False" at bounding box center [677, 146] width 9 height 8
radio input "true"
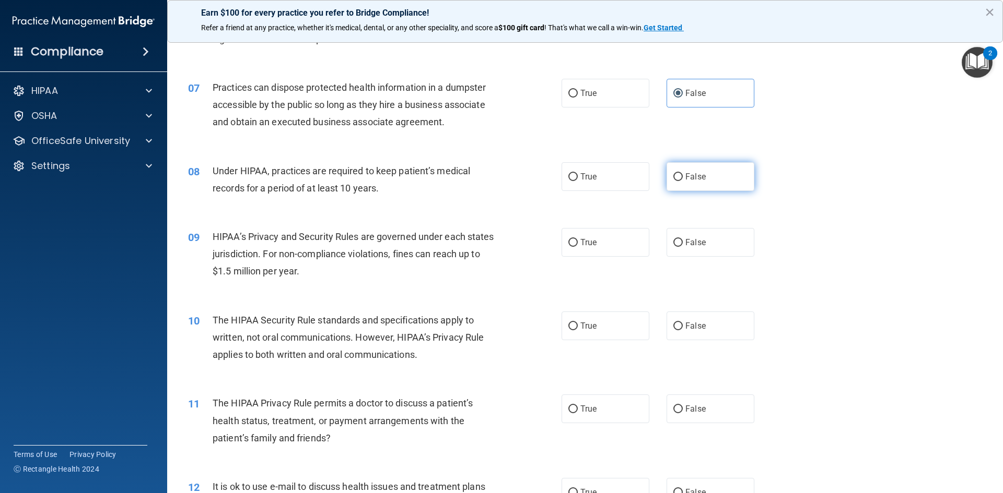
scroll to position [470, 0]
click at [641, 177] on label "True" at bounding box center [605, 176] width 88 height 29
click at [578, 177] on input "True" at bounding box center [572, 177] width 9 height 8
radio input "true"
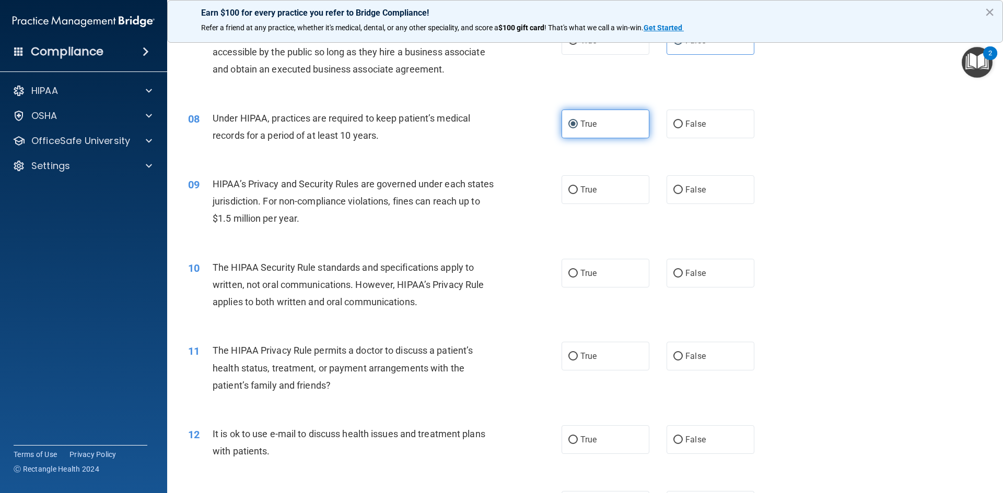
scroll to position [574, 0]
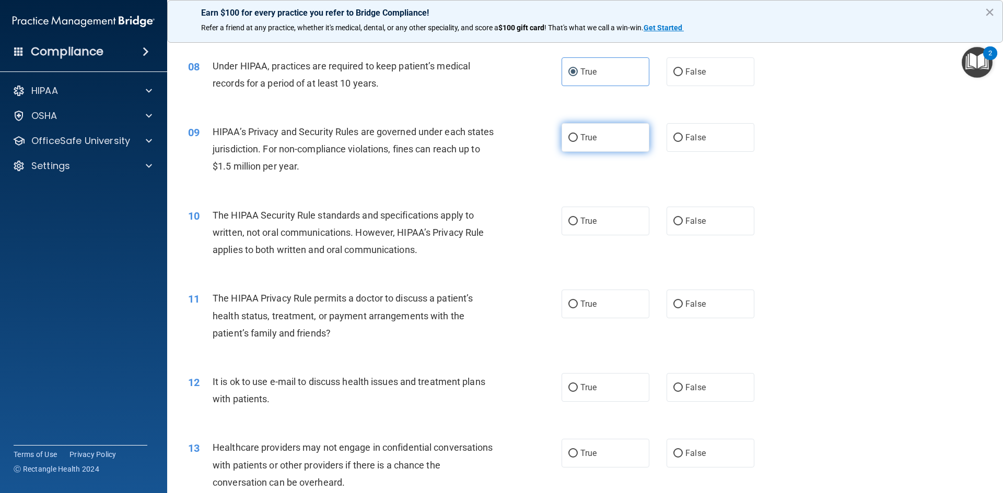
click at [629, 138] on label "True" at bounding box center [605, 137] width 88 height 29
click at [578, 138] on input "True" at bounding box center [572, 138] width 9 height 8
radio input "true"
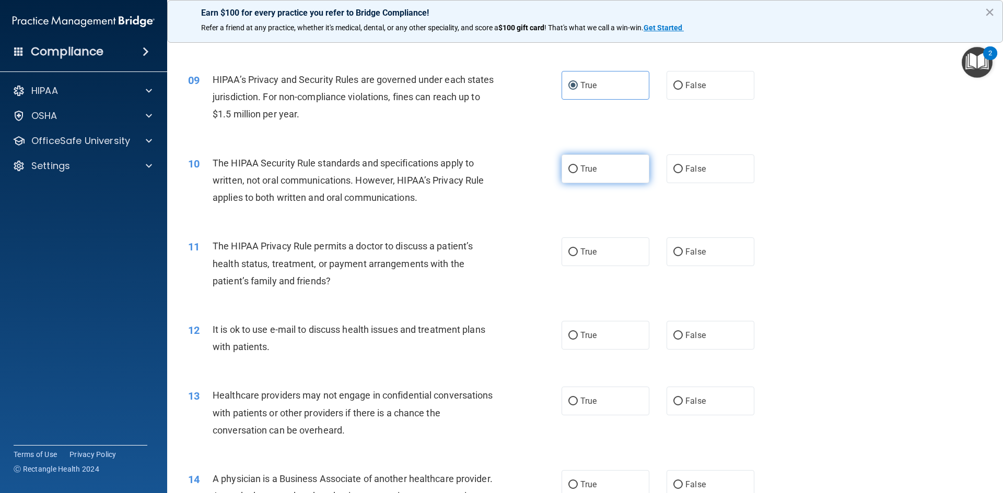
click at [614, 166] on label "True" at bounding box center [605, 169] width 88 height 29
click at [578, 166] on input "True" at bounding box center [572, 170] width 9 height 8
radio input "true"
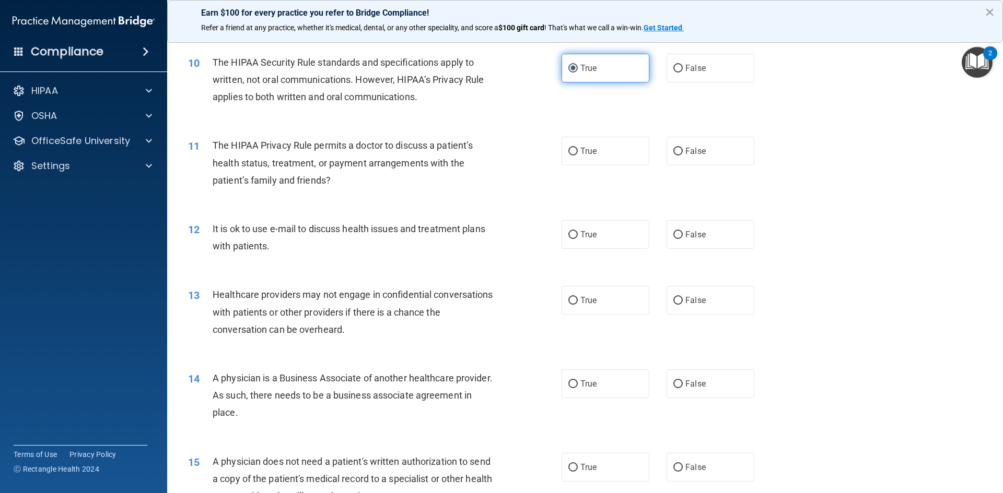
scroll to position [783, 0]
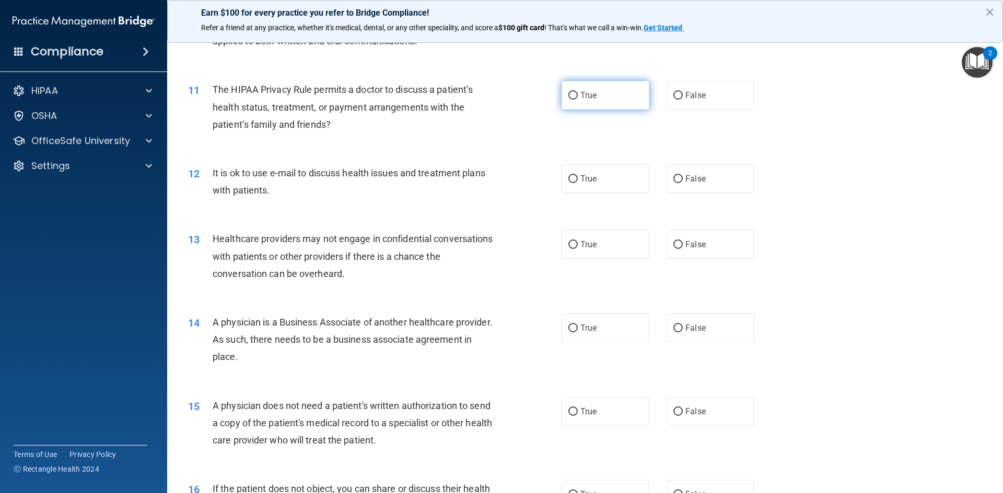
click at [618, 104] on label "True" at bounding box center [605, 95] width 88 height 29
click at [578, 100] on input "True" at bounding box center [572, 96] width 9 height 8
radio input "true"
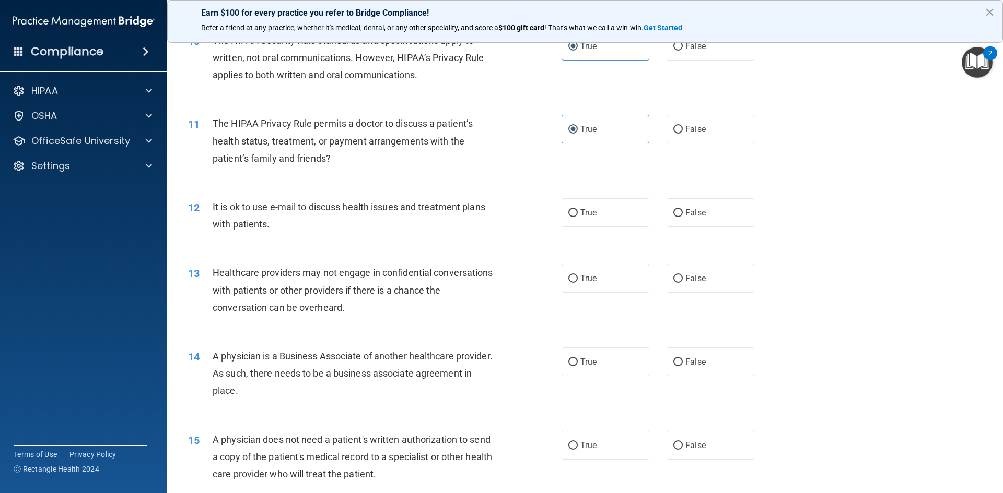
scroll to position [731, 0]
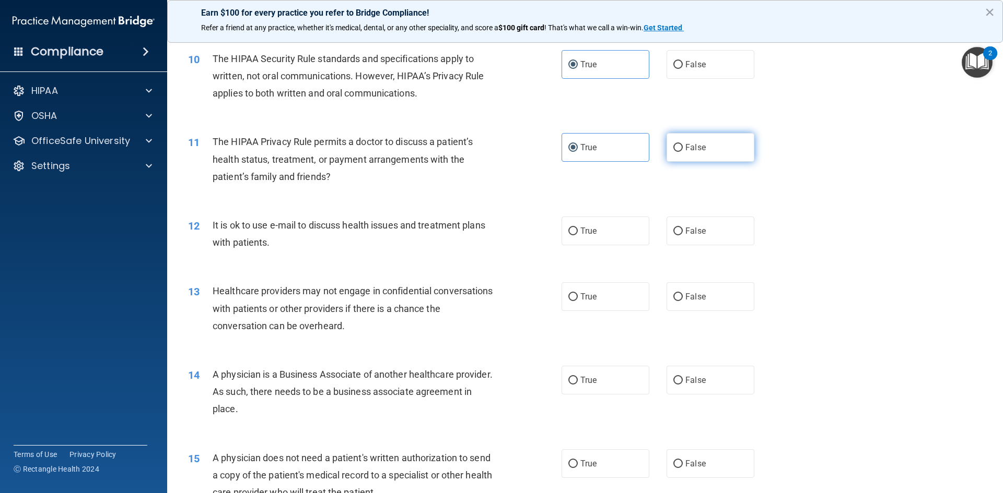
click at [689, 148] on span "False" at bounding box center [695, 148] width 20 height 10
click at [683, 148] on input "False" at bounding box center [677, 148] width 9 height 8
radio input "true"
radio input "false"
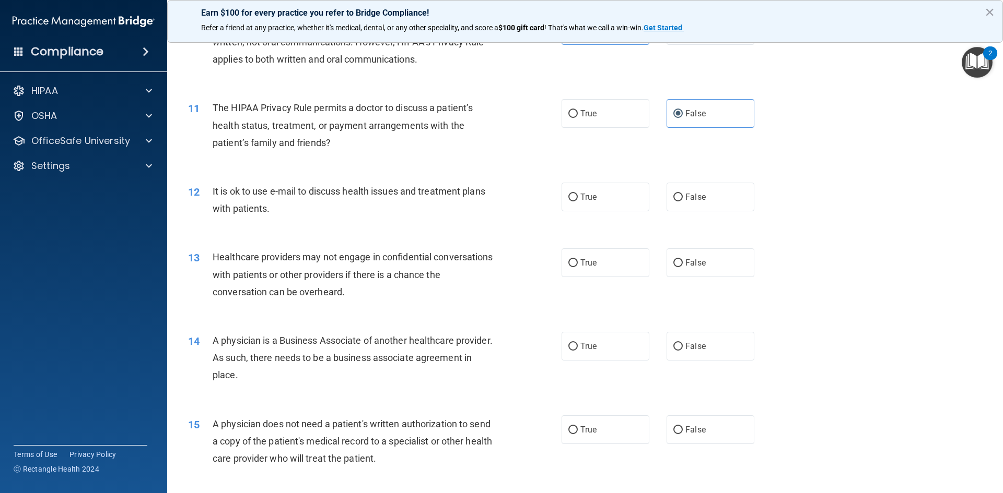
scroll to position [783, 0]
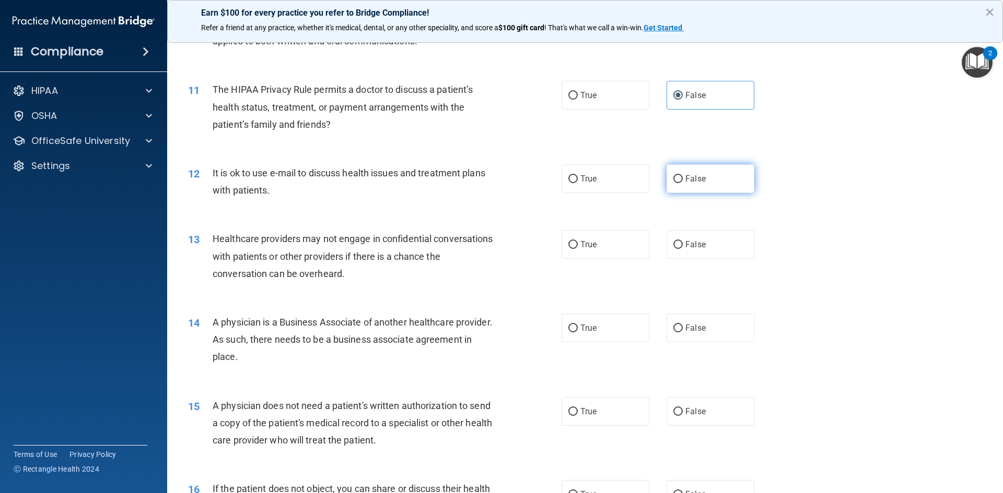
click at [697, 187] on label "False" at bounding box center [710, 178] width 88 height 29
click at [683, 183] on input "False" at bounding box center [677, 179] width 9 height 8
radio input "true"
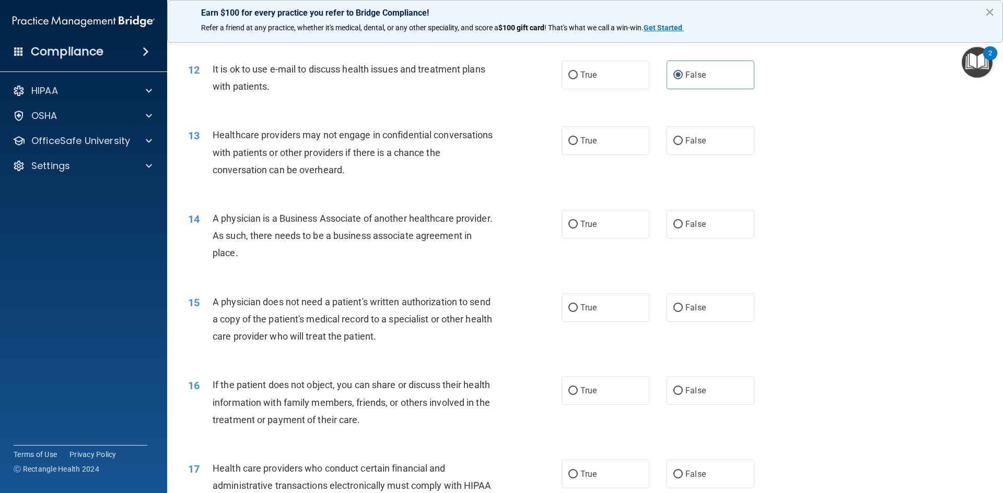
scroll to position [888, 0]
click at [601, 144] on label "True" at bounding box center [605, 140] width 88 height 29
click at [578, 144] on input "True" at bounding box center [572, 141] width 9 height 8
radio input "true"
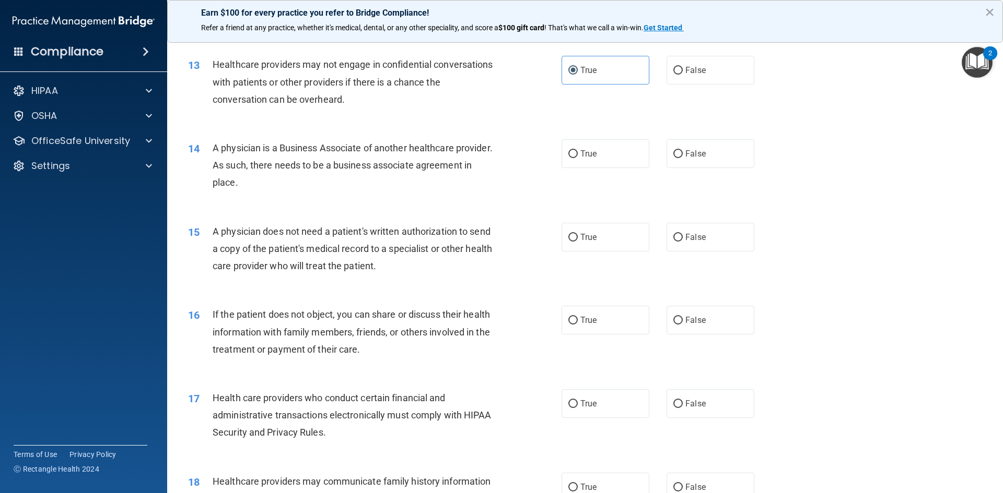
scroll to position [940, 0]
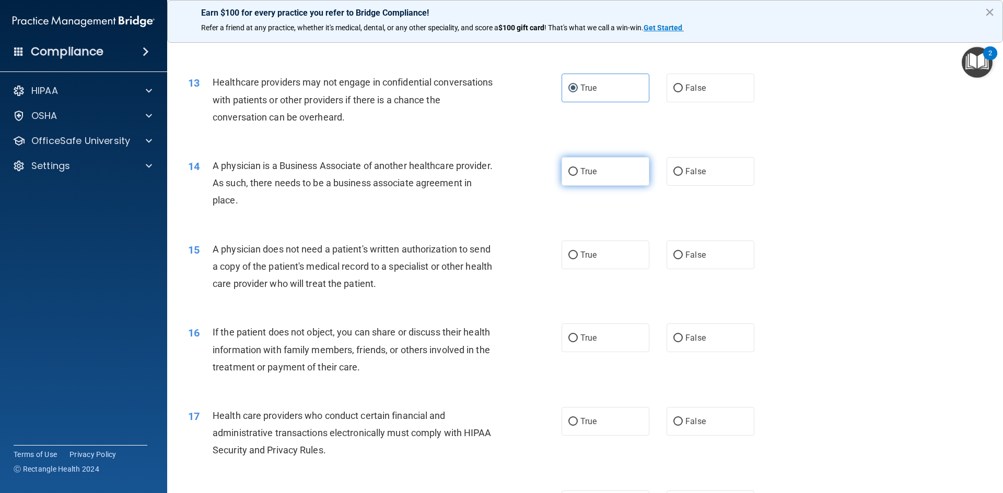
click at [624, 180] on label "True" at bounding box center [605, 171] width 88 height 29
click at [578, 176] on input "True" at bounding box center [572, 172] width 9 height 8
radio input "true"
click at [677, 173] on input "False" at bounding box center [677, 172] width 9 height 8
radio input "true"
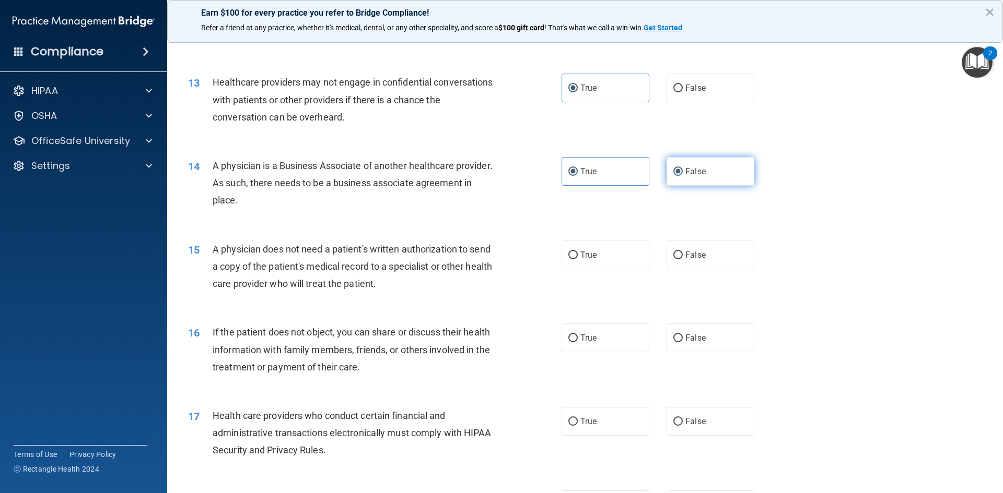
radio input "false"
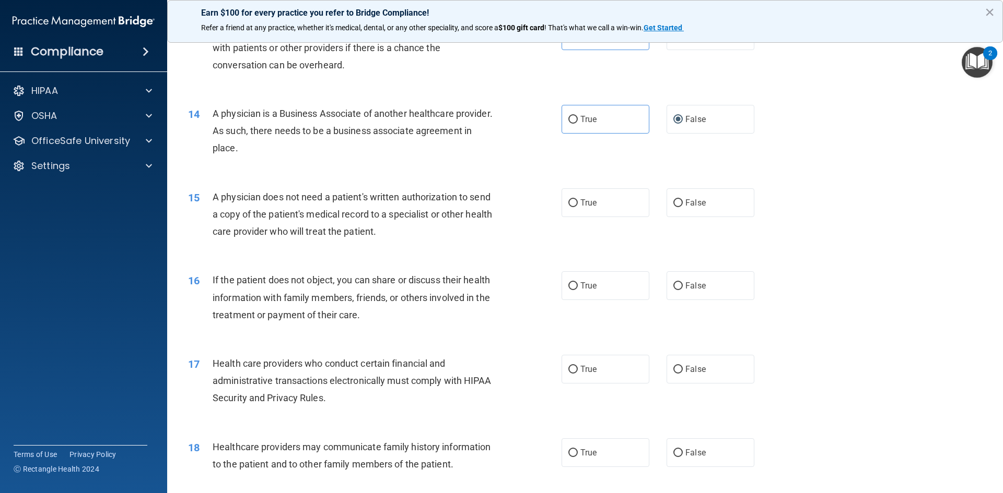
click at [616, 217] on div "15 A physician does not need a patient's written authorization to send a copy o…" at bounding box center [584, 217] width 809 height 84
click at [609, 206] on label "True" at bounding box center [605, 203] width 88 height 29
click at [578, 206] on input "True" at bounding box center [572, 203] width 9 height 8
radio input "true"
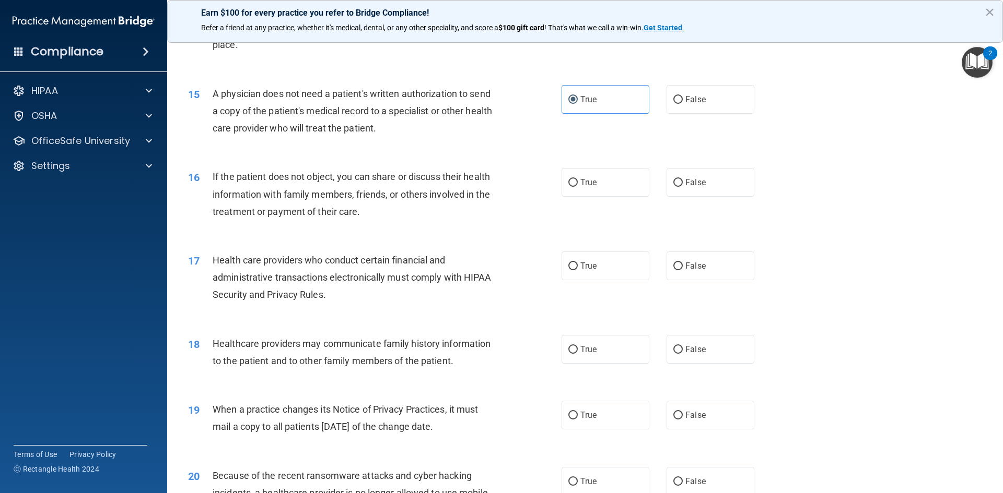
scroll to position [1097, 0]
click at [685, 183] on span "False" at bounding box center [695, 182] width 20 height 10
click at [683, 183] on input "False" at bounding box center [677, 182] width 9 height 8
radio input "true"
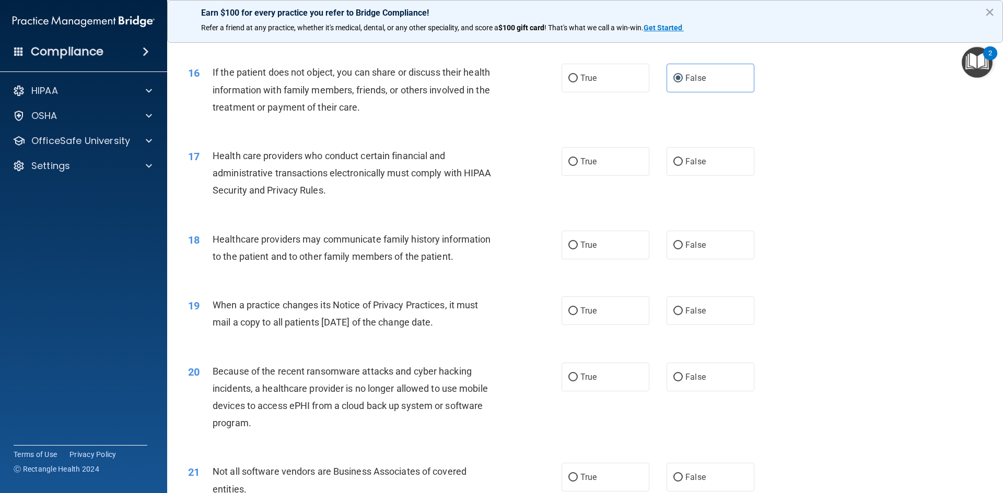
scroll to position [1201, 0]
click at [572, 169] on label "True" at bounding box center [605, 160] width 88 height 29
click at [572, 165] on input "True" at bounding box center [572, 161] width 9 height 8
radio input "true"
click at [689, 246] on span "False" at bounding box center [695, 244] width 20 height 10
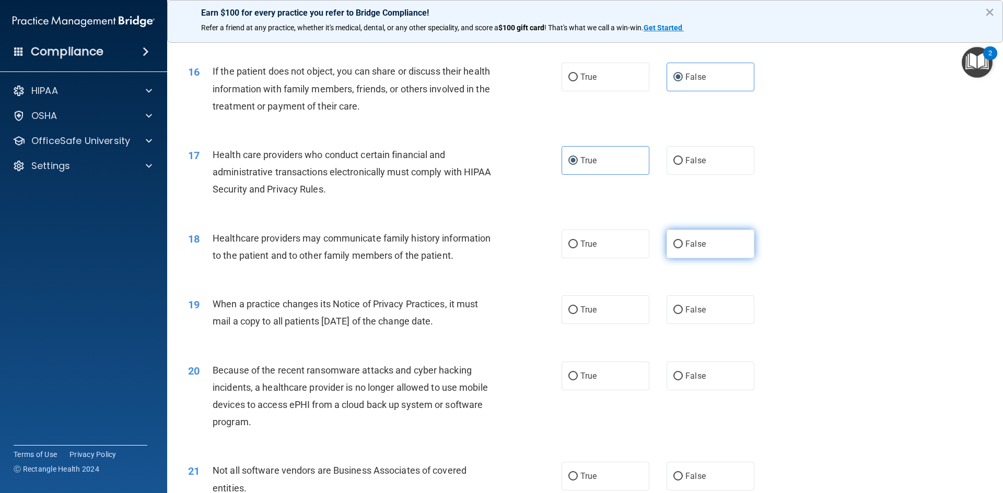
click at [683, 246] on input "False" at bounding box center [677, 245] width 9 height 8
radio input "true"
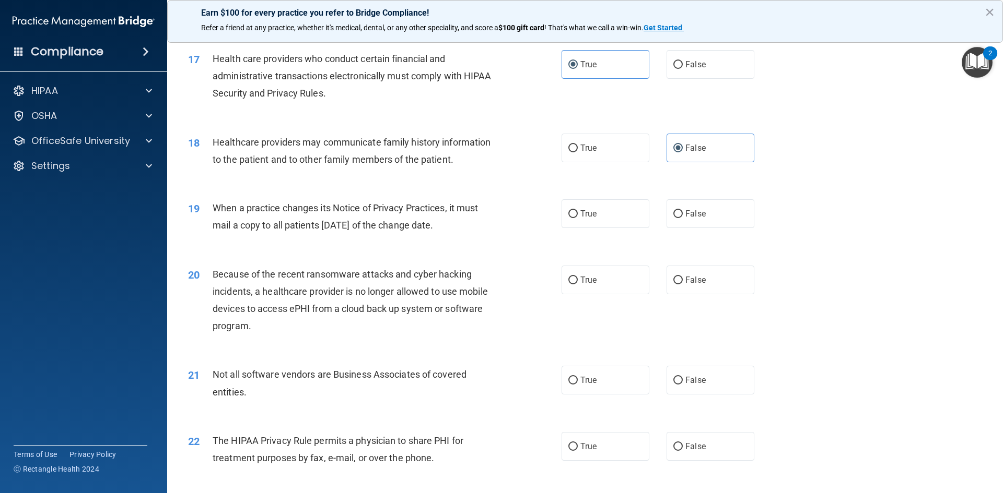
scroll to position [1305, 0]
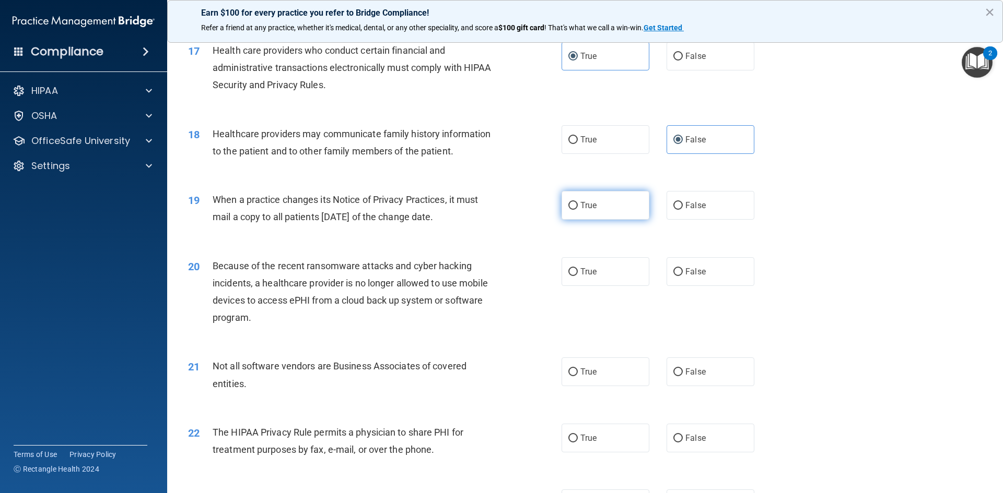
click at [603, 211] on label "True" at bounding box center [605, 205] width 88 height 29
click at [578, 210] on input "True" at bounding box center [572, 206] width 9 height 8
radio input "true"
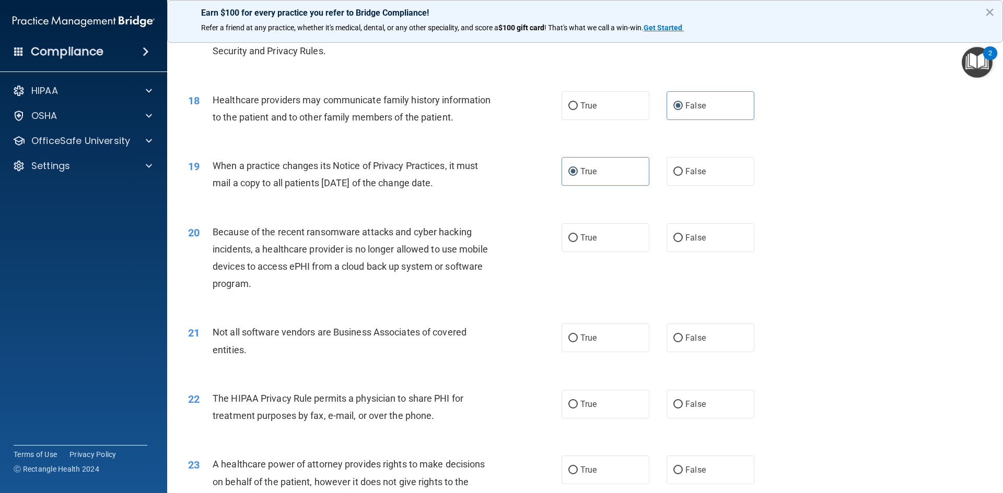
scroll to position [1358, 0]
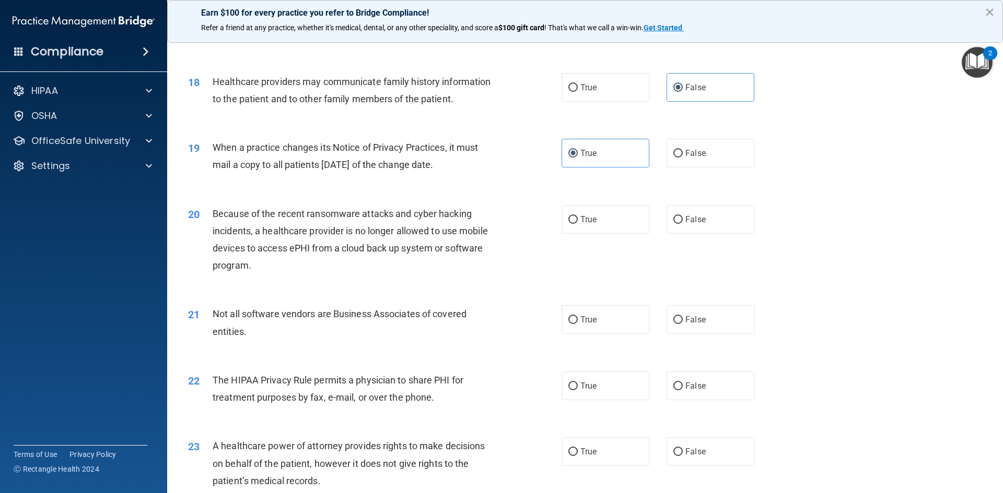
click at [608, 227] on label "True" at bounding box center [605, 219] width 88 height 29
click at [578, 224] on input "True" at bounding box center [572, 220] width 9 height 8
radio input "true"
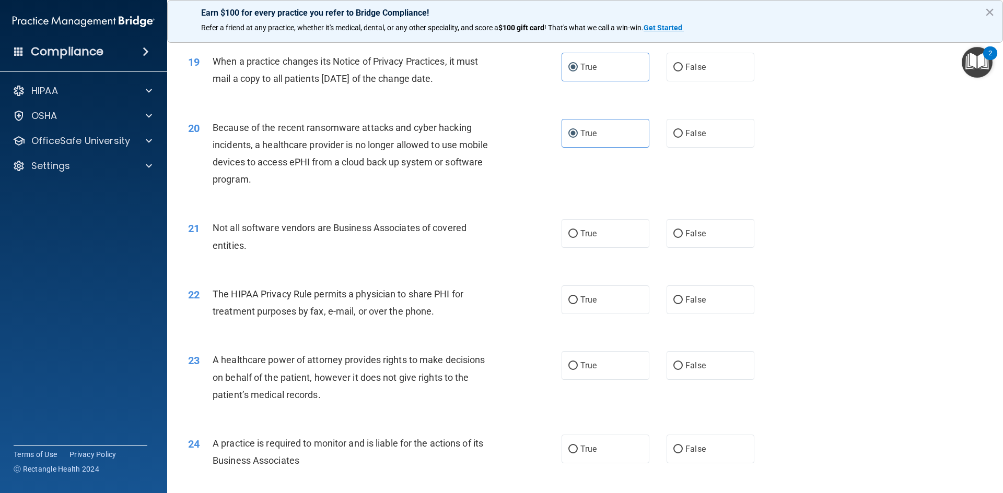
scroll to position [1462, 0]
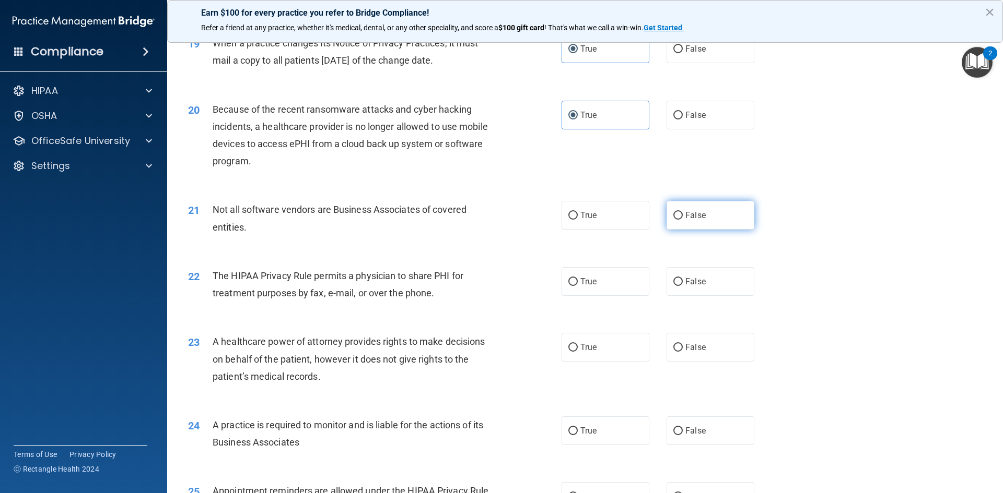
click at [720, 225] on label "False" at bounding box center [710, 215] width 88 height 29
click at [683, 220] on input "False" at bounding box center [677, 216] width 9 height 8
radio input "true"
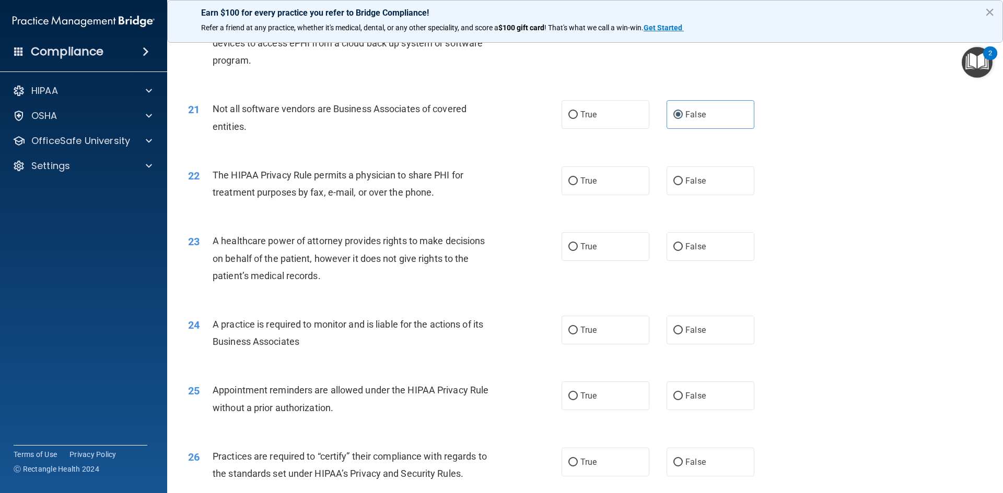
scroll to position [1567, 0]
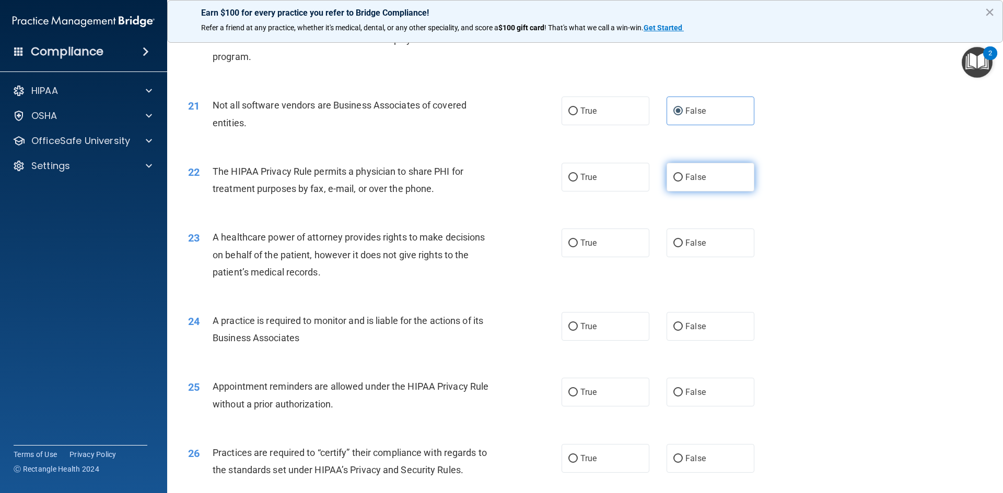
click at [688, 189] on label "False" at bounding box center [710, 177] width 88 height 29
click at [683, 182] on input "False" at bounding box center [677, 178] width 9 height 8
radio input "true"
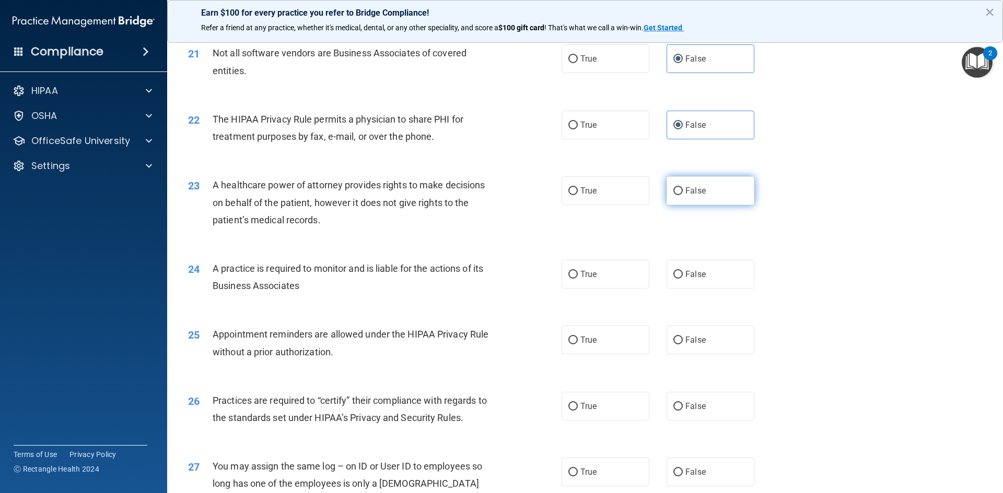
click at [707, 185] on label "False" at bounding box center [710, 191] width 88 height 29
click at [683, 187] on input "False" at bounding box center [677, 191] width 9 height 8
radio input "true"
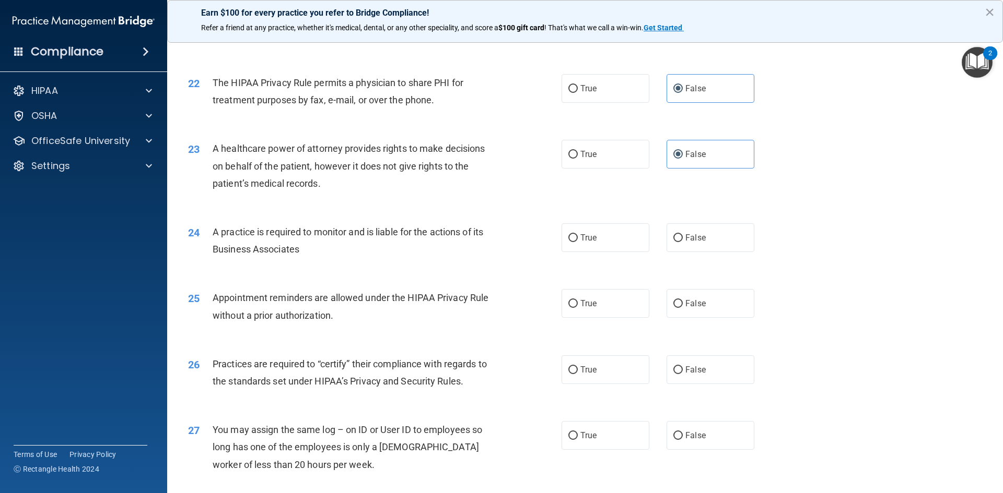
scroll to position [1723, 0]
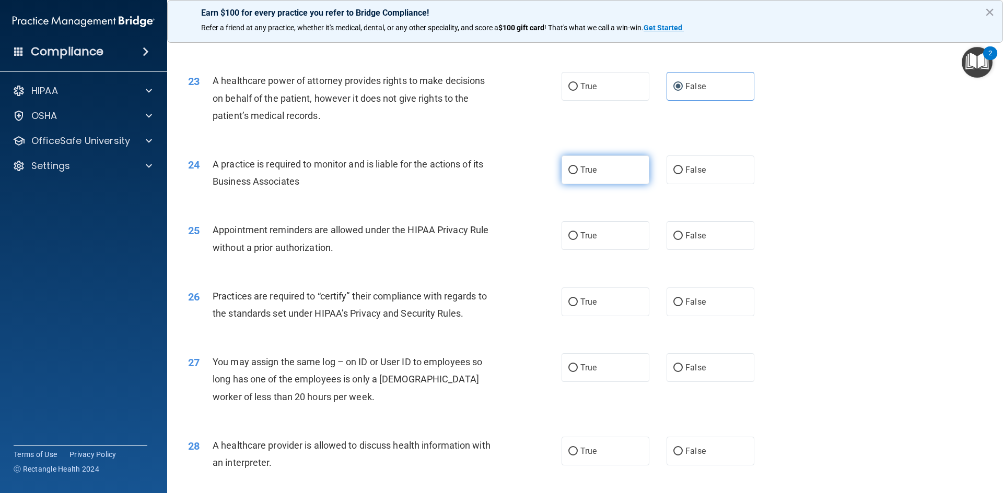
click at [584, 173] on span "True" at bounding box center [588, 170] width 16 height 10
click at [578, 173] on input "True" at bounding box center [572, 171] width 9 height 8
radio input "true"
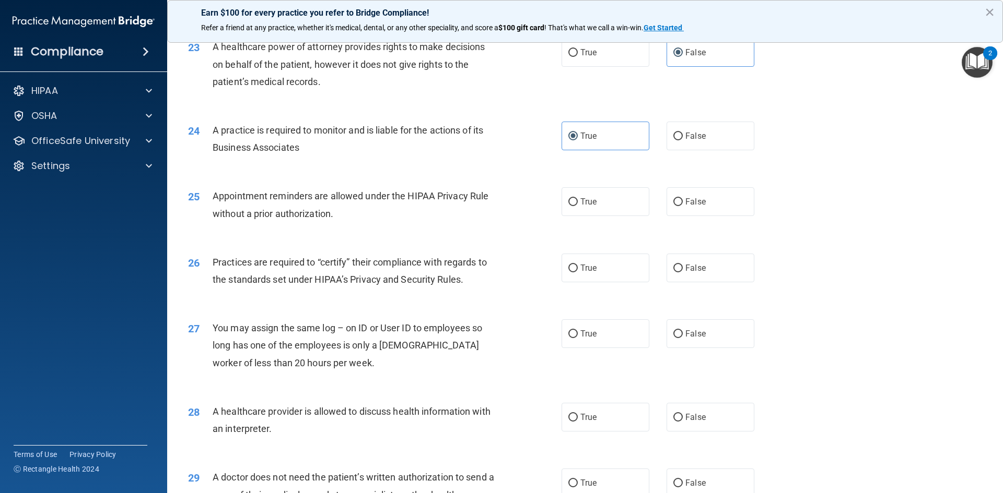
scroll to position [1775, 0]
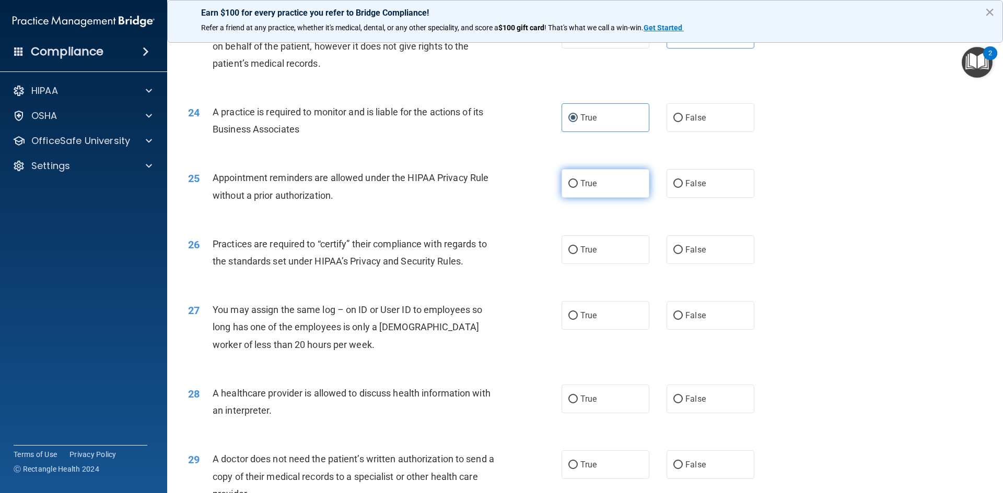
click at [603, 194] on label "True" at bounding box center [605, 183] width 88 height 29
click at [578, 188] on input "True" at bounding box center [572, 184] width 9 height 8
radio input "true"
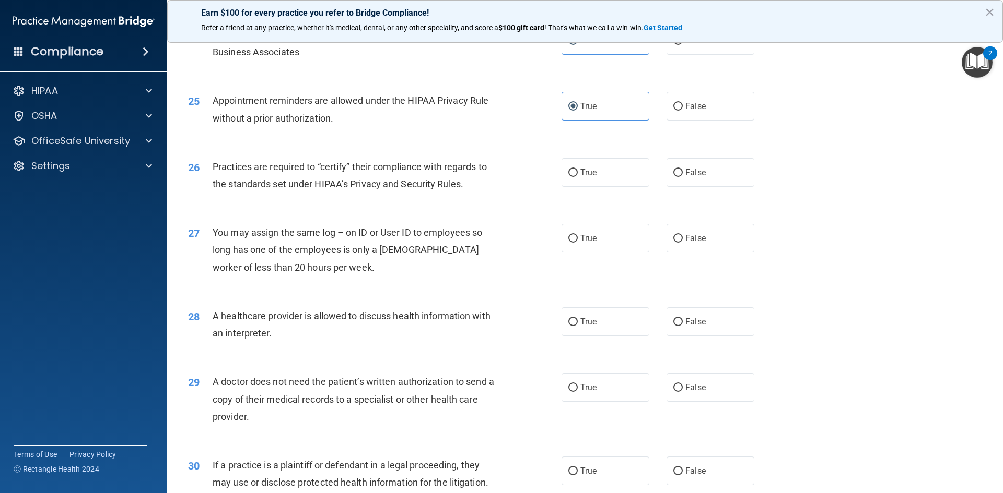
scroll to position [1880, 0]
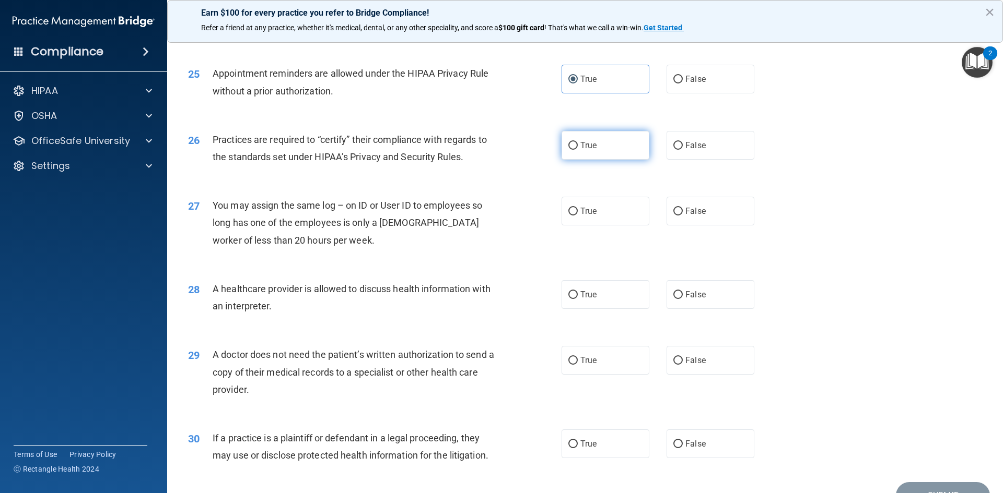
click at [594, 152] on label "True" at bounding box center [605, 145] width 88 height 29
click at [578, 150] on input "True" at bounding box center [572, 146] width 9 height 8
radio input "true"
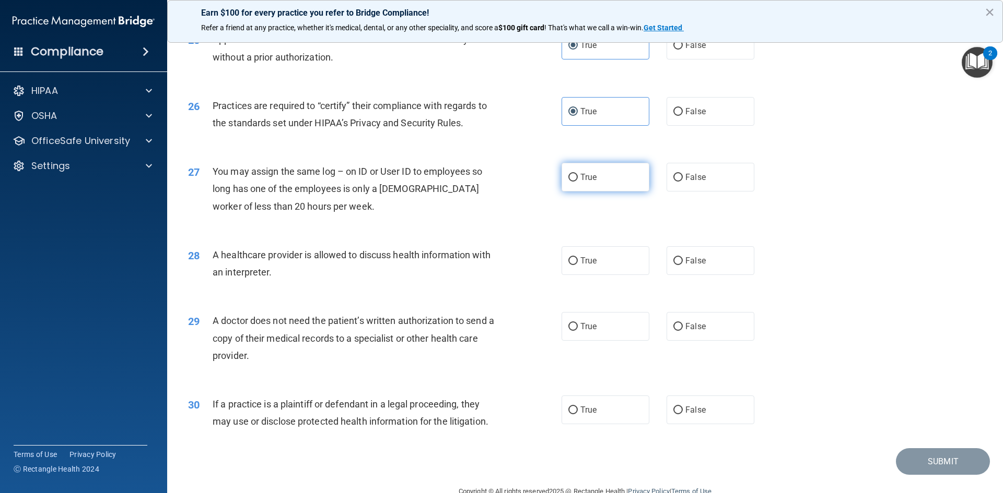
scroll to position [1932, 0]
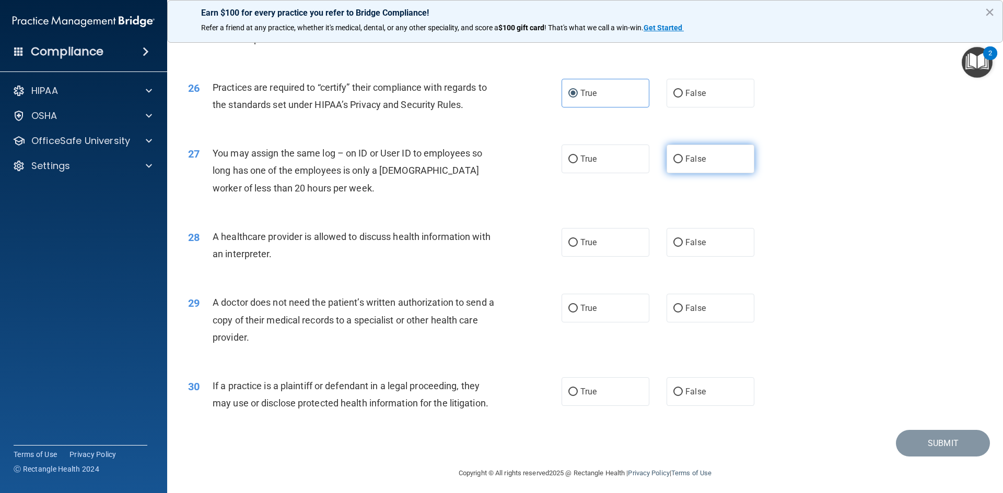
click at [693, 163] on span "False" at bounding box center [695, 159] width 20 height 10
click at [683, 163] on input "False" at bounding box center [677, 160] width 9 height 8
radio input "true"
click at [700, 237] on label "False" at bounding box center [710, 242] width 88 height 29
click at [683, 239] on input "False" at bounding box center [677, 243] width 9 height 8
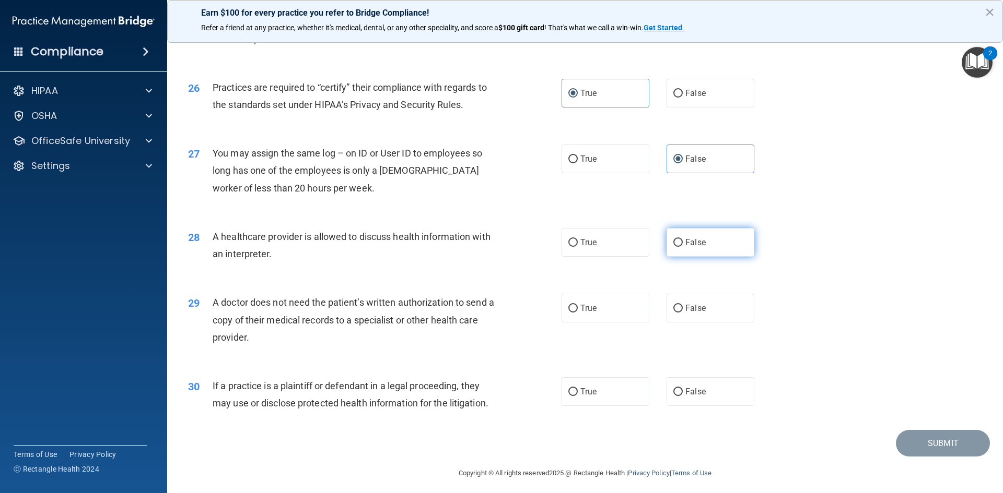
radio input "true"
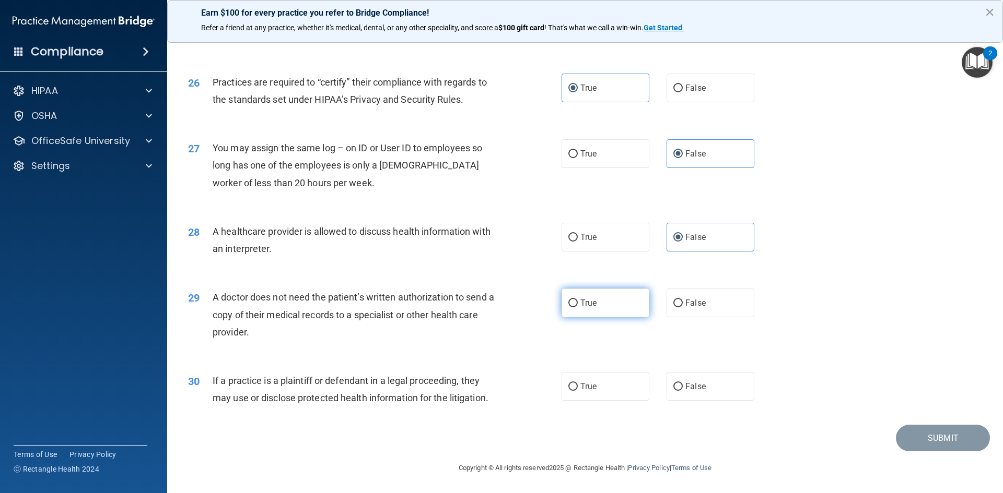
click at [599, 317] on label "True" at bounding box center [605, 303] width 88 height 29
click at [578, 308] on input "True" at bounding box center [572, 304] width 9 height 8
radio input "true"
click at [596, 387] on label "True" at bounding box center [605, 386] width 88 height 29
click at [578, 387] on input "True" at bounding box center [572, 387] width 9 height 8
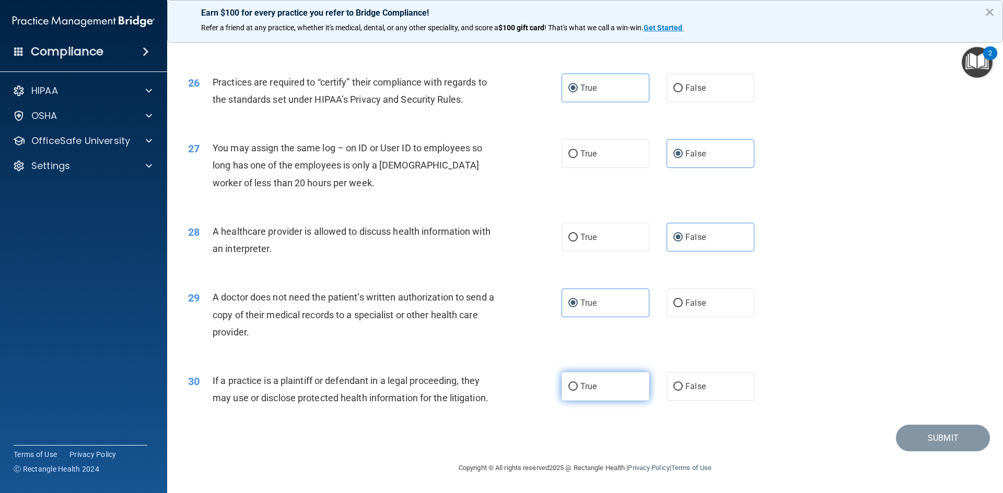
radio input "true"
click at [912, 437] on button "Submit" at bounding box center [943, 438] width 94 height 27
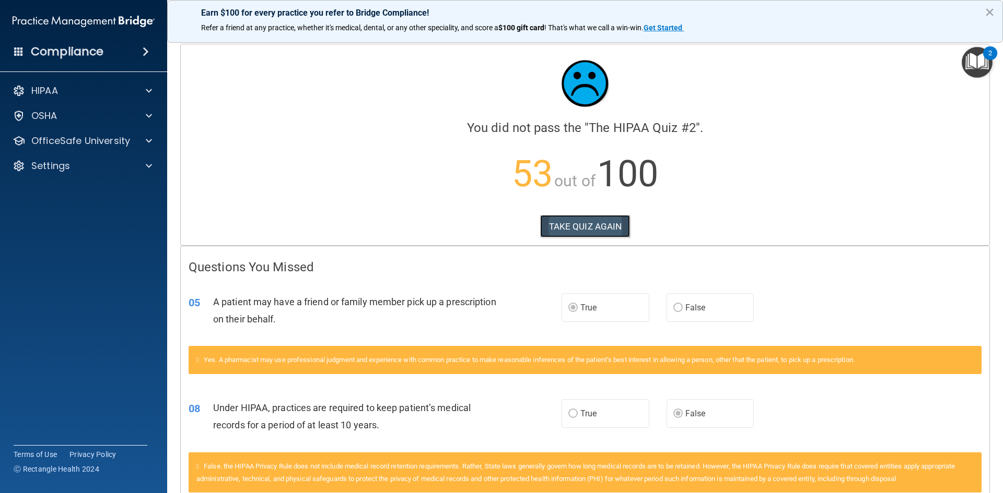
click at [611, 232] on button "TAKE QUIZ AGAIN" at bounding box center [585, 226] width 90 height 23
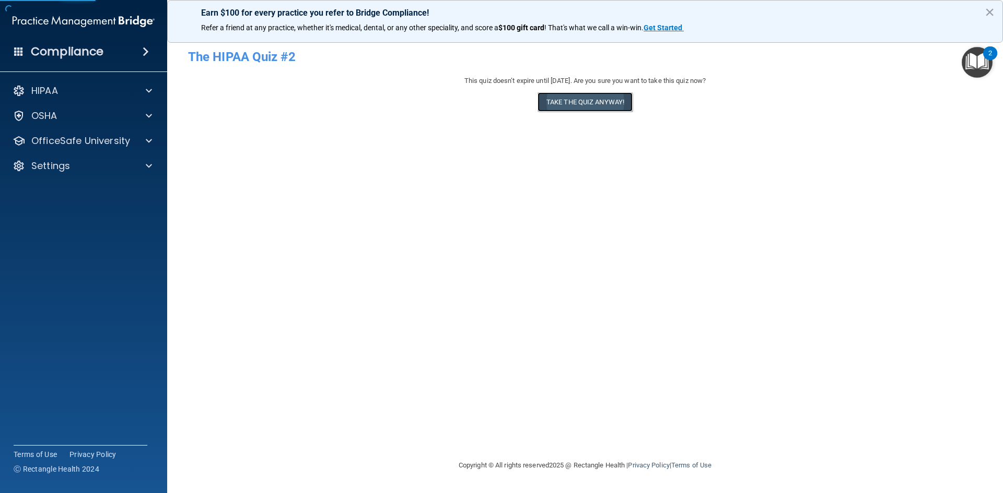
click at [575, 109] on button "Take the quiz anyway!" at bounding box center [584, 101] width 95 height 19
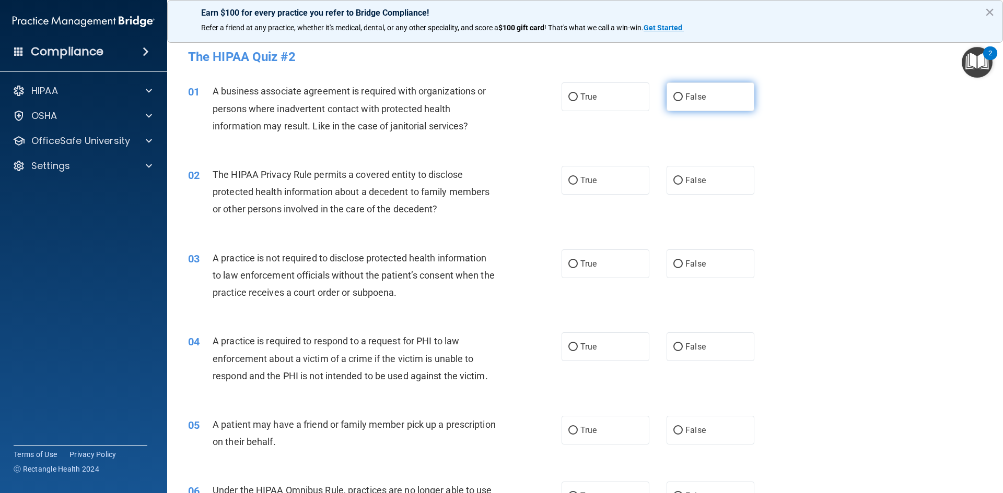
click at [713, 92] on label "False" at bounding box center [710, 97] width 88 height 29
click at [683, 93] on input "False" at bounding box center [677, 97] width 9 height 8
radio input "true"
click at [640, 183] on label "True" at bounding box center [605, 180] width 88 height 29
click at [578, 183] on input "True" at bounding box center [572, 181] width 9 height 8
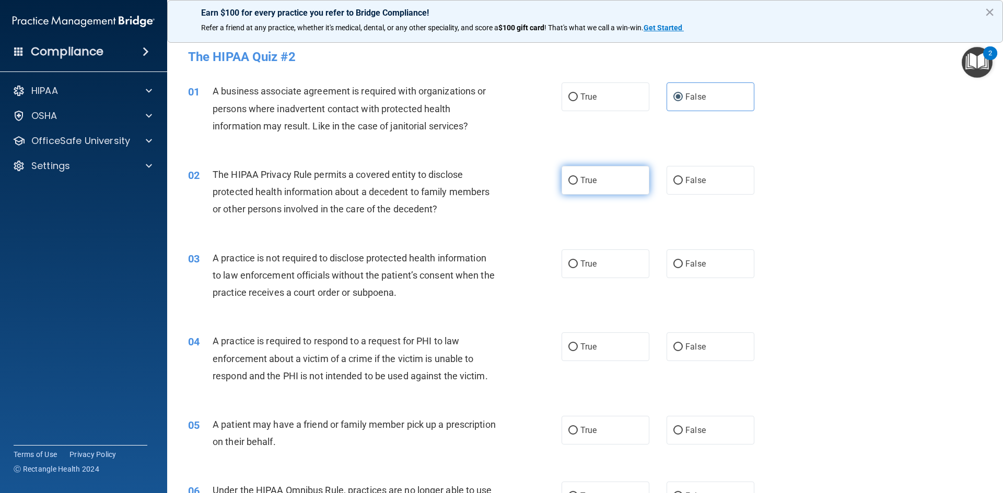
radio input "true"
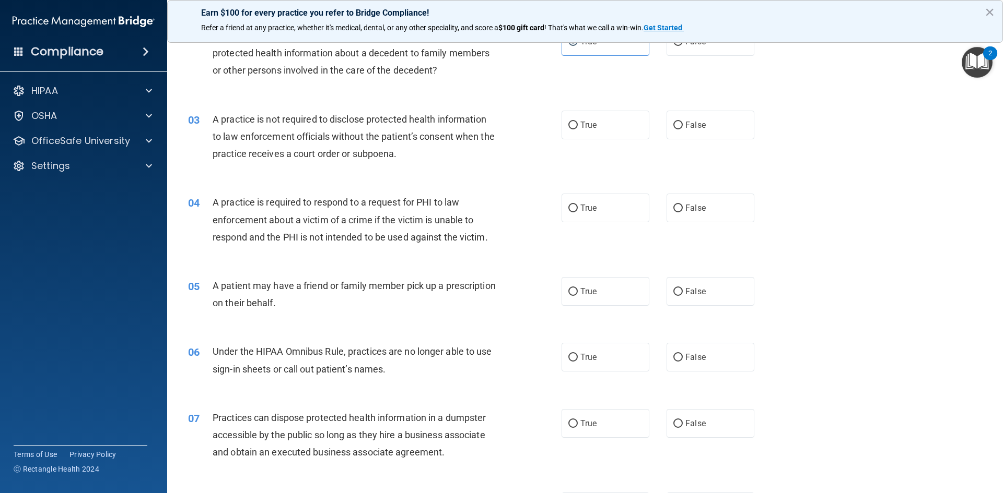
scroll to position [157, 0]
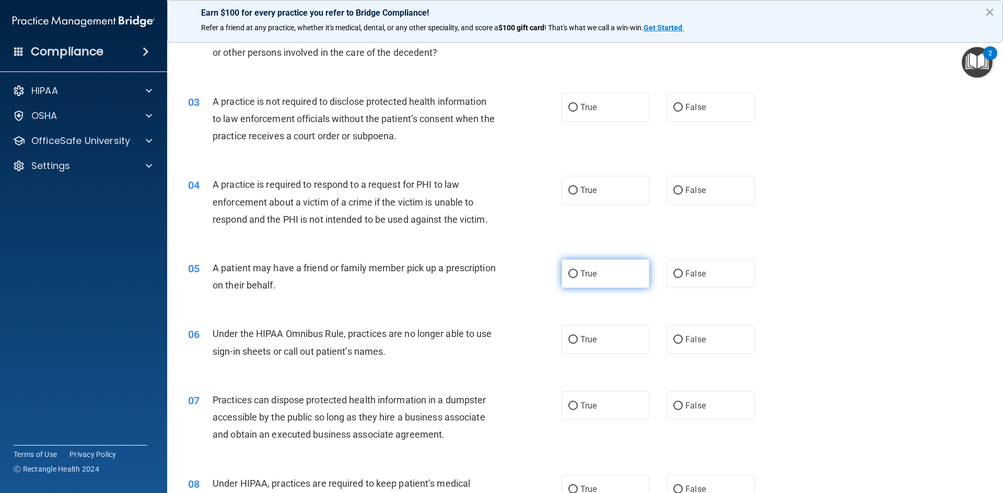
click at [586, 274] on span "True" at bounding box center [588, 274] width 16 height 10
click at [578, 274] on input "True" at bounding box center [572, 274] width 9 height 8
radio input "true"
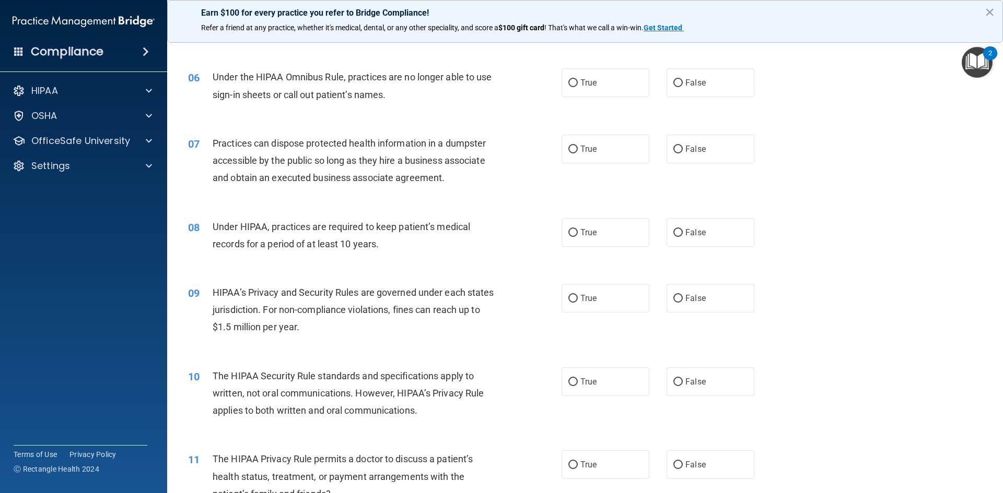
scroll to position [418, 0]
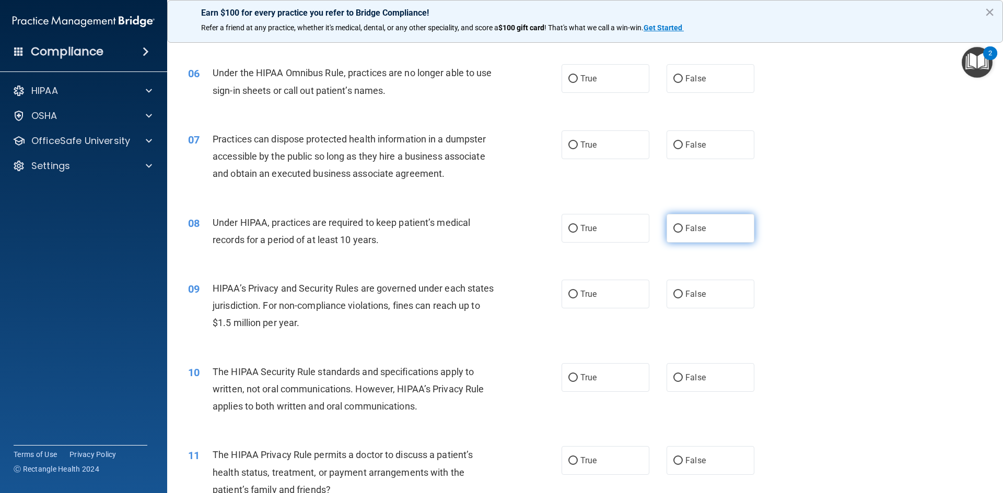
click at [685, 228] on span "False" at bounding box center [695, 228] width 20 height 10
click at [681, 228] on input "False" at bounding box center [677, 229] width 9 height 8
radio input "true"
click at [703, 299] on label "False" at bounding box center [710, 294] width 88 height 29
click at [683, 299] on input "False" at bounding box center [677, 295] width 9 height 8
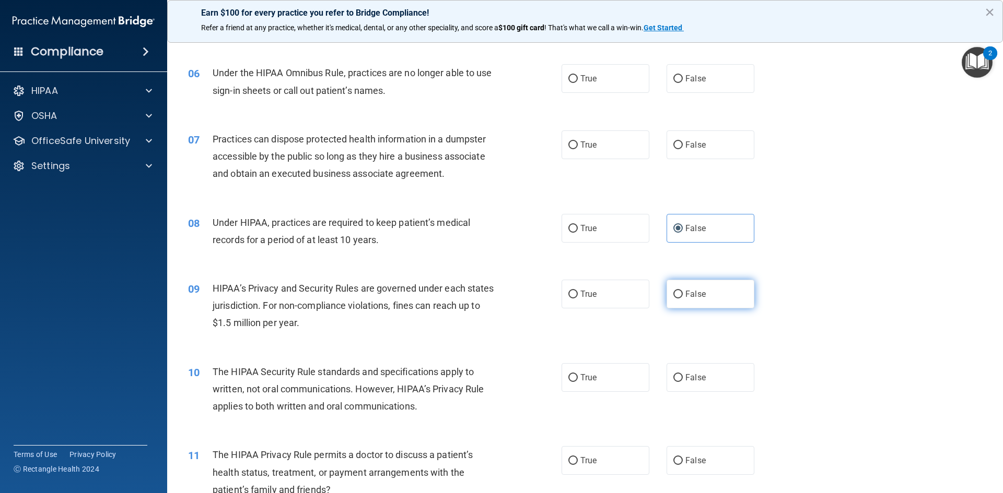
radio input "true"
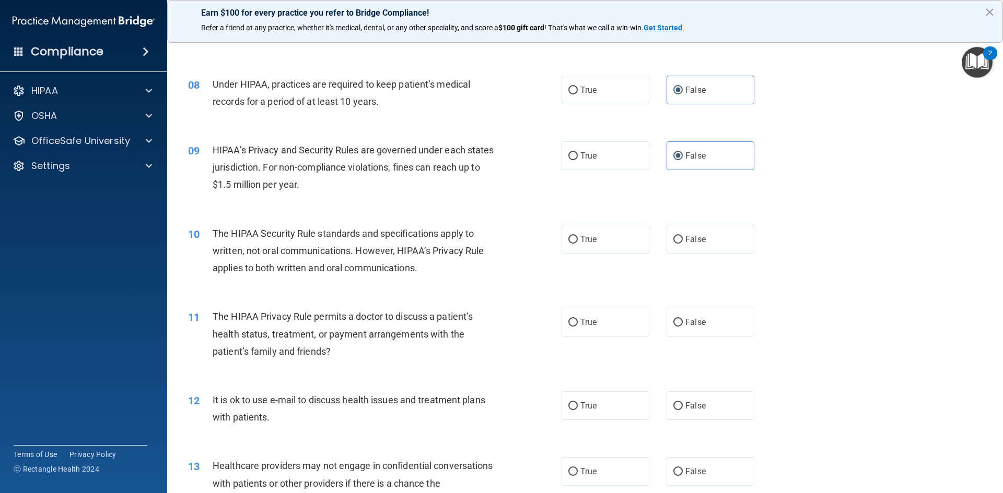
scroll to position [574, 0]
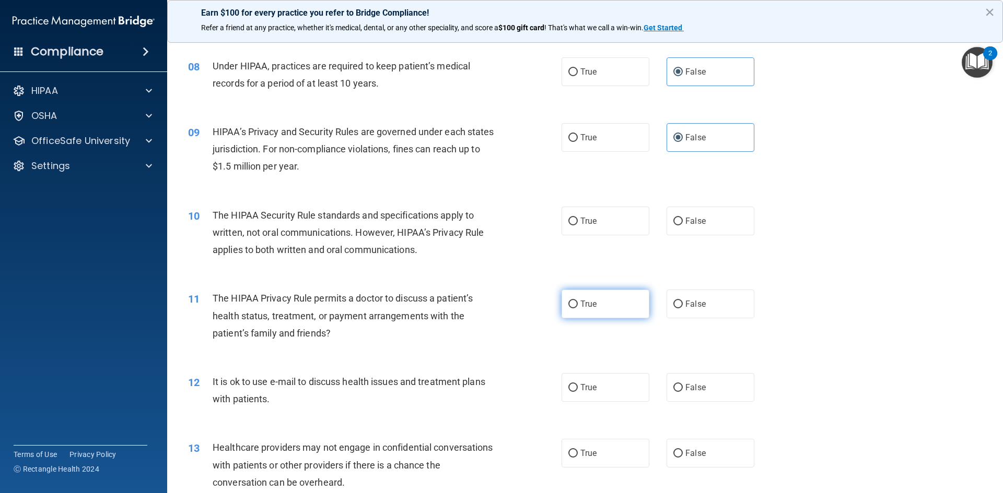
click at [580, 309] on span "True" at bounding box center [588, 304] width 16 height 10
click at [577, 309] on input "True" at bounding box center [572, 305] width 9 height 8
radio input "true"
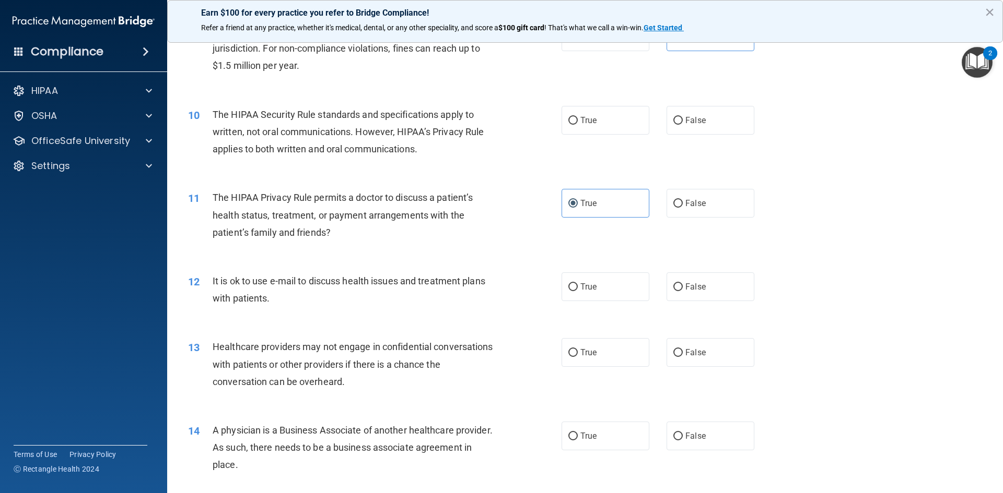
scroll to position [679, 0]
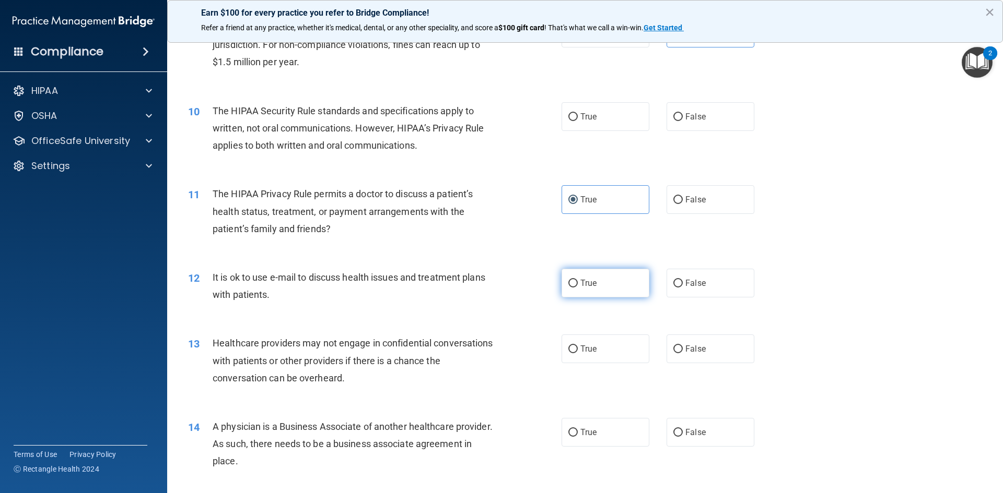
click at [580, 289] on label "True" at bounding box center [605, 283] width 88 height 29
click at [578, 288] on input "True" at bounding box center [572, 284] width 9 height 8
radio input "true"
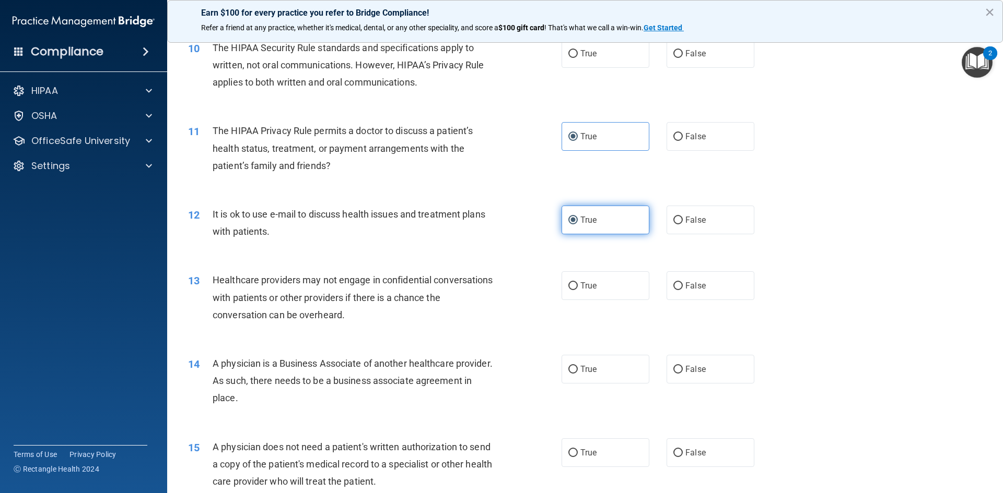
scroll to position [783, 0]
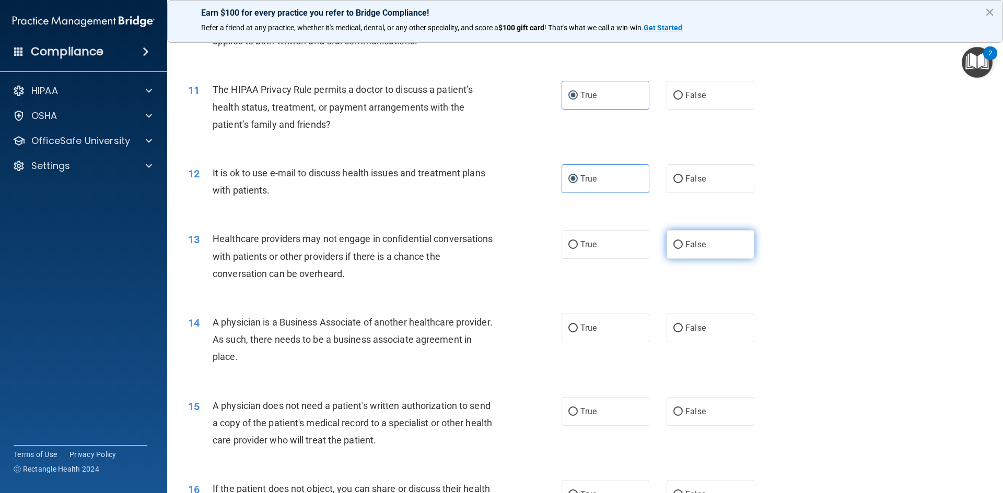
click at [688, 244] on span "False" at bounding box center [695, 245] width 20 height 10
click at [683, 244] on input "False" at bounding box center [677, 245] width 9 height 8
radio input "true"
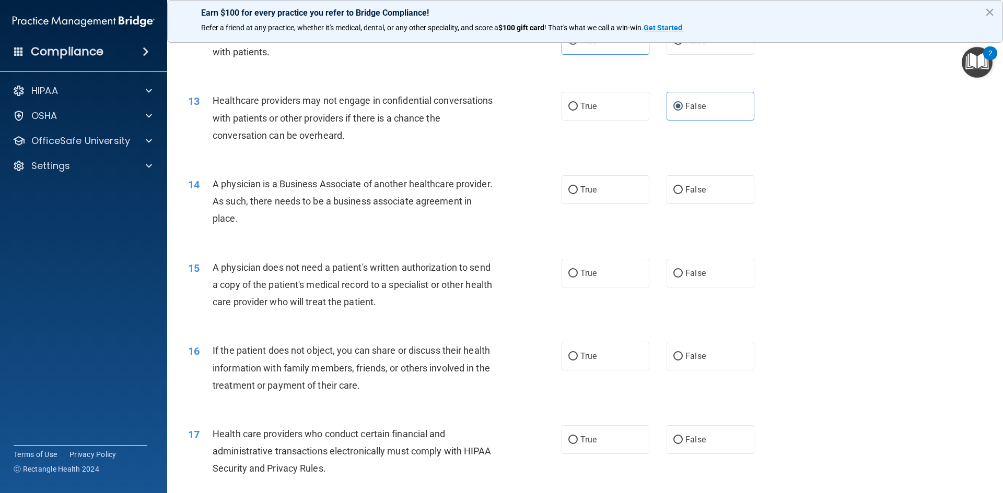
scroll to position [940, 0]
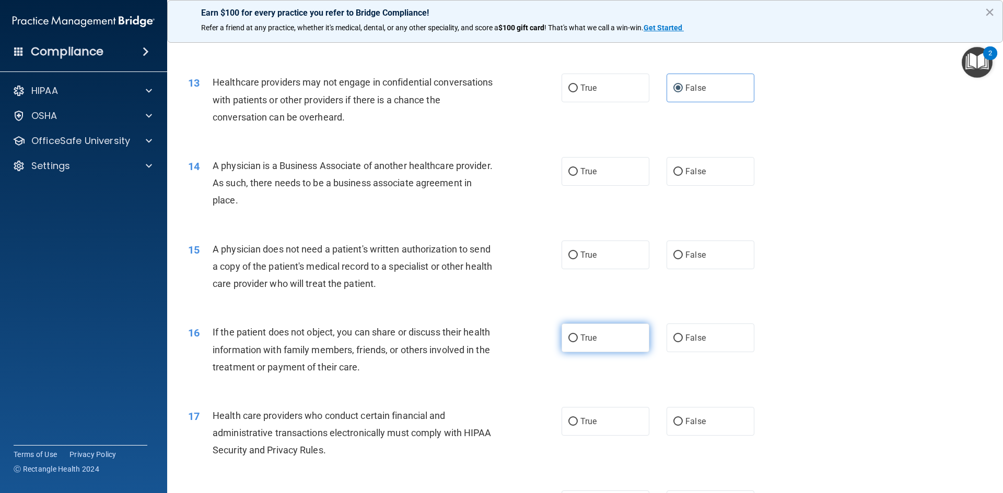
click at [624, 335] on label "True" at bounding box center [605, 338] width 88 height 29
click at [578, 335] on input "True" at bounding box center [572, 339] width 9 height 8
radio input "true"
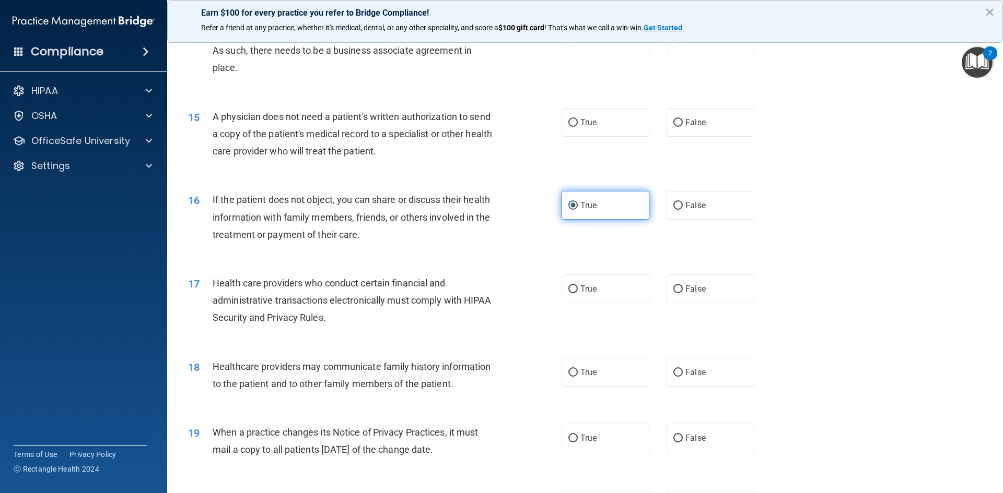
scroll to position [1097, 0]
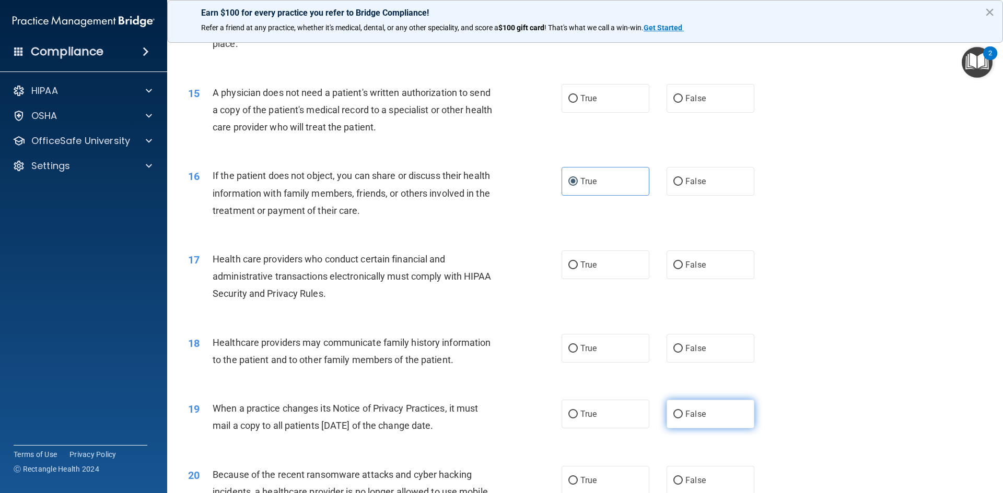
click at [693, 416] on span "False" at bounding box center [695, 414] width 20 height 10
click at [683, 416] on input "False" at bounding box center [677, 415] width 9 height 8
radio input "true"
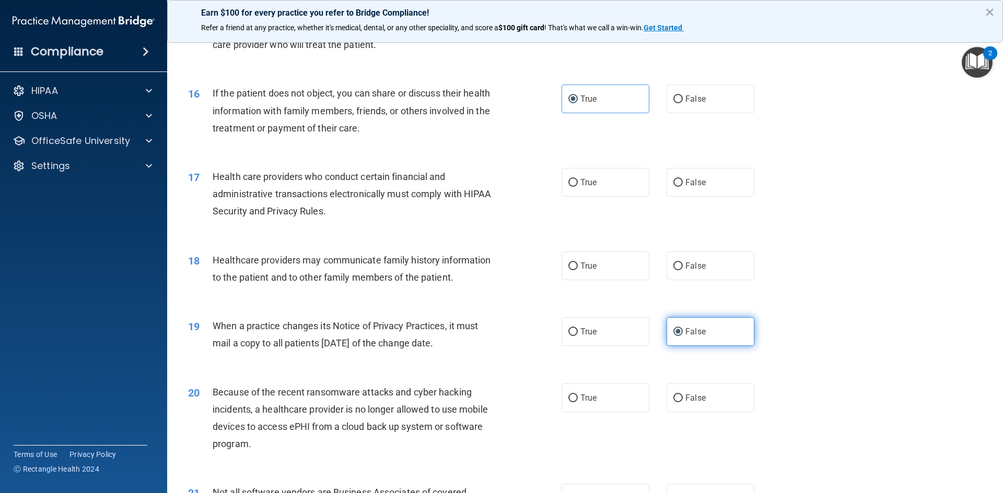
scroll to position [1201, 0]
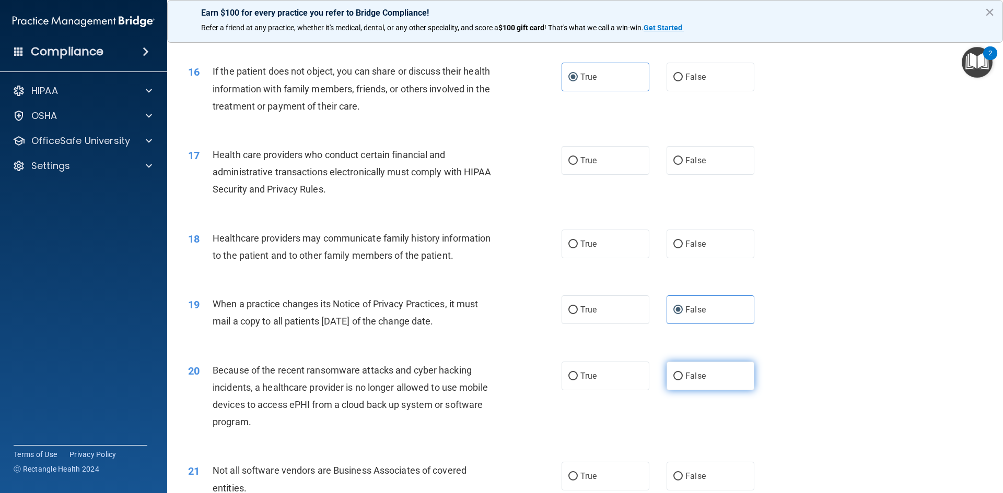
click at [686, 378] on span "False" at bounding box center [695, 376] width 20 height 10
click at [683, 378] on input "False" at bounding box center [677, 377] width 9 height 8
radio input "true"
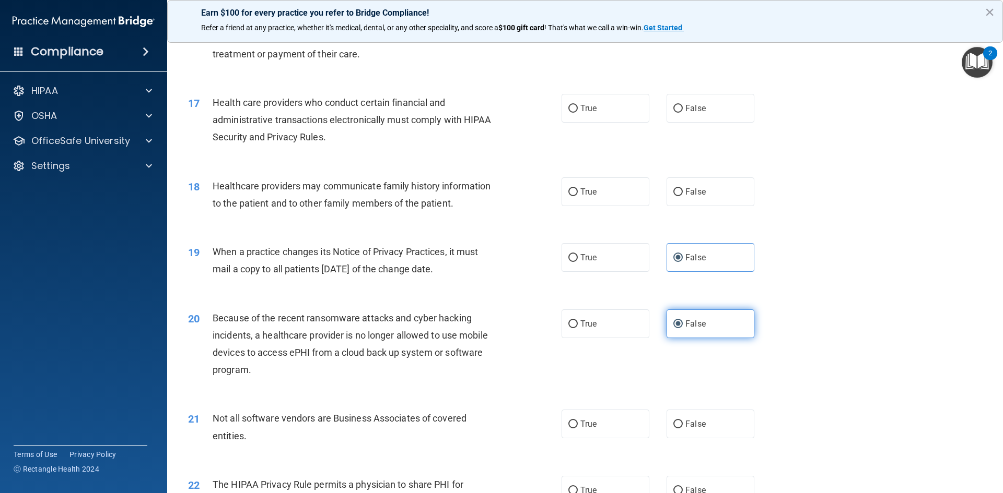
scroll to position [1305, 0]
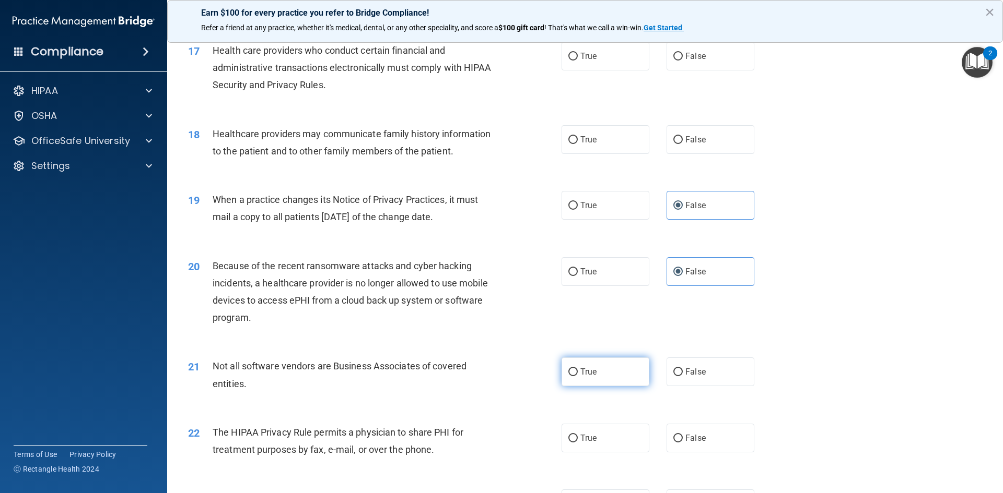
click at [632, 380] on label "True" at bounding box center [605, 372] width 88 height 29
click at [578, 377] on input "True" at bounding box center [572, 373] width 9 height 8
radio input "true"
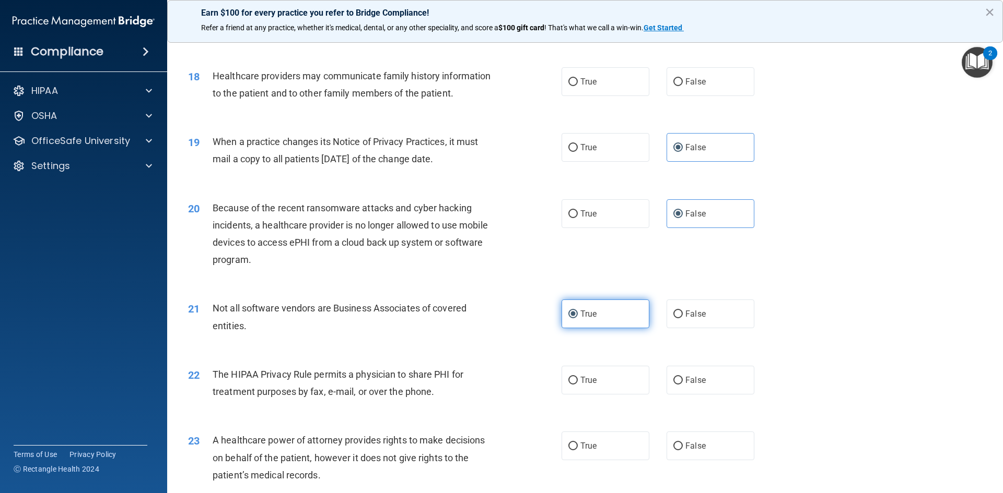
scroll to position [1410, 0]
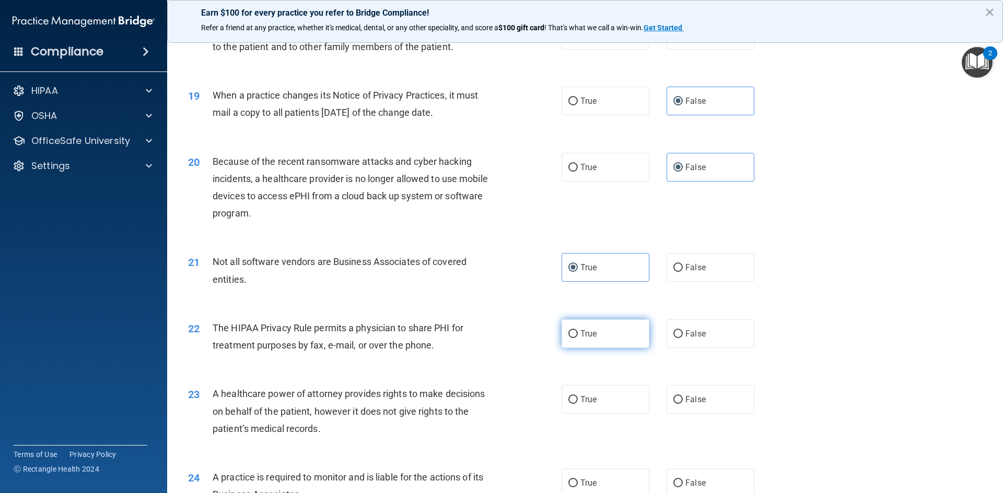
click at [611, 344] on label "True" at bounding box center [605, 334] width 88 height 29
click at [578, 338] on input "True" at bounding box center [572, 335] width 9 height 8
radio input "true"
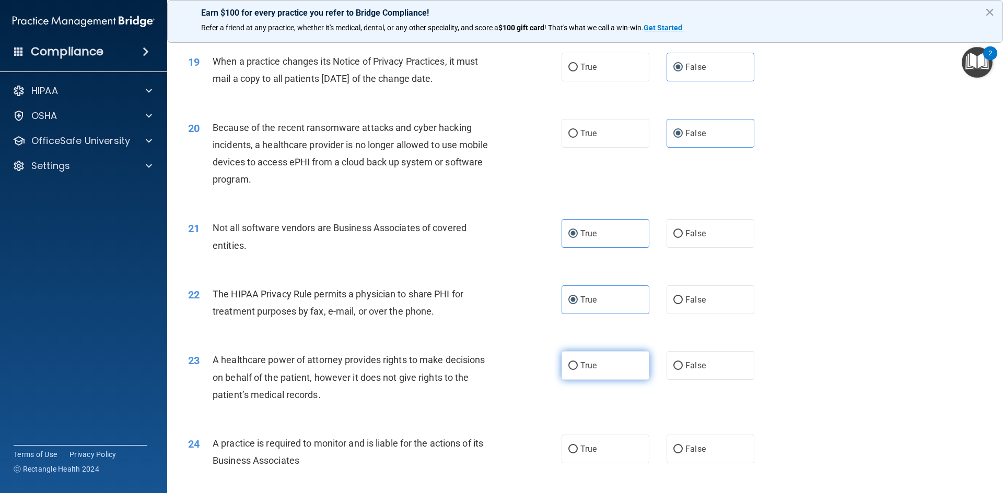
scroll to position [1462, 0]
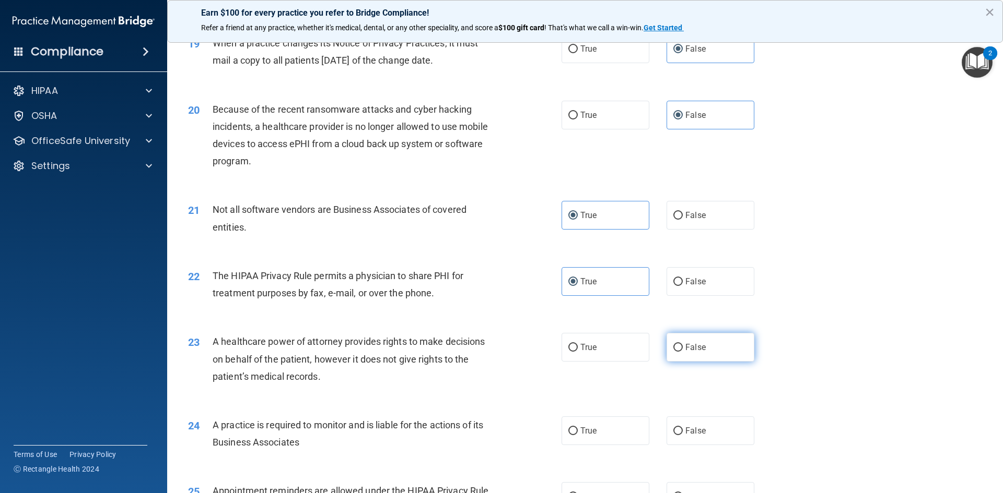
click at [685, 344] on span "False" at bounding box center [695, 348] width 20 height 10
click at [681, 344] on input "False" at bounding box center [677, 348] width 9 height 8
radio input "true"
click at [685, 344] on span "False" at bounding box center [695, 348] width 20 height 10
click at [681, 344] on input "False" at bounding box center [677, 348] width 9 height 8
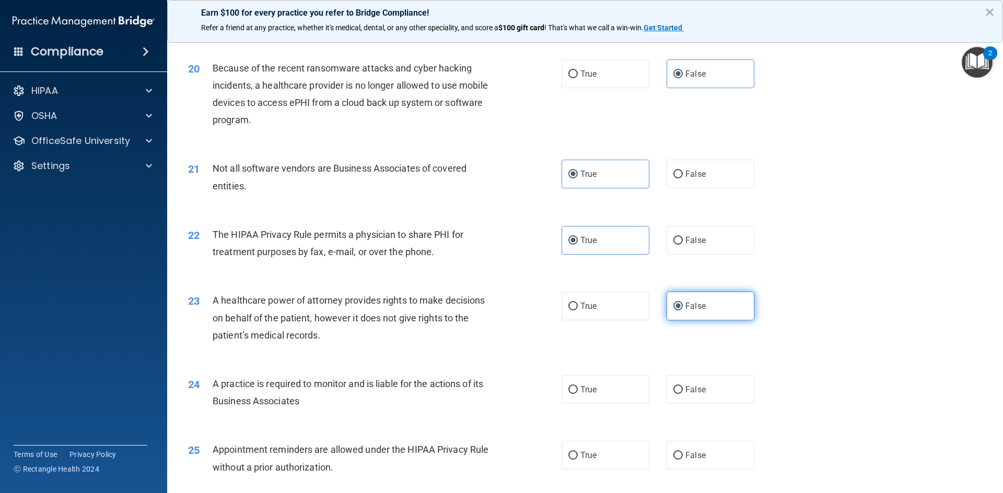
scroll to position [1567, 0]
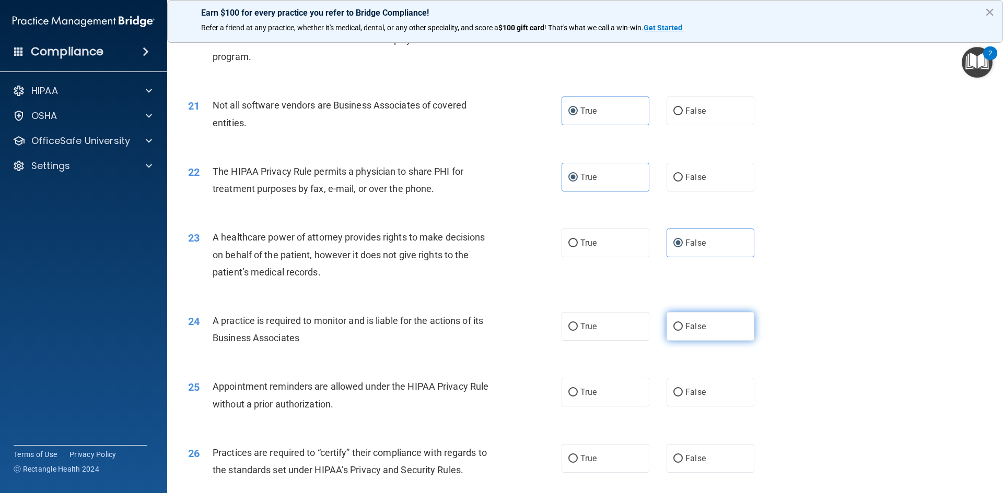
click at [685, 328] on span "False" at bounding box center [695, 327] width 20 height 10
click at [681, 328] on input "False" at bounding box center [677, 327] width 9 height 8
radio input "true"
click at [625, 253] on label "True" at bounding box center [605, 243] width 88 height 29
click at [578, 248] on input "True" at bounding box center [572, 244] width 9 height 8
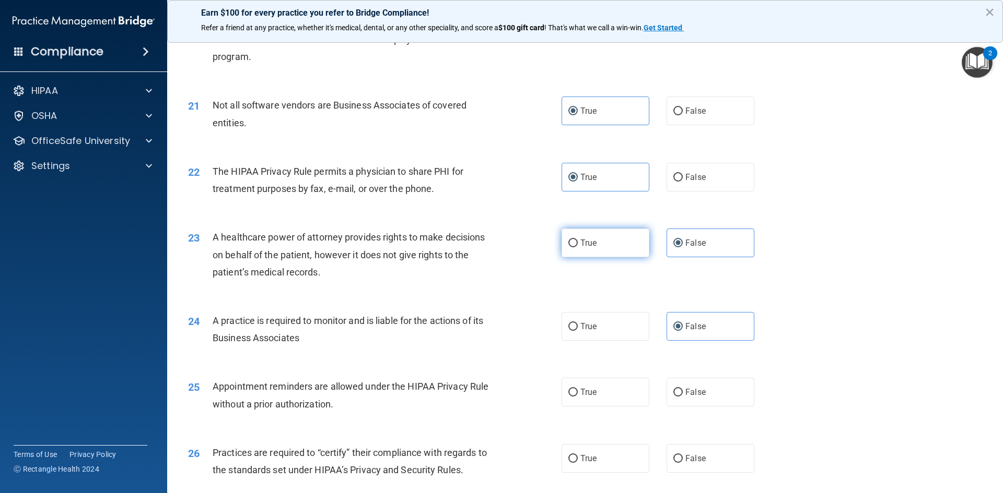
radio input "true"
radio input "false"
click at [571, 244] on input "True" at bounding box center [572, 244] width 9 height 8
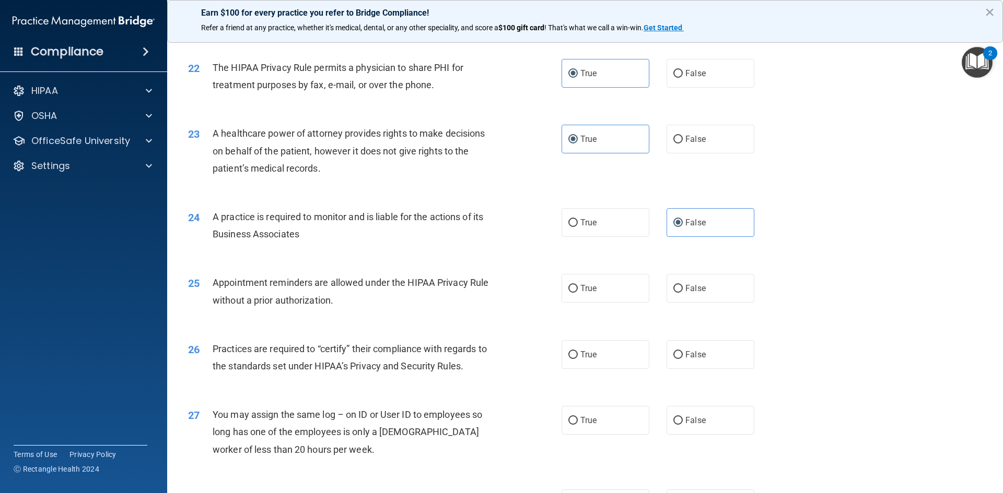
scroll to position [1671, 0]
click at [699, 353] on span "False" at bounding box center [695, 354] width 20 height 10
click at [683, 353] on input "False" at bounding box center [677, 355] width 9 height 8
radio input "true"
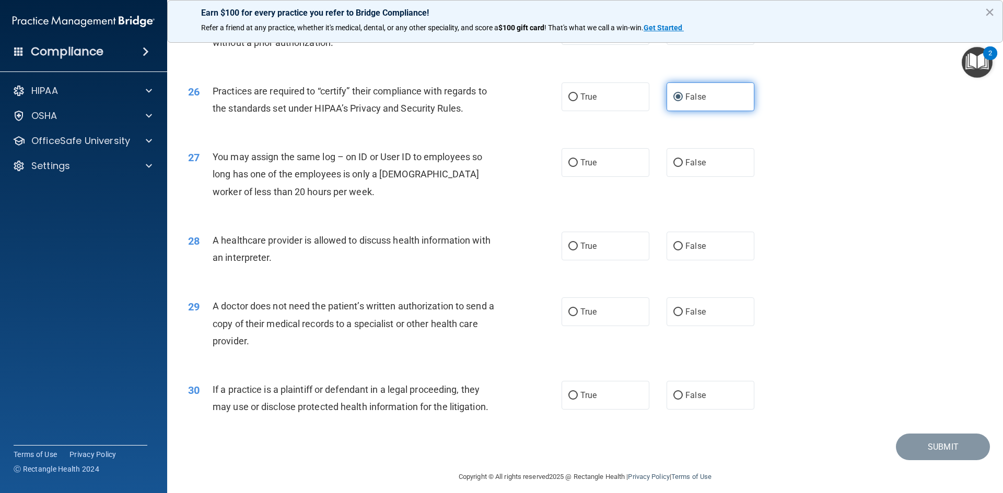
scroll to position [1932, 0]
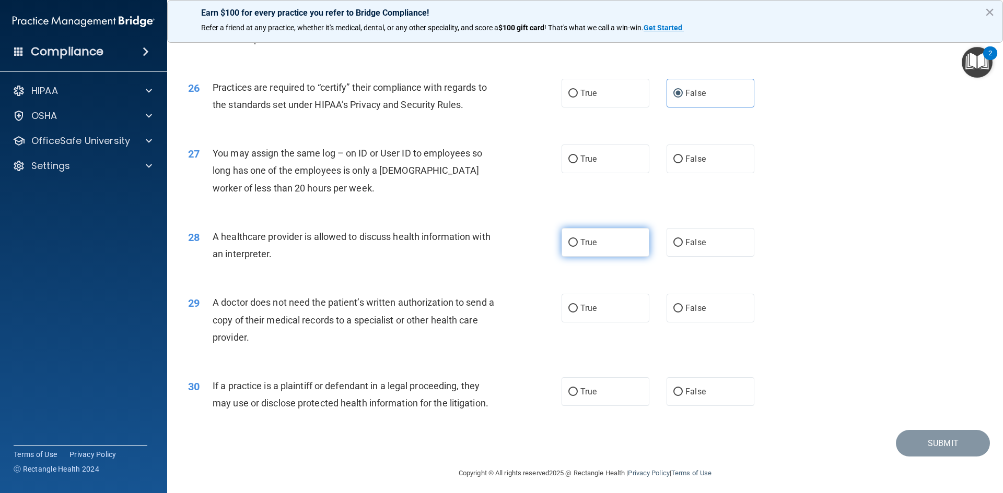
click at [578, 249] on label "True" at bounding box center [605, 242] width 88 height 29
click at [578, 247] on input "True" at bounding box center [572, 243] width 9 height 8
radio input "true"
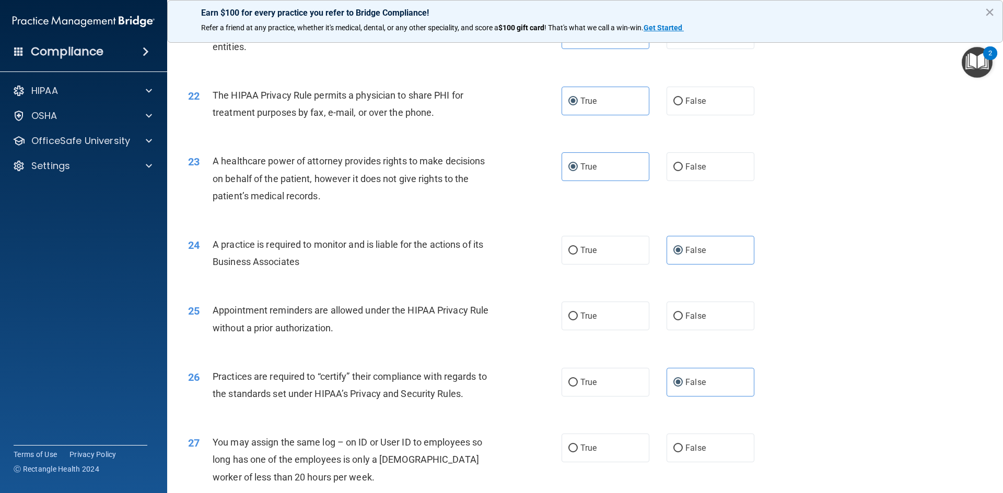
scroll to position [1619, 0]
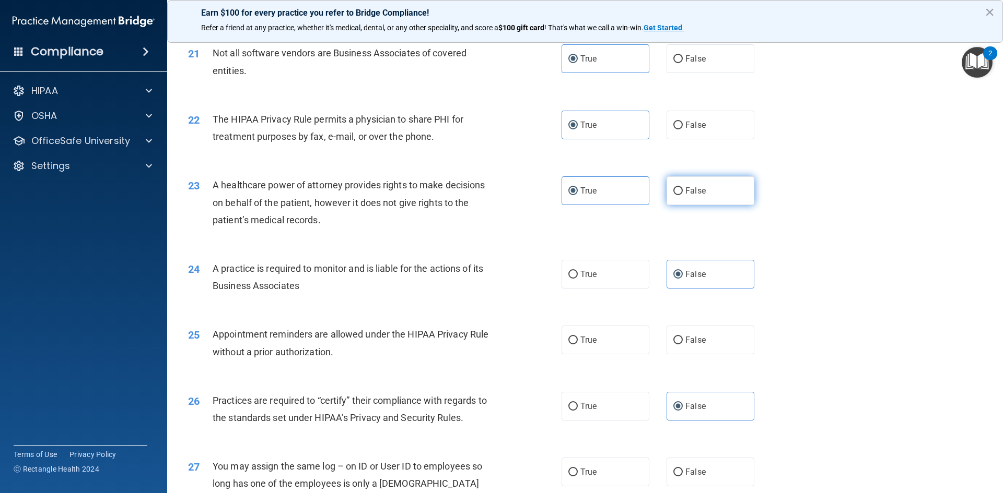
click at [726, 186] on label "False" at bounding box center [710, 191] width 88 height 29
click at [683, 187] on input "False" at bounding box center [677, 191] width 9 height 8
radio input "true"
radio input "false"
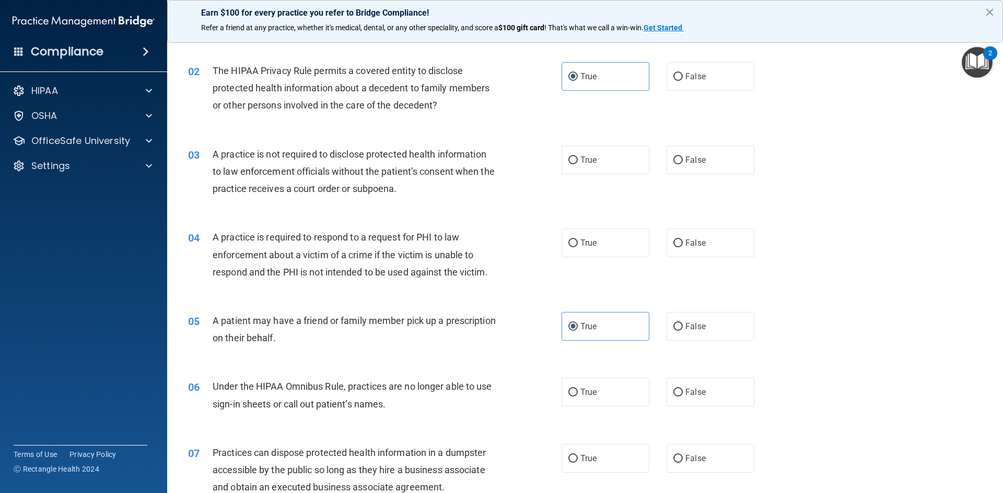
scroll to position [104, 0]
click at [688, 166] on label "False" at bounding box center [710, 159] width 88 height 29
click at [683, 164] on input "False" at bounding box center [677, 160] width 9 height 8
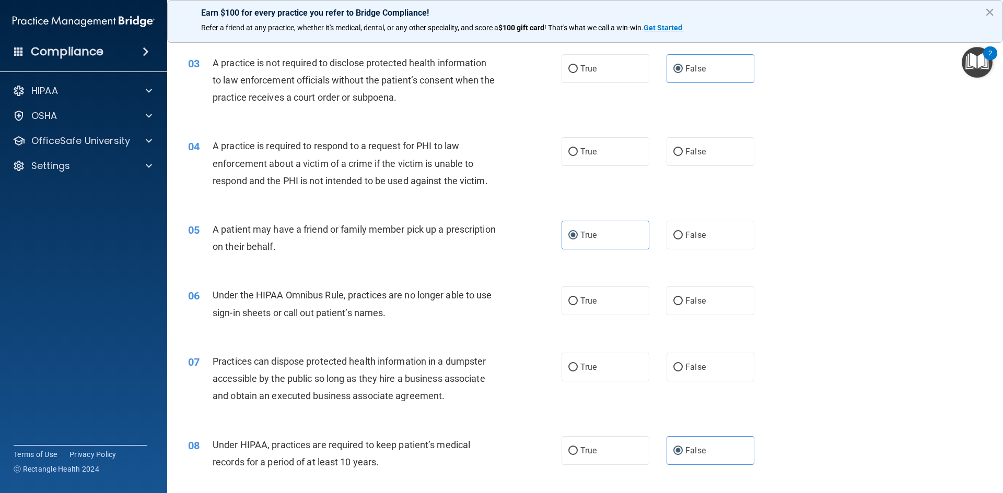
scroll to position [209, 0]
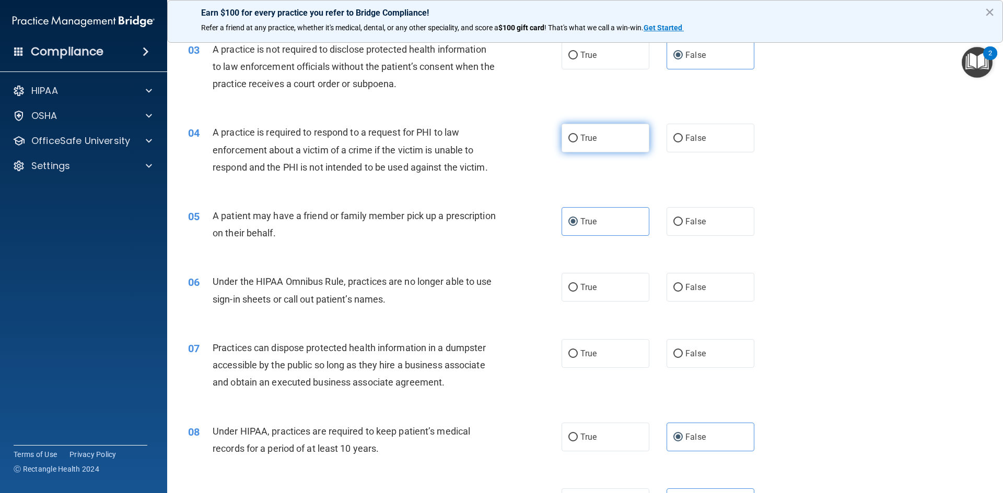
click at [626, 146] on label "True" at bounding box center [605, 138] width 88 height 29
click at [578, 143] on input "True" at bounding box center [572, 139] width 9 height 8
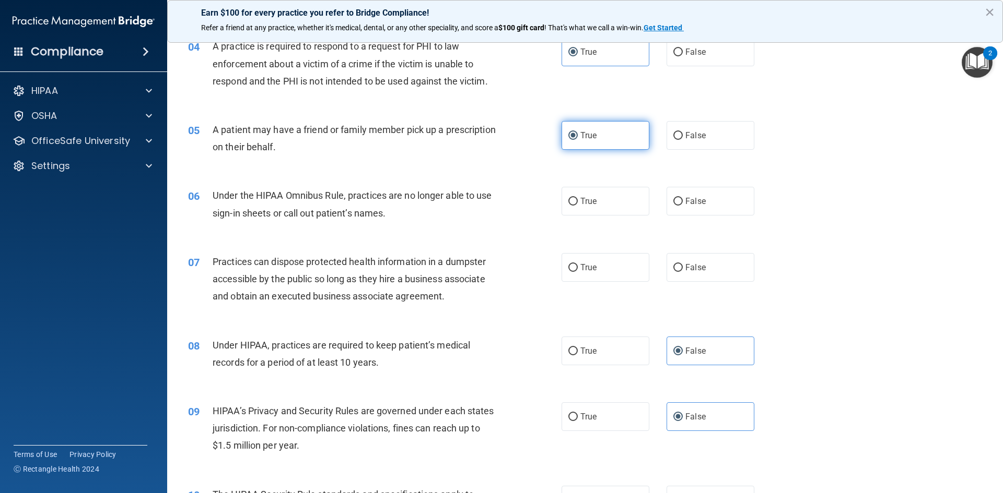
scroll to position [313, 0]
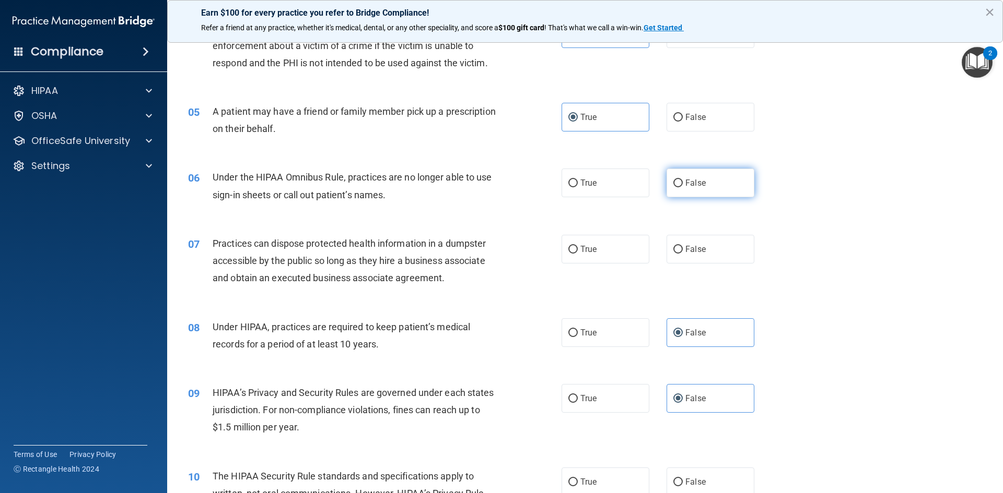
click at [692, 183] on span "False" at bounding box center [695, 183] width 20 height 10
click at [683, 183] on input "False" at bounding box center [677, 184] width 9 height 8
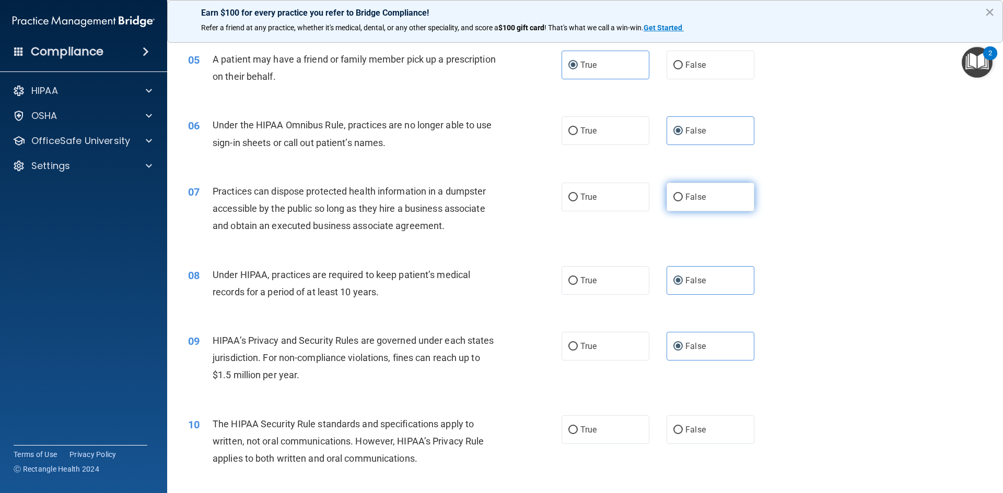
click at [703, 206] on label "False" at bounding box center [710, 197] width 88 height 29
click at [683, 202] on input "False" at bounding box center [677, 198] width 9 height 8
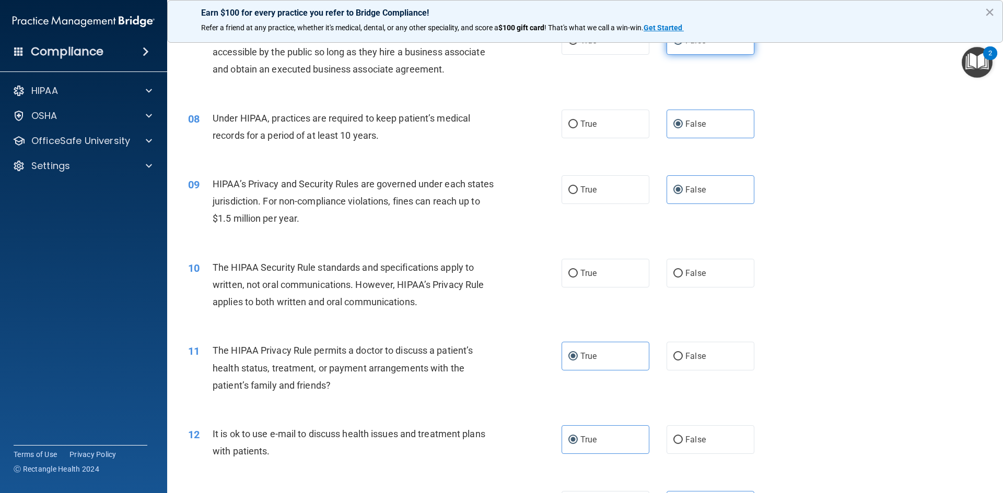
scroll to position [574, 0]
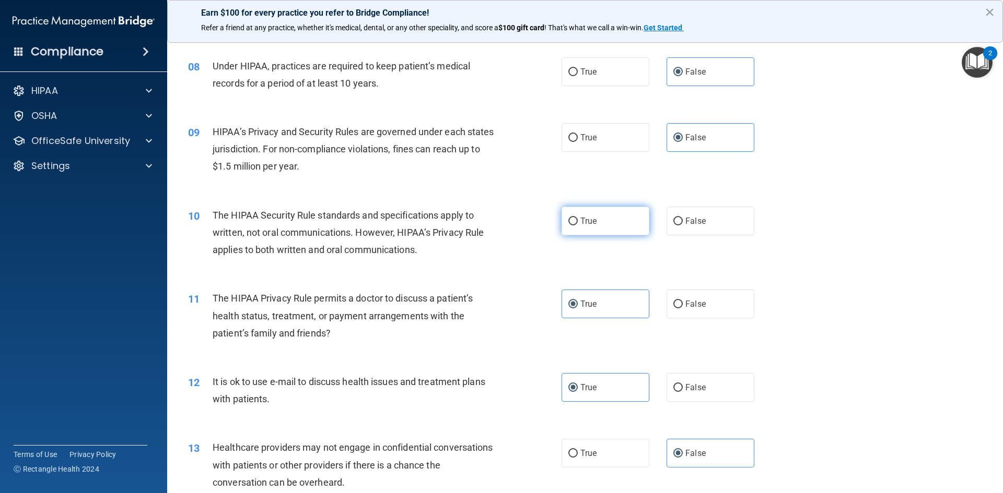
click at [629, 230] on label "True" at bounding box center [605, 221] width 88 height 29
click at [578, 226] on input "True" at bounding box center [572, 222] width 9 height 8
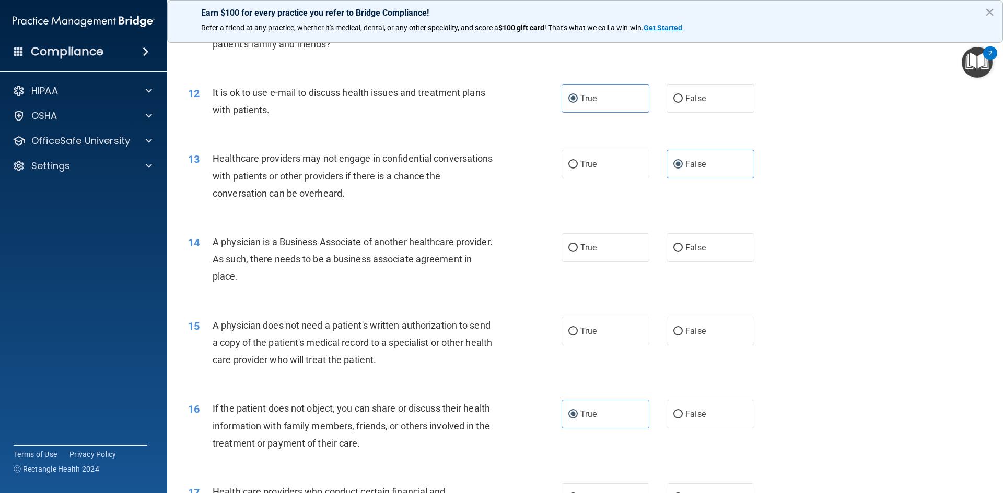
scroll to position [888, 0]
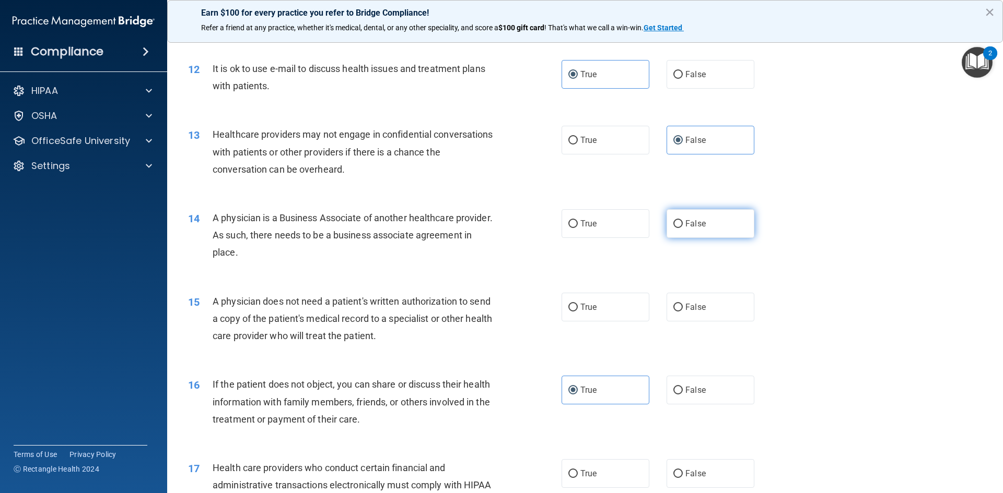
click at [676, 232] on label "False" at bounding box center [710, 223] width 88 height 29
click at [676, 228] on input "False" at bounding box center [677, 224] width 9 height 8
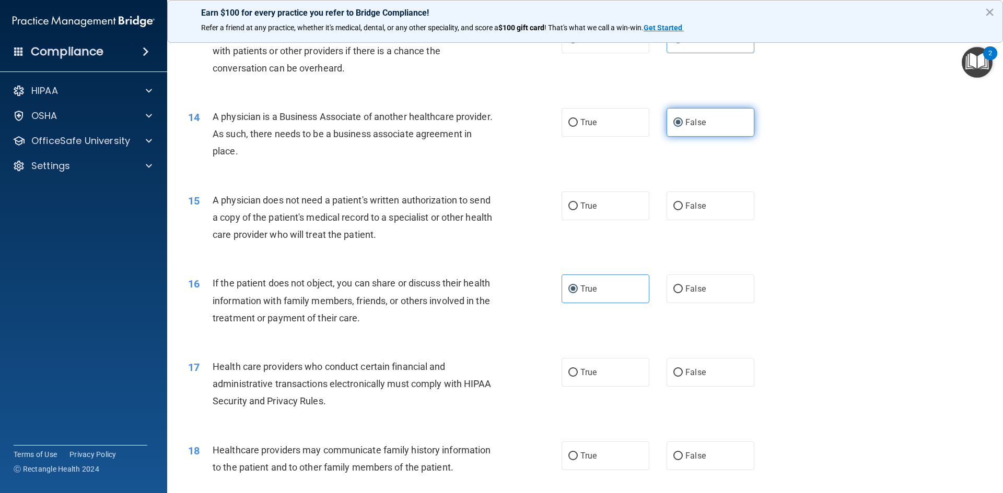
scroll to position [992, 0]
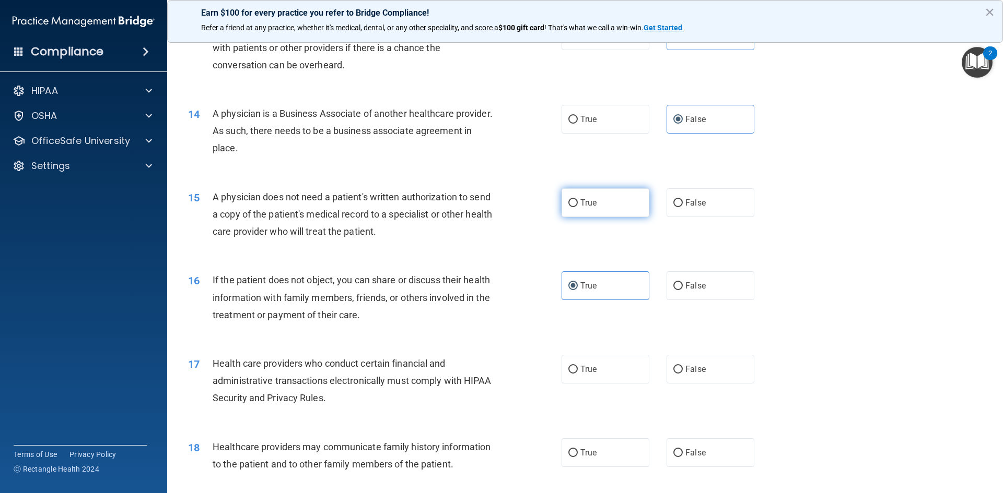
click at [599, 209] on label "True" at bounding box center [605, 203] width 88 height 29
click at [578, 207] on input "True" at bounding box center [572, 203] width 9 height 8
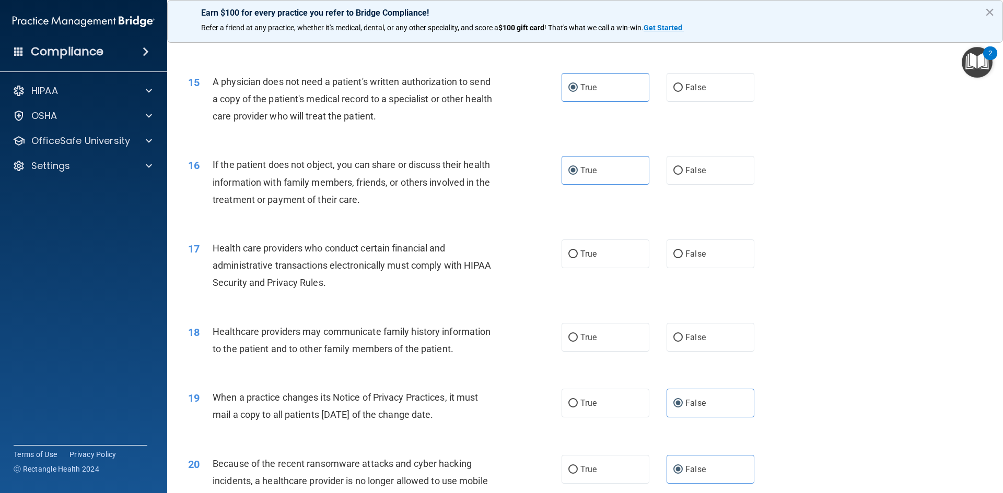
scroll to position [1149, 0]
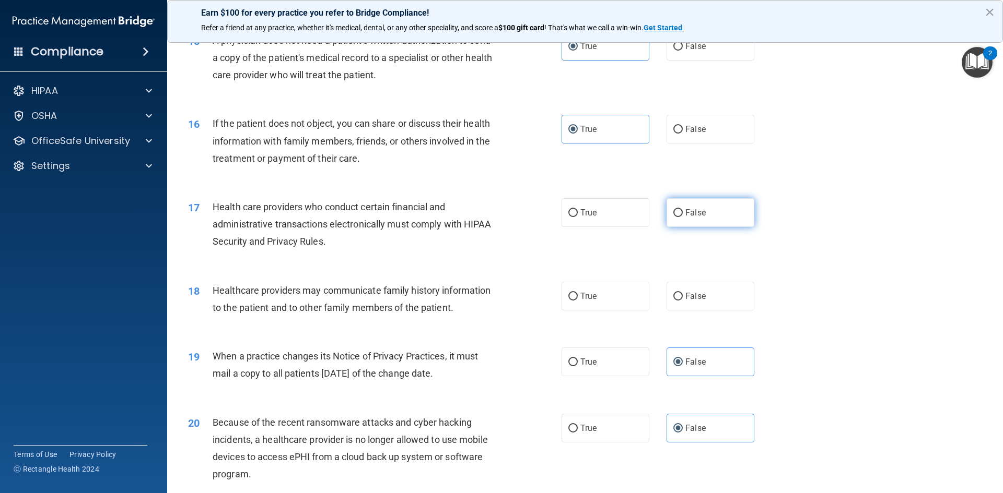
click at [683, 206] on label "False" at bounding box center [710, 212] width 88 height 29
click at [683, 209] on input "False" at bounding box center [677, 213] width 9 height 8
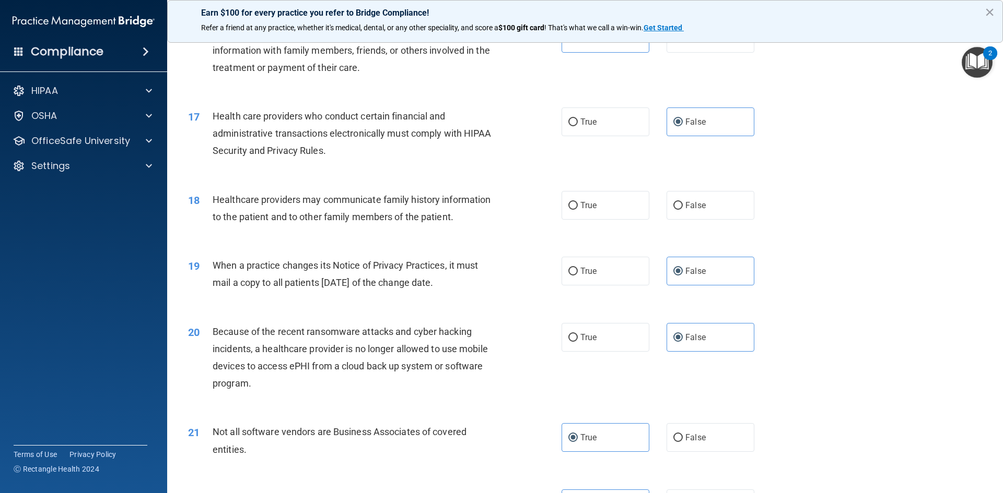
scroll to position [1253, 0]
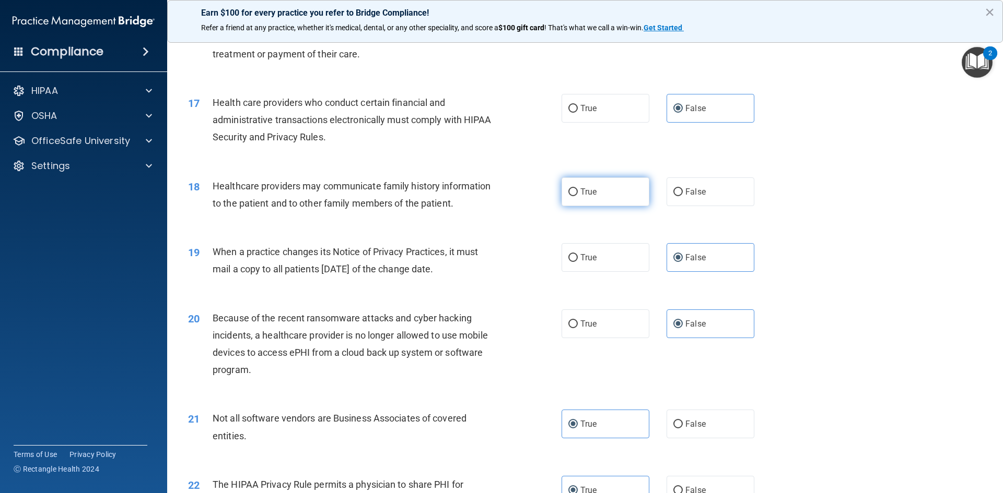
click at [610, 195] on label "True" at bounding box center [605, 192] width 88 height 29
click at [578, 195] on input "True" at bounding box center [572, 193] width 9 height 8
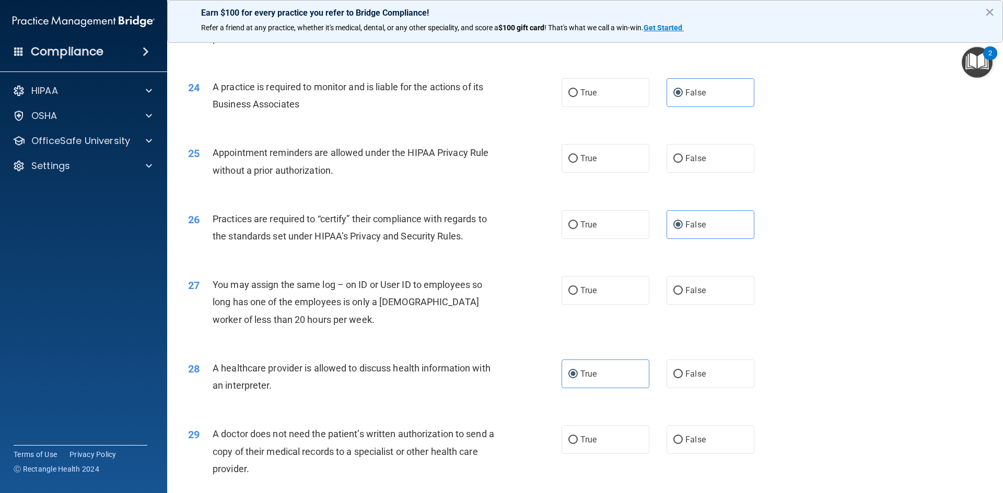
scroll to position [1828, 0]
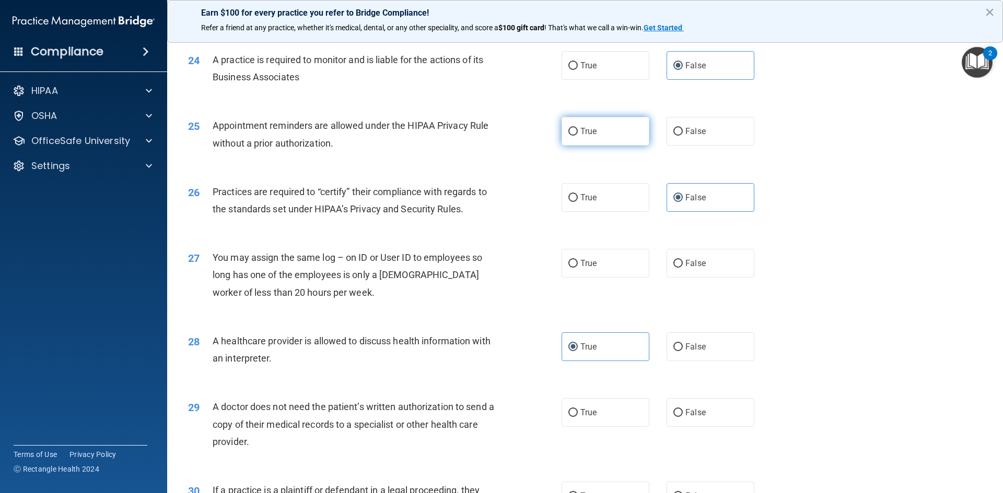
click at [606, 142] on label "True" at bounding box center [605, 131] width 88 height 29
click at [578, 136] on input "True" at bounding box center [572, 132] width 9 height 8
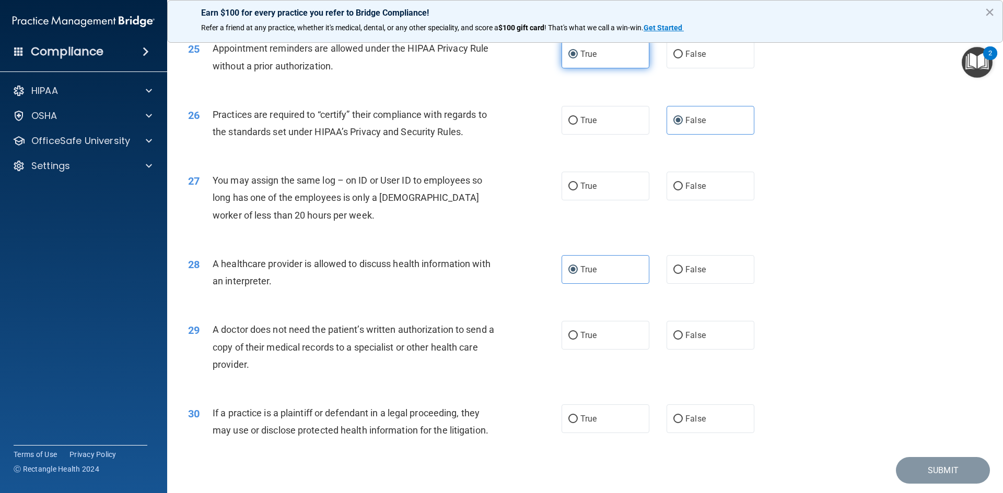
scroll to position [1932, 0]
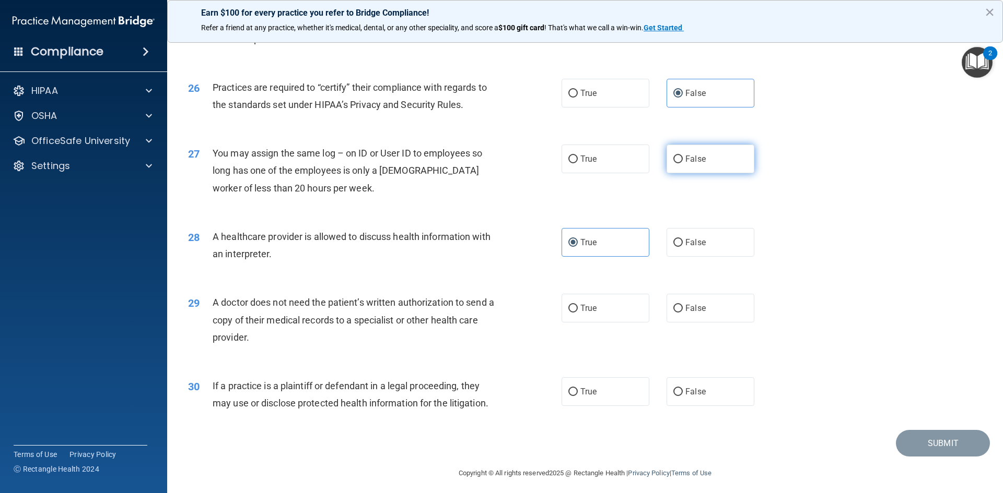
click at [696, 168] on label "False" at bounding box center [710, 159] width 88 height 29
click at [683, 163] on input "False" at bounding box center [677, 160] width 9 height 8
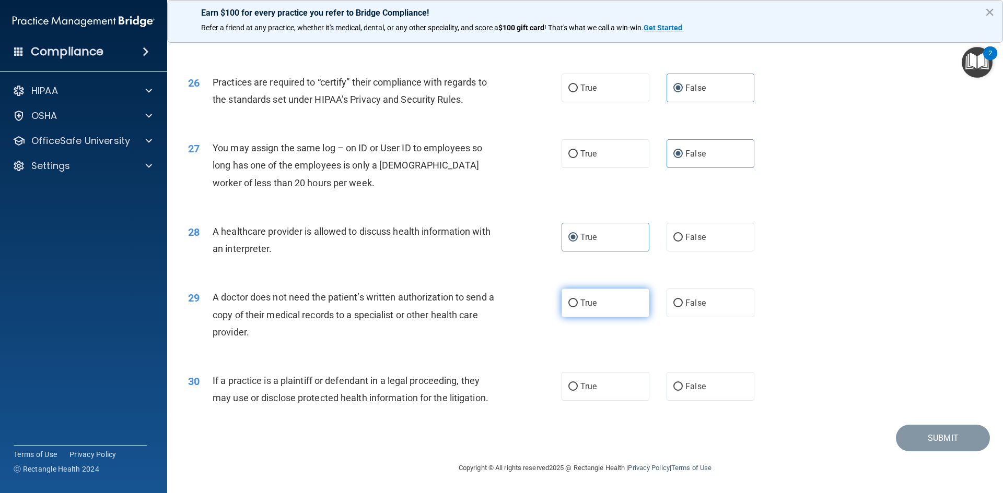
click at [599, 299] on label "True" at bounding box center [605, 303] width 88 height 29
click at [578, 300] on input "True" at bounding box center [572, 304] width 9 height 8
click at [621, 391] on label "True" at bounding box center [605, 386] width 88 height 29
click at [578, 391] on input "True" at bounding box center [572, 387] width 9 height 8
click at [912, 440] on button "Submit" at bounding box center [943, 438] width 94 height 27
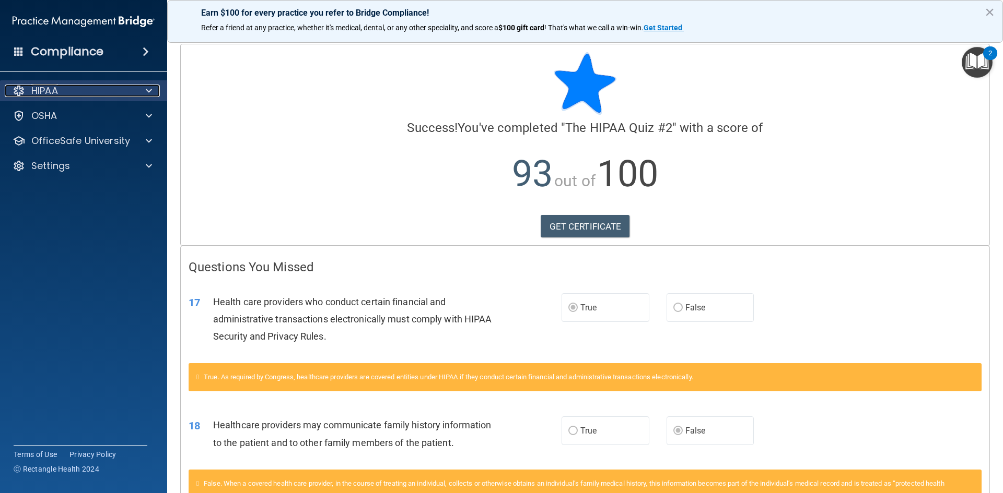
click at [151, 89] on span at bounding box center [149, 91] width 6 height 13
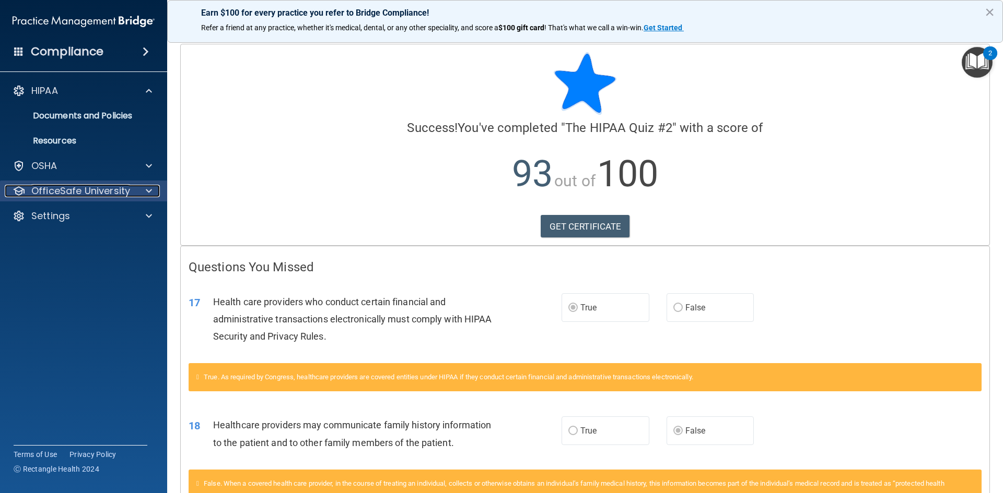
click at [147, 193] on span at bounding box center [149, 191] width 6 height 13
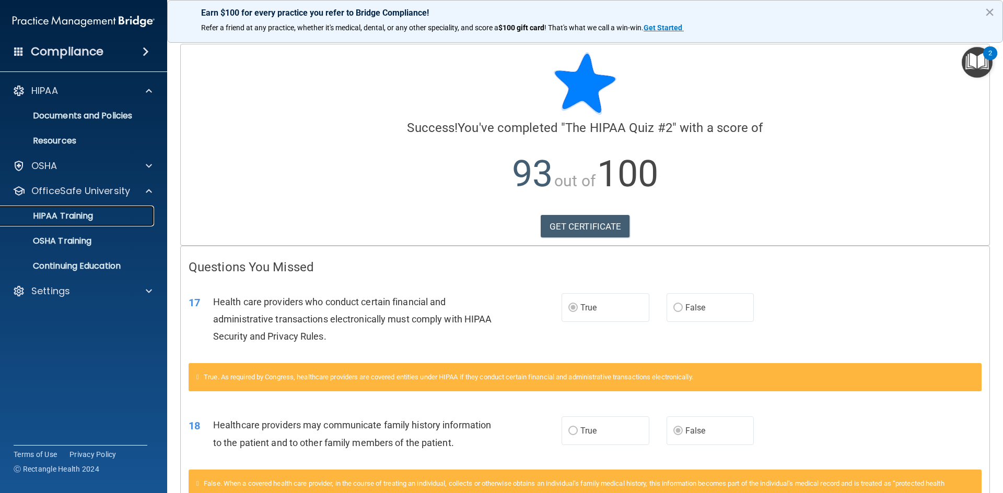
click at [134, 223] on link "HIPAA Training" at bounding box center [72, 216] width 164 height 21
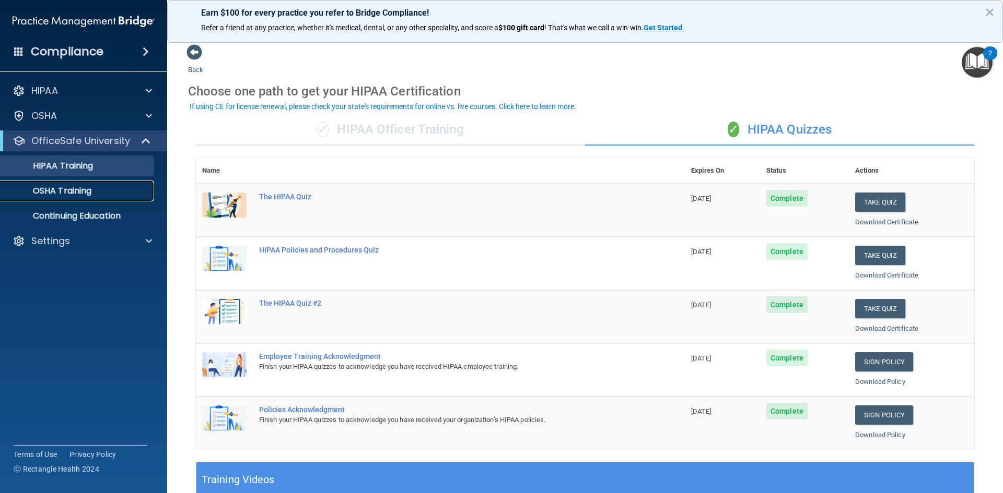
click at [117, 193] on div "OSHA Training" at bounding box center [78, 191] width 143 height 10
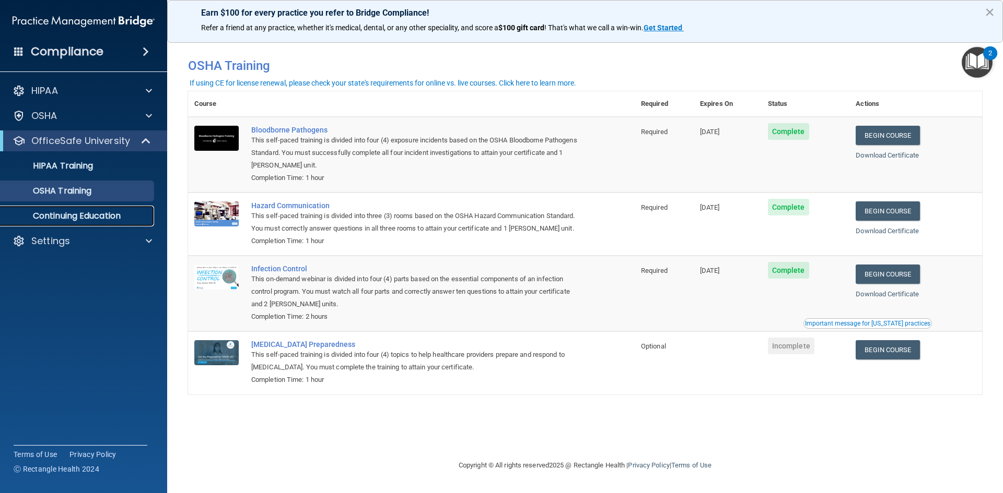
click at [131, 222] on link "Continuing Education" at bounding box center [72, 216] width 164 height 21
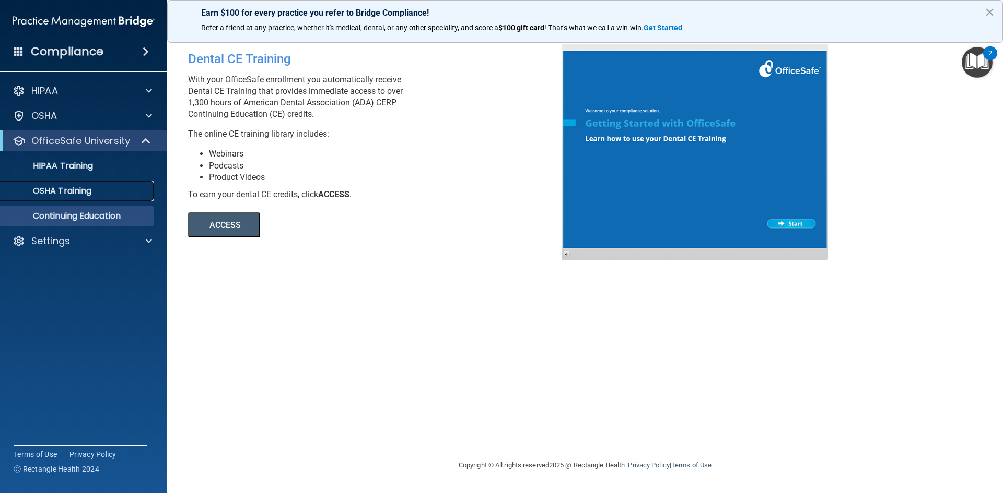
click at [126, 195] on div "OSHA Training" at bounding box center [78, 191] width 143 height 10
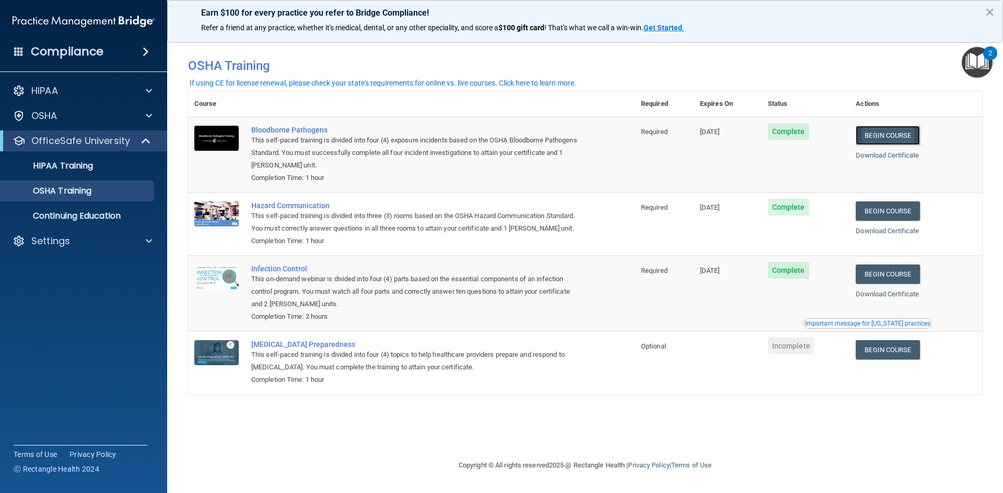
click at [902, 136] on link "Begin Course" at bounding box center [887, 135] width 64 height 19
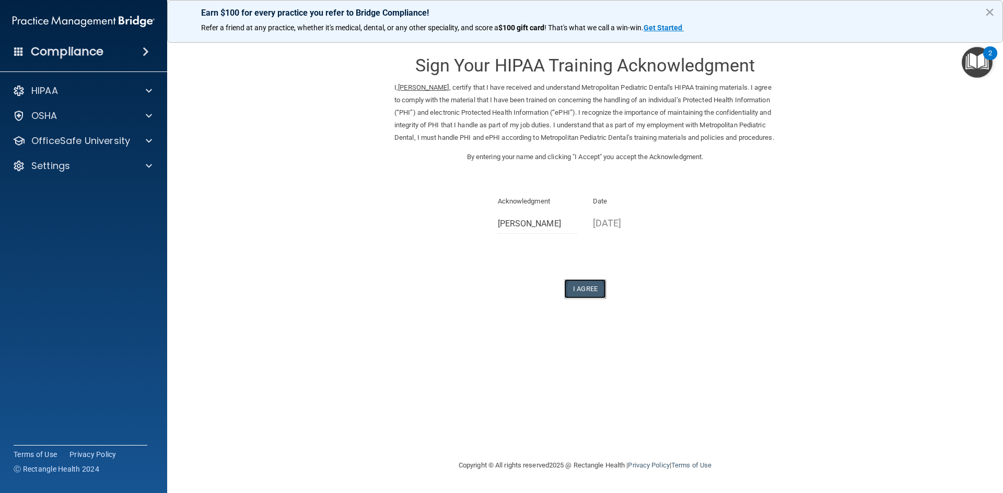
click at [592, 299] on button "I Agree" at bounding box center [585, 288] width 42 height 19
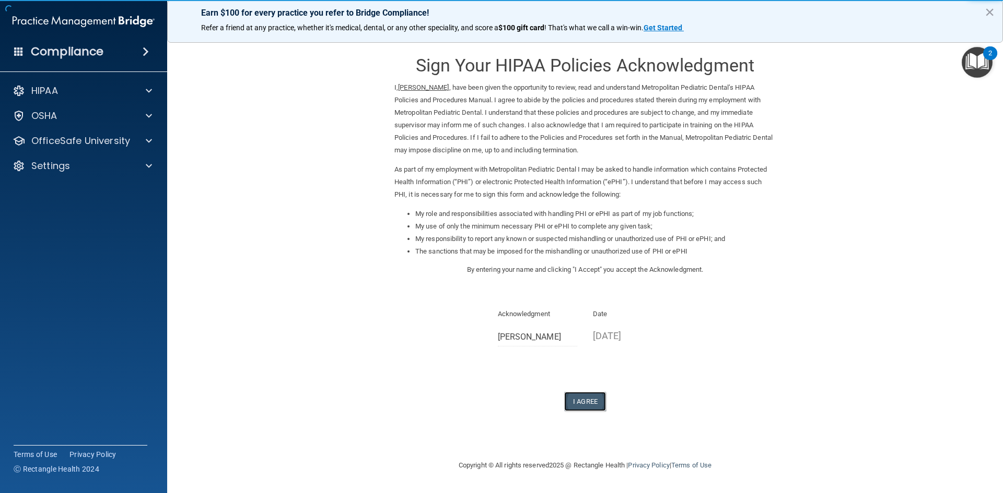
click at [589, 403] on button "I Agree" at bounding box center [585, 401] width 42 height 19
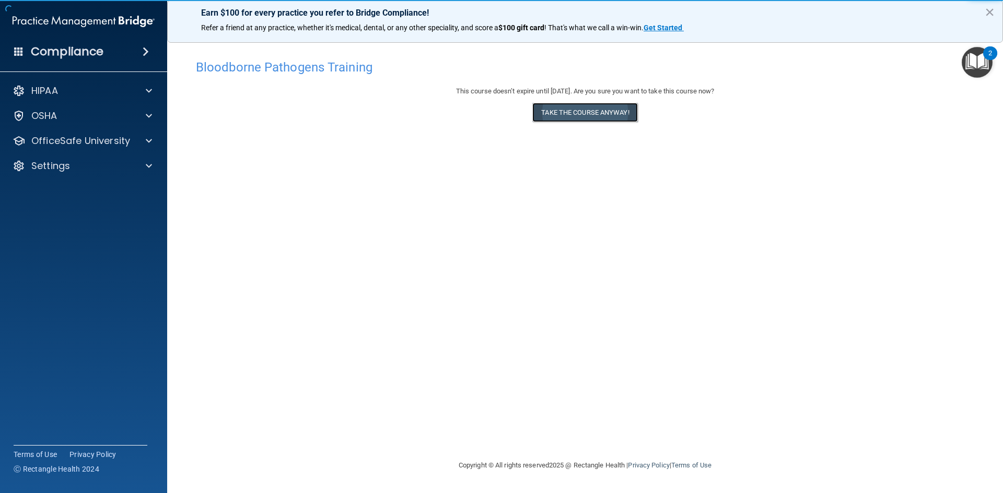
click at [582, 111] on button "Take the course anyway!" at bounding box center [584, 112] width 105 height 19
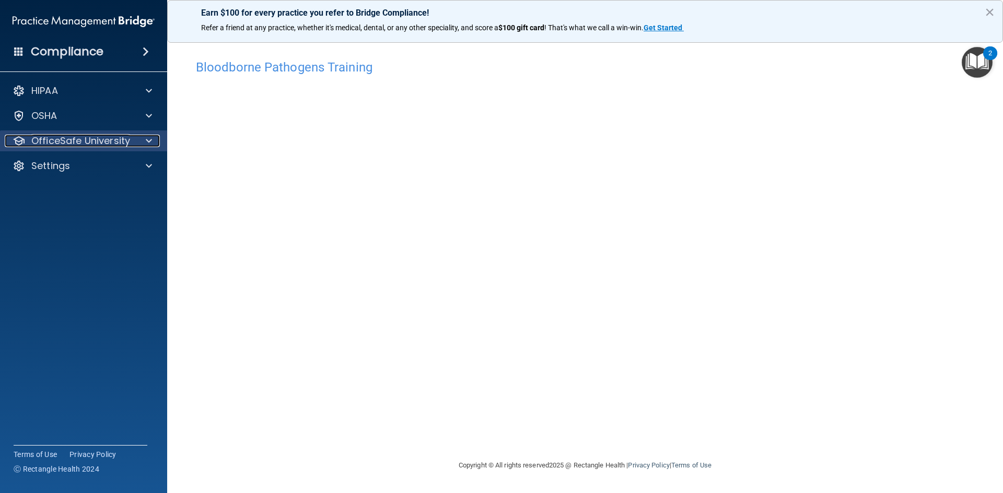
click at [149, 139] on span at bounding box center [149, 141] width 6 height 13
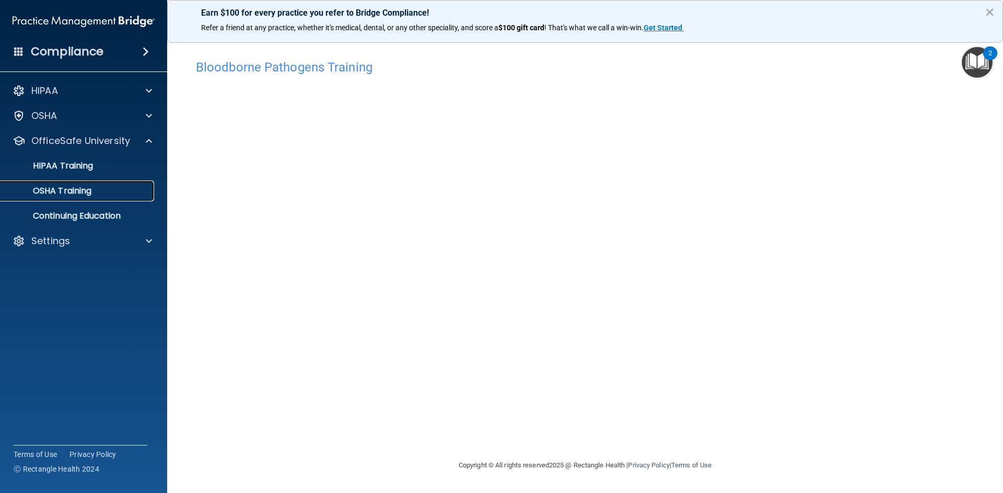
click at [133, 192] on div "OSHA Training" at bounding box center [78, 191] width 143 height 10
